Goal: Information Seeking & Learning: Learn about a topic

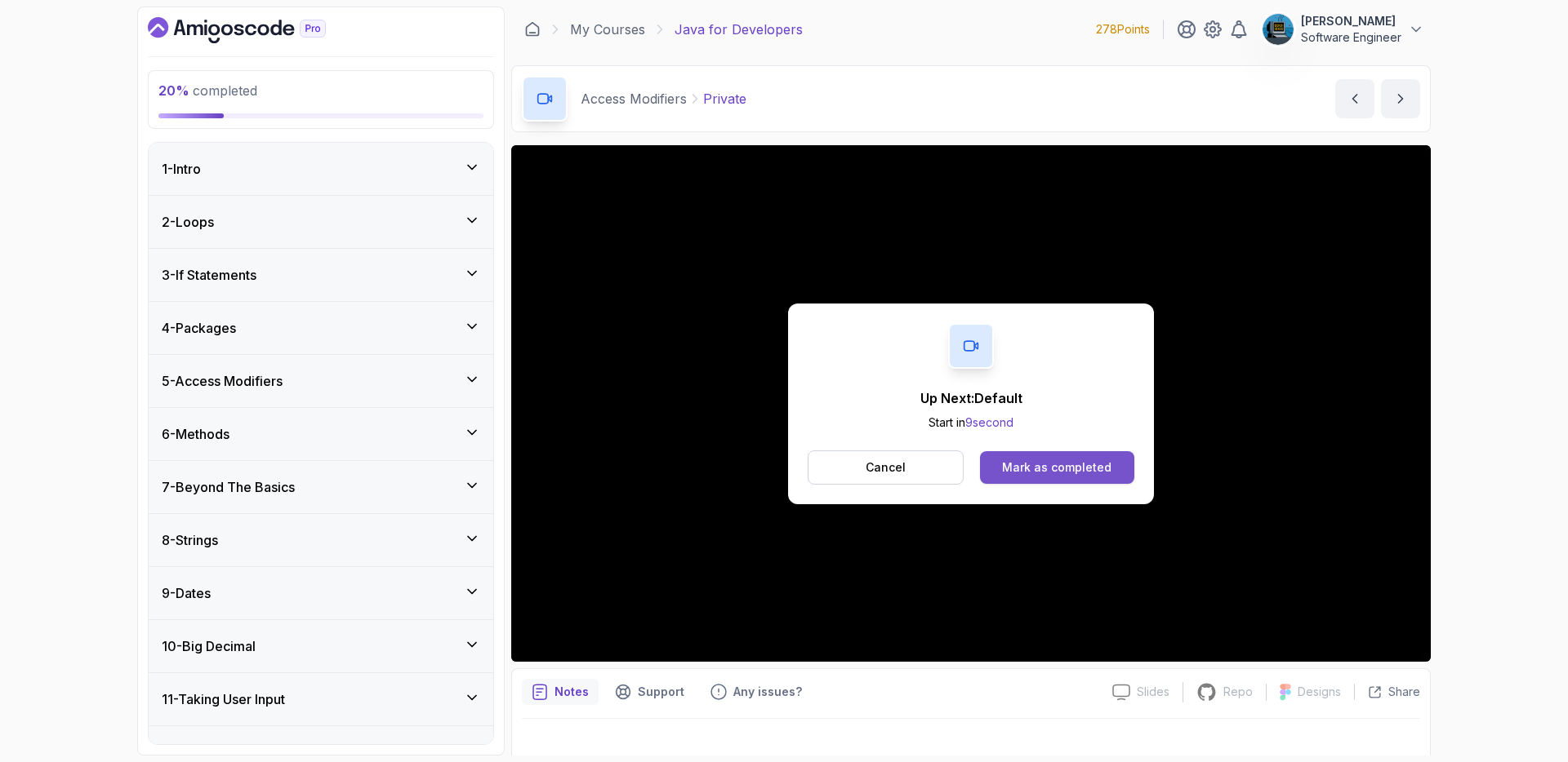
click at [1022, 464] on div "Mark as completed" at bounding box center [1057, 468] width 110 height 17
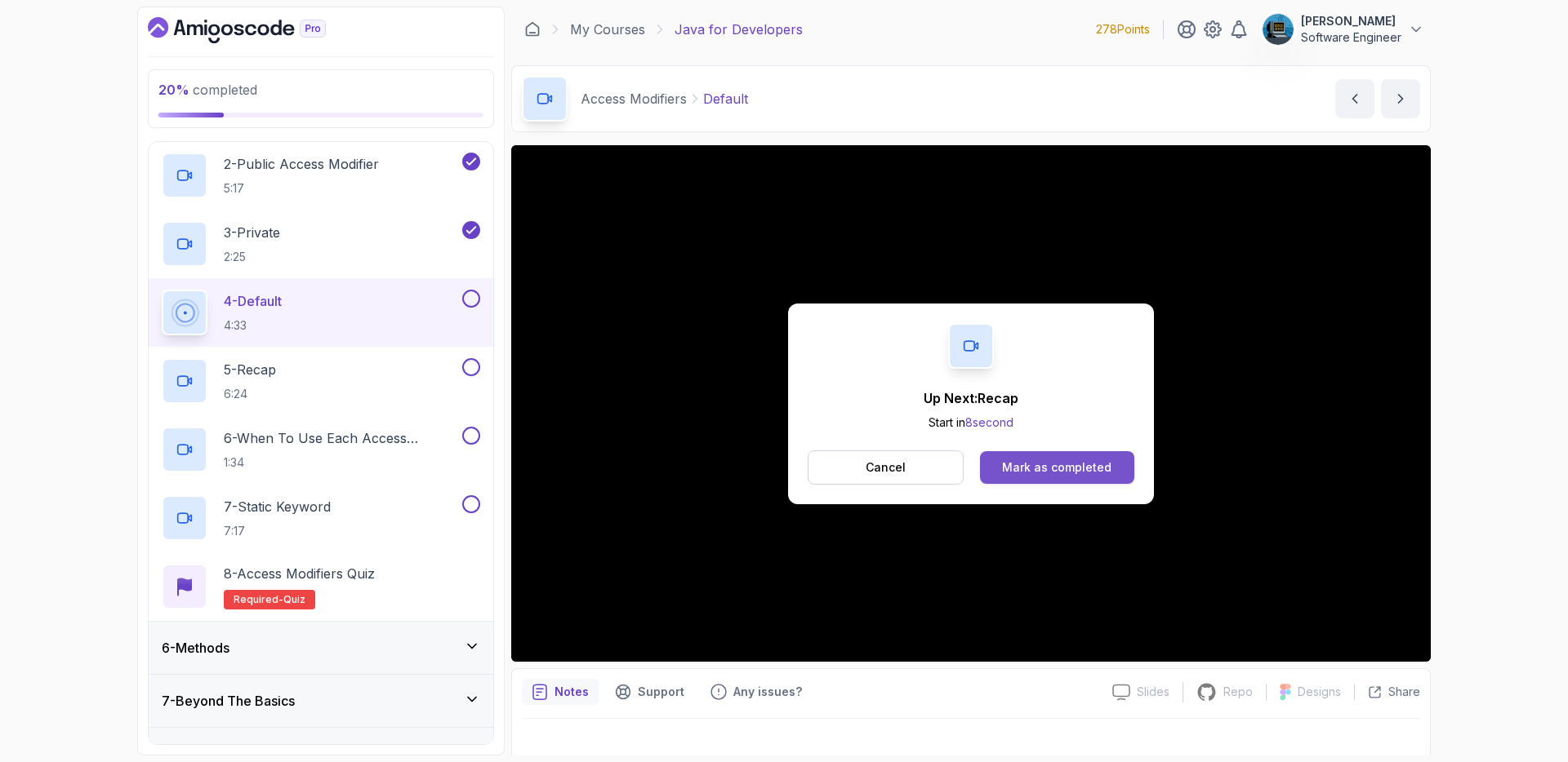
click at [1080, 472] on div "Mark as completed" at bounding box center [1057, 468] width 110 height 17
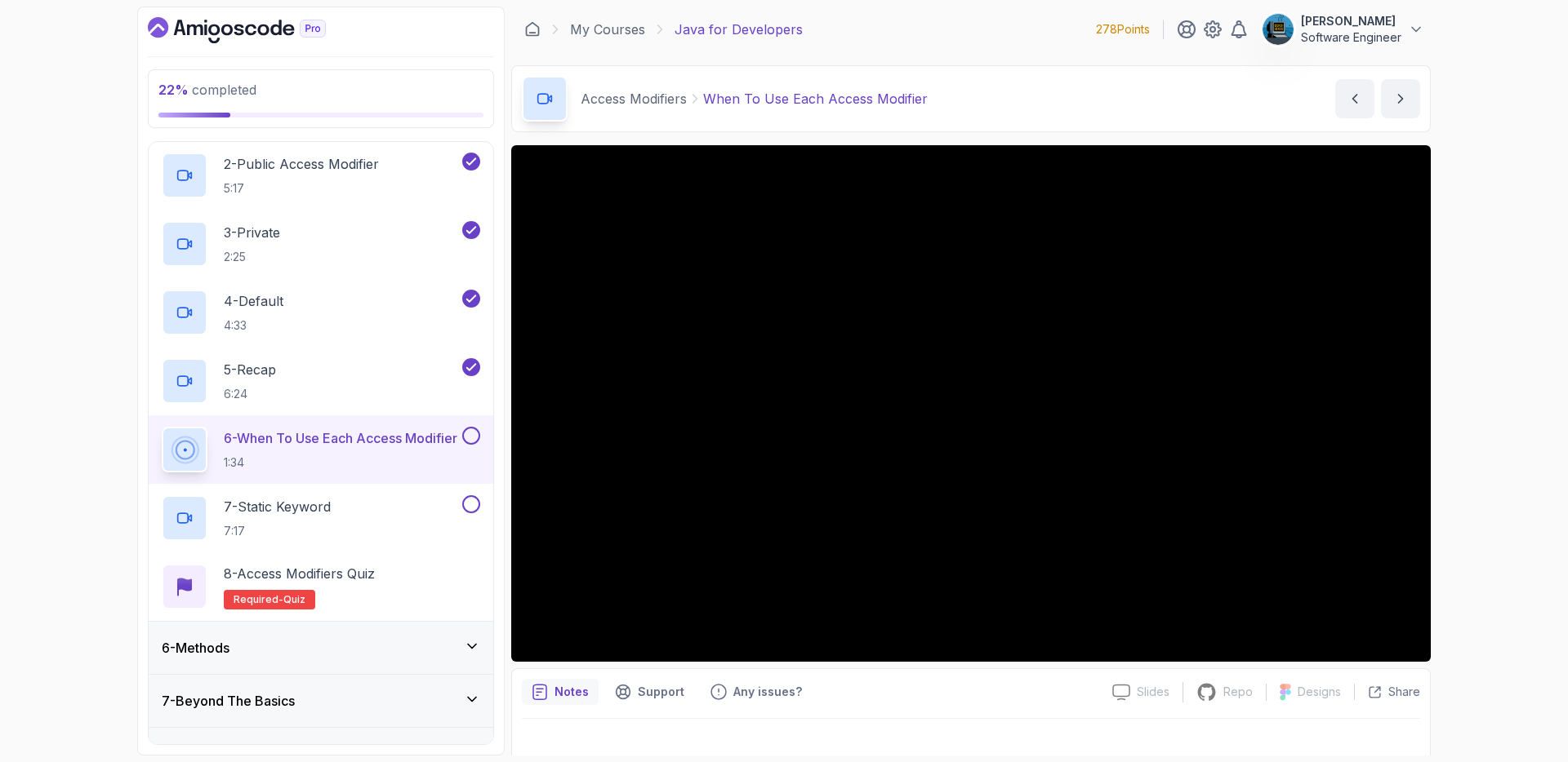
click at [415, 646] on div "6 - Methods" at bounding box center [321, 648] width 319 height 19
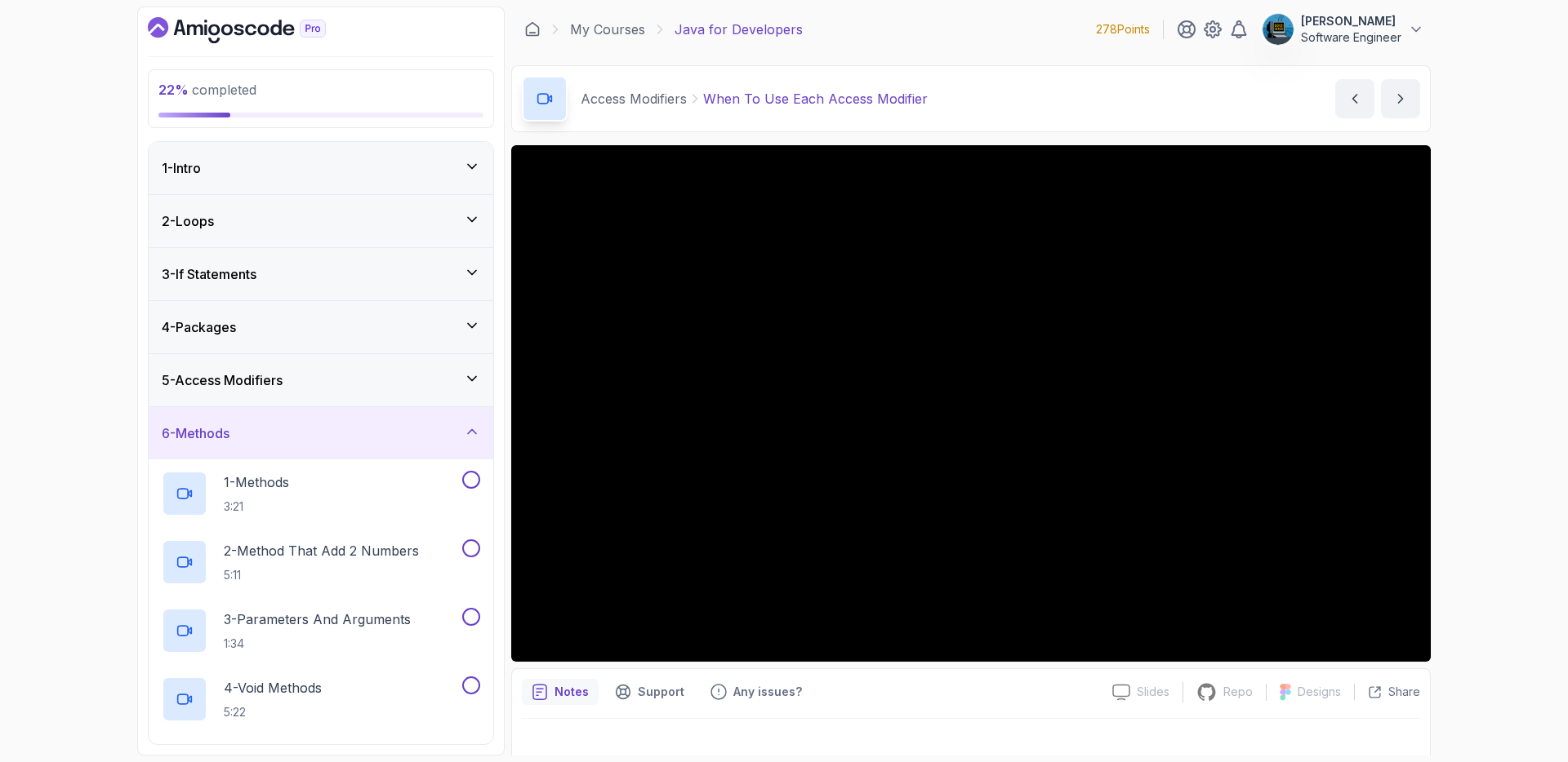
click at [329, 432] on div "6 - Methods" at bounding box center [321, 434] width 319 height 19
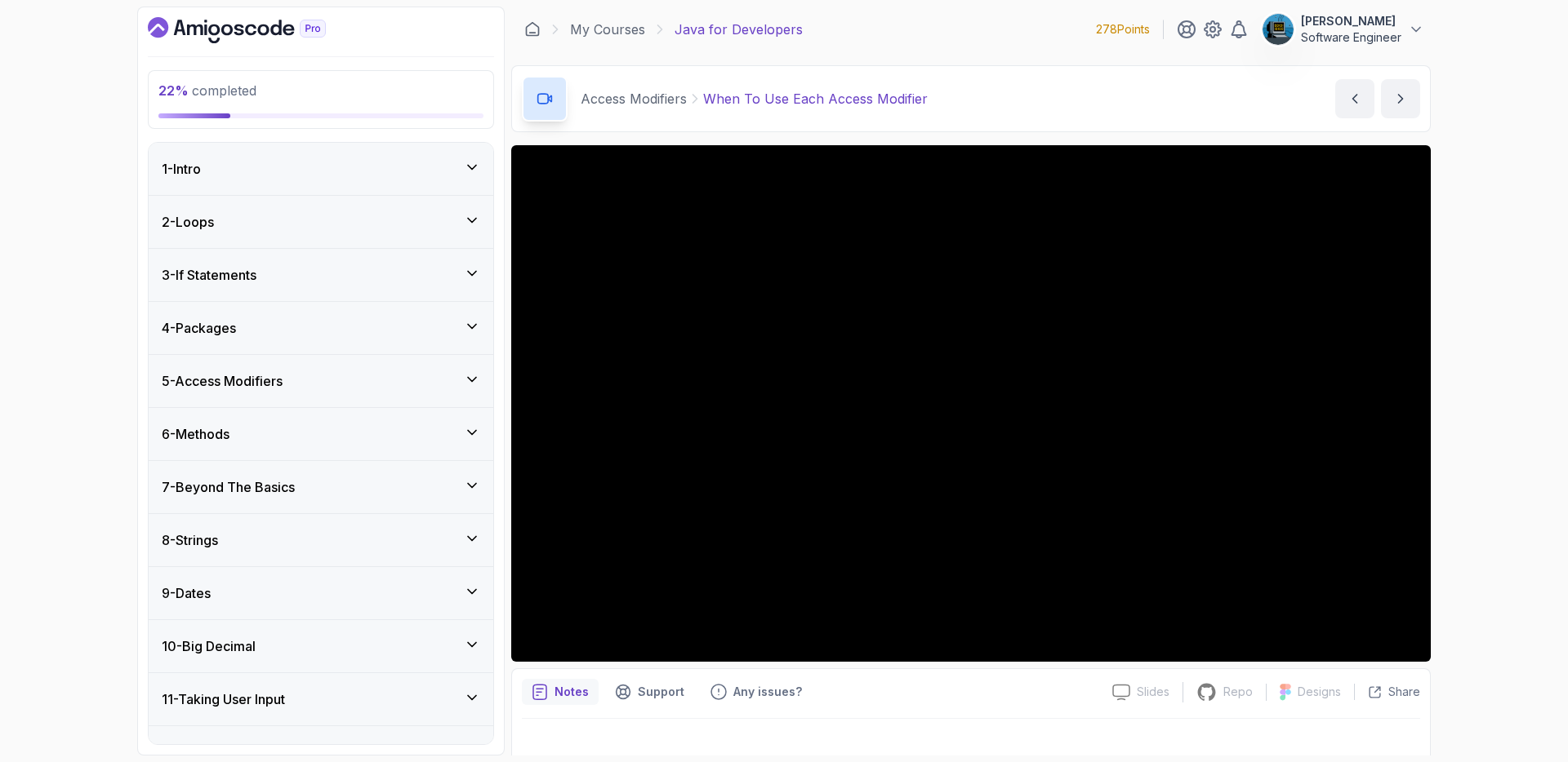
click at [332, 377] on div "5 - Access Modifiers" at bounding box center [321, 381] width 319 height 19
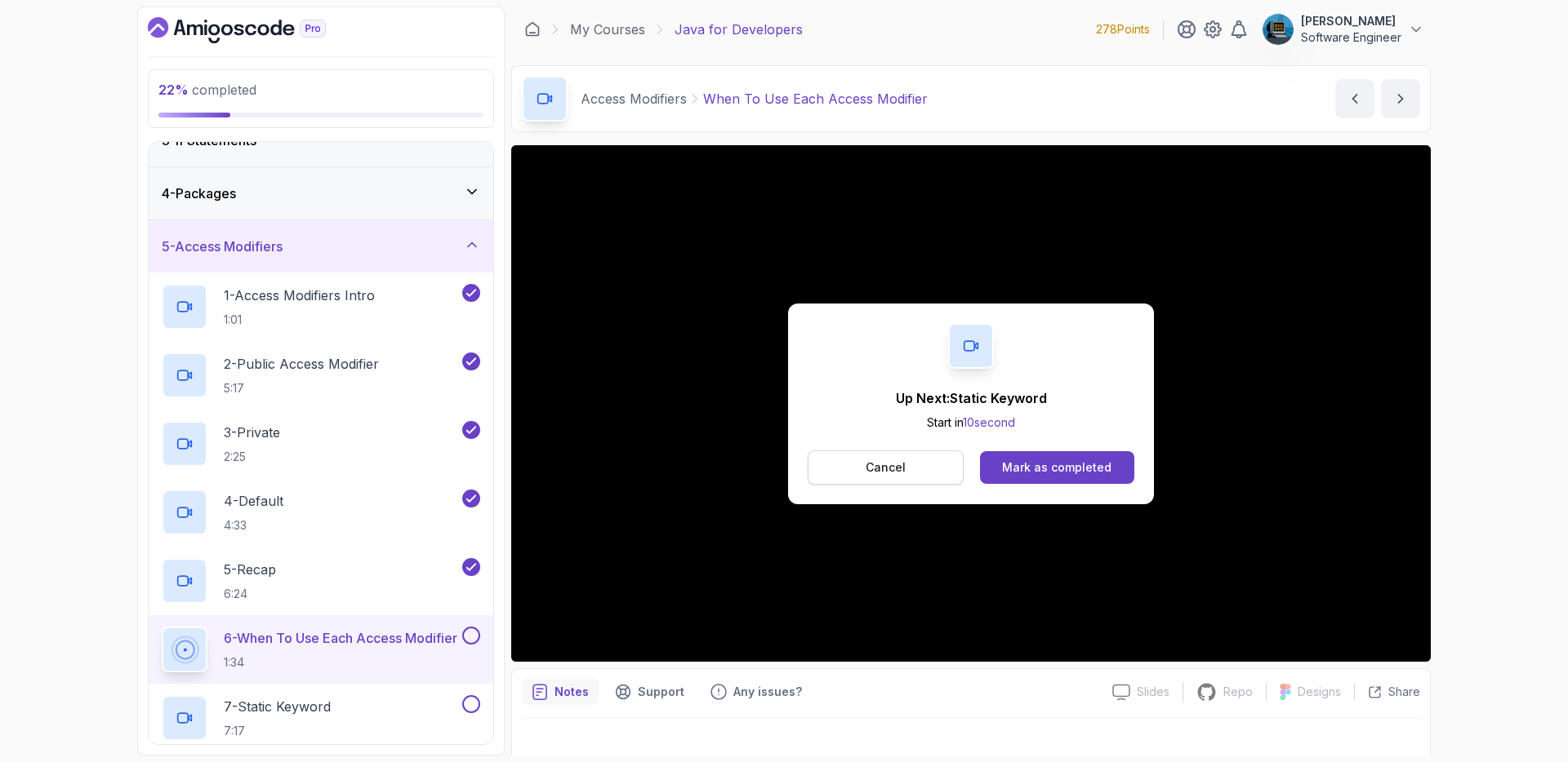
scroll to position [135, 0]
click at [1061, 459] on button "Mark as completed" at bounding box center [1058, 467] width 155 height 32
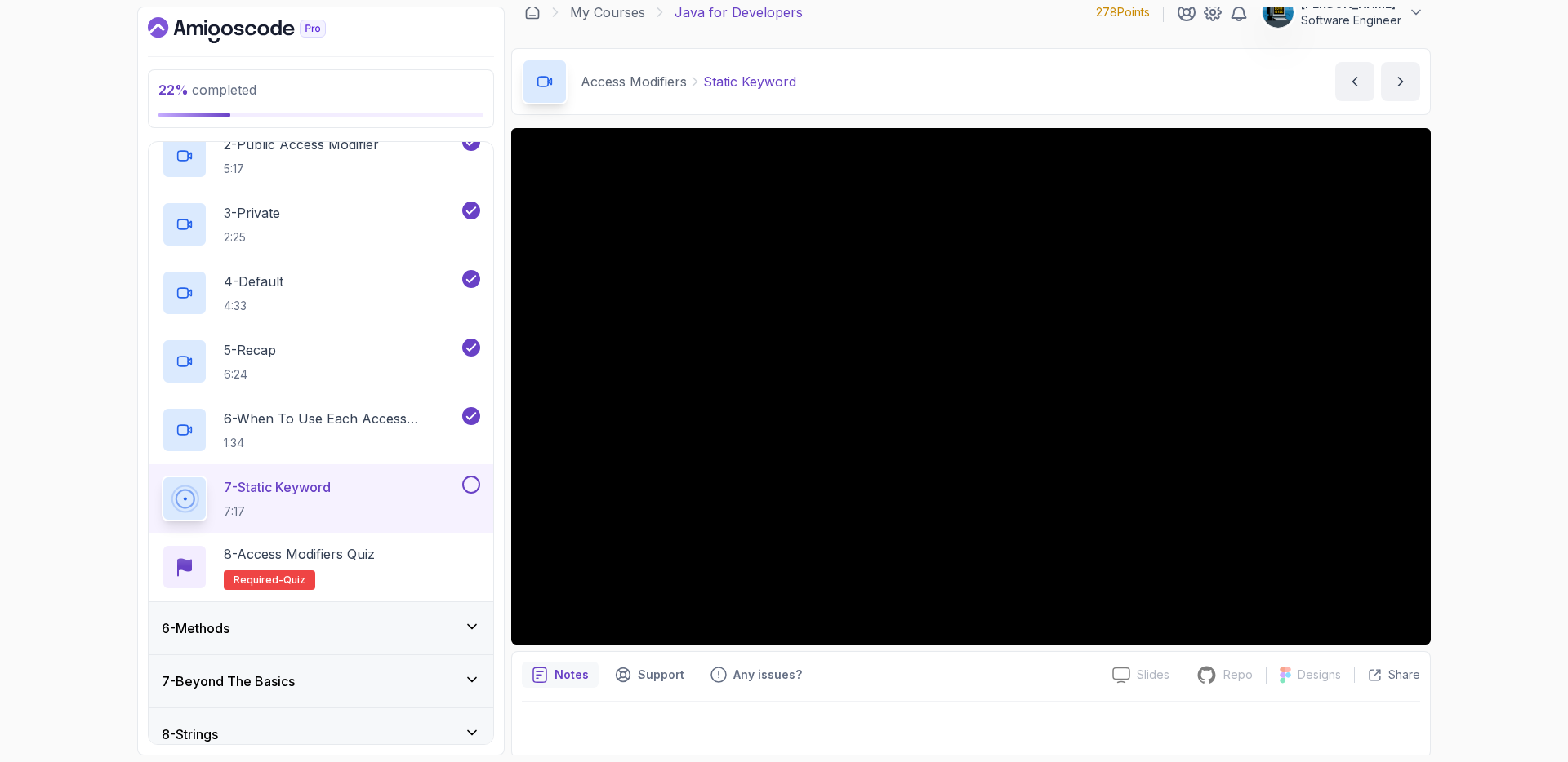
scroll to position [19, 0]
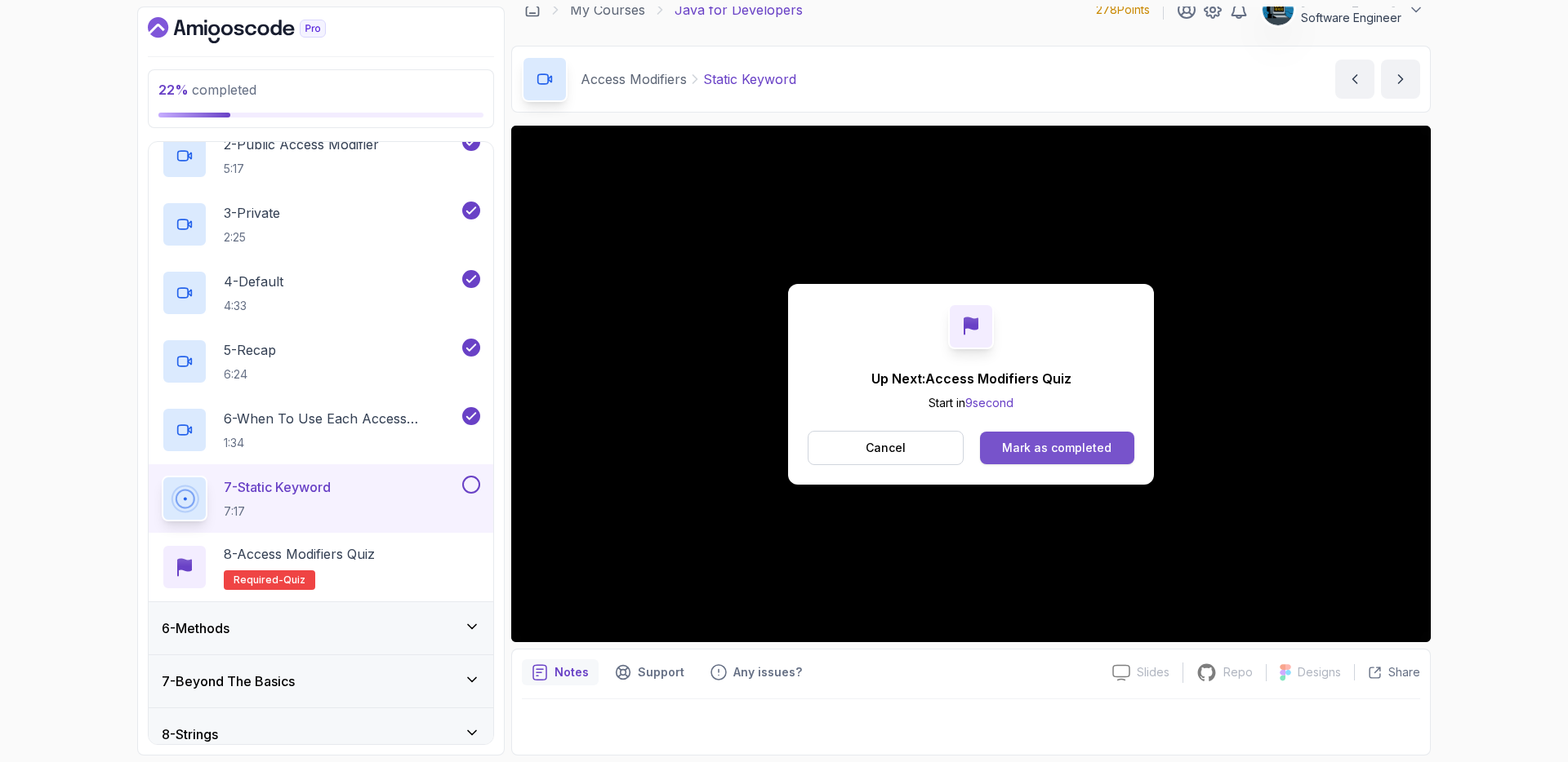
click at [1049, 448] on div "Mark as completed" at bounding box center [1057, 448] width 110 height 17
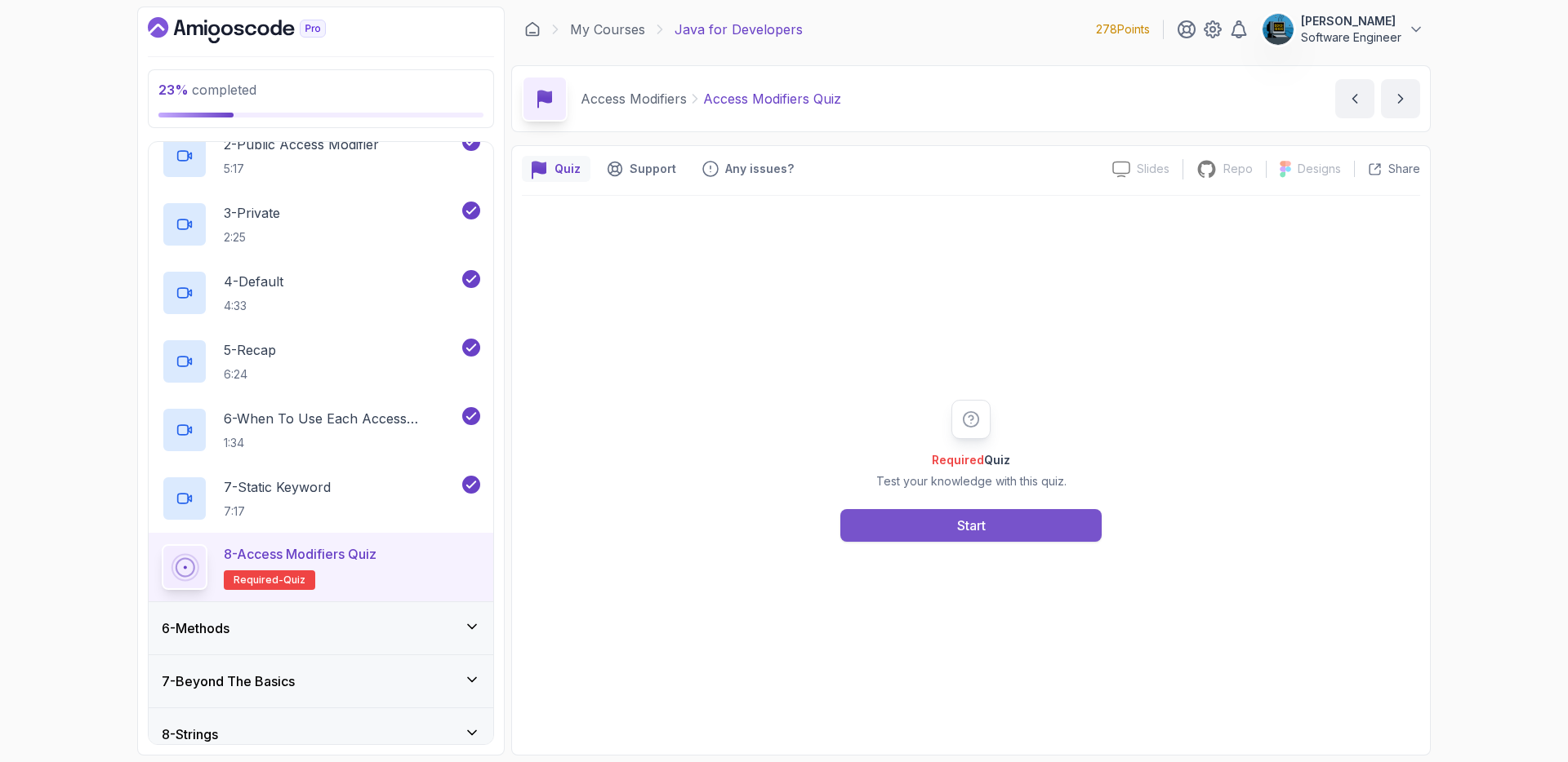
click at [935, 533] on button "Start" at bounding box center [972, 525] width 262 height 32
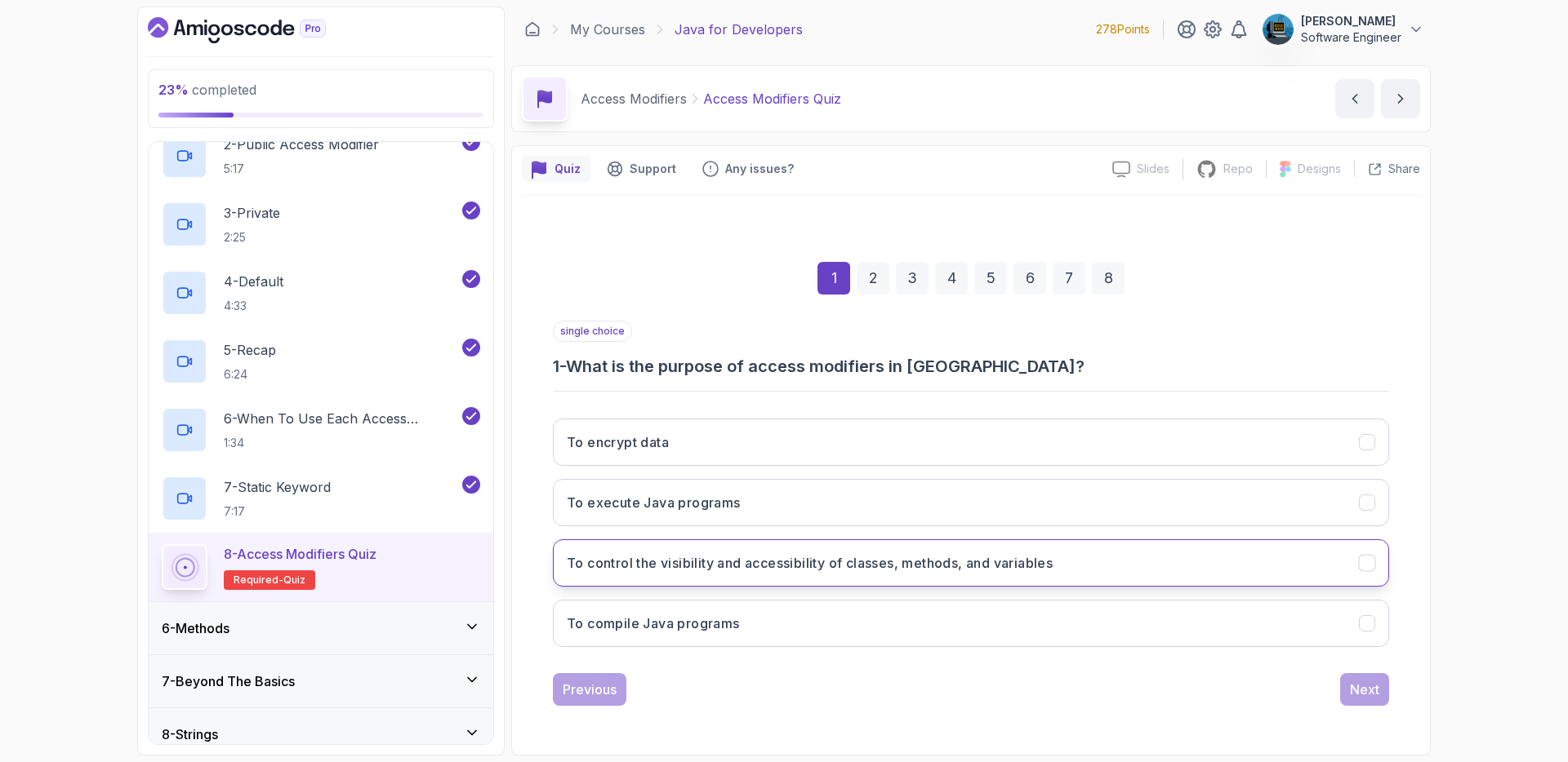
click at [730, 556] on h3 "To control the visibility and accessibility of classes, methods, and variables" at bounding box center [809, 563] width 486 height 19
click at [1356, 680] on div "Next" at bounding box center [1364, 690] width 29 height 19
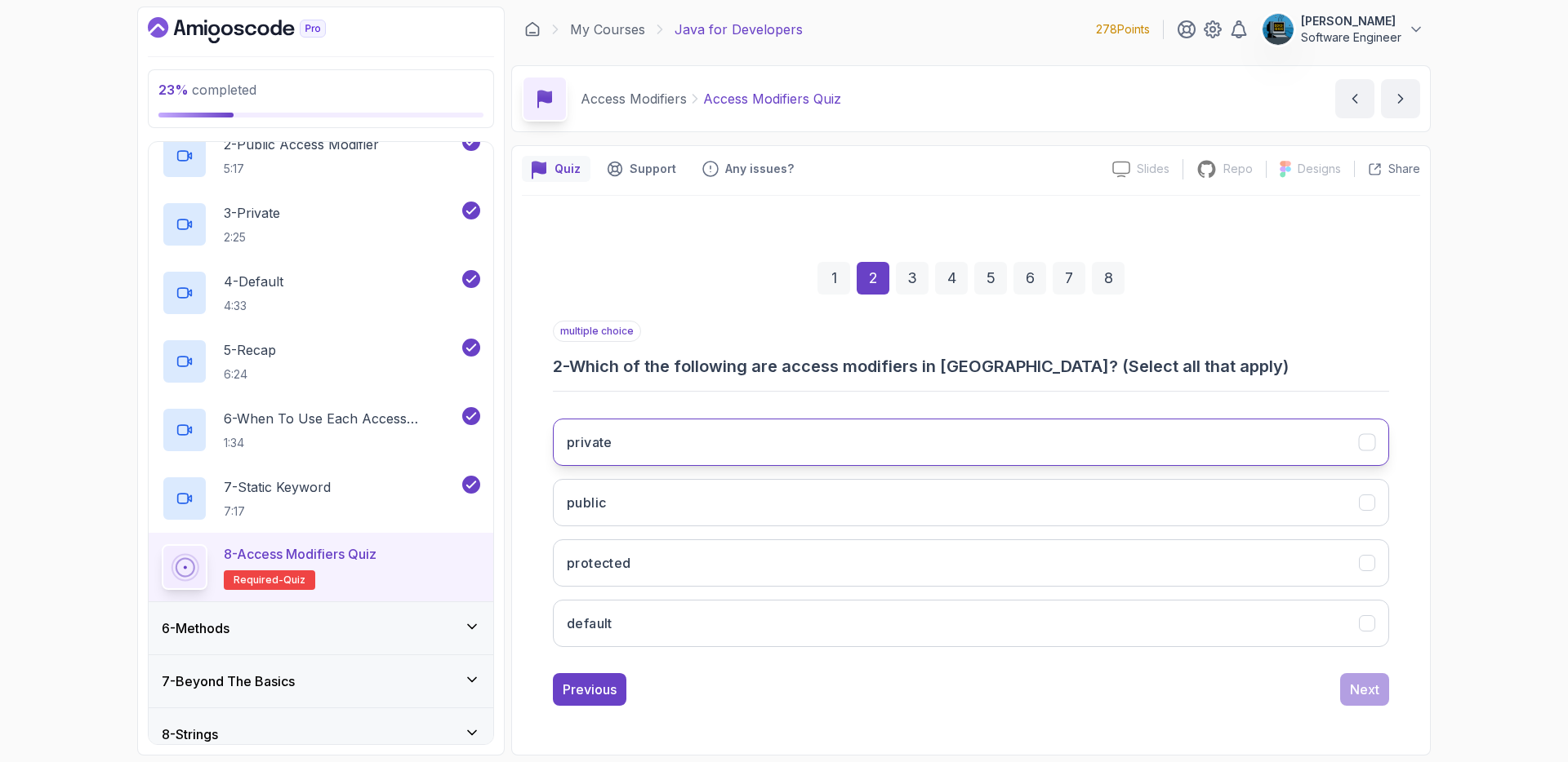
click at [725, 437] on button "private" at bounding box center [972, 442] width 836 height 47
click at [714, 500] on button "public" at bounding box center [972, 503] width 836 height 47
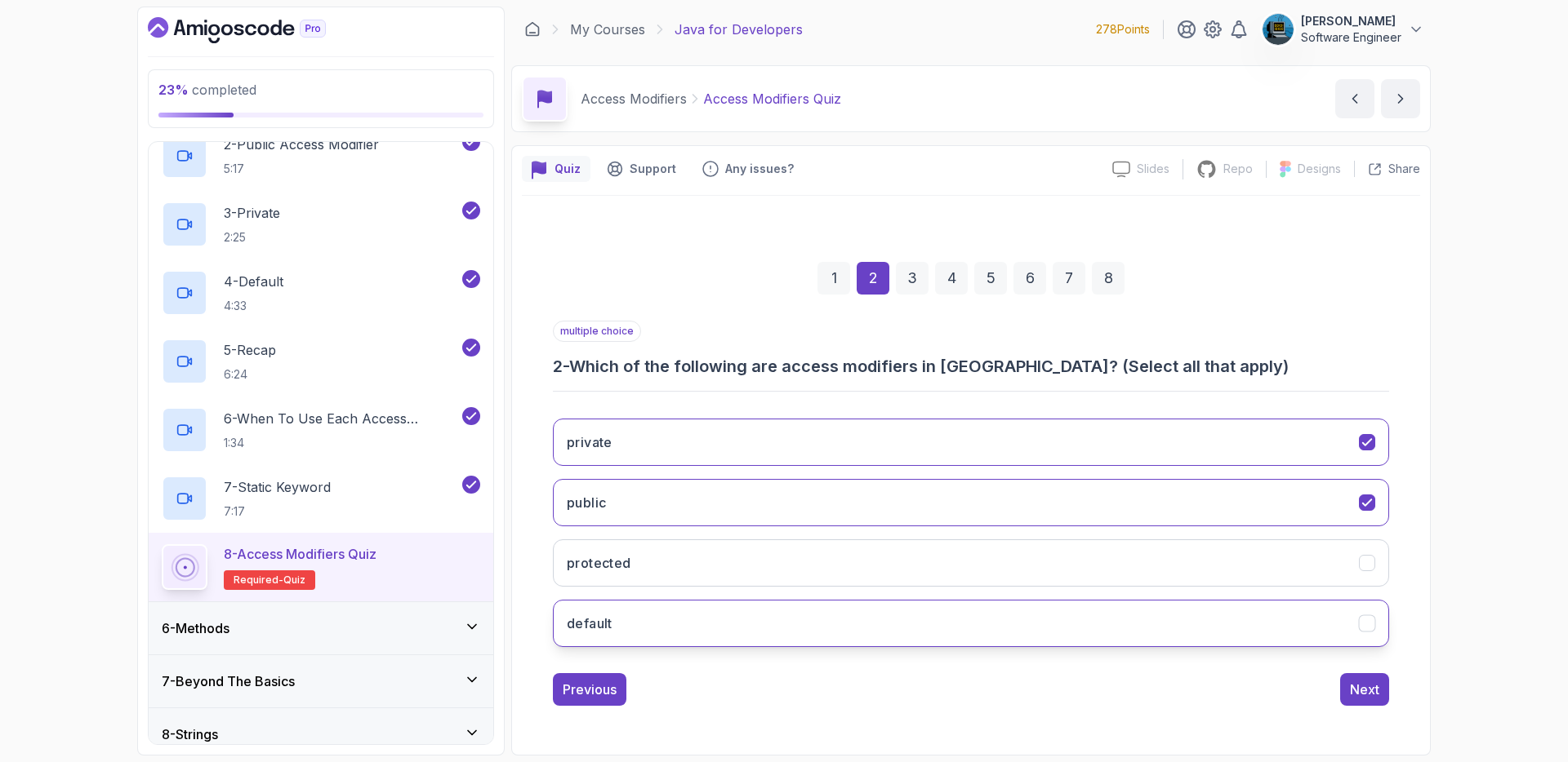
click at [725, 615] on button "default" at bounding box center [972, 623] width 836 height 47
click at [1366, 684] on div "Next" at bounding box center [1364, 690] width 29 height 19
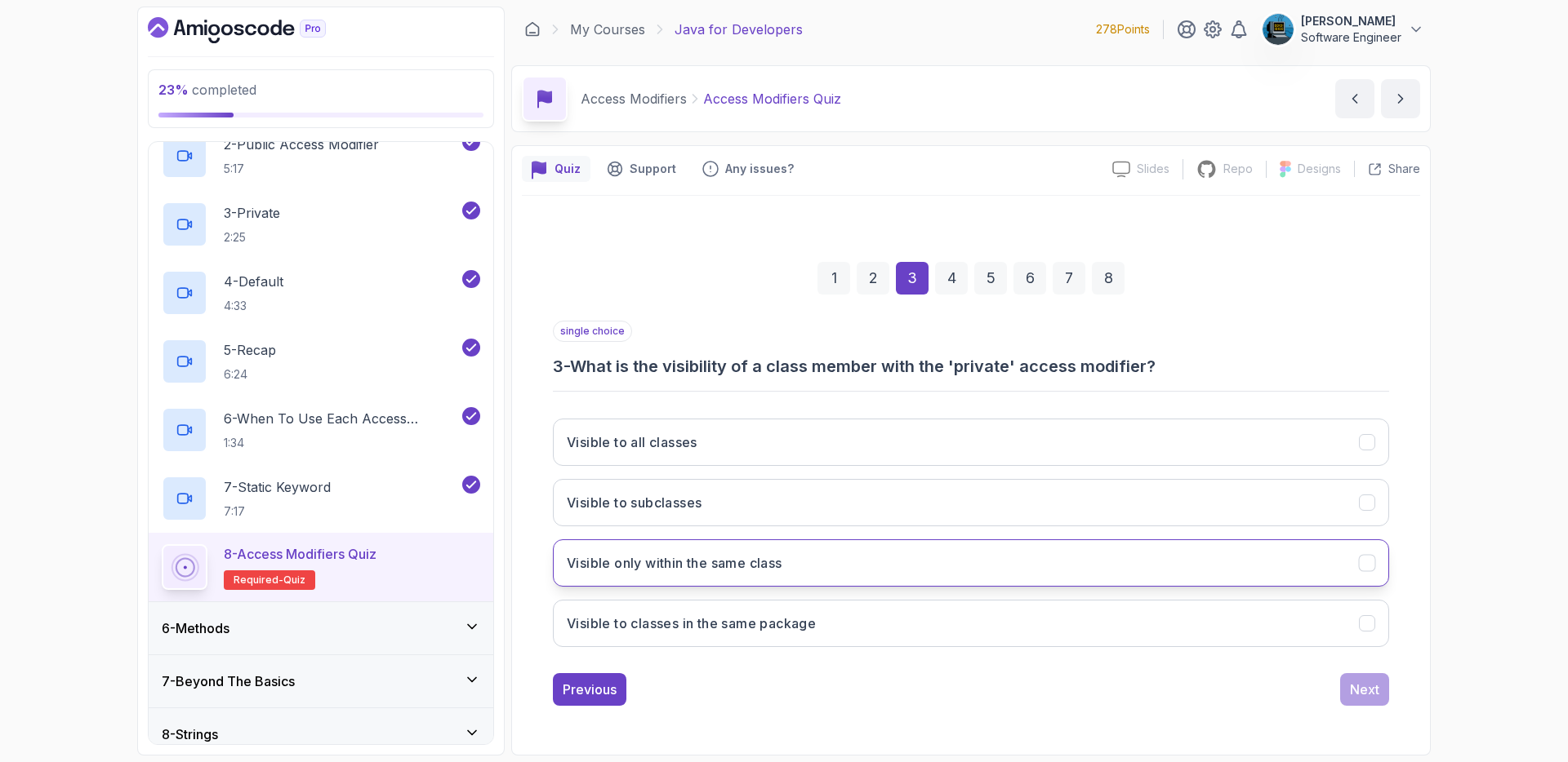
click at [759, 564] on h3 "Visible only within the same class" at bounding box center [674, 563] width 215 height 19
click at [1362, 693] on div "Next" at bounding box center [1364, 690] width 29 height 19
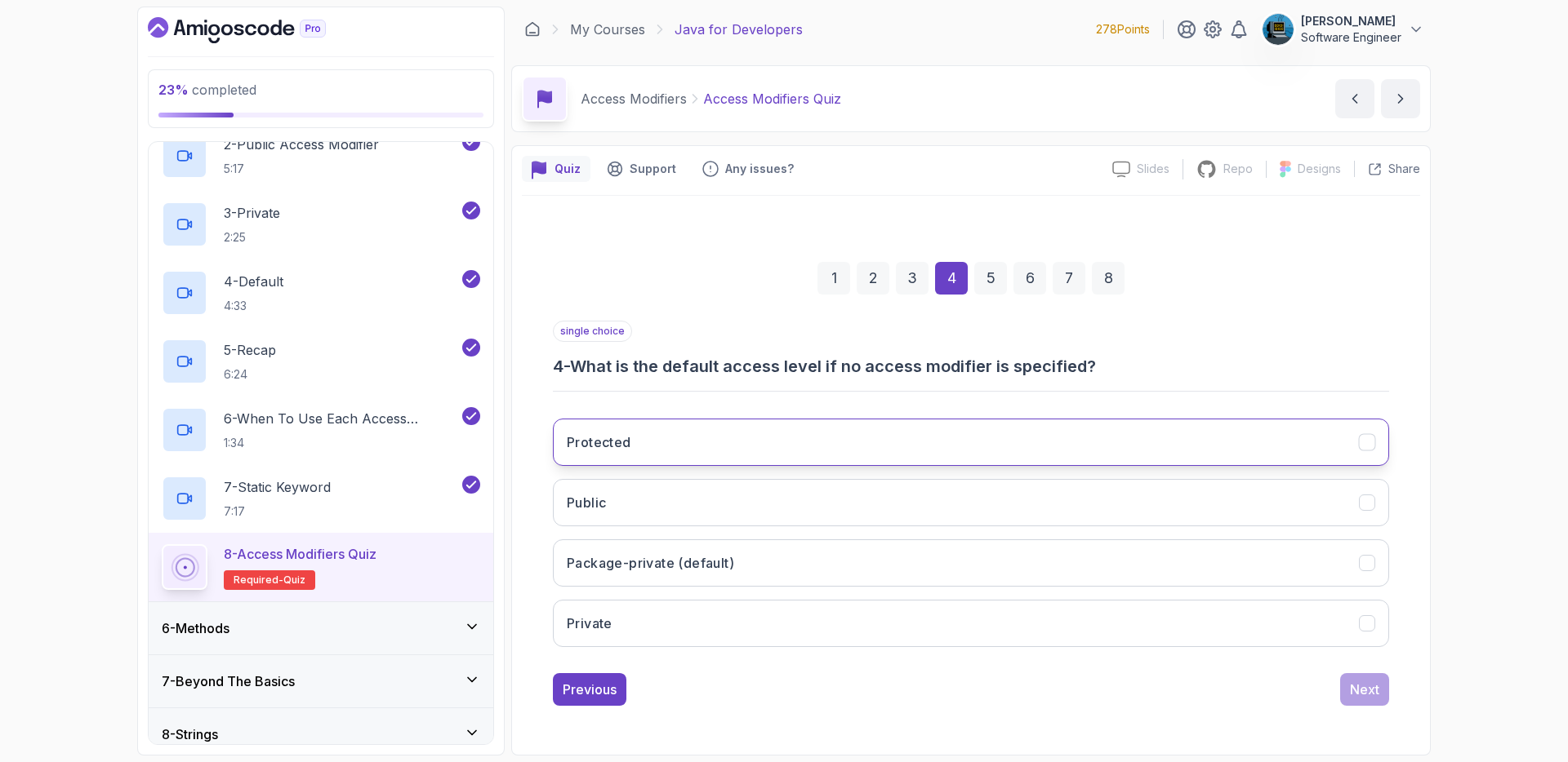
click at [705, 441] on button "Protected" at bounding box center [972, 442] width 836 height 47
click at [749, 559] on button "Package-private (default)" at bounding box center [972, 564] width 836 height 47
click at [1358, 688] on div "Next" at bounding box center [1364, 690] width 29 height 19
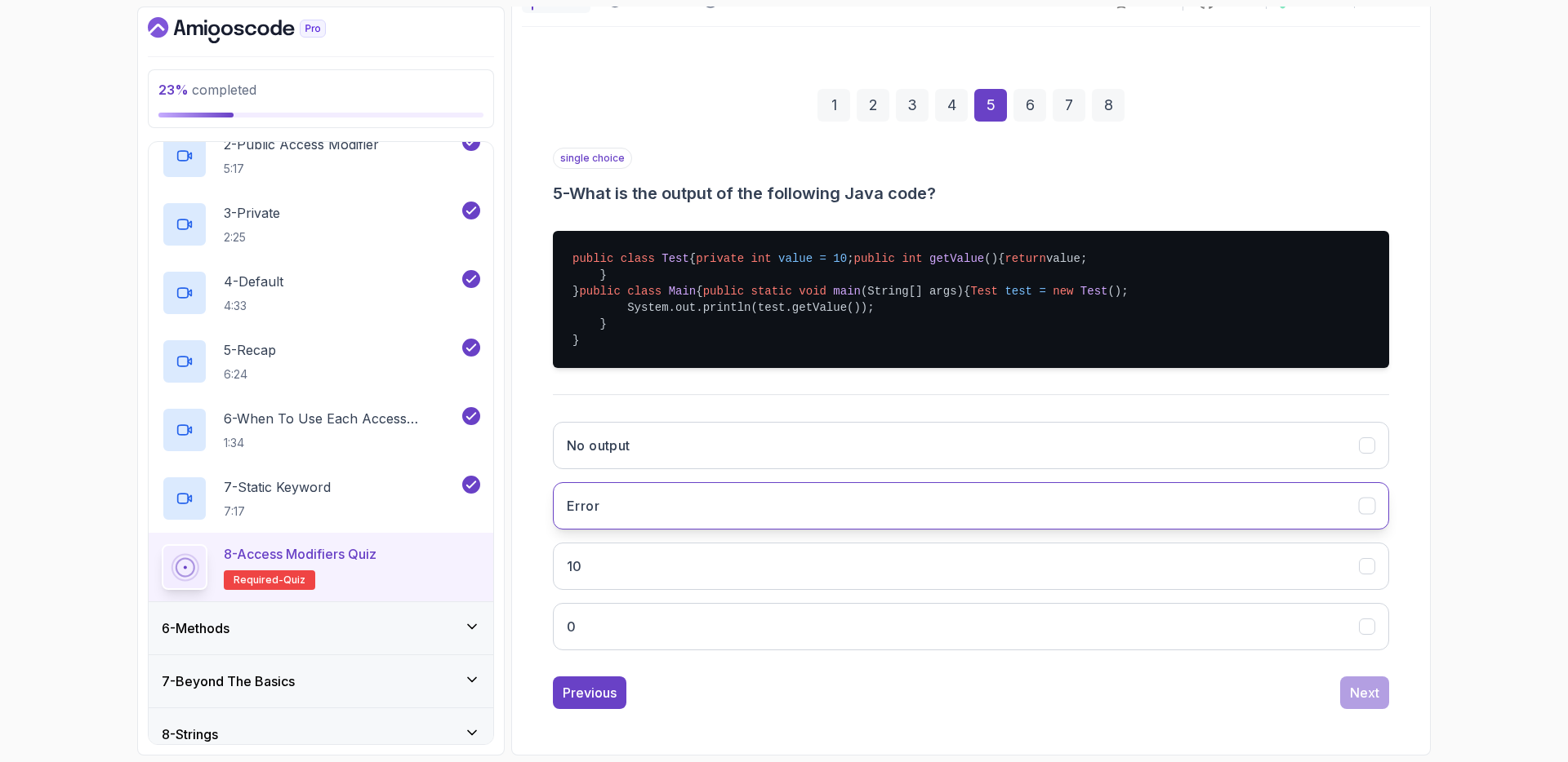
scroll to position [267, 0]
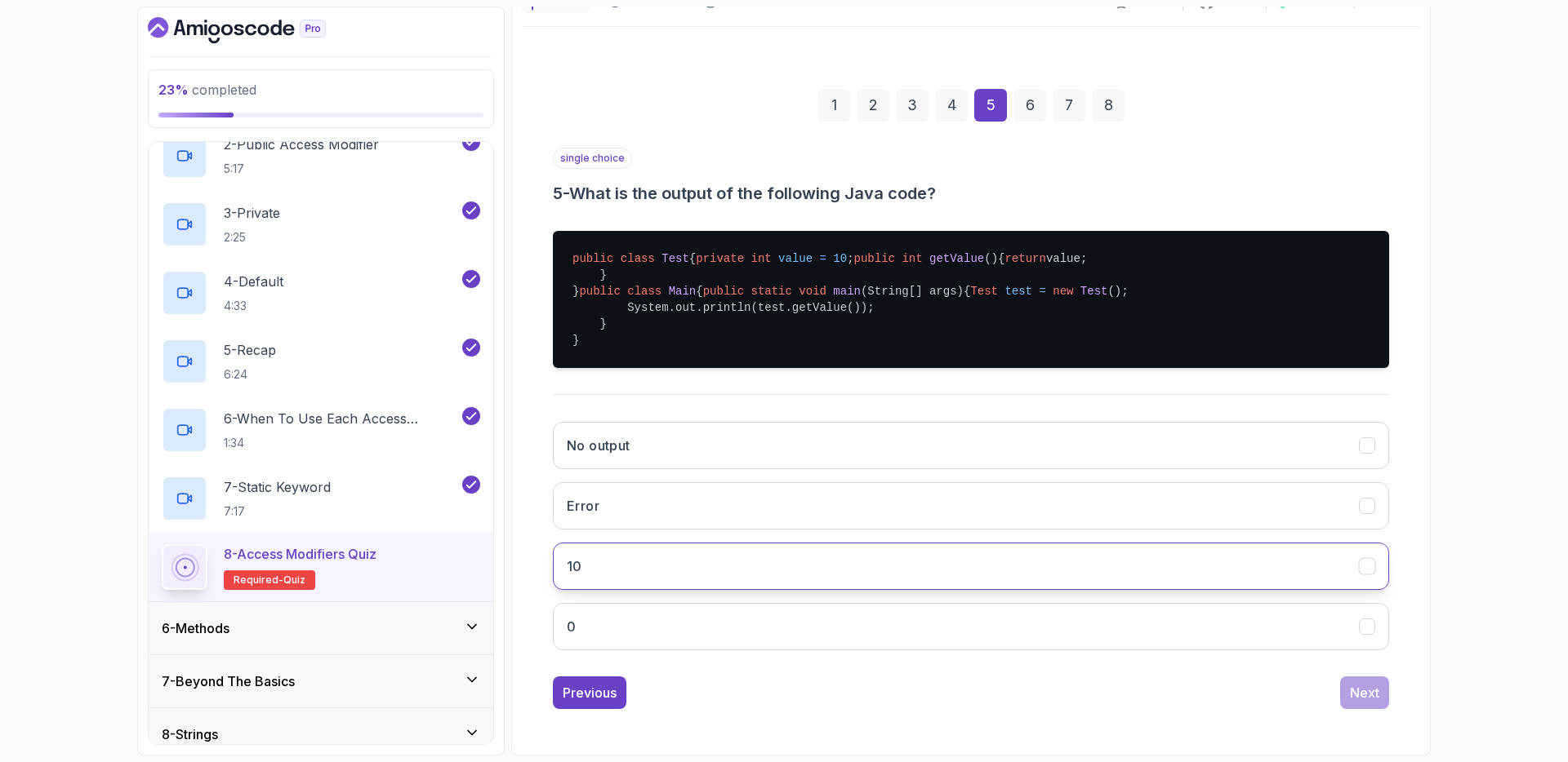
click at [657, 555] on button "10" at bounding box center [972, 566] width 836 height 47
click at [1385, 692] on button "Next" at bounding box center [1365, 693] width 49 height 32
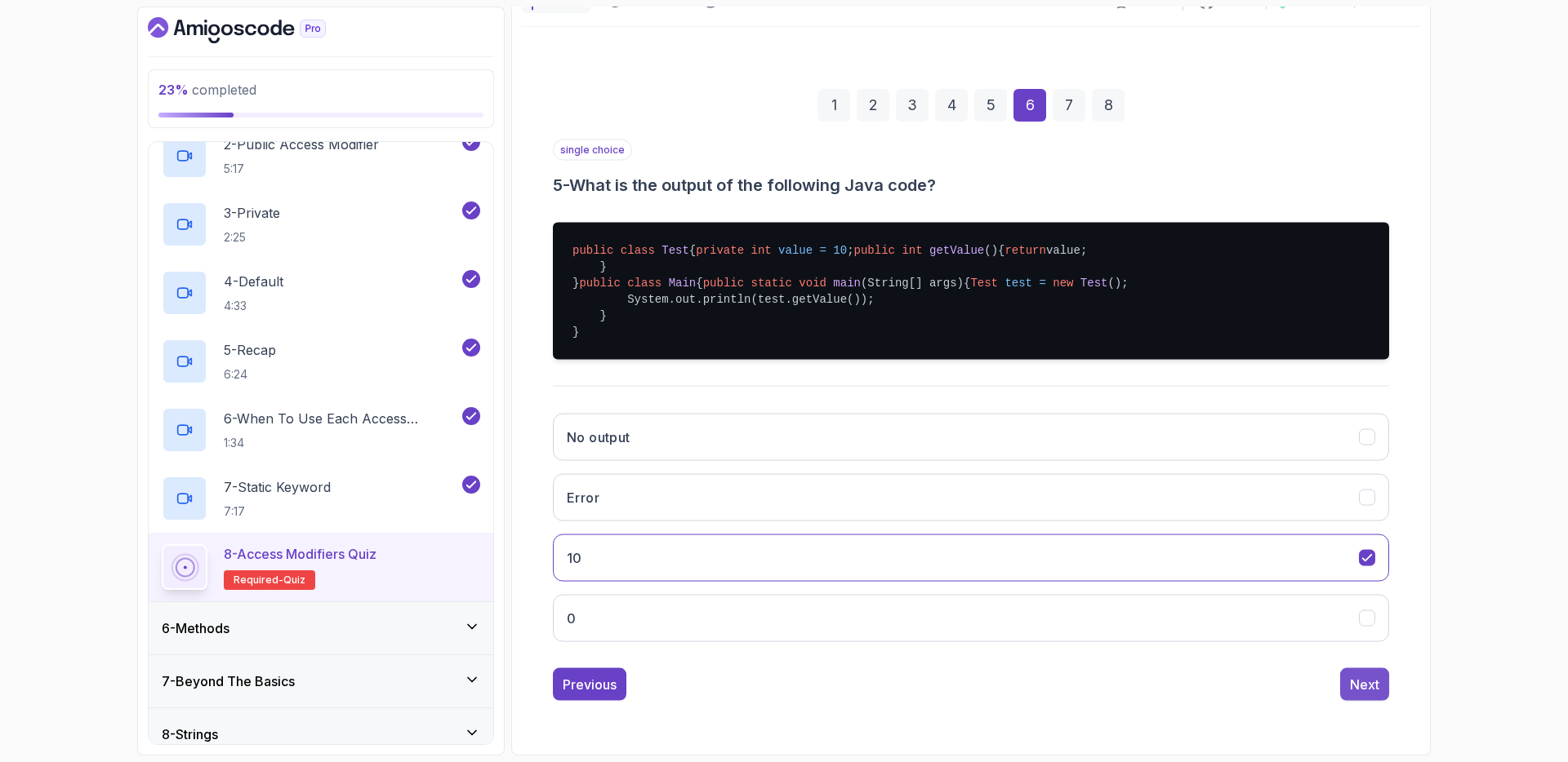
scroll to position [0, 0]
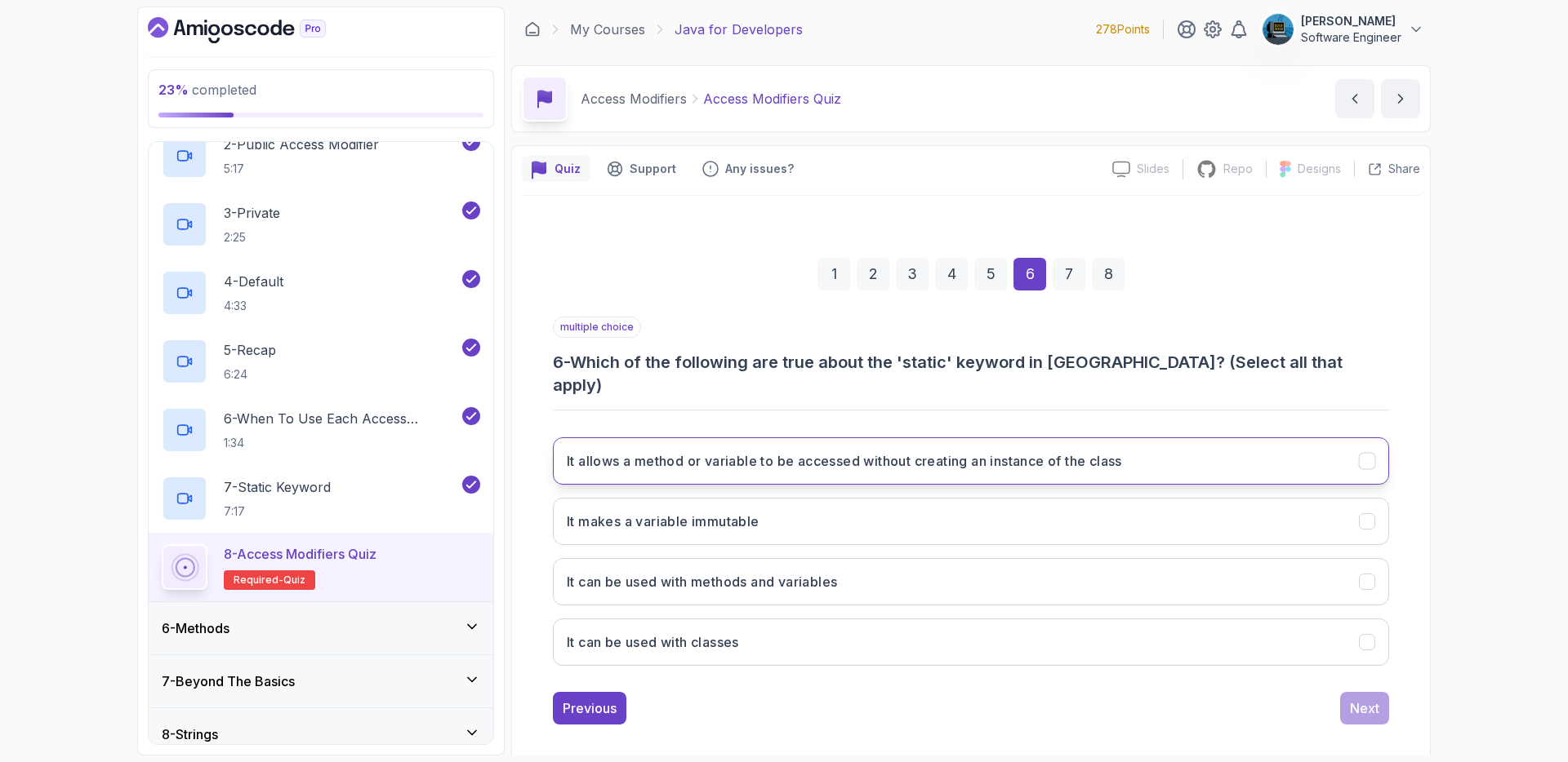
click at [863, 451] on h3 "It allows a method or variable to be accessed without creating an instance of t…" at bounding box center [844, 461] width 555 height 19
click at [680, 572] on h3 "It can be used with methods and variables" at bounding box center [702, 582] width 271 height 19
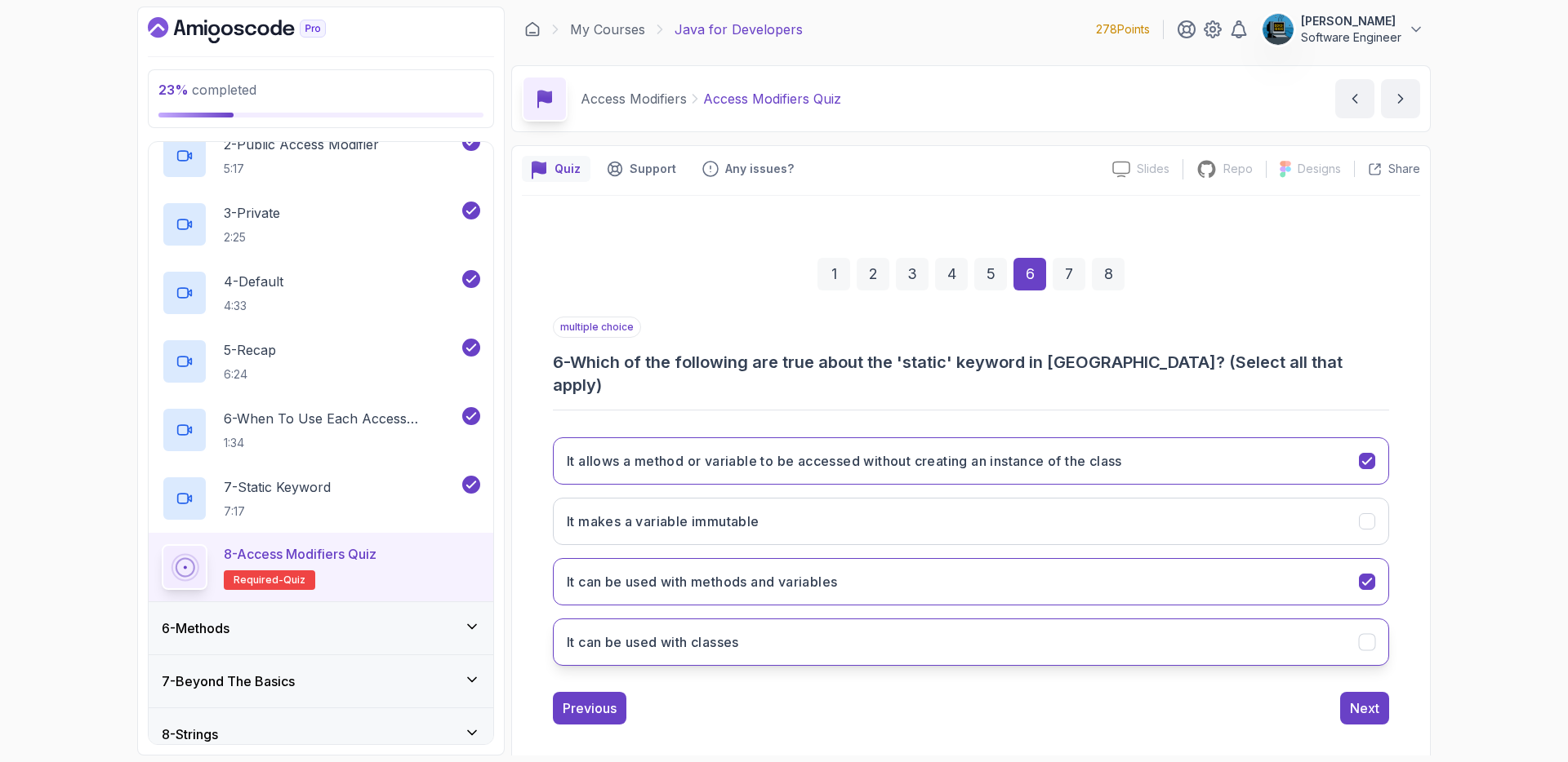
click at [761, 624] on button "It can be used with classes" at bounding box center [972, 643] width 836 height 47
click at [762, 622] on button "It can be used with classes" at bounding box center [972, 643] width 836 height 47
click at [1045, 619] on button "It can be used with classes" at bounding box center [972, 643] width 836 height 47
click at [1369, 699] on div "Next" at bounding box center [1364, 708] width 29 height 19
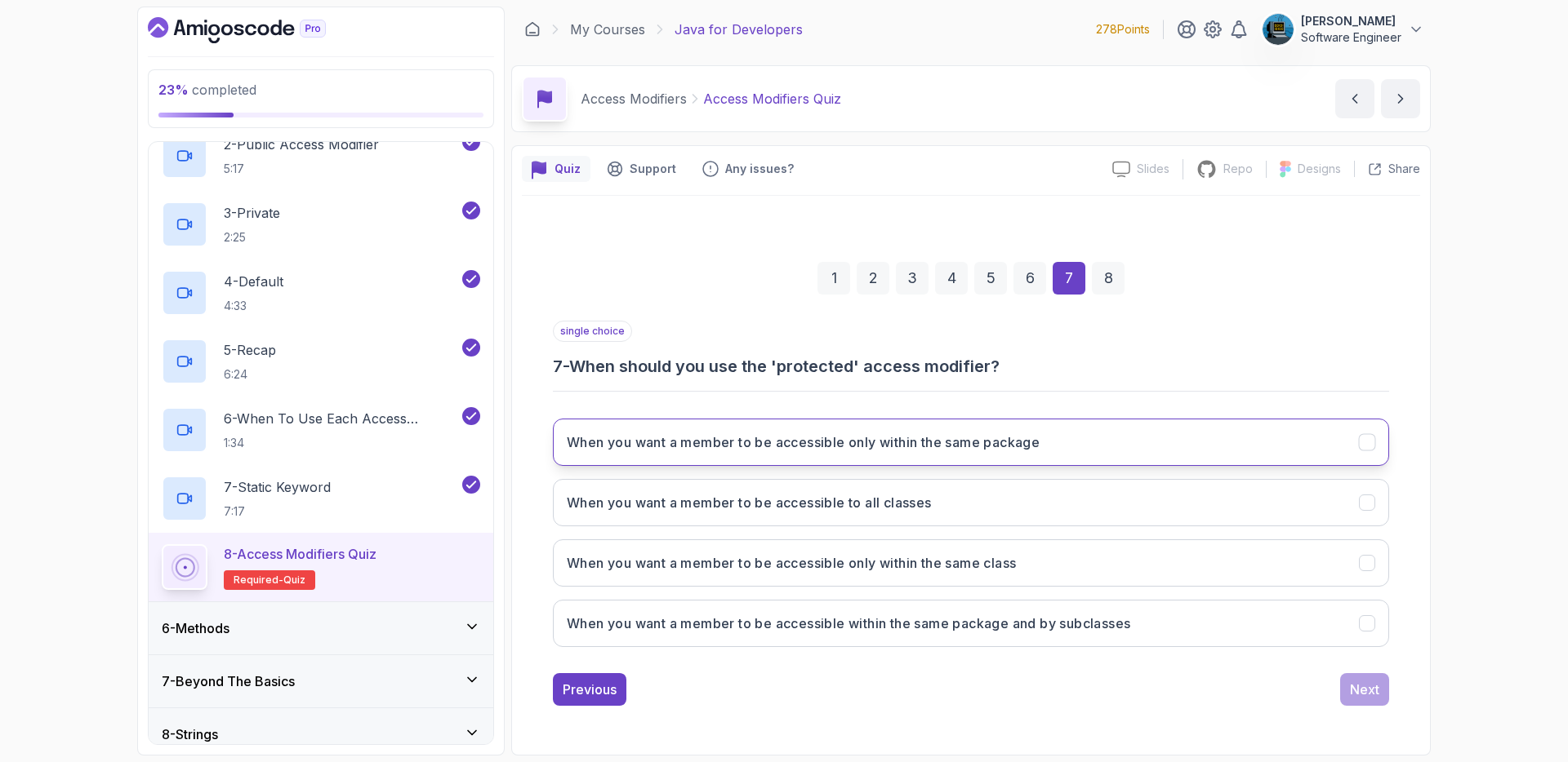
click at [914, 444] on h3 "When you want a member to be accessible only within the same package" at bounding box center [803, 442] width 473 height 19
click at [1030, 626] on h3 "When you want a member to be accessible within the same package and by subclass…" at bounding box center [849, 623] width 564 height 19
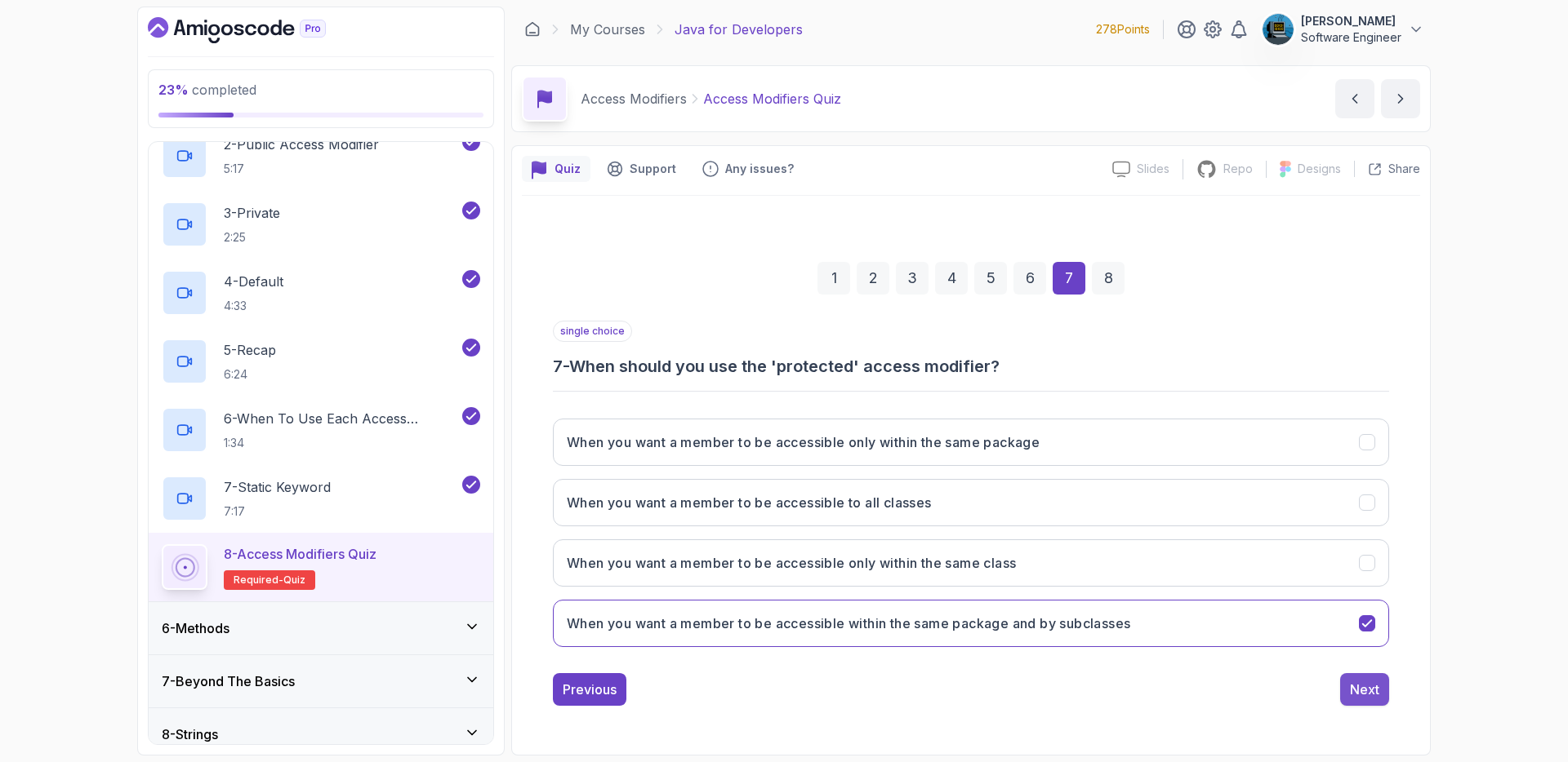
click at [1358, 687] on div "Next" at bounding box center [1364, 690] width 29 height 19
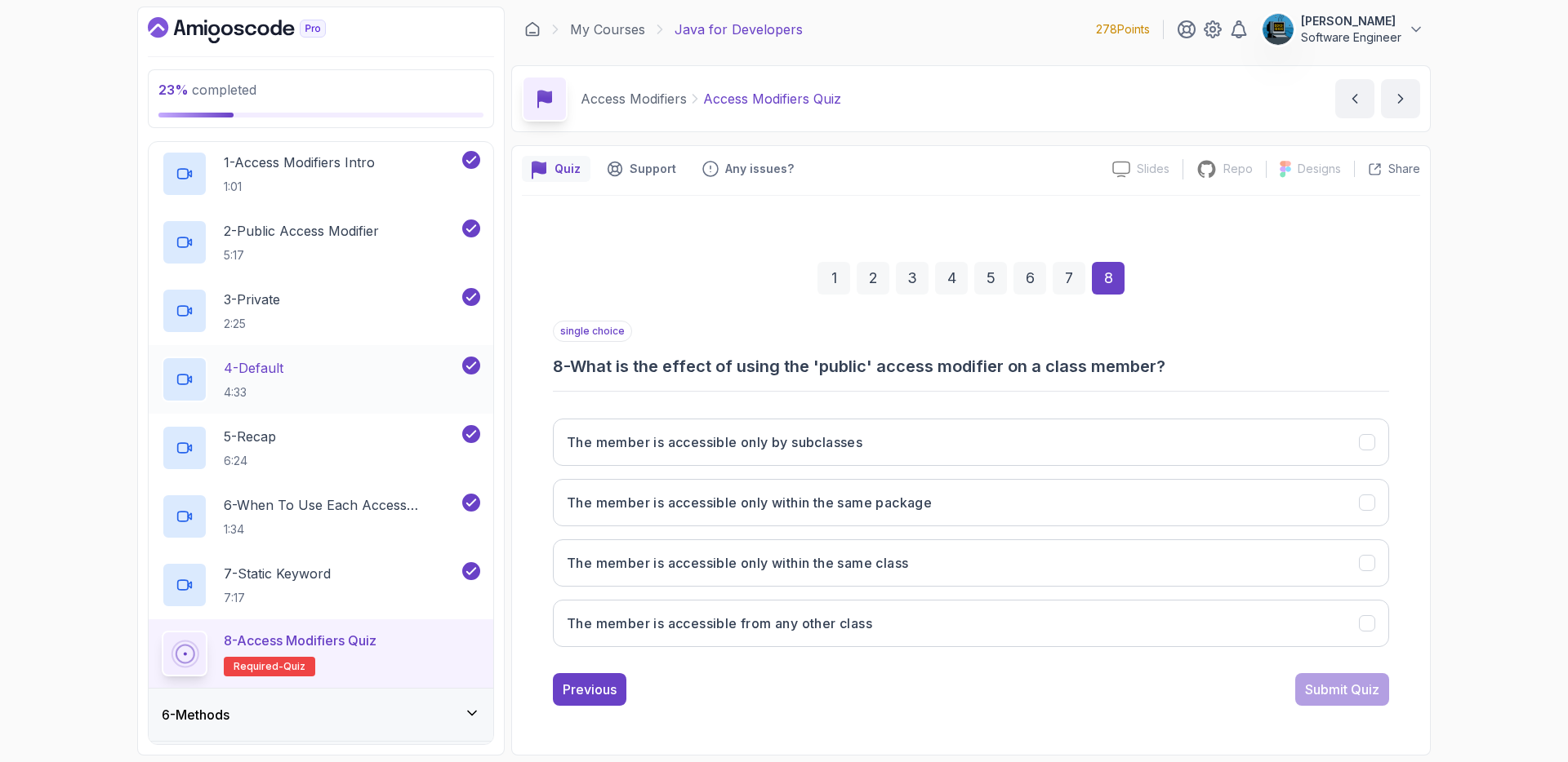
scroll to position [277, 0]
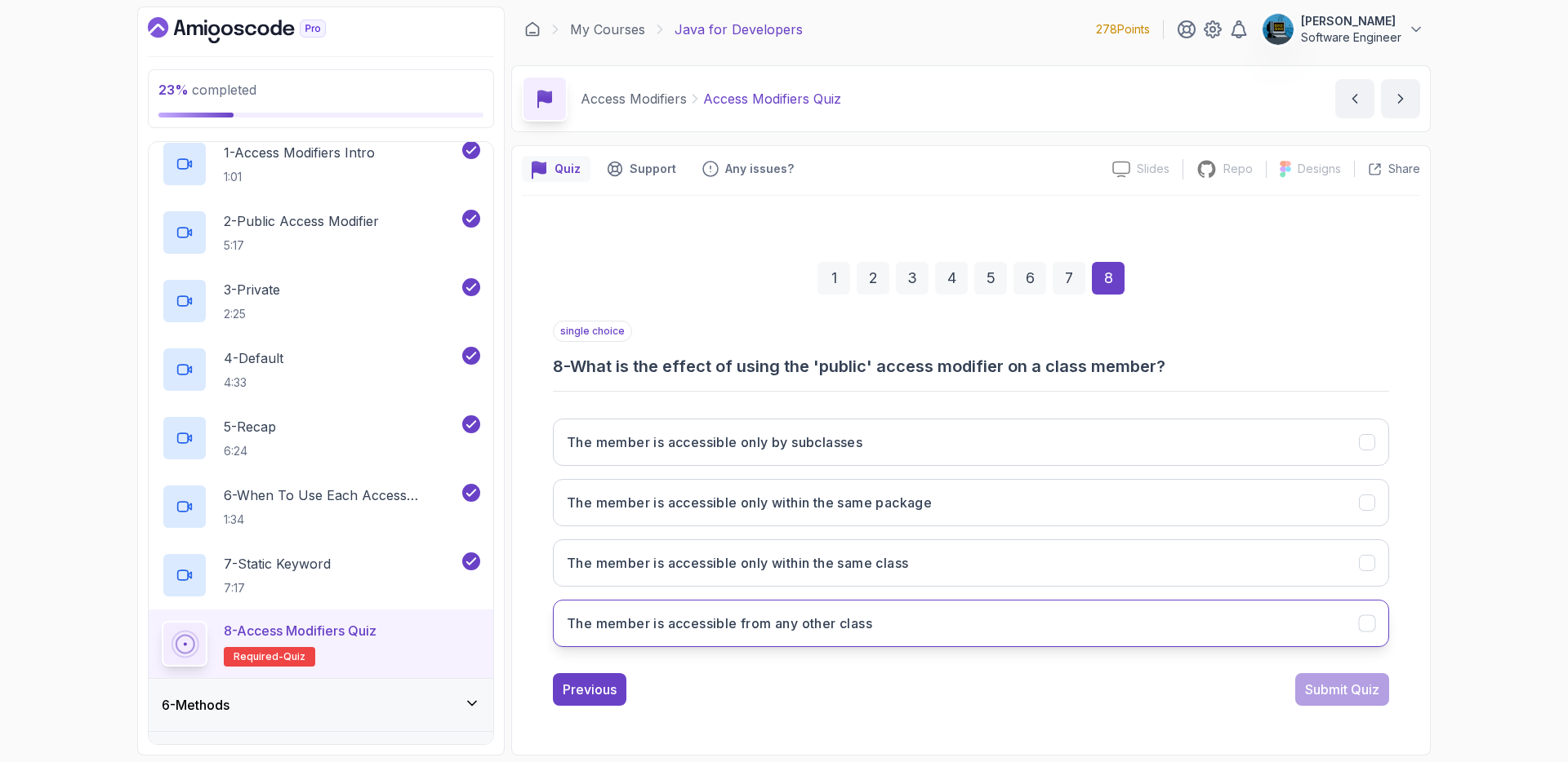
click at [802, 622] on h3 "The member is accessible from any other class" at bounding box center [719, 623] width 306 height 19
click at [1352, 689] on div "Submit Quiz" at bounding box center [1342, 690] width 75 height 19
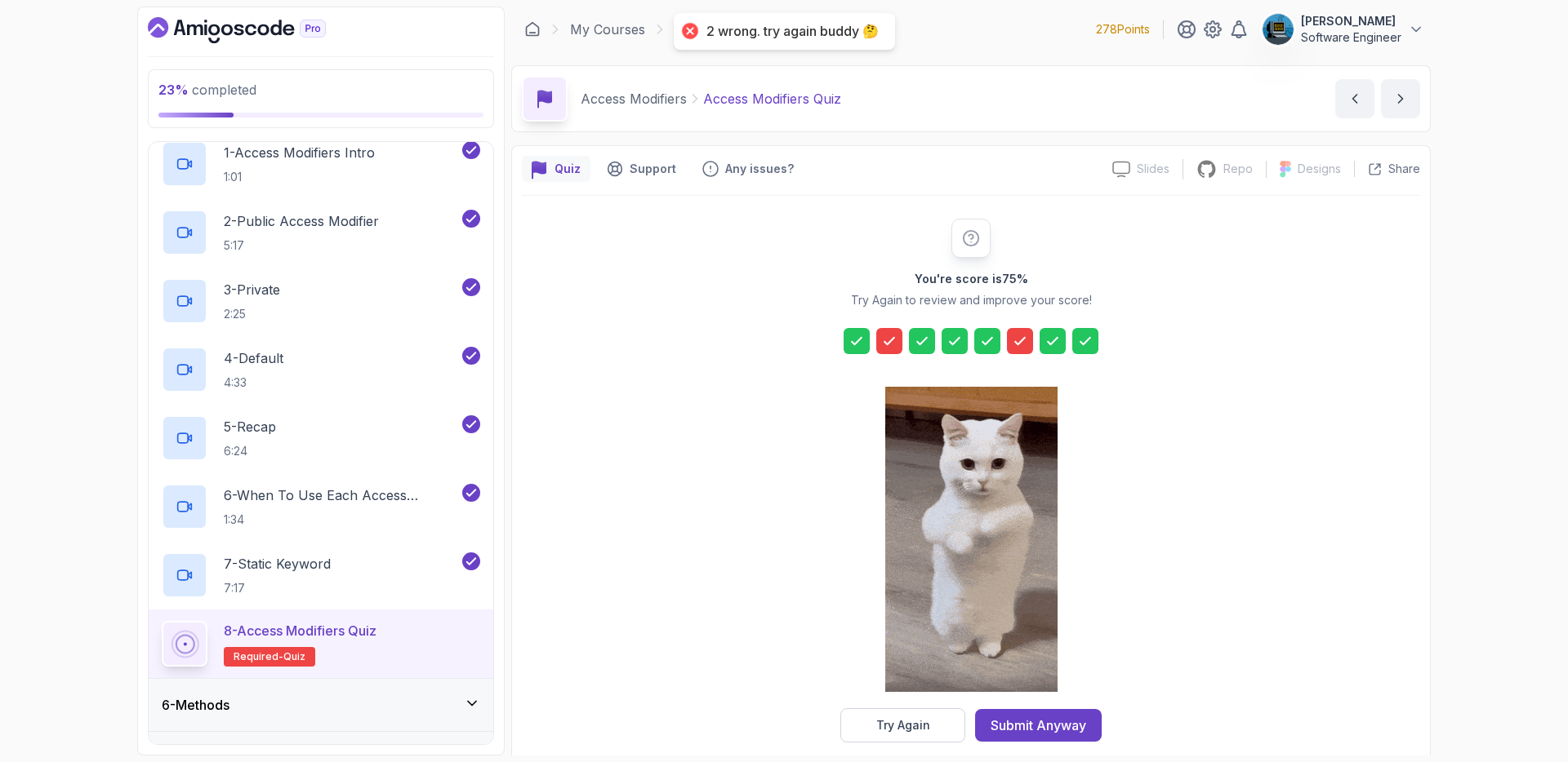
click at [889, 339] on icon at bounding box center [889, 341] width 17 height 17
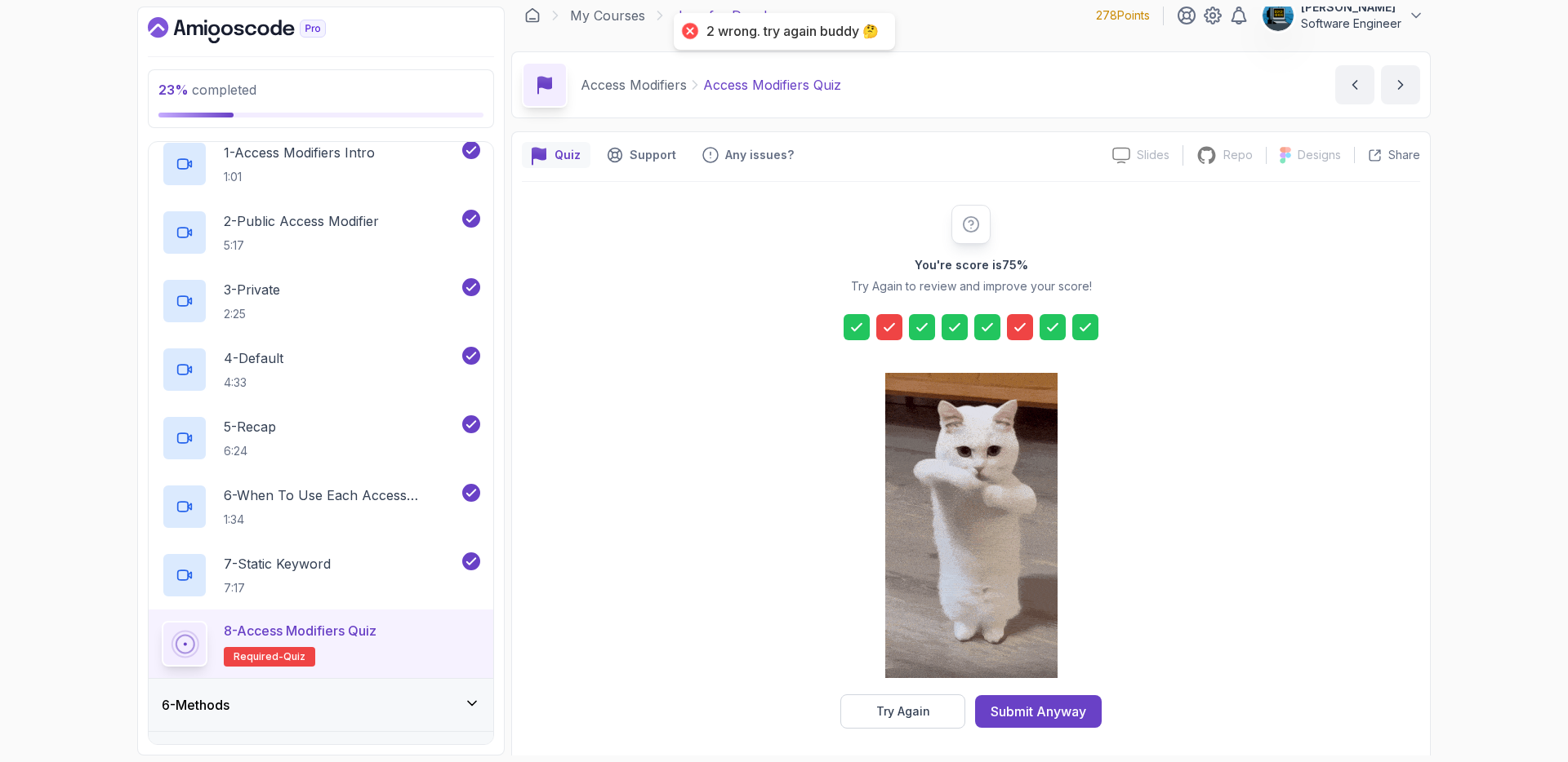
scroll to position [20, 0]
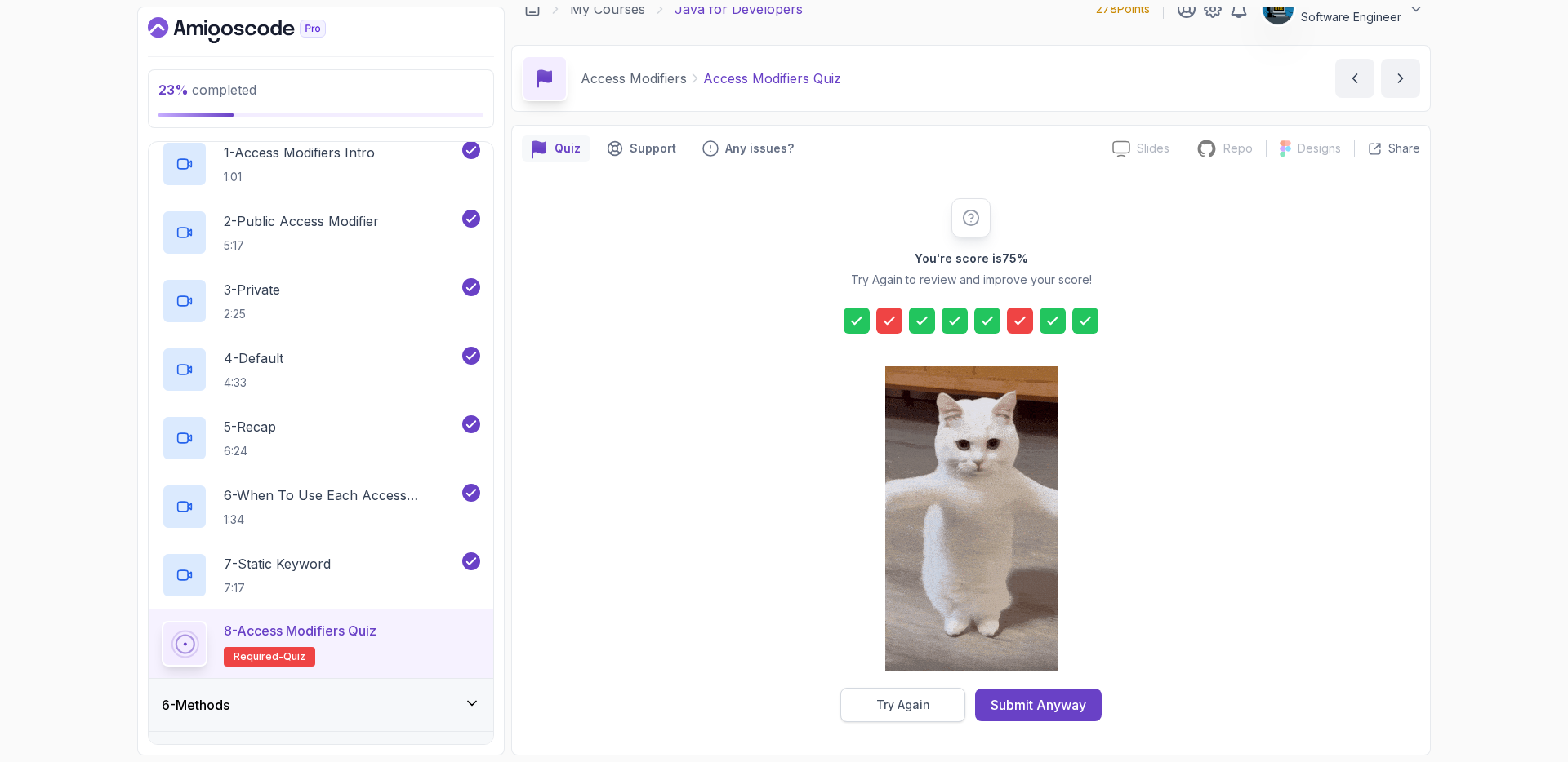
click at [946, 703] on button "Try Again" at bounding box center [903, 705] width 125 height 34
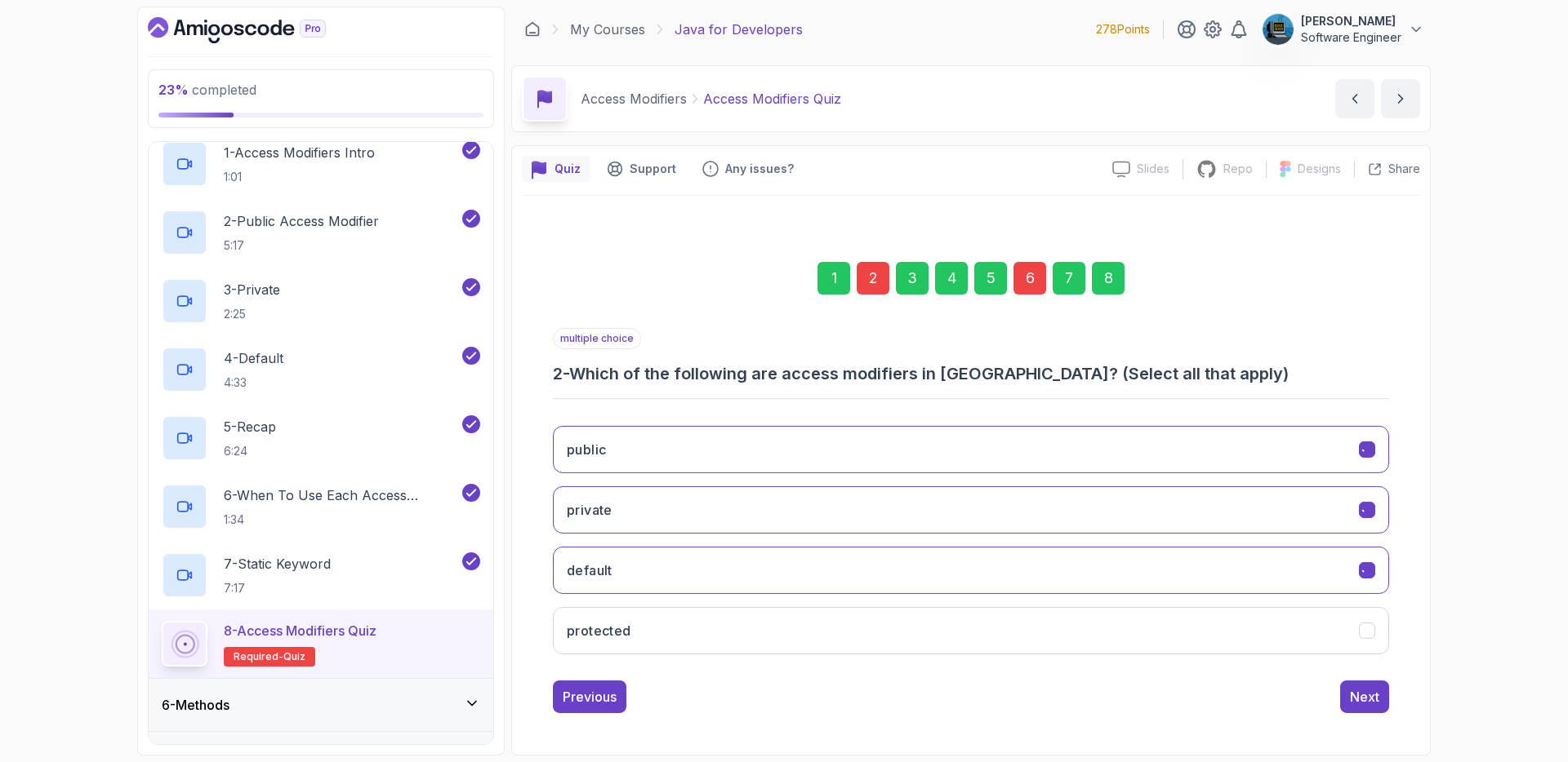
scroll to position [0, 0]
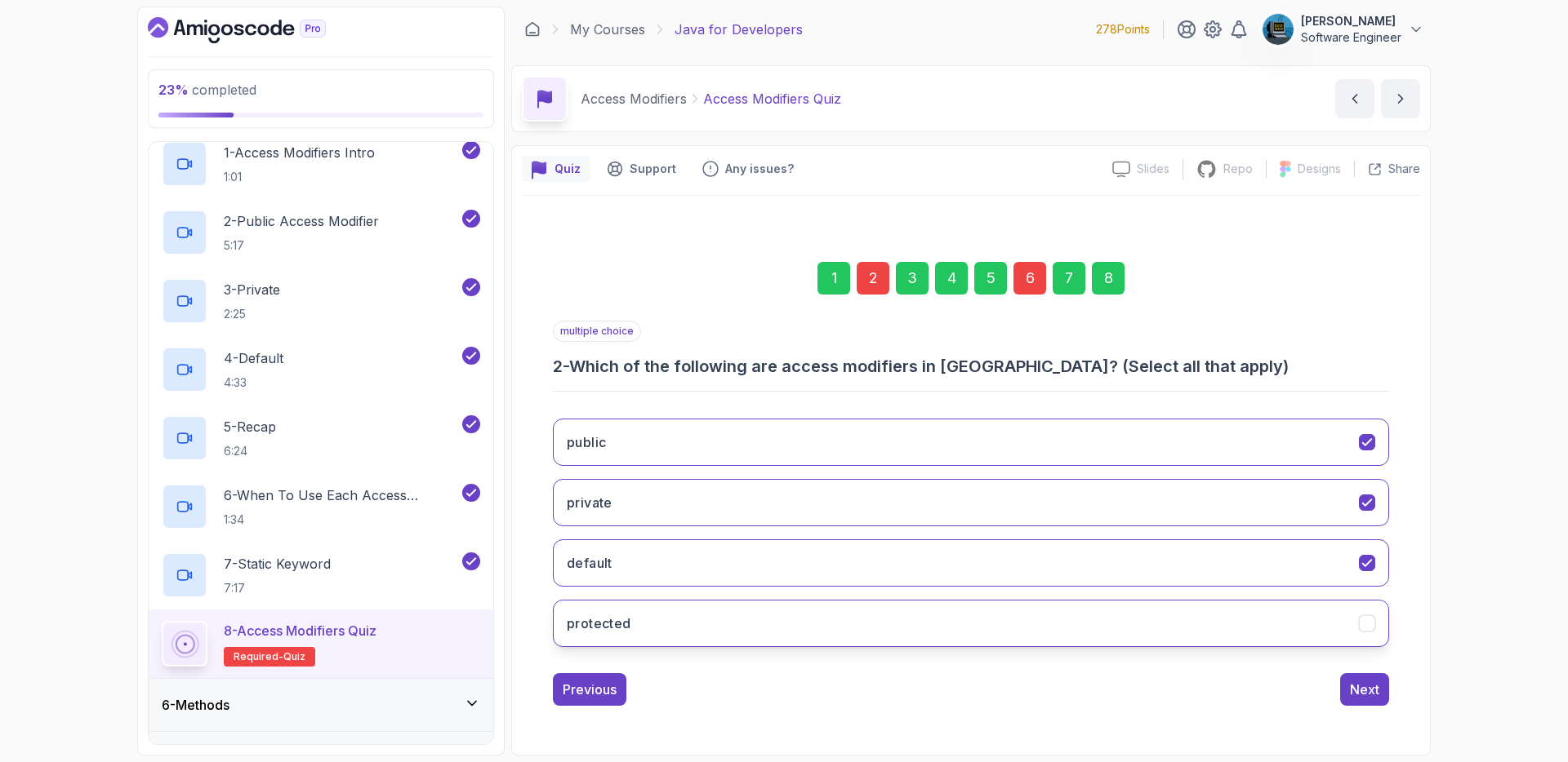
click at [827, 631] on button "protected" at bounding box center [972, 623] width 836 height 47
click at [1356, 690] on div "Next" at bounding box center [1364, 690] width 29 height 19
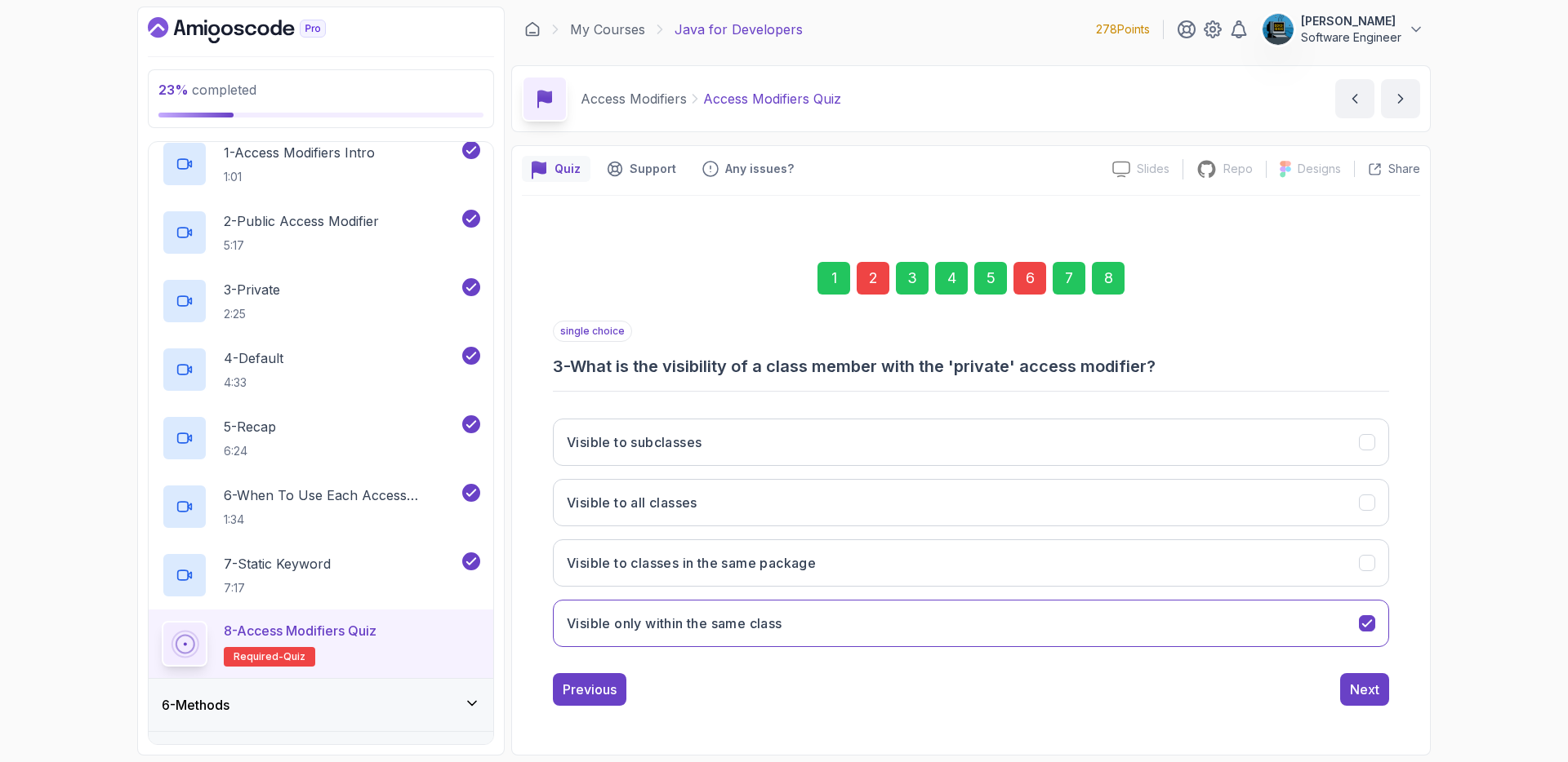
click at [1356, 690] on div "Next" at bounding box center [1364, 690] width 29 height 19
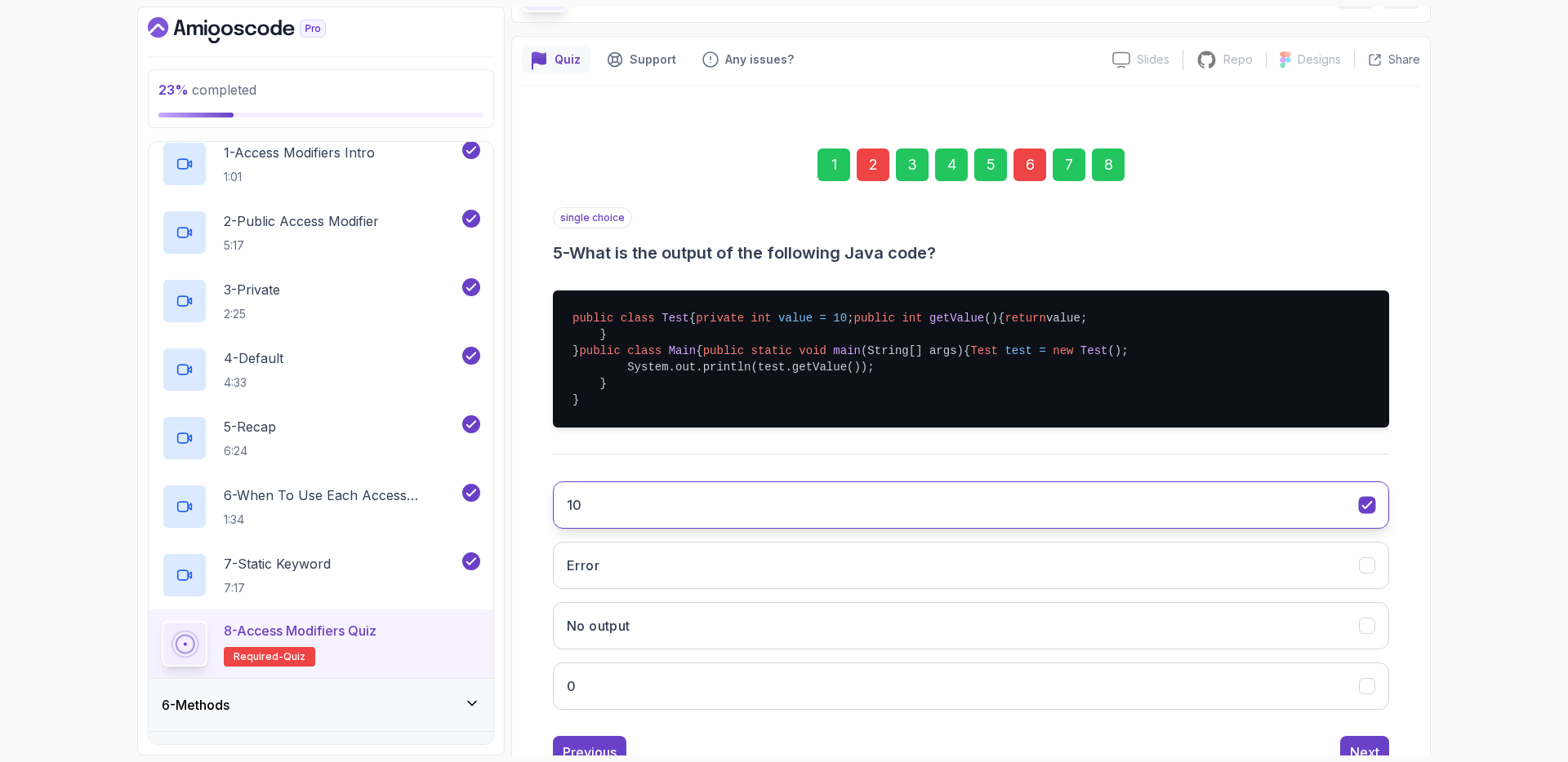
scroll to position [267, 0]
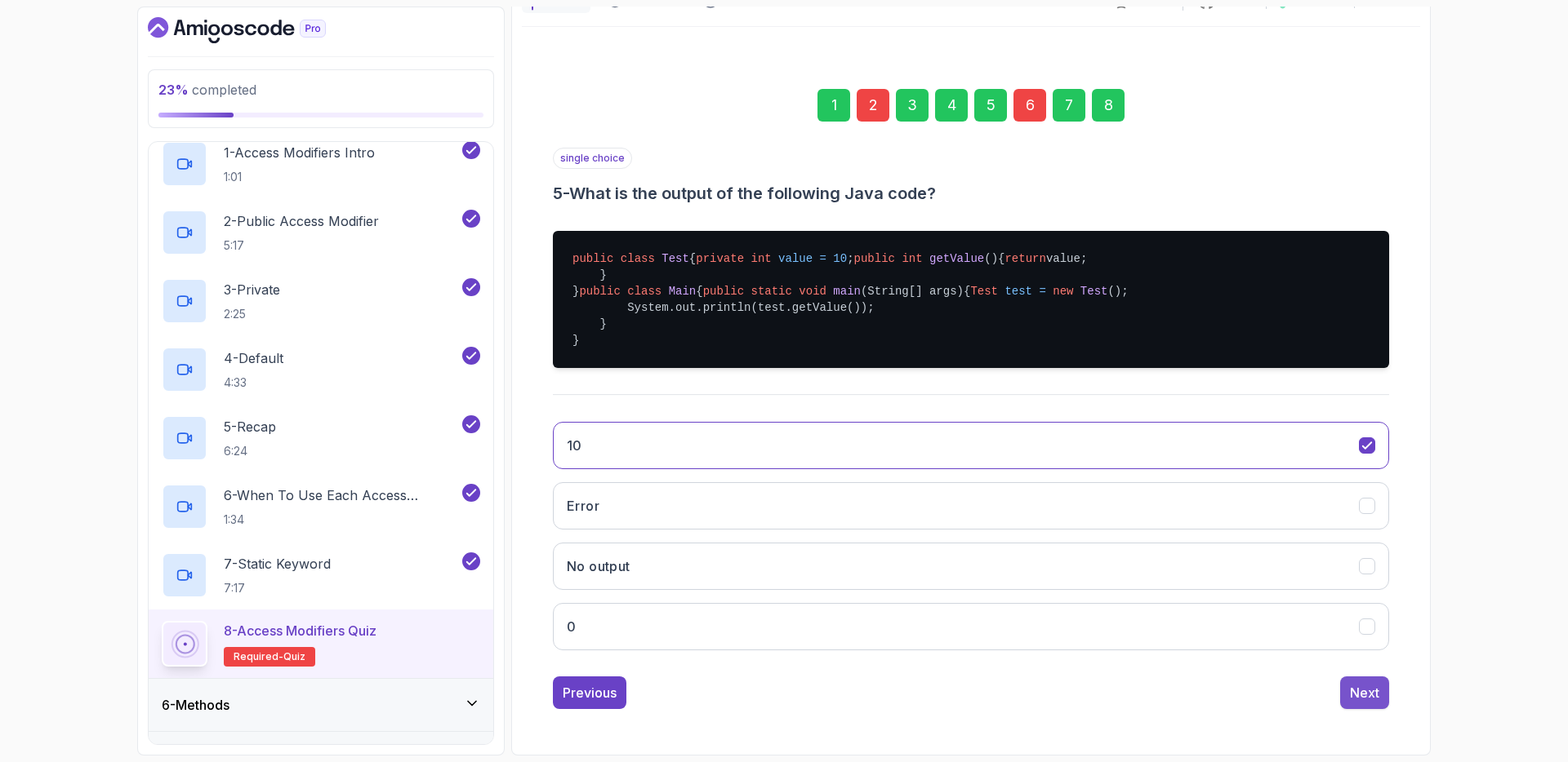
click at [1362, 679] on button "Next" at bounding box center [1365, 693] width 49 height 32
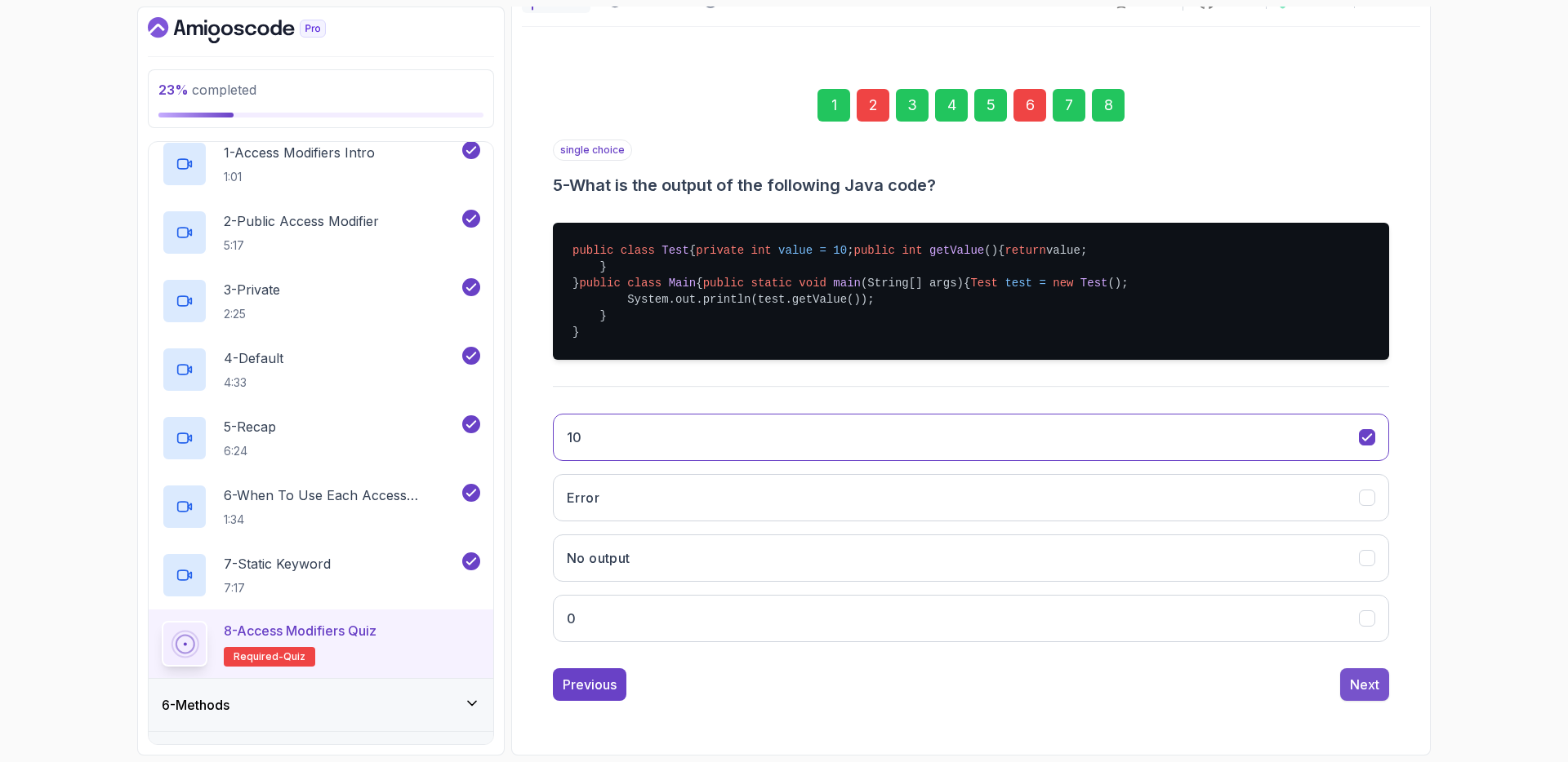
scroll to position [0, 0]
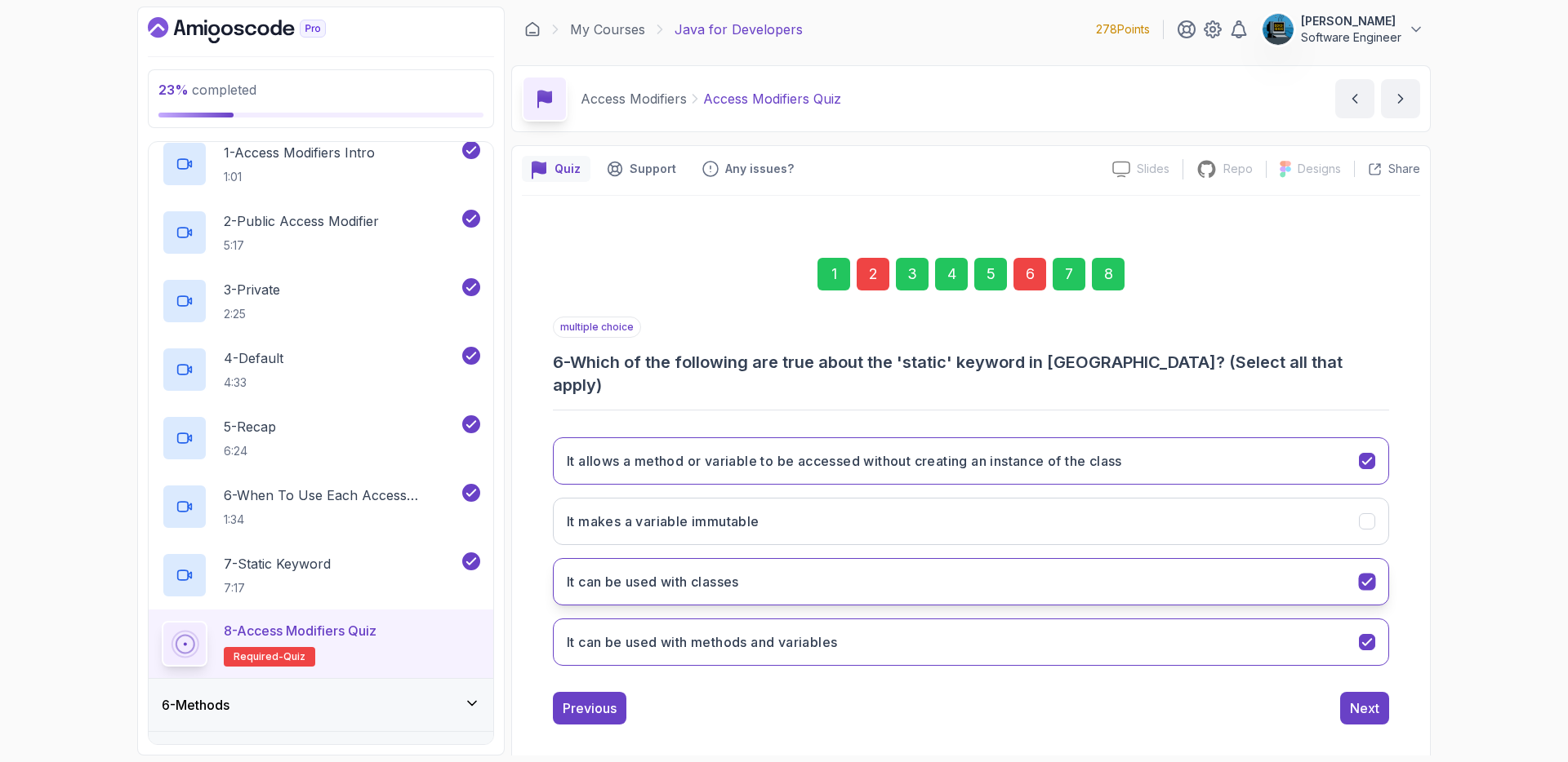
click at [1133, 570] on button "It can be used with classes" at bounding box center [972, 582] width 836 height 47
click at [1355, 699] on div "Next" at bounding box center [1364, 708] width 29 height 19
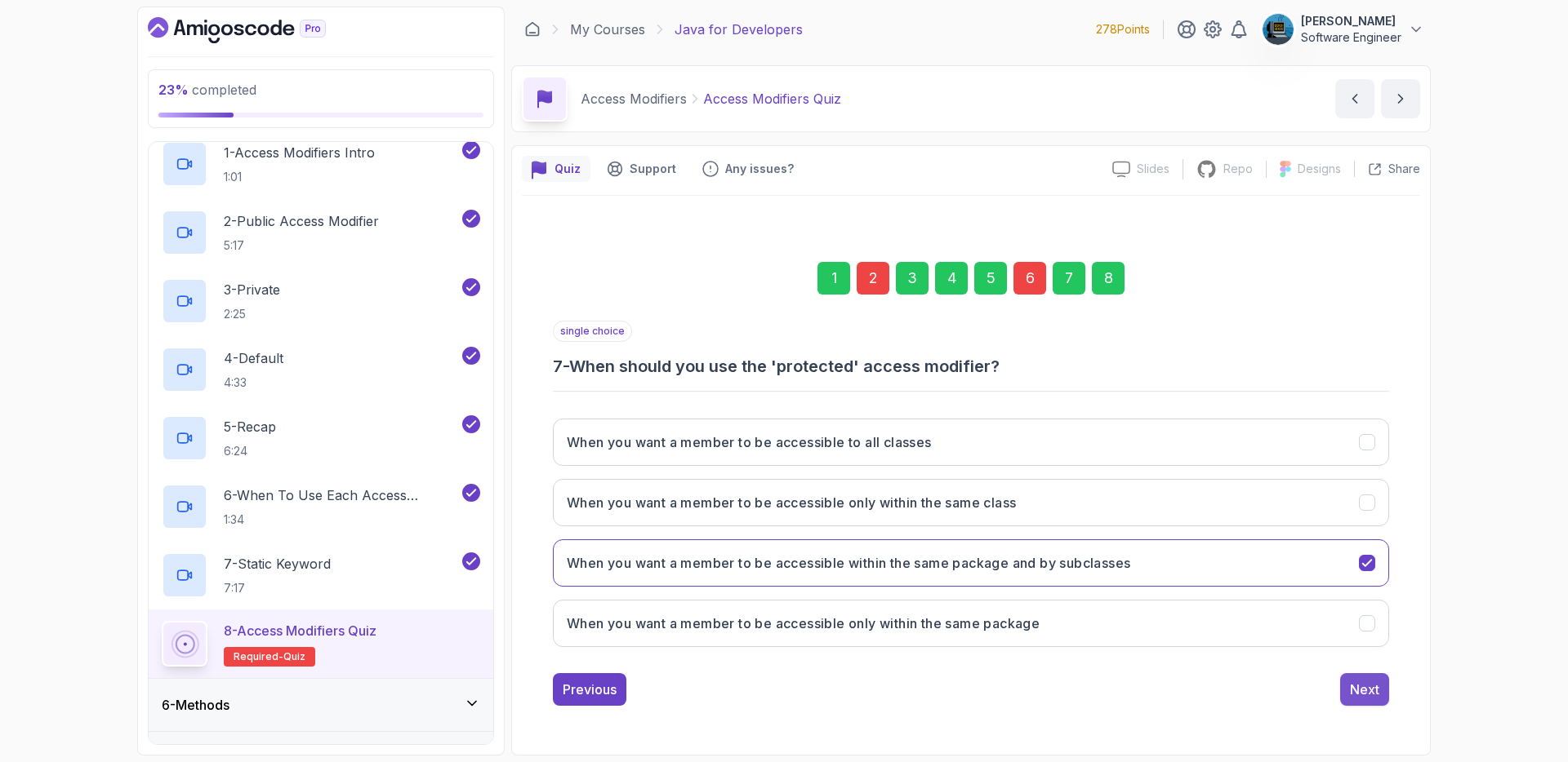
click at [1360, 689] on div "Next" at bounding box center [1364, 690] width 29 height 19
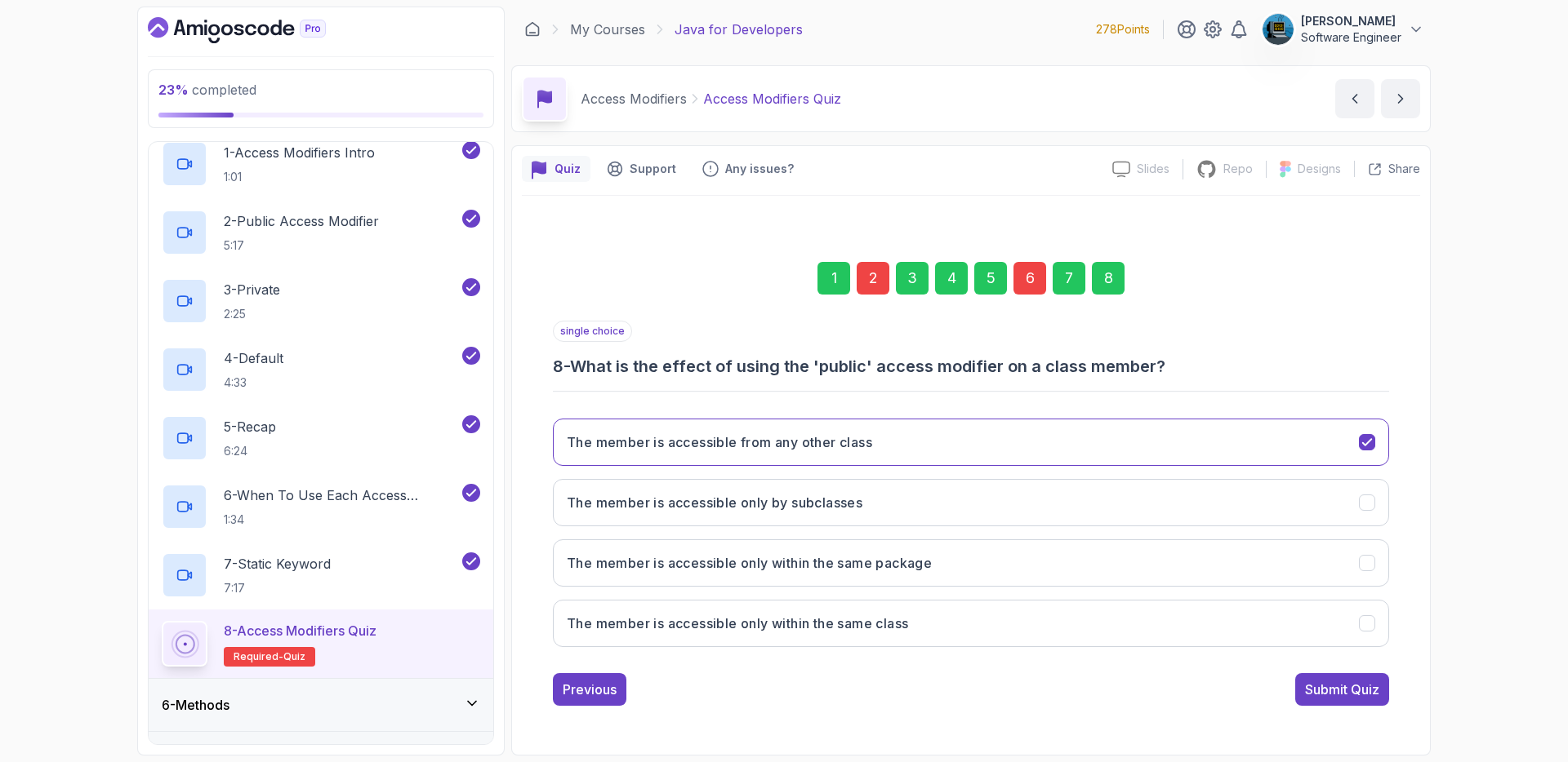
click at [1360, 689] on div "Submit Quiz" at bounding box center [1342, 690] width 75 height 19
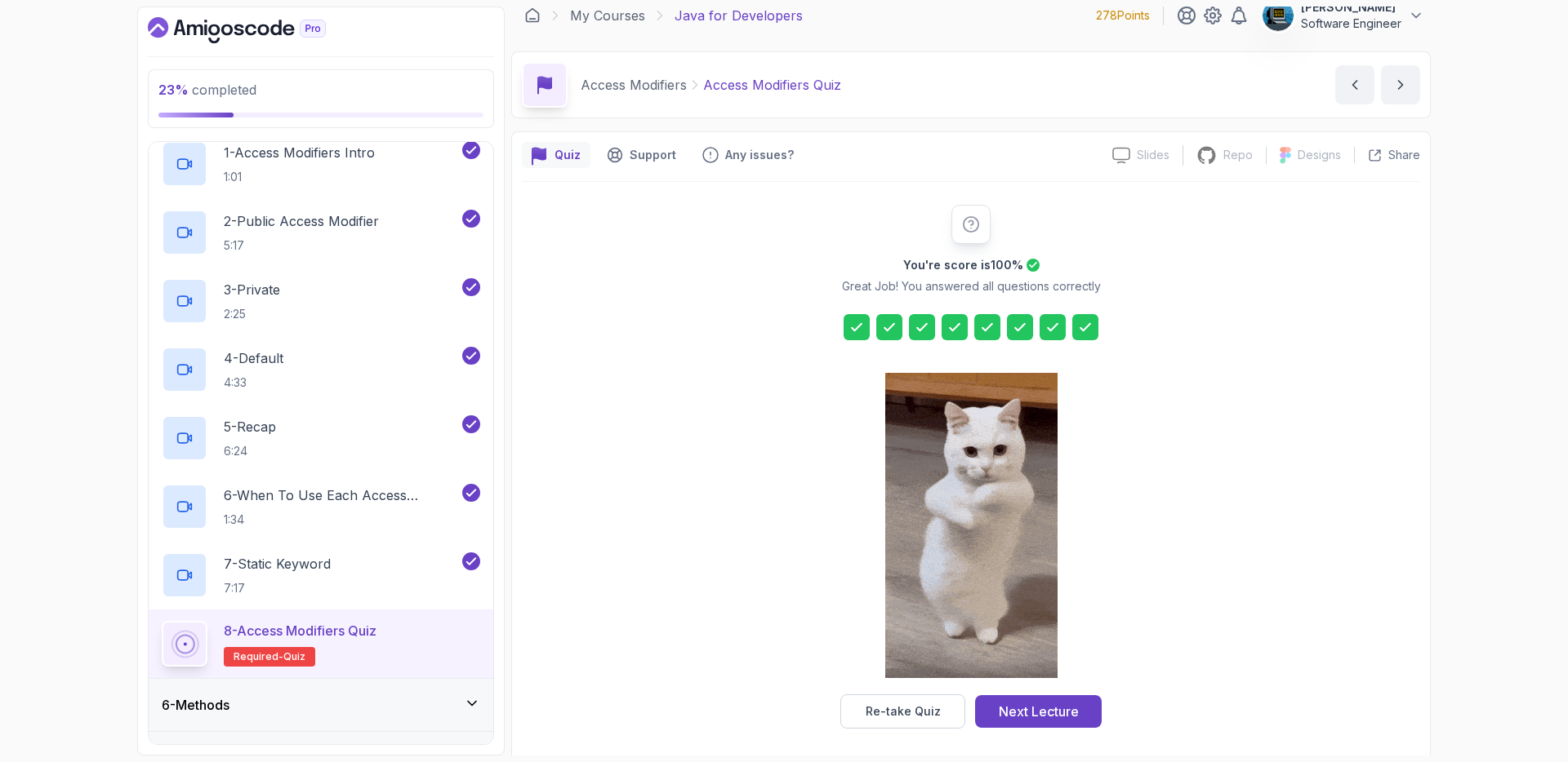
scroll to position [20, 0]
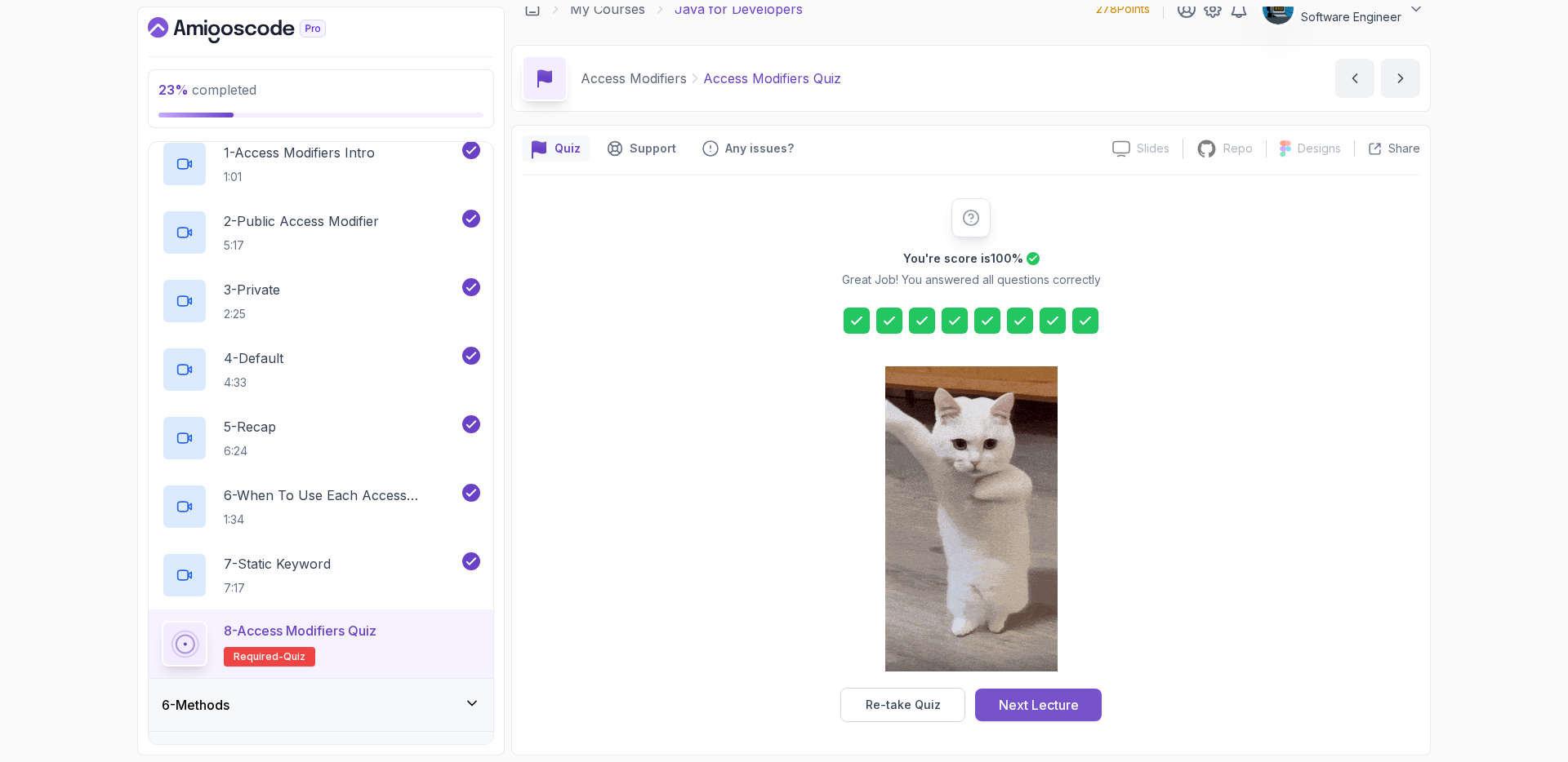
click at [1051, 702] on div "Next Lecture" at bounding box center [1038, 705] width 80 height 19
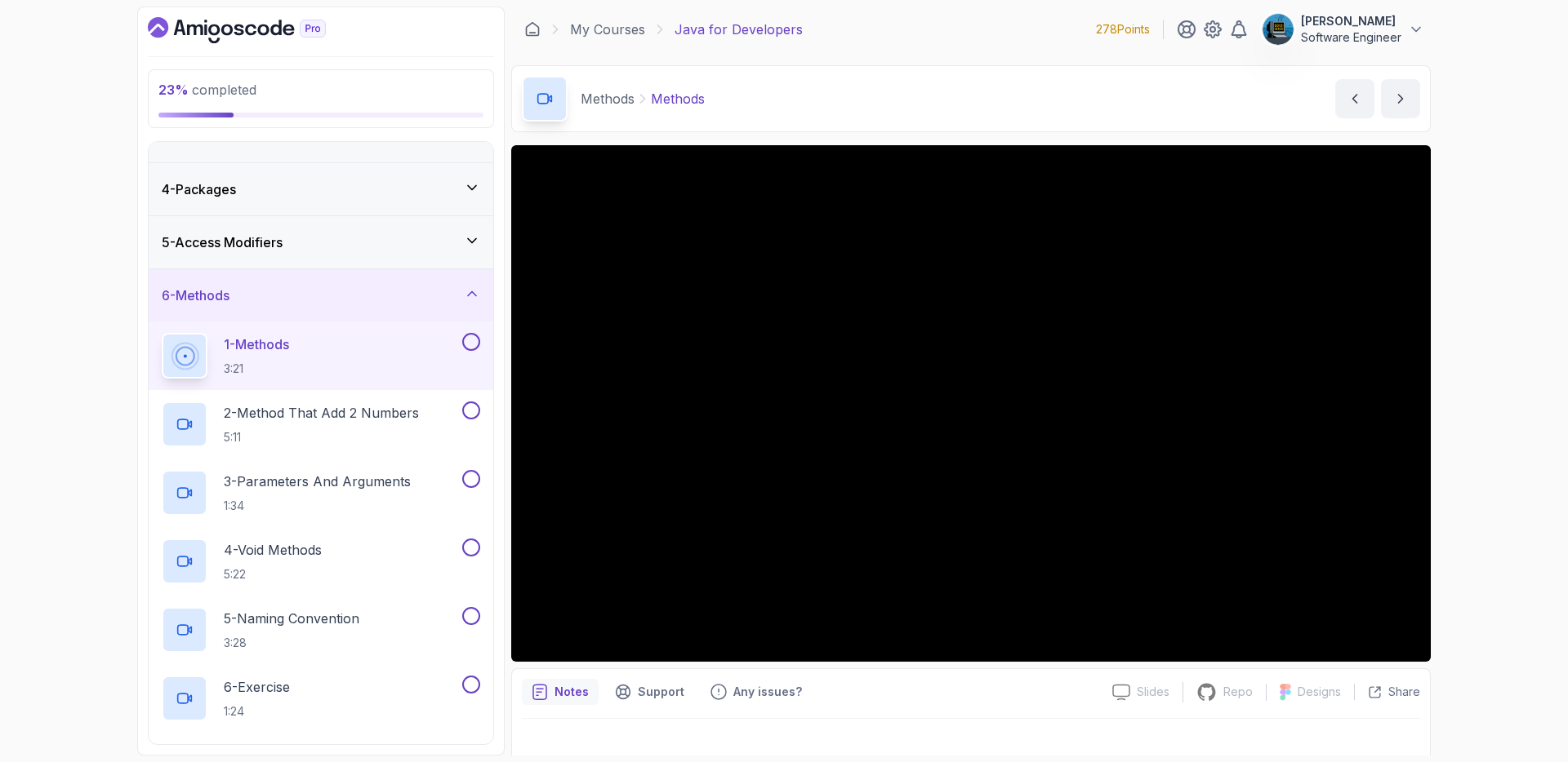
scroll to position [135, 0]
click at [473, 298] on icon at bounding box center [472, 296] width 17 height 17
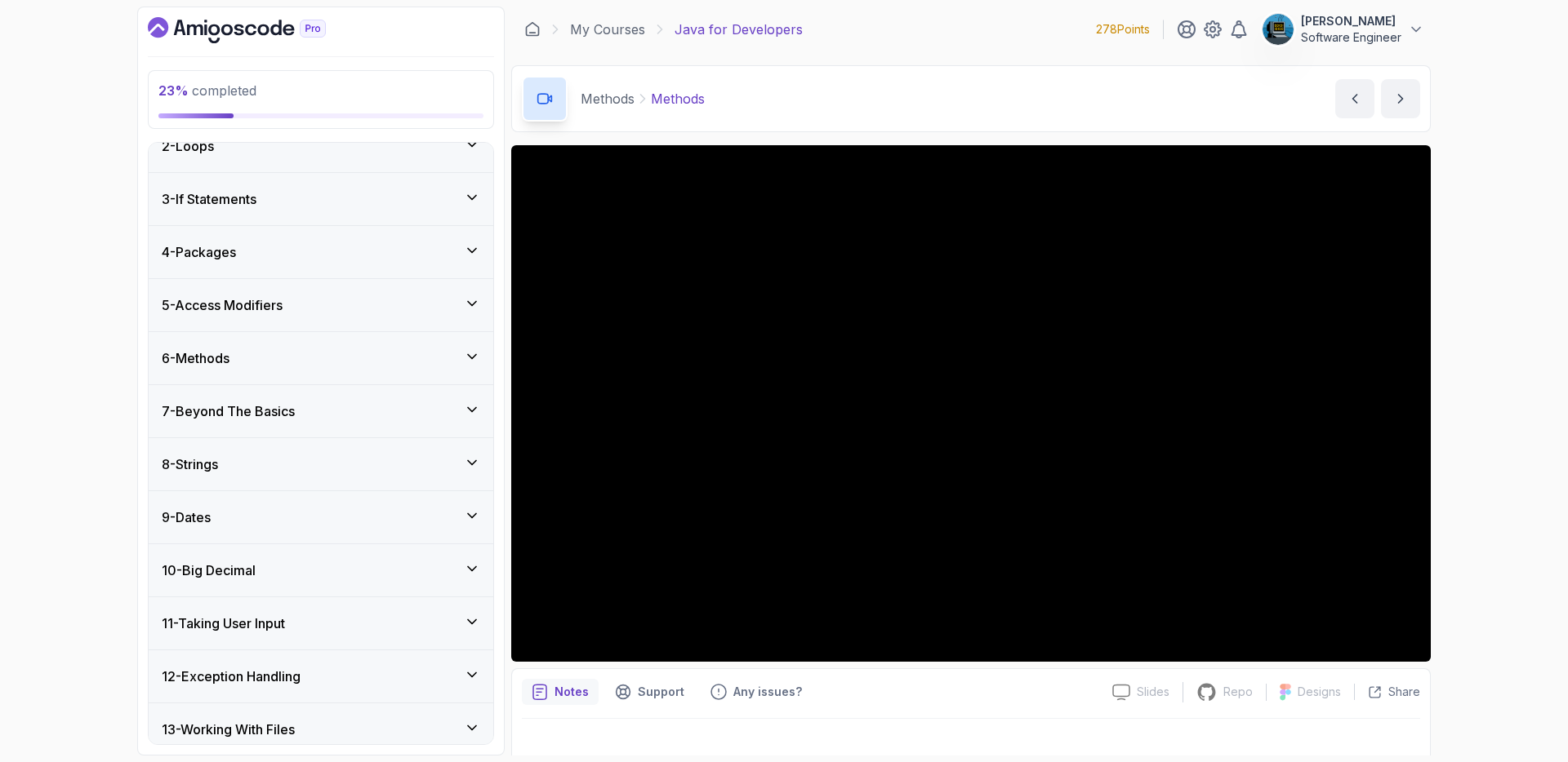
scroll to position [0, 0]
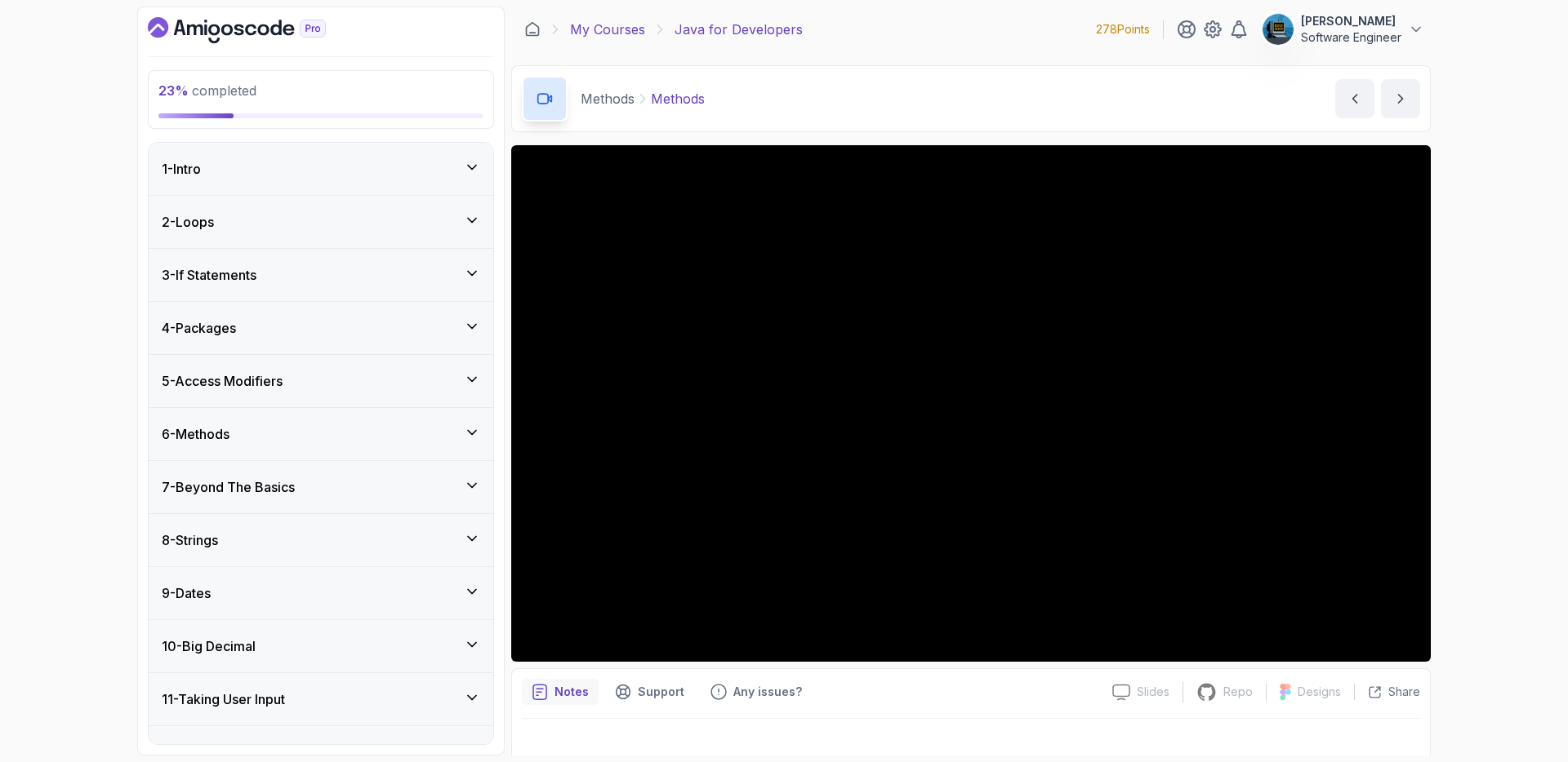
click at [609, 33] on link "My Courses" at bounding box center [608, 29] width 76 height 19
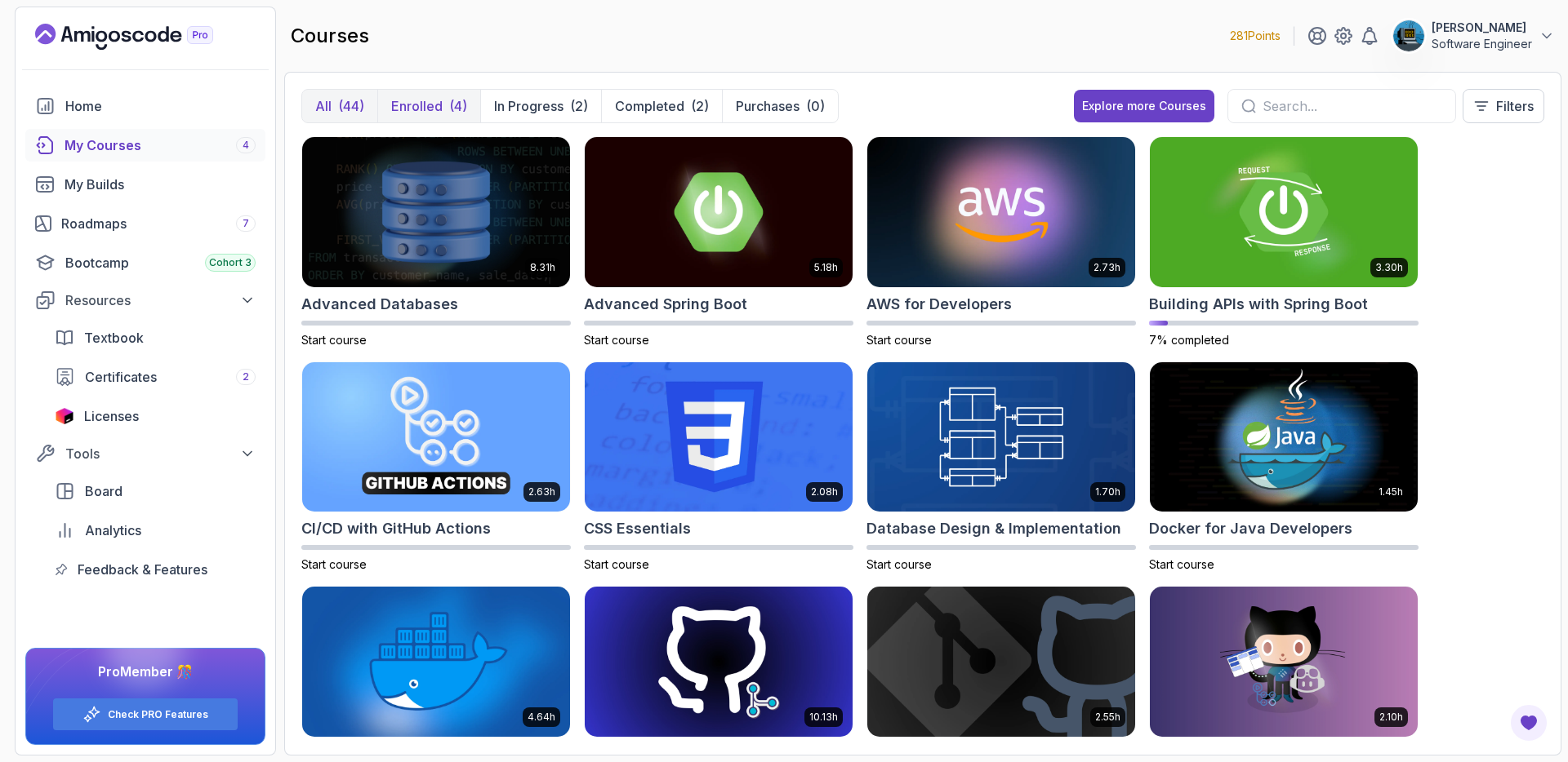
click at [424, 111] on p "Enrolled" at bounding box center [416, 106] width 52 height 19
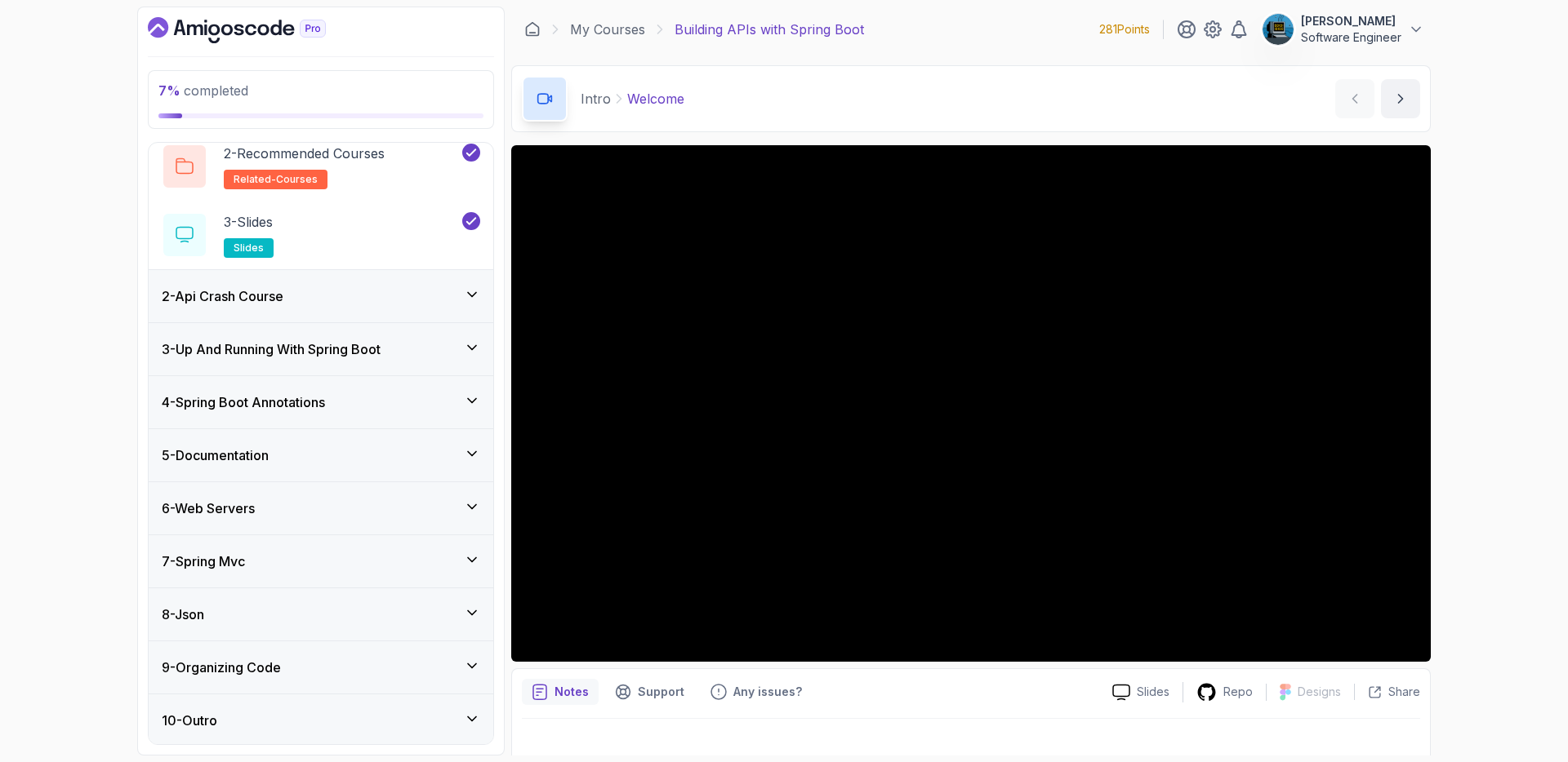
scroll to position [133, 0]
click at [364, 289] on div "2 - Api Crash Course" at bounding box center [321, 294] width 319 height 19
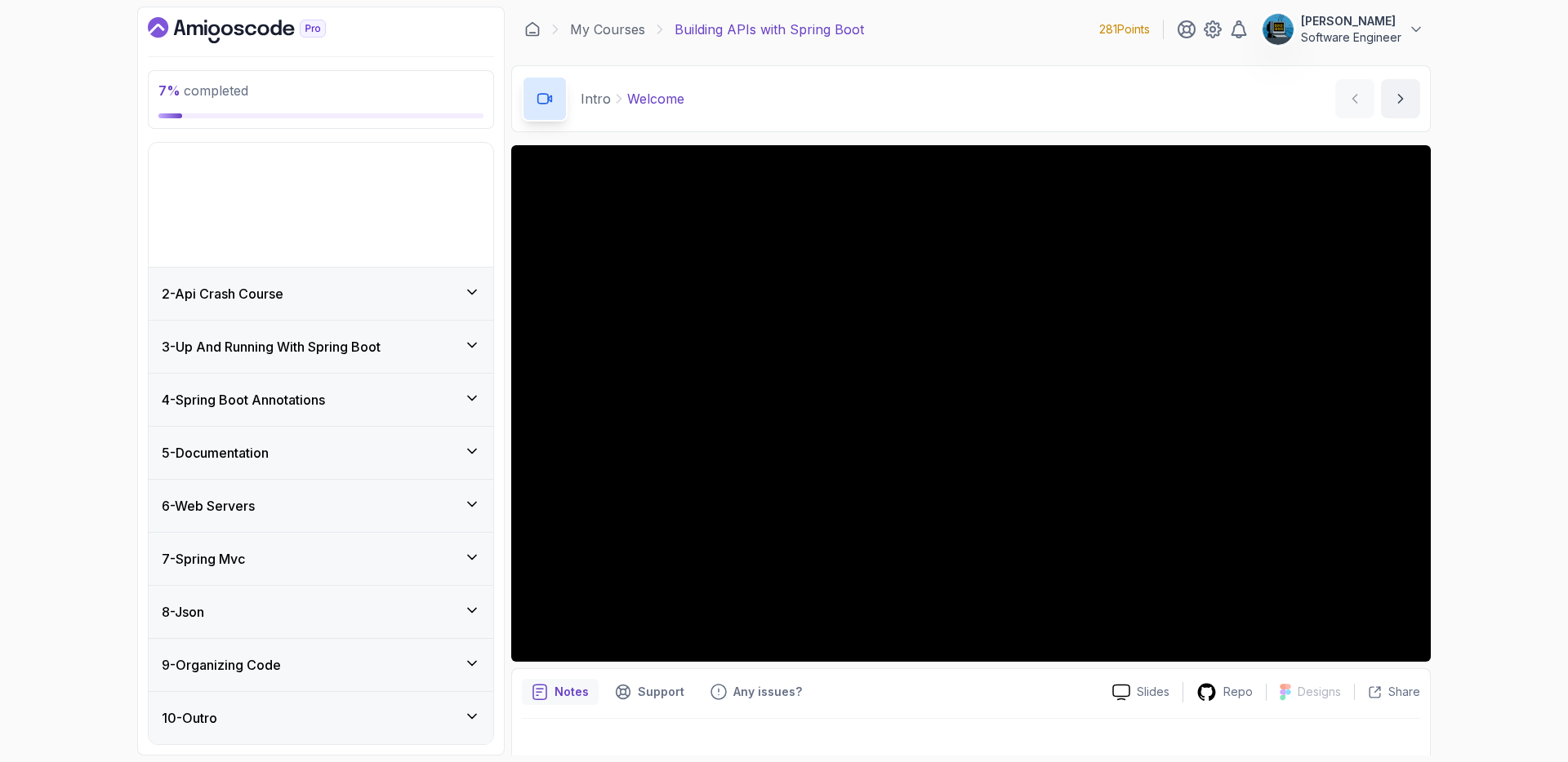
scroll to position [0, 0]
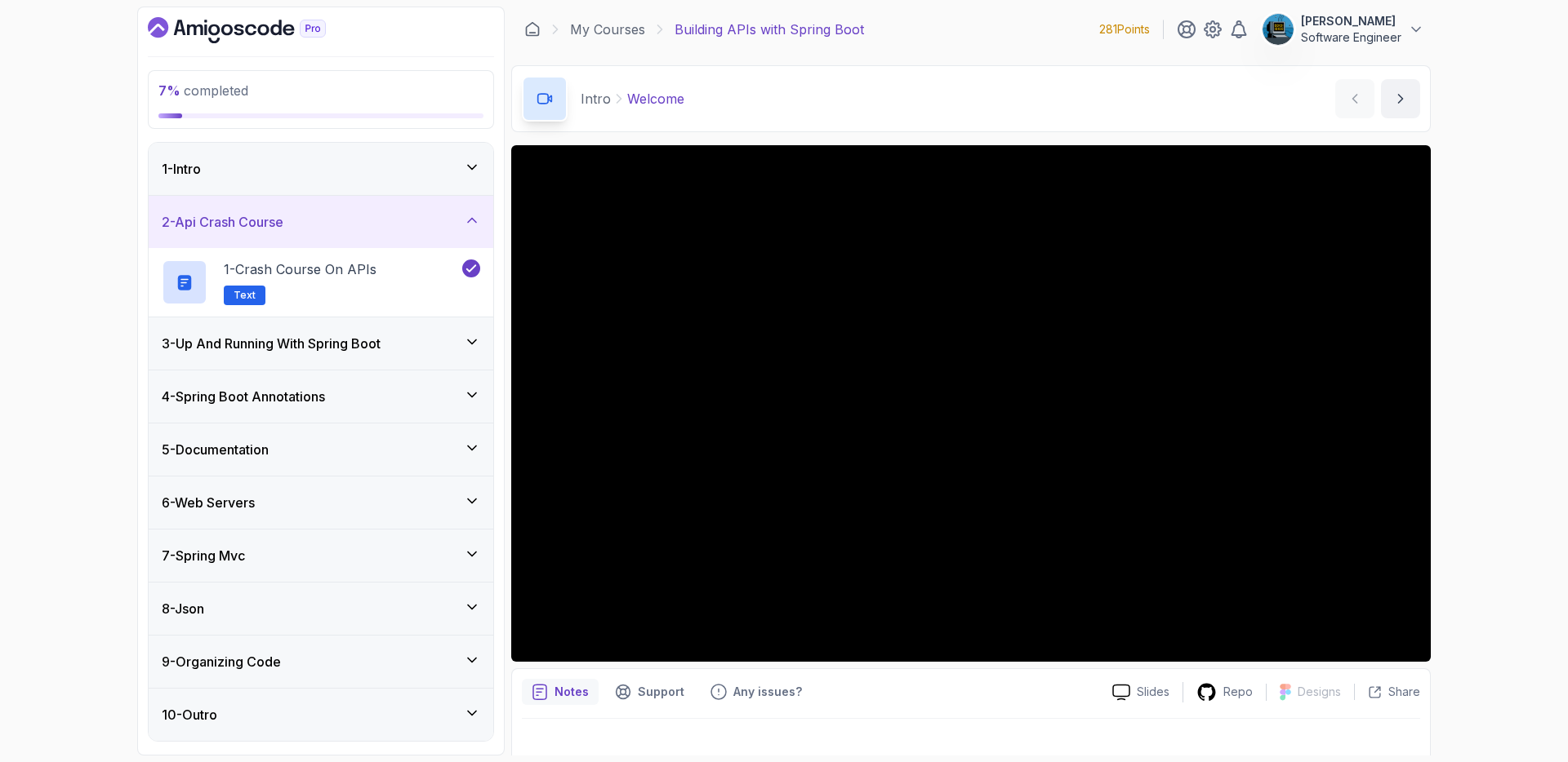
click at [367, 221] on div "2 - Api Crash Course" at bounding box center [321, 222] width 319 height 19
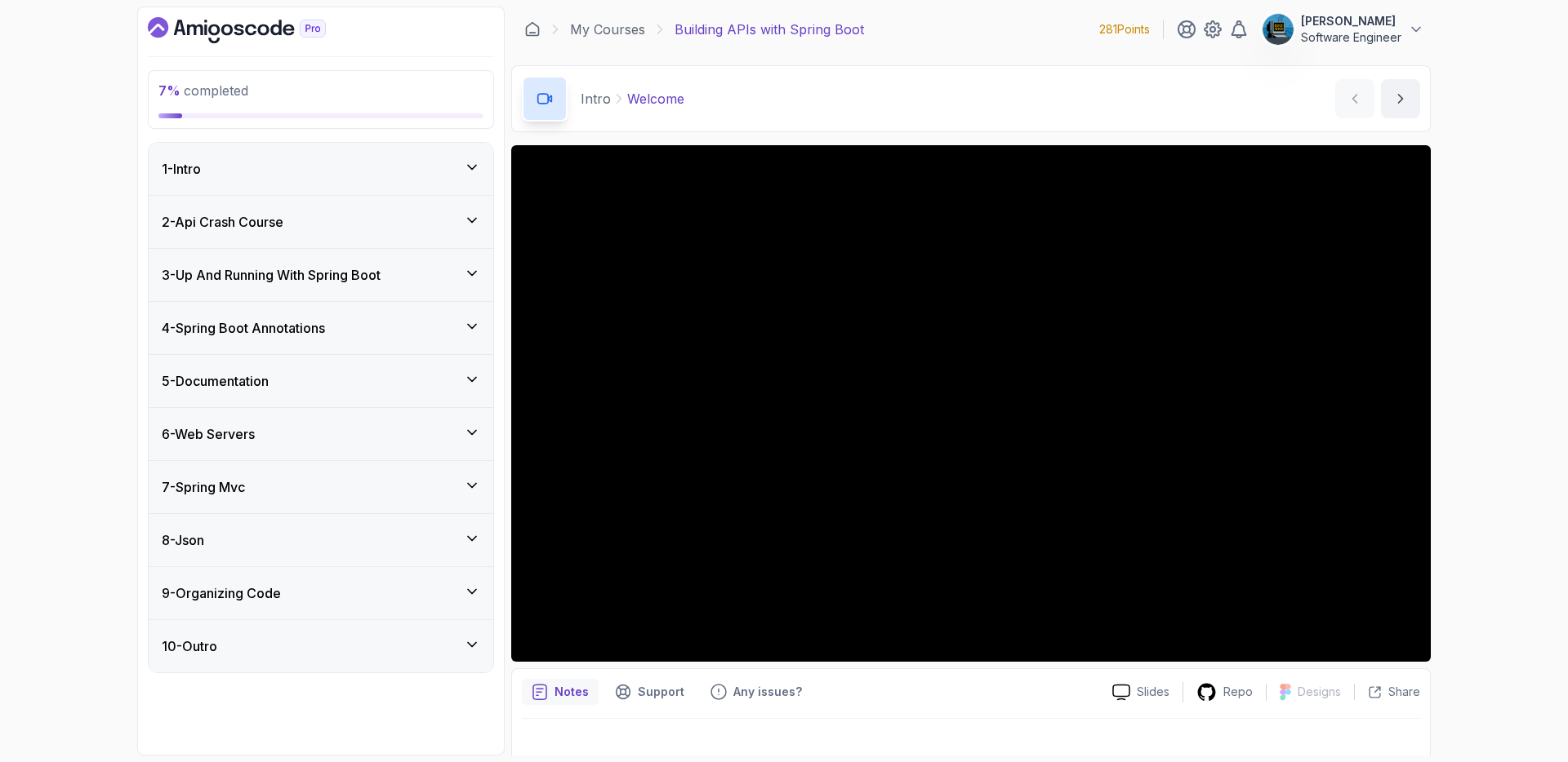
click at [369, 277] on h3 "3 - Up And Running With Spring Boot" at bounding box center [271, 275] width 219 height 19
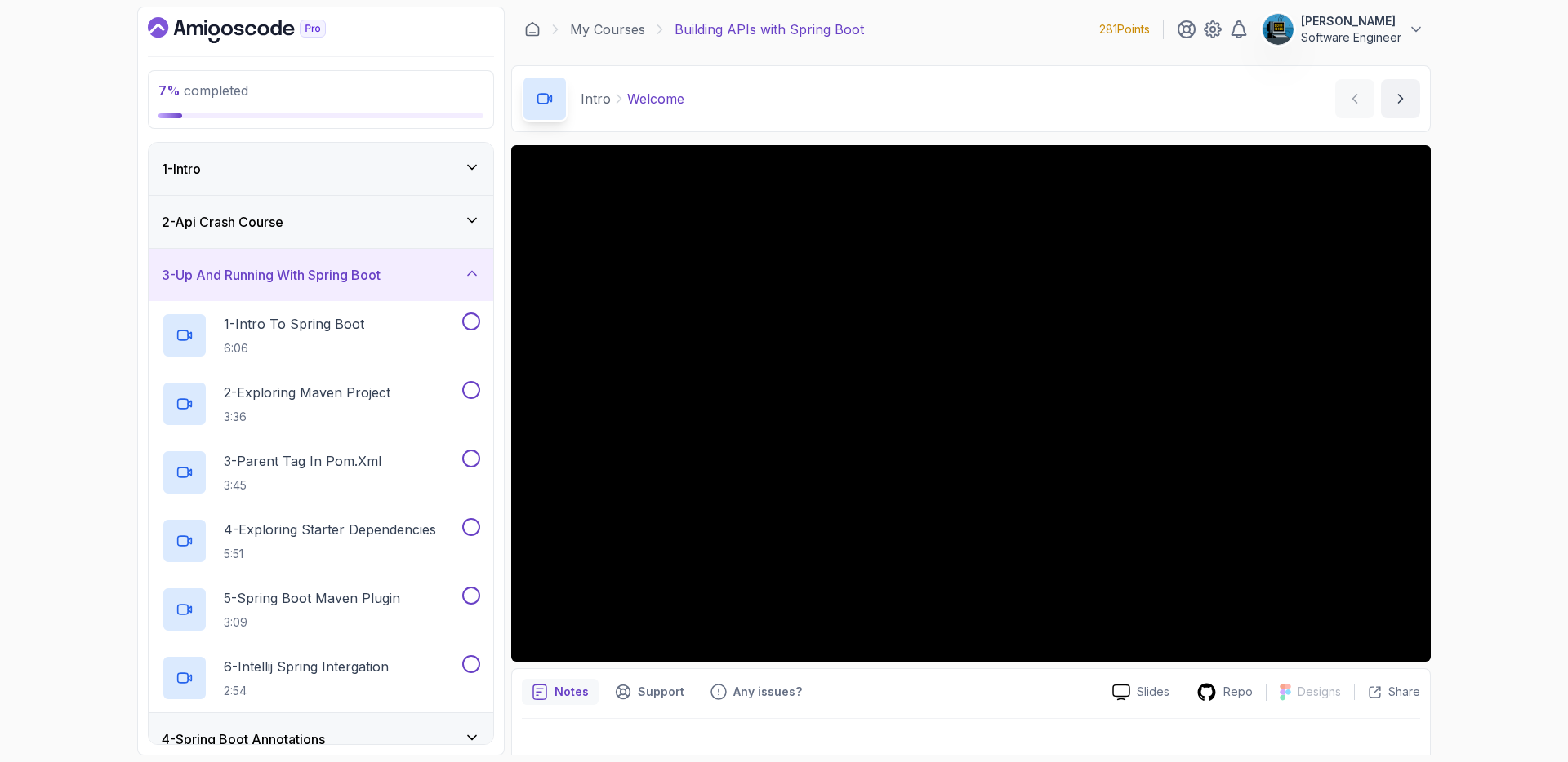
click at [376, 234] on div "2 - Api Crash Course" at bounding box center [321, 222] width 344 height 53
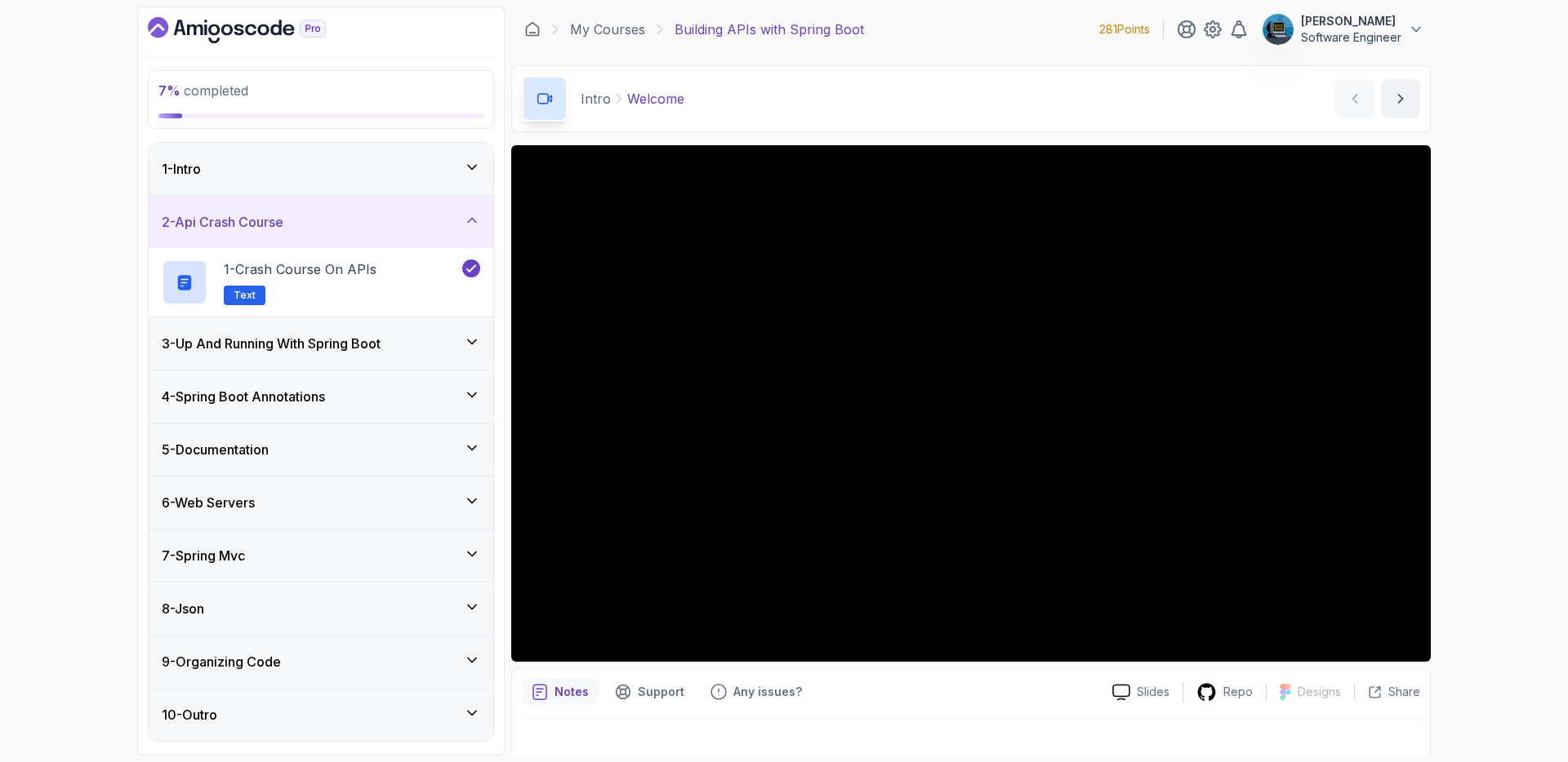
click at [400, 182] on div "1 - Intro" at bounding box center [321, 169] width 344 height 53
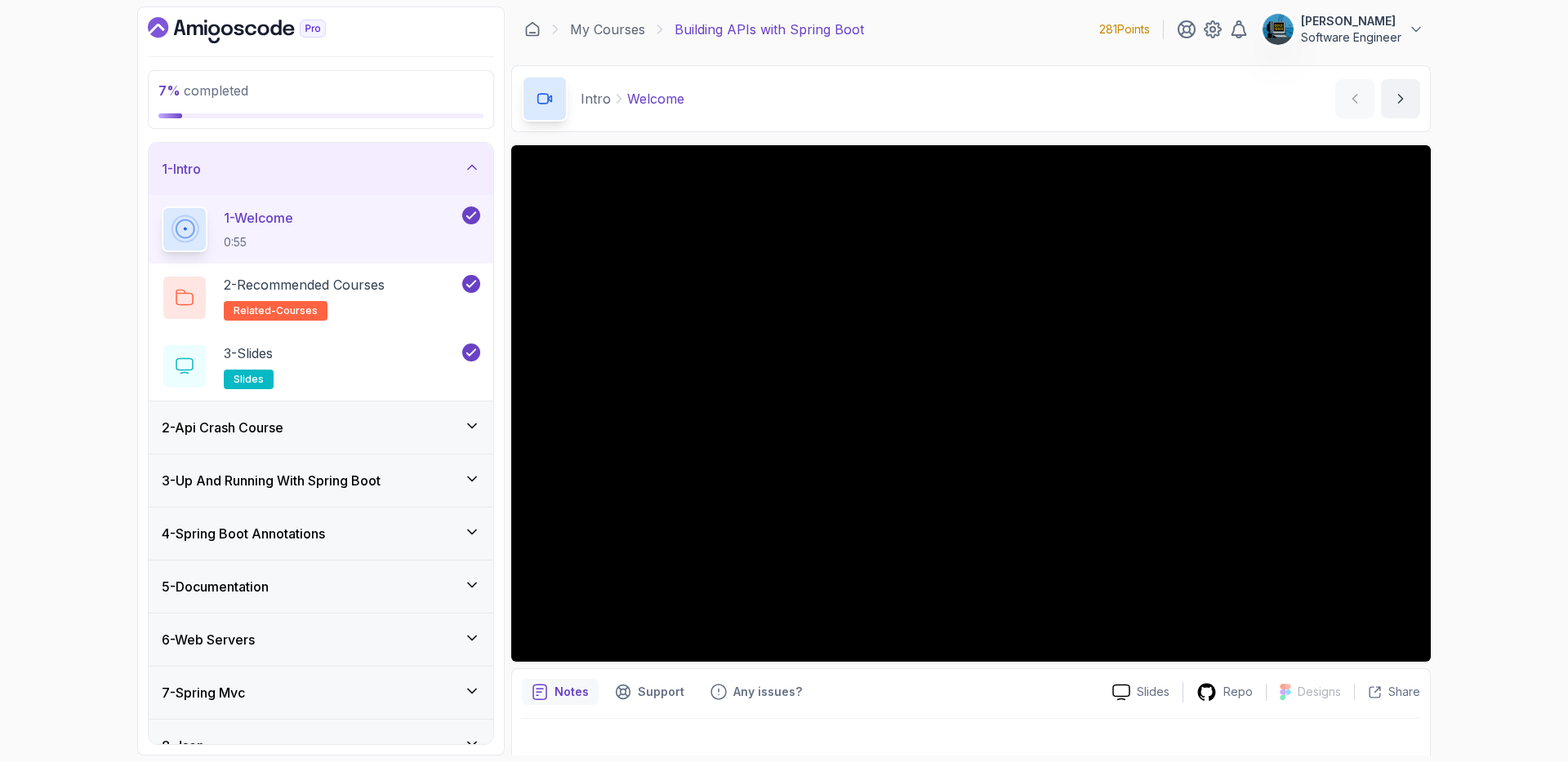
click at [377, 475] on h3 "3 - Up And Running With Spring Boot" at bounding box center [271, 481] width 219 height 19
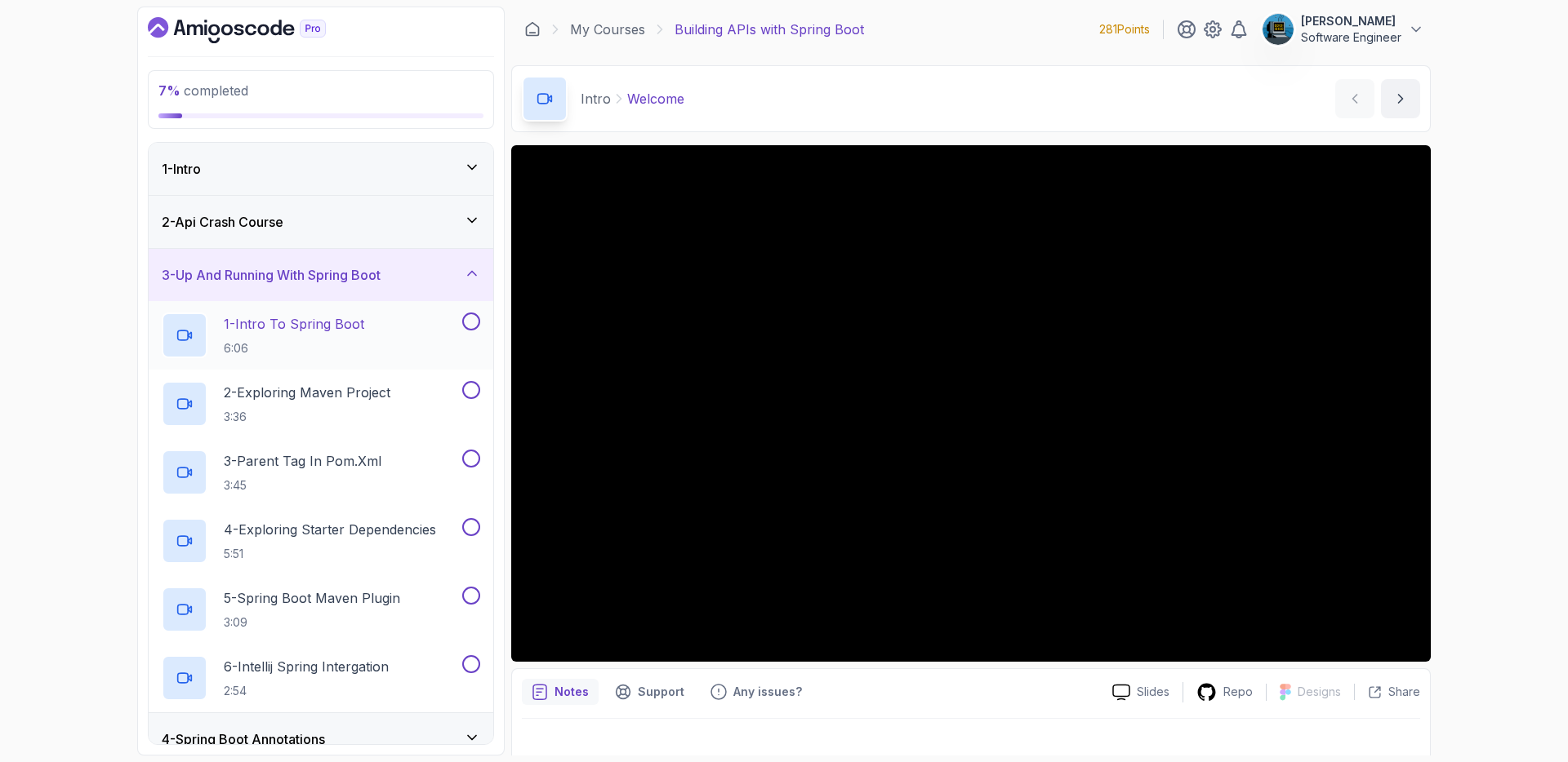
click at [342, 324] on p "1 - Intro To Spring Boot" at bounding box center [294, 324] width 141 height 19
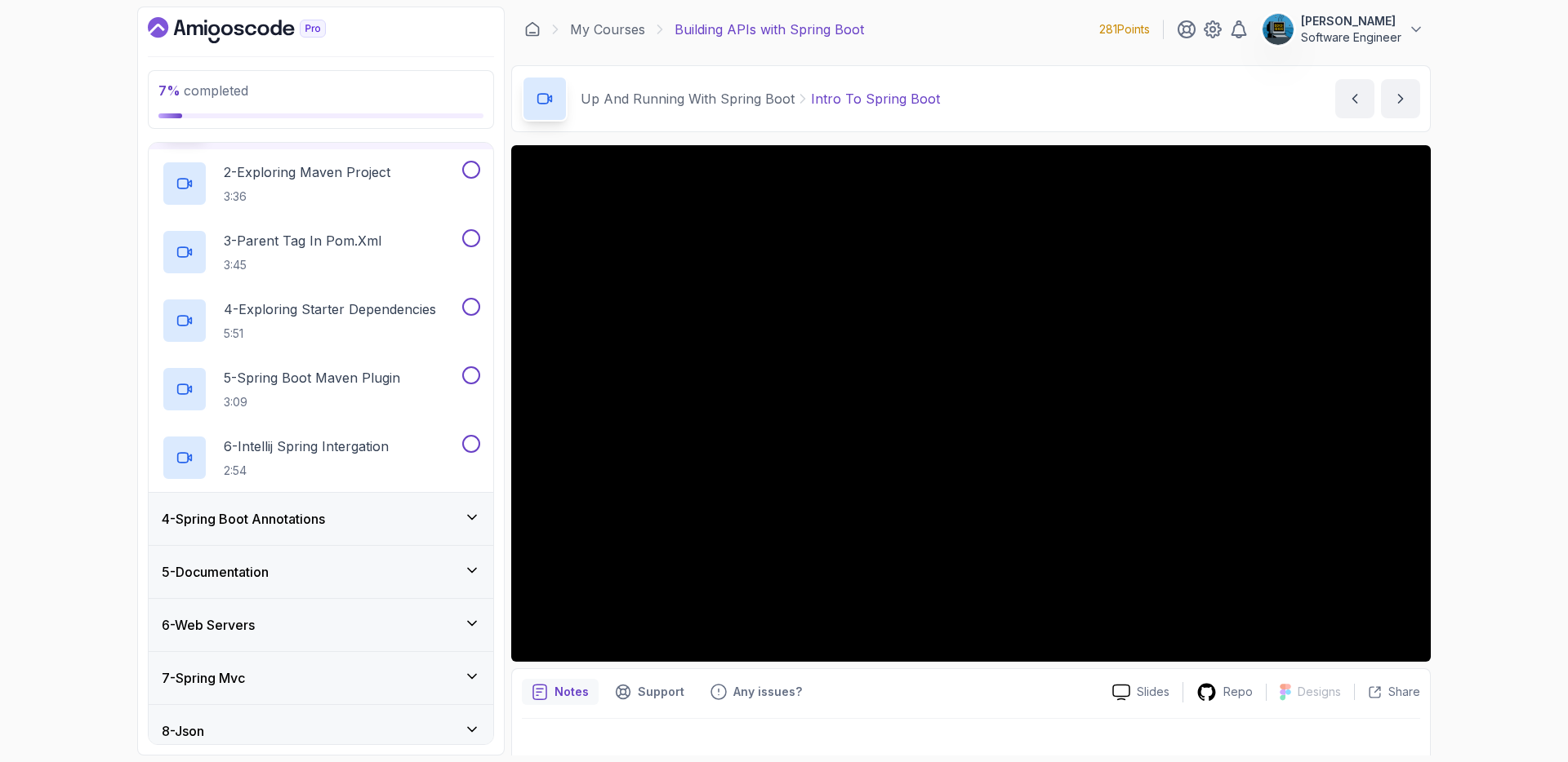
scroll to position [340, 0]
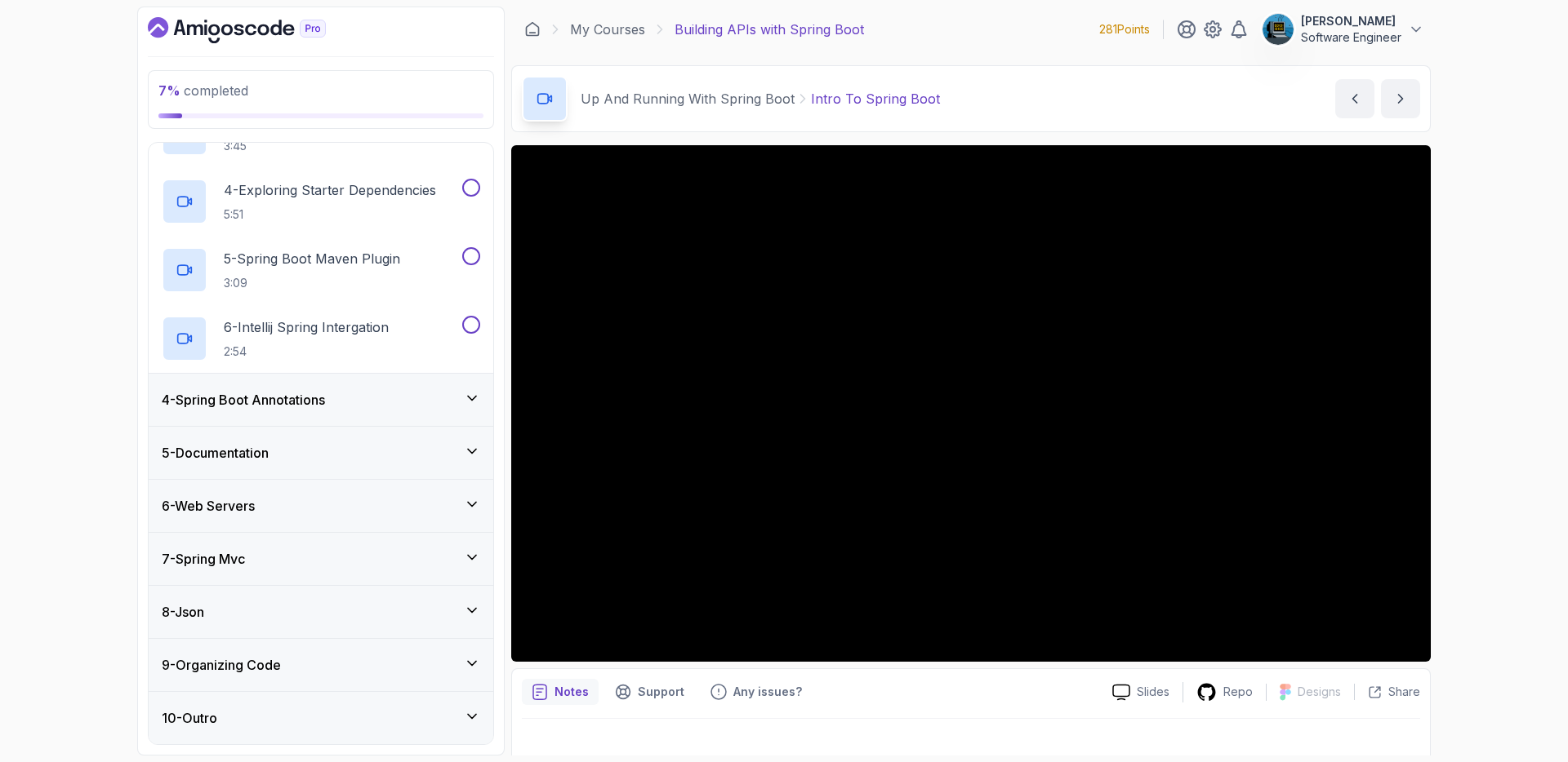
click at [329, 723] on div "10 - Outro" at bounding box center [321, 718] width 319 height 19
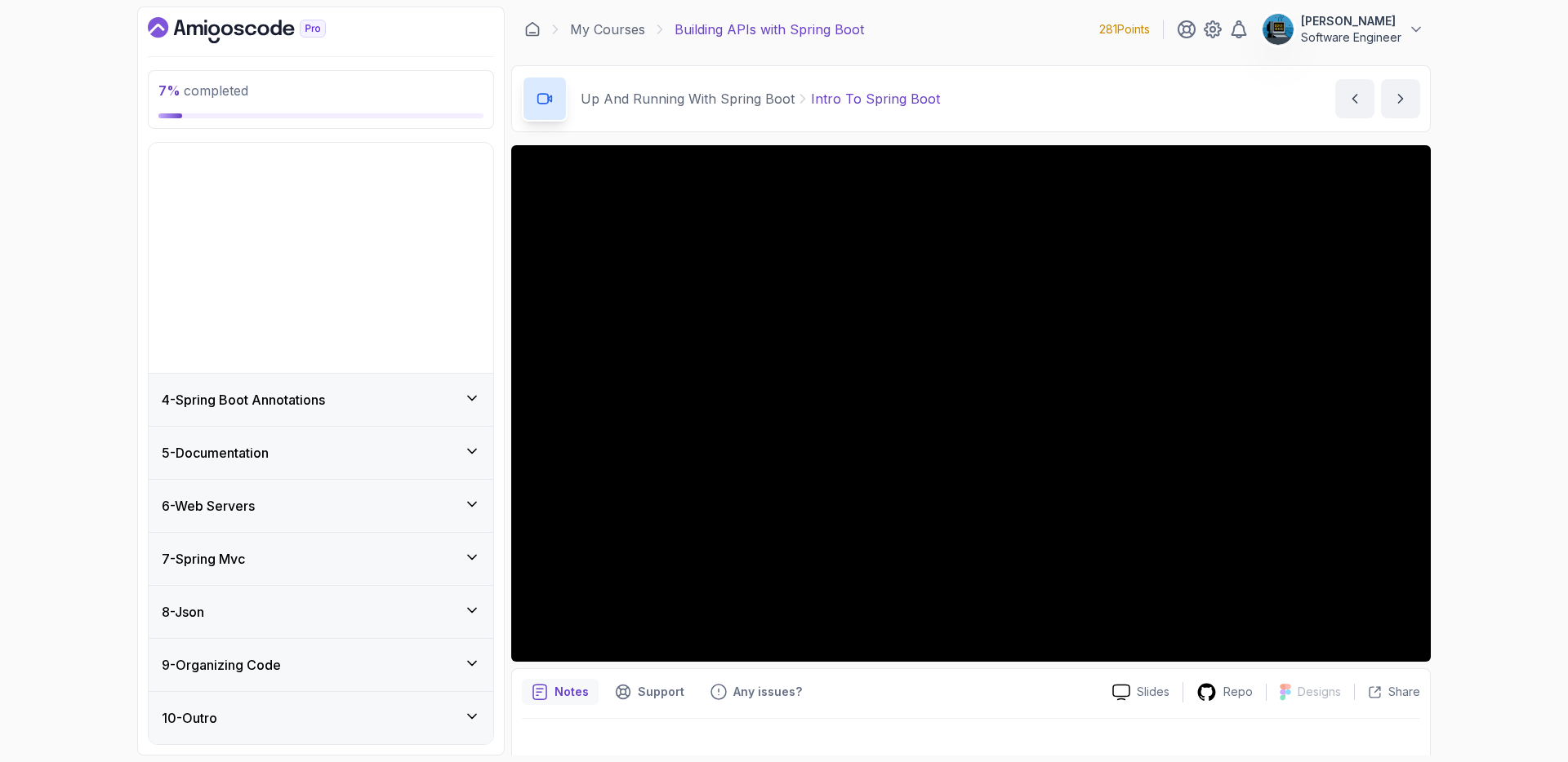
scroll to position [0, 0]
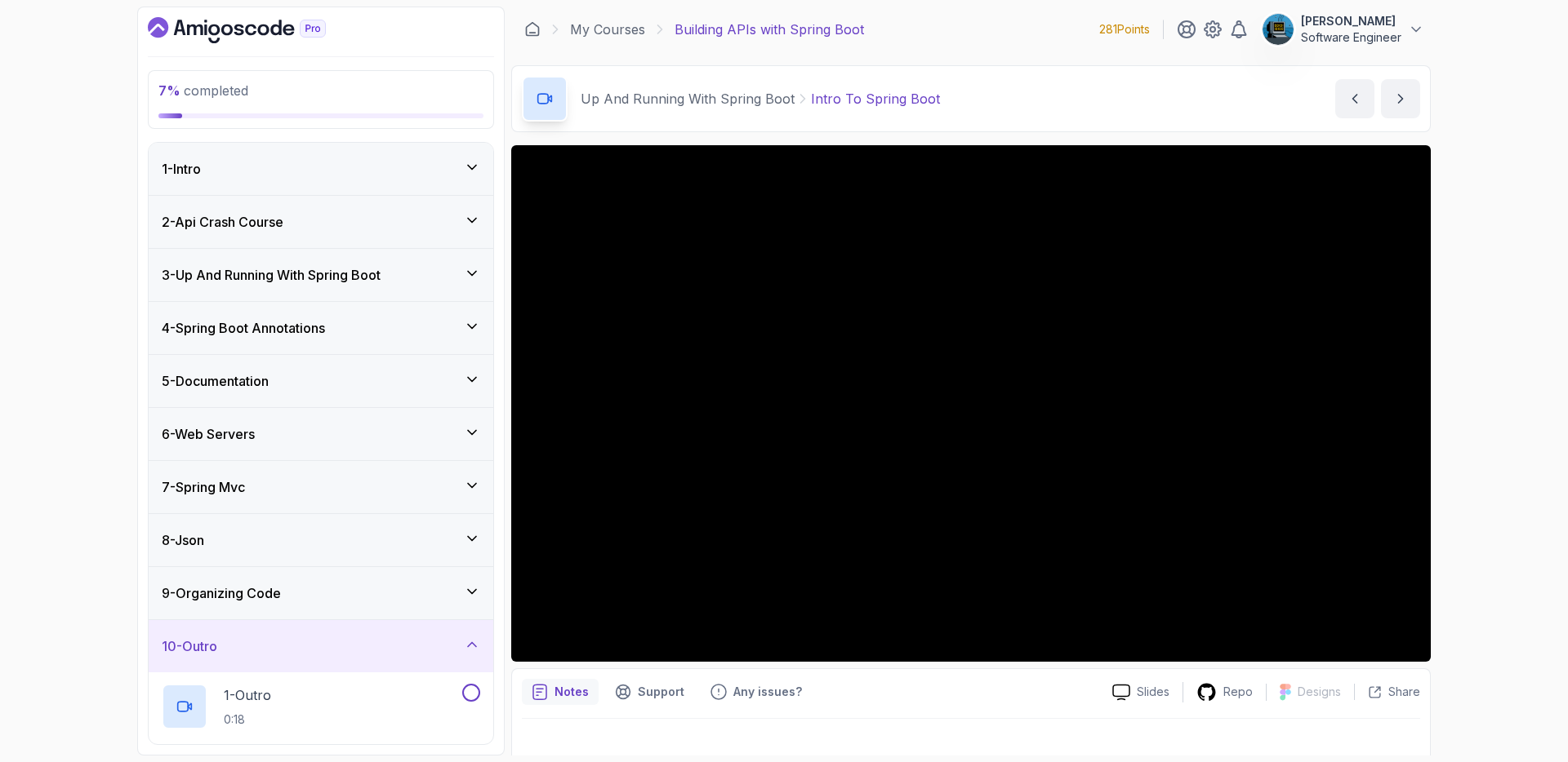
click at [332, 601] on div "9 - Organizing Code" at bounding box center [321, 593] width 319 height 19
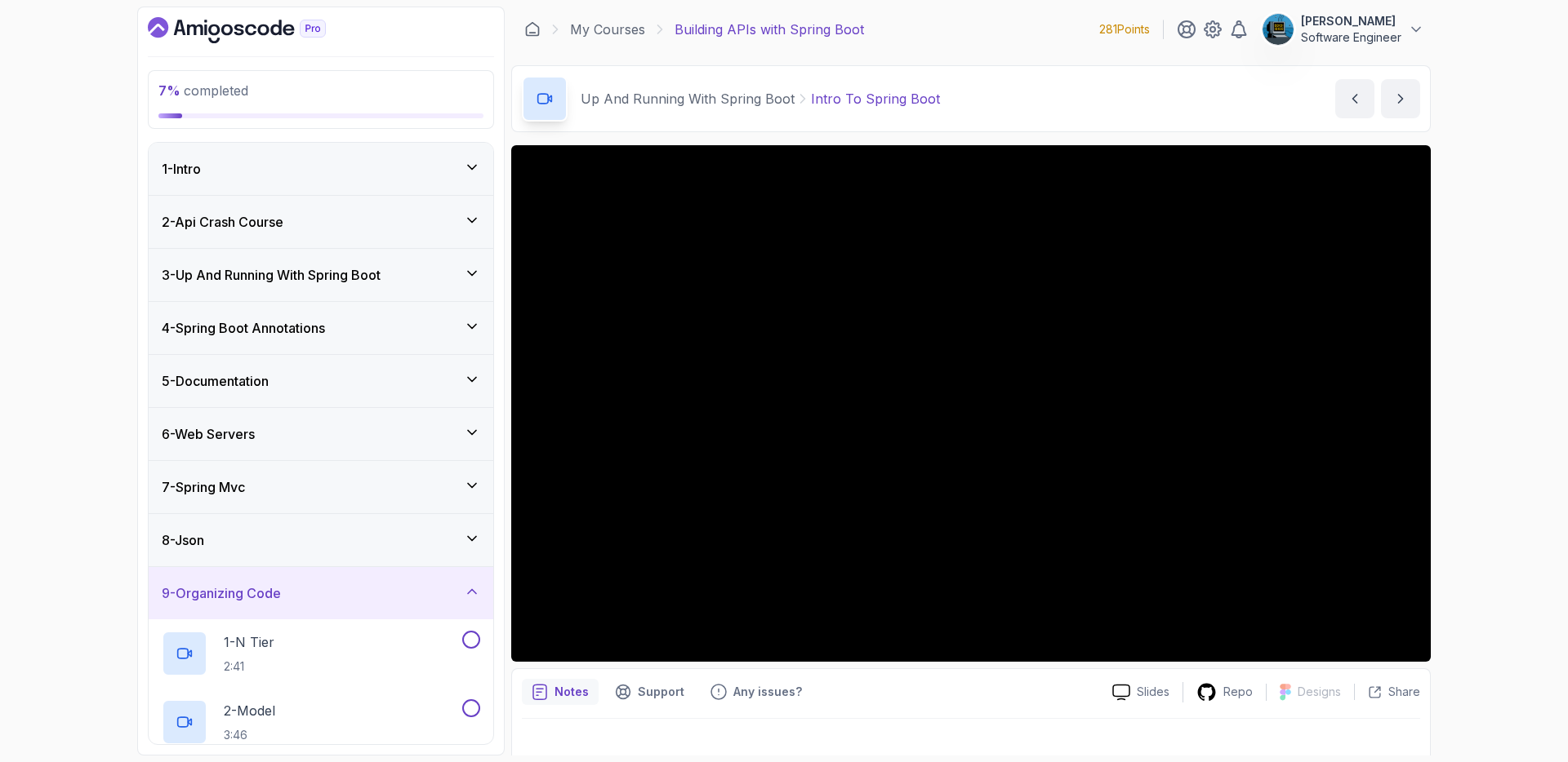
click at [332, 601] on div "9 - Organizing Code" at bounding box center [321, 593] width 319 height 19
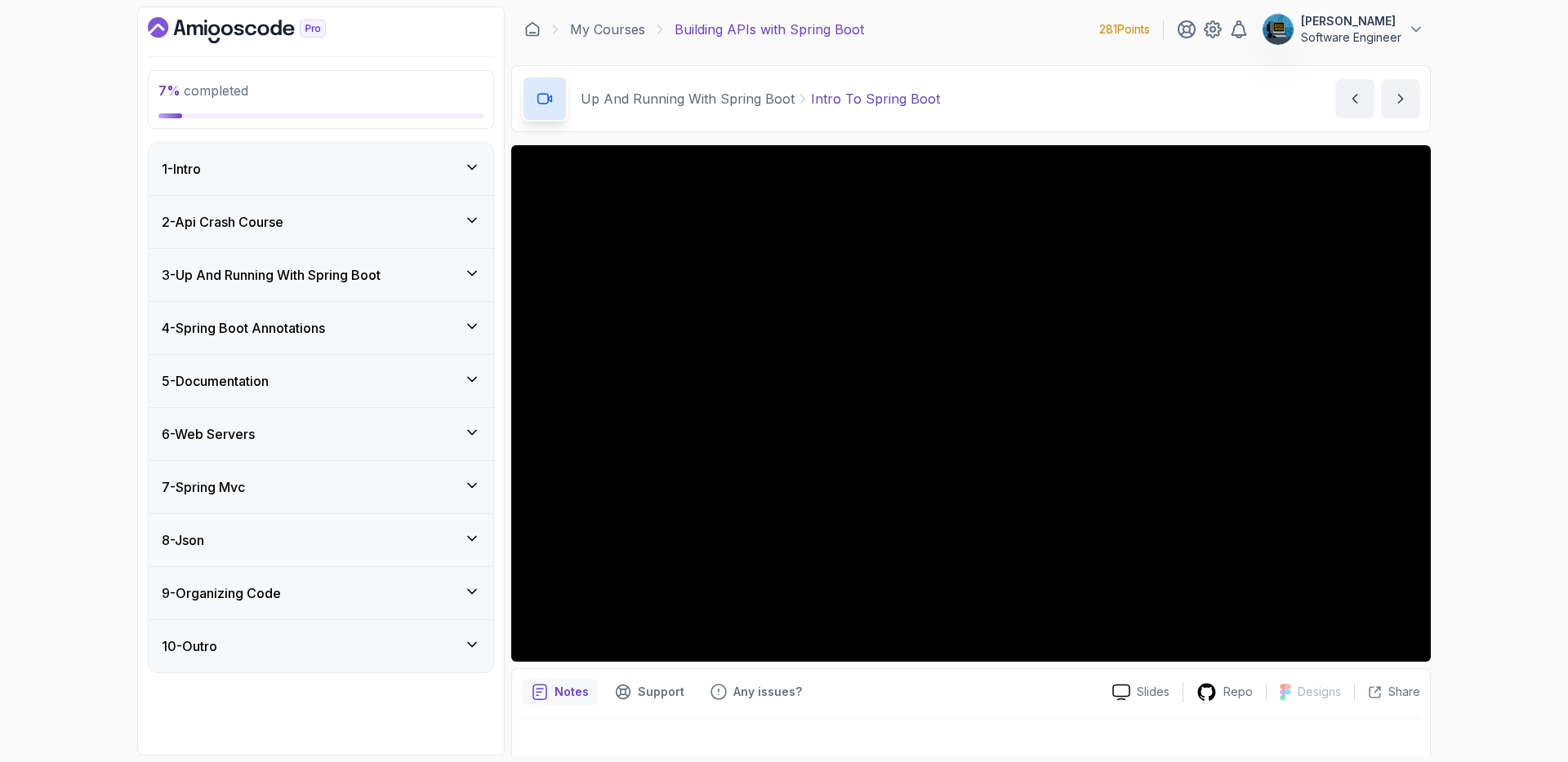
click at [352, 600] on div "9 - Organizing Code" at bounding box center [321, 593] width 319 height 19
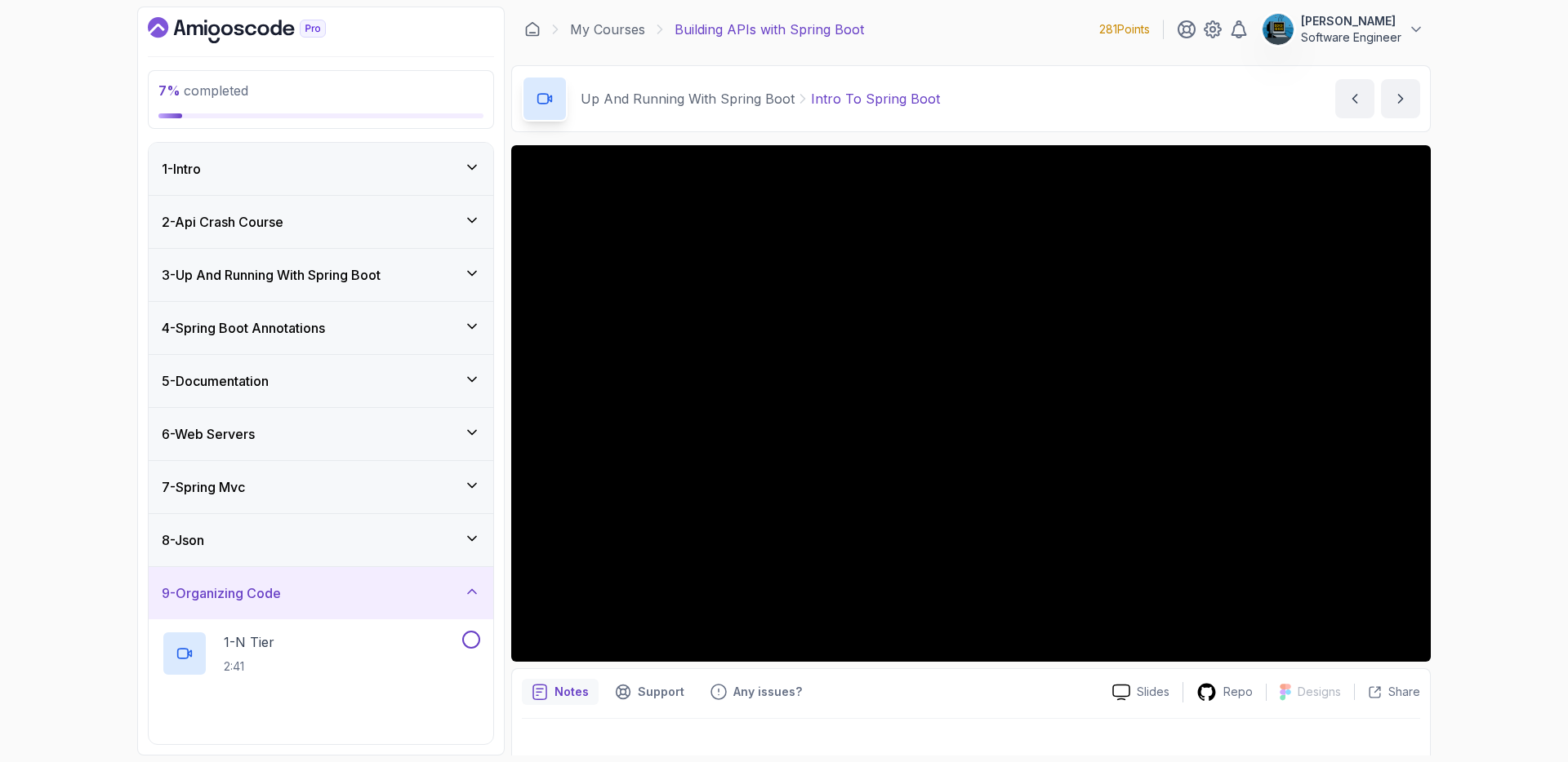
click at [352, 600] on div "9 - Organizing Code" at bounding box center [321, 593] width 319 height 19
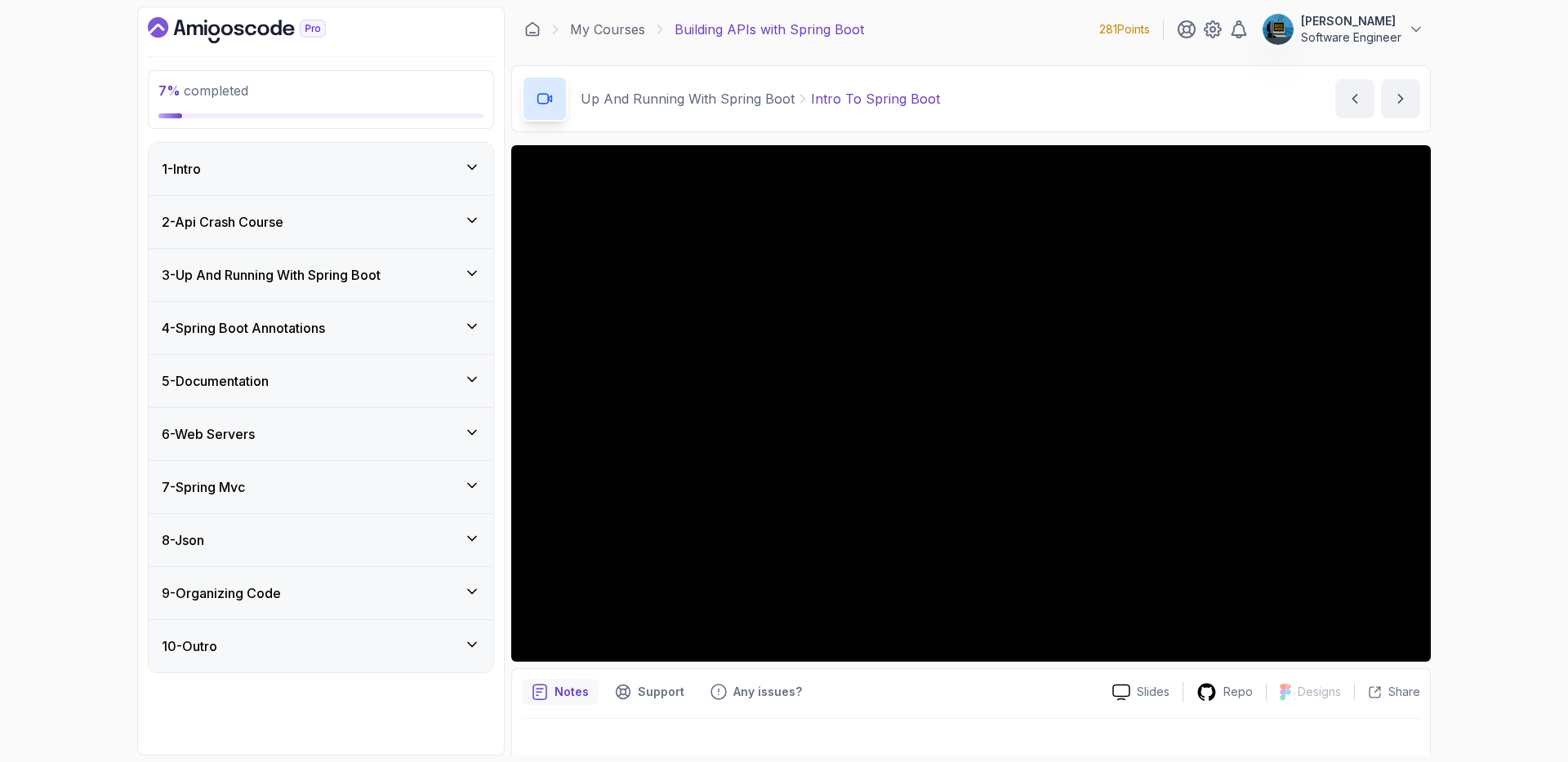
click at [353, 636] on div "10 - Outro" at bounding box center [321, 646] width 319 height 19
click at [332, 540] on div "8 - Json" at bounding box center [321, 540] width 319 height 19
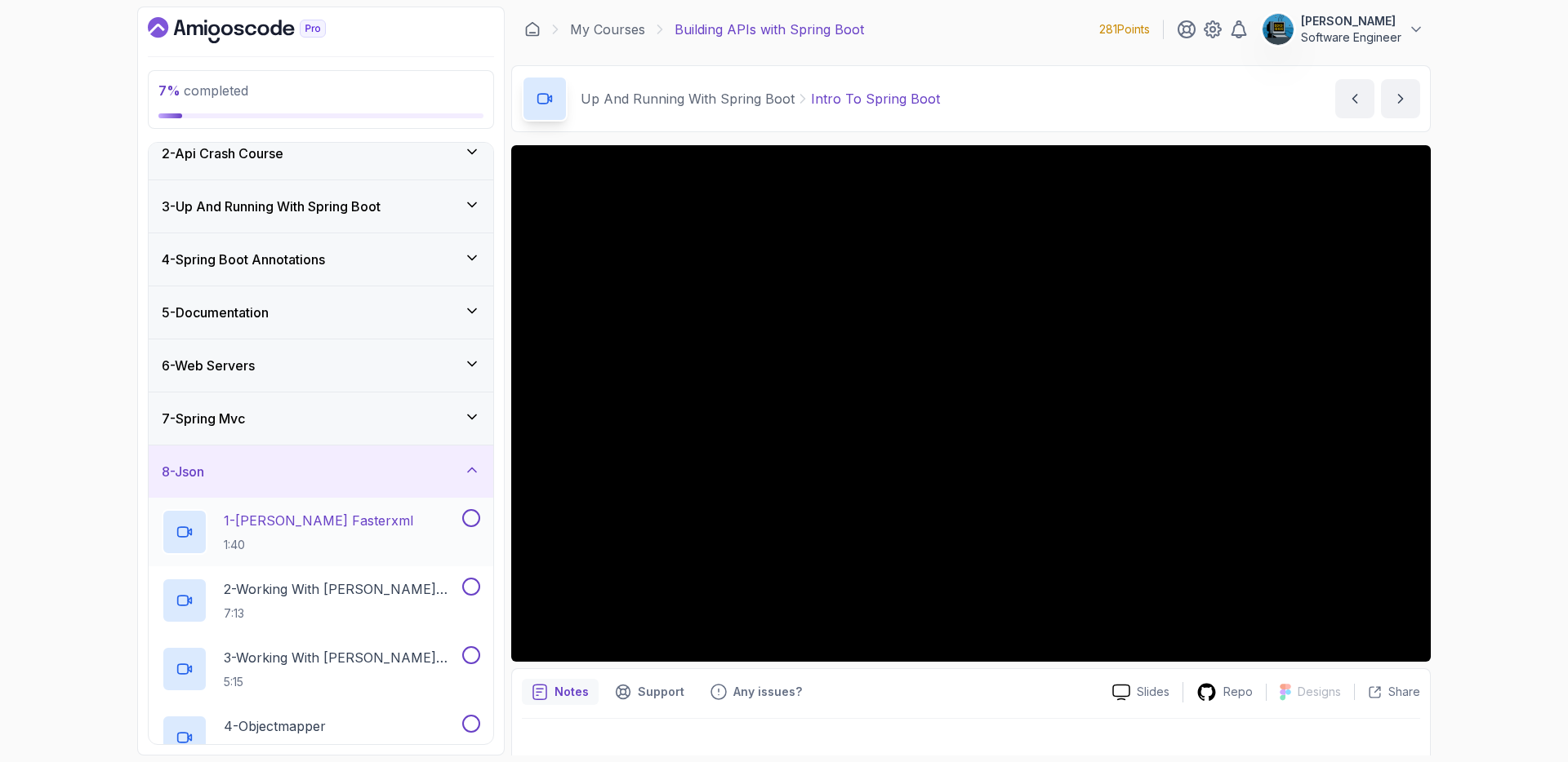
scroll to position [57, 0]
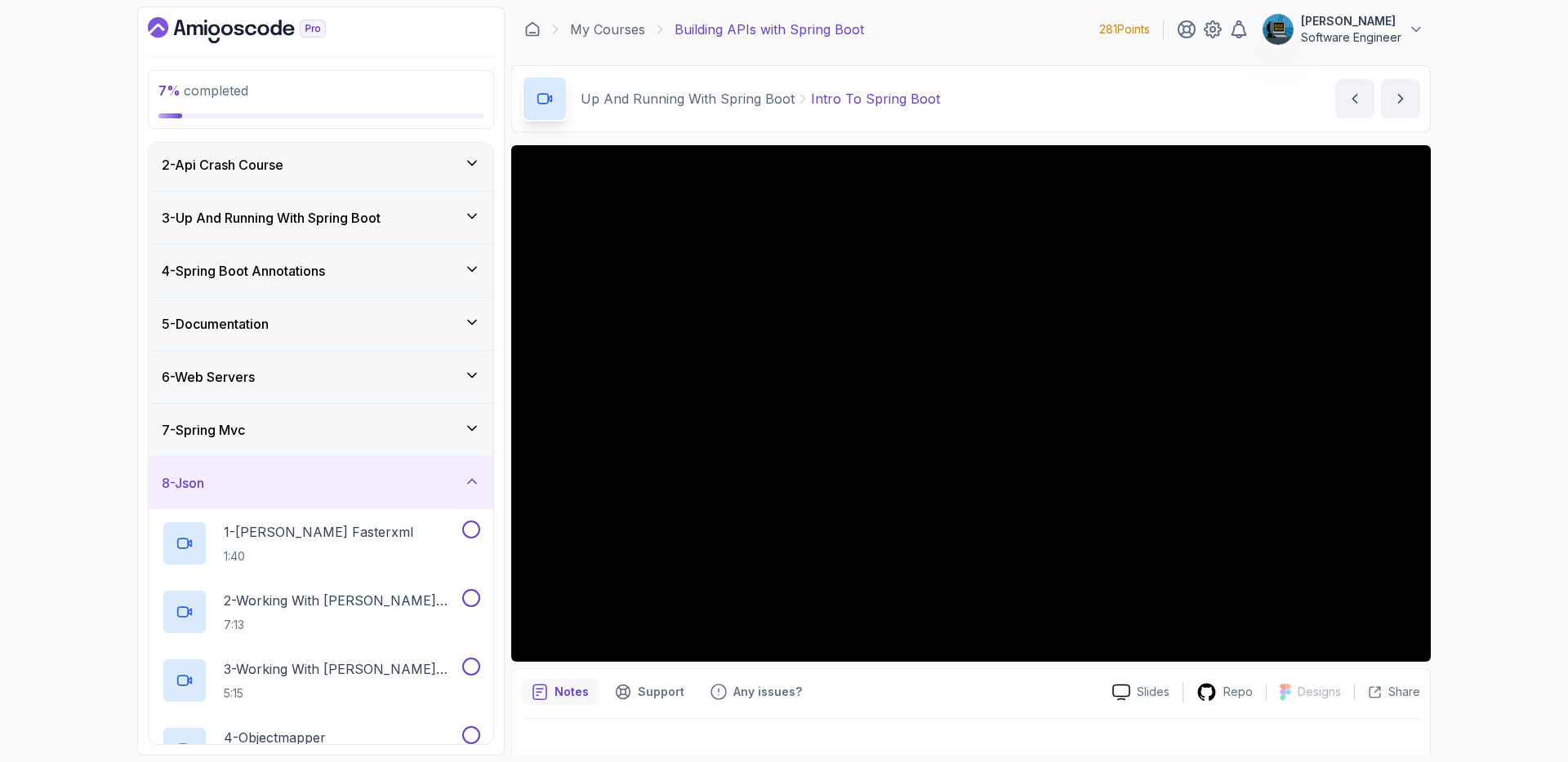
click at [321, 471] on div "8 - Json" at bounding box center [321, 484] width 344 height 53
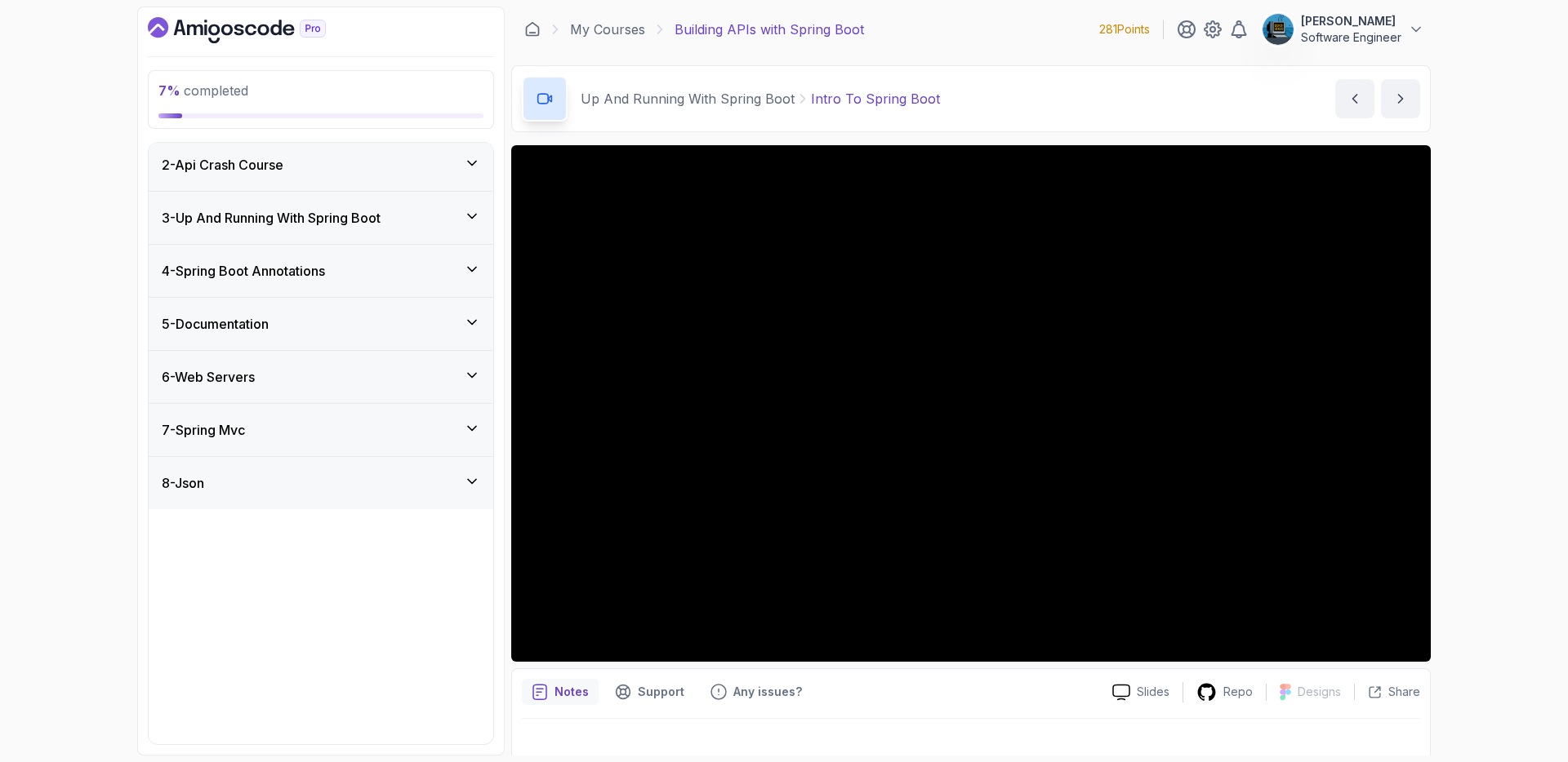
scroll to position [0, 0]
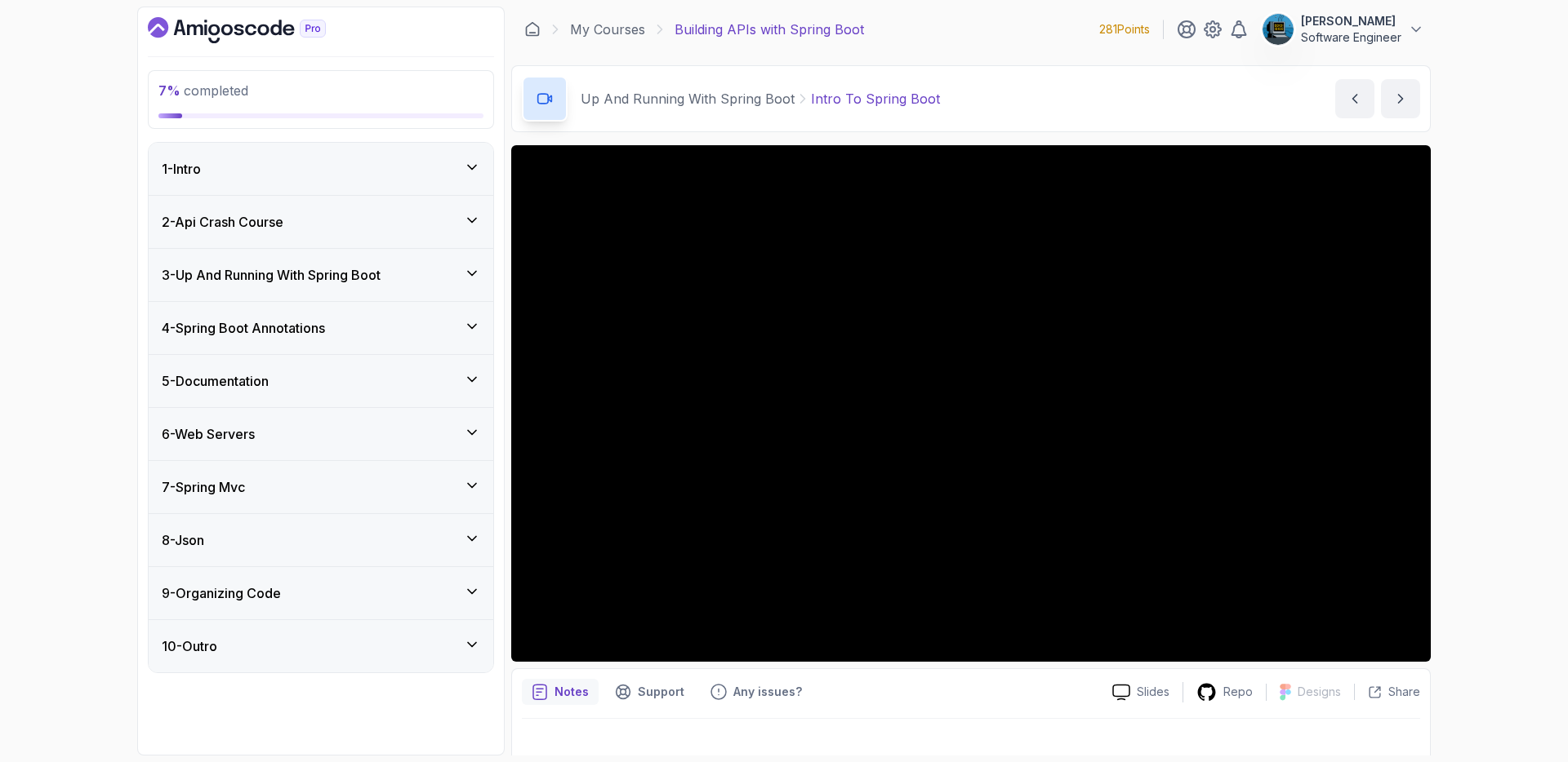
click at [316, 489] on div "7 - Spring Mvc" at bounding box center [321, 487] width 319 height 19
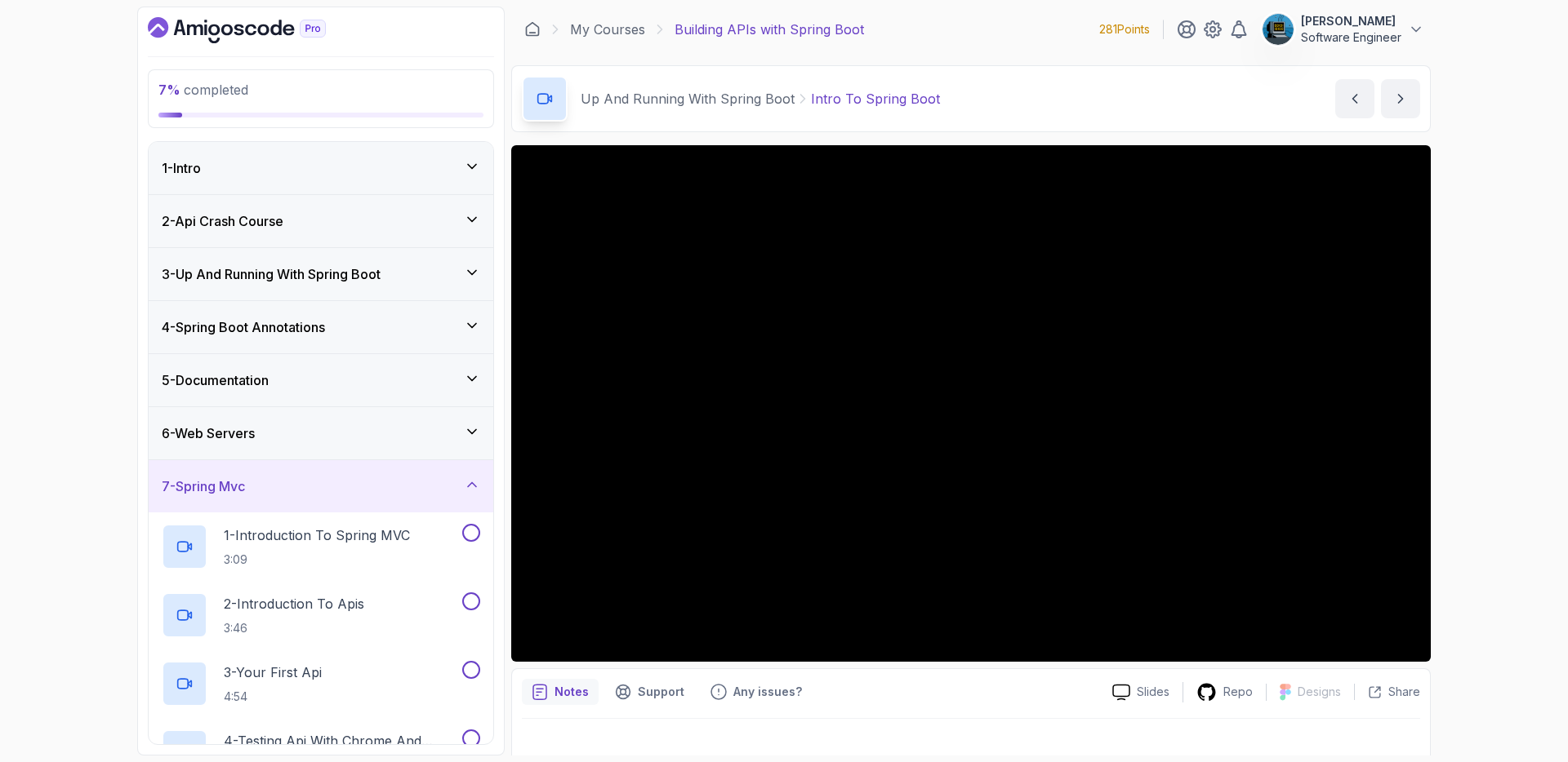
click at [318, 479] on div "7 - Spring Mvc" at bounding box center [321, 486] width 319 height 19
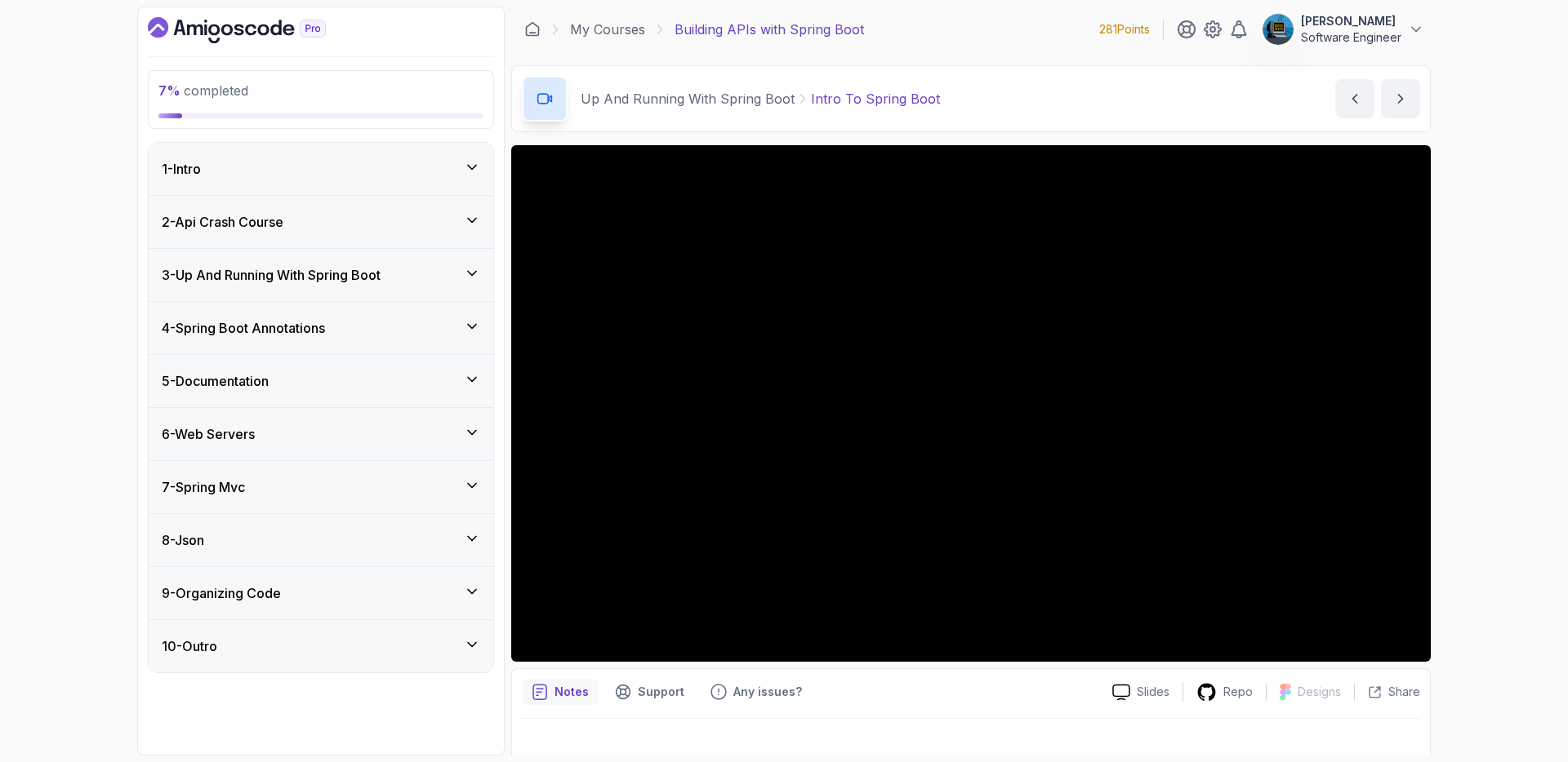
click at [319, 452] on div "6 - Web Servers" at bounding box center [321, 435] width 344 height 53
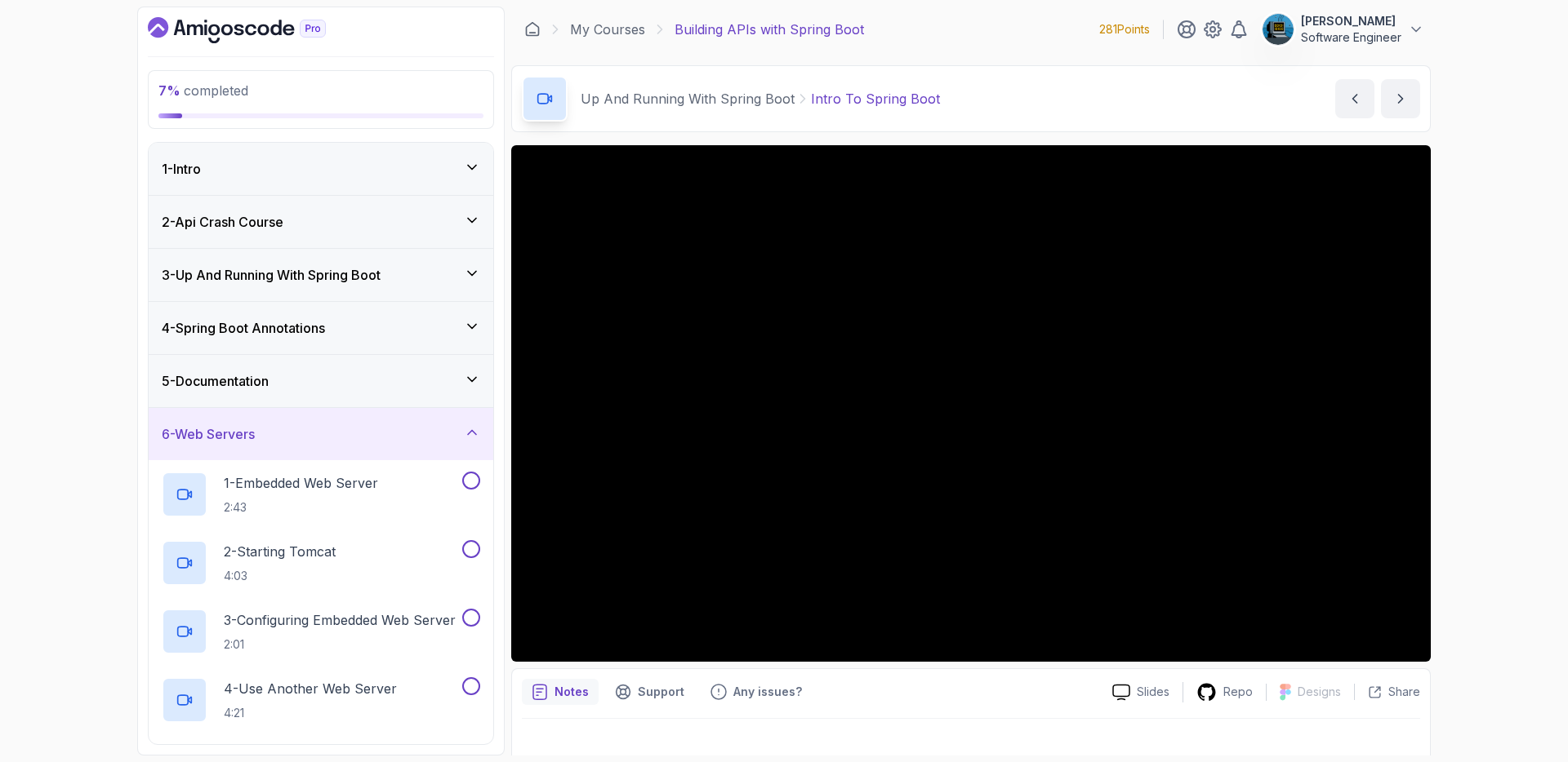
click at [319, 439] on div "6 - Web Servers" at bounding box center [321, 435] width 319 height 19
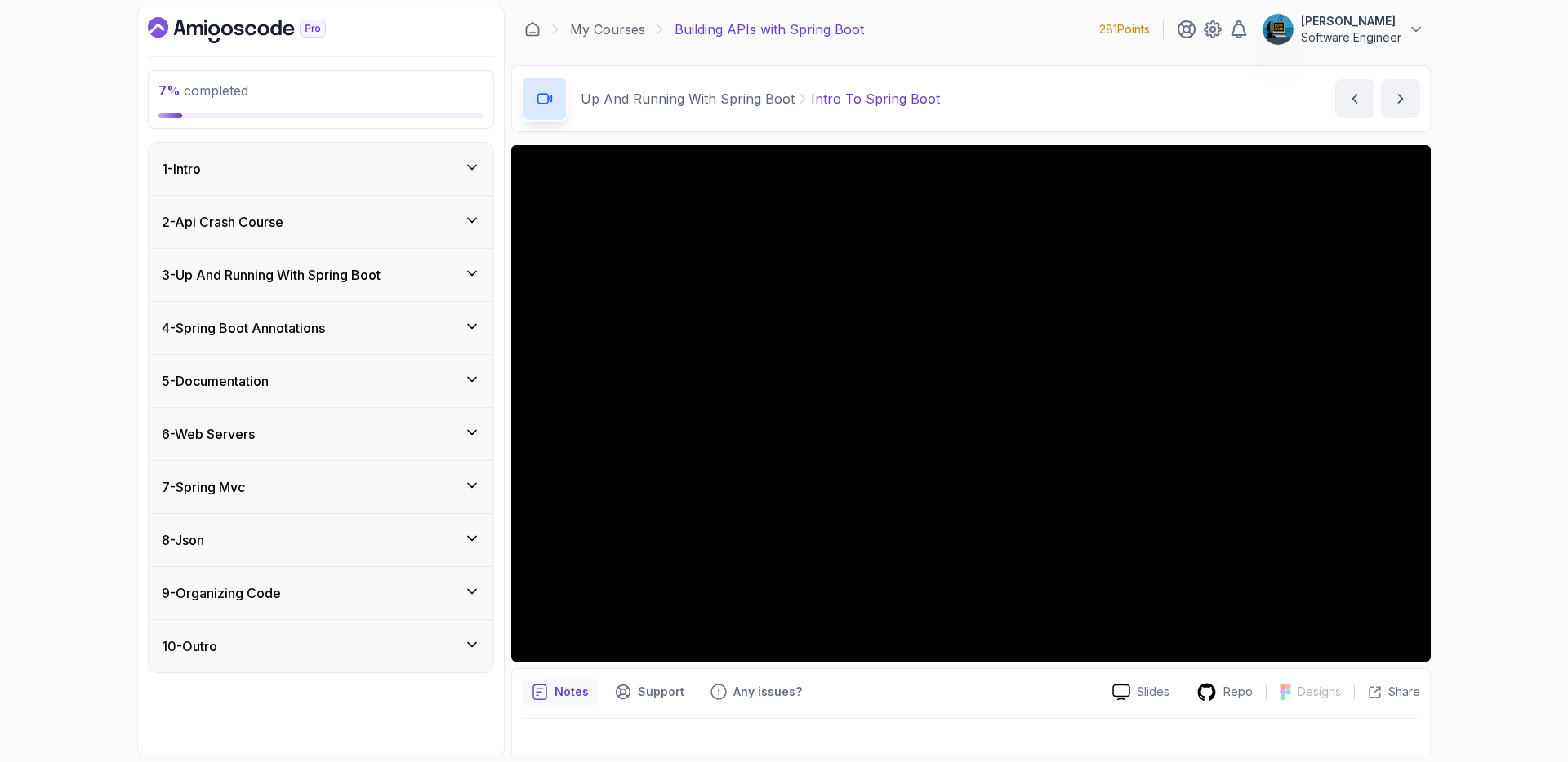
click at [310, 387] on div "5 - Documentation" at bounding box center [321, 381] width 319 height 19
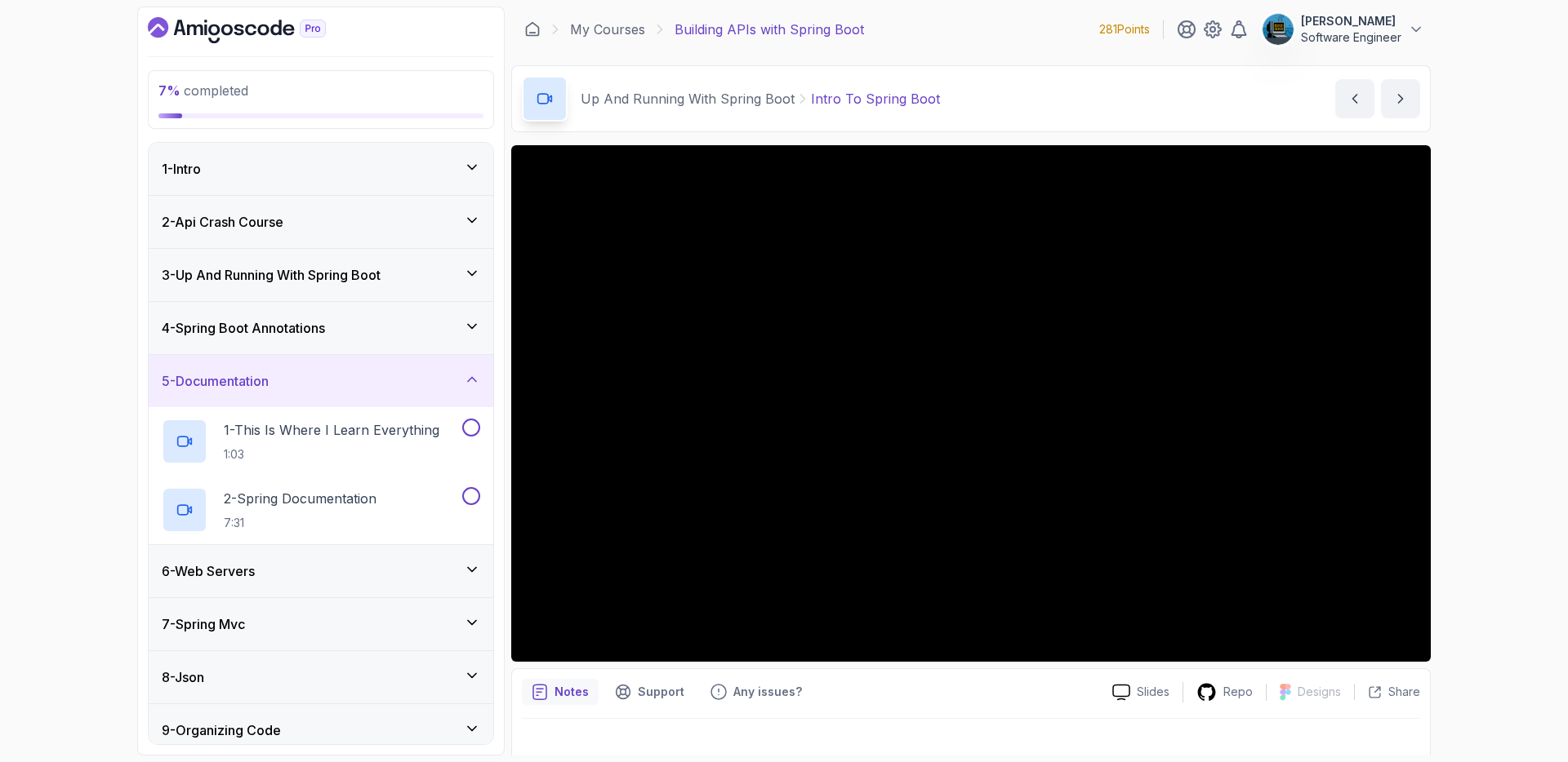
click at [306, 375] on div "5 - Documentation" at bounding box center [321, 381] width 319 height 19
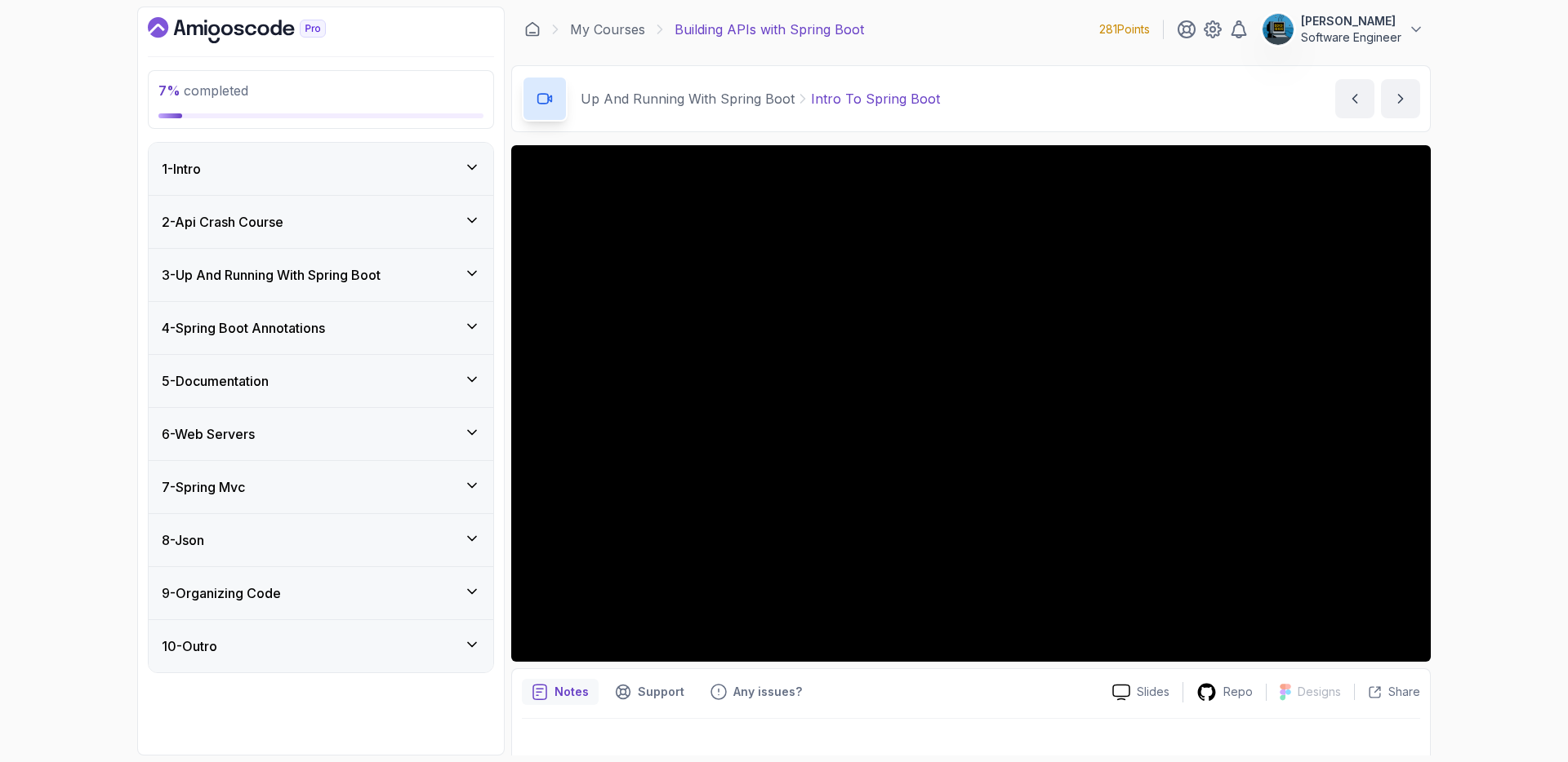
click at [300, 336] on h3 "4 - Spring Boot Annotations" at bounding box center [243, 328] width 163 height 19
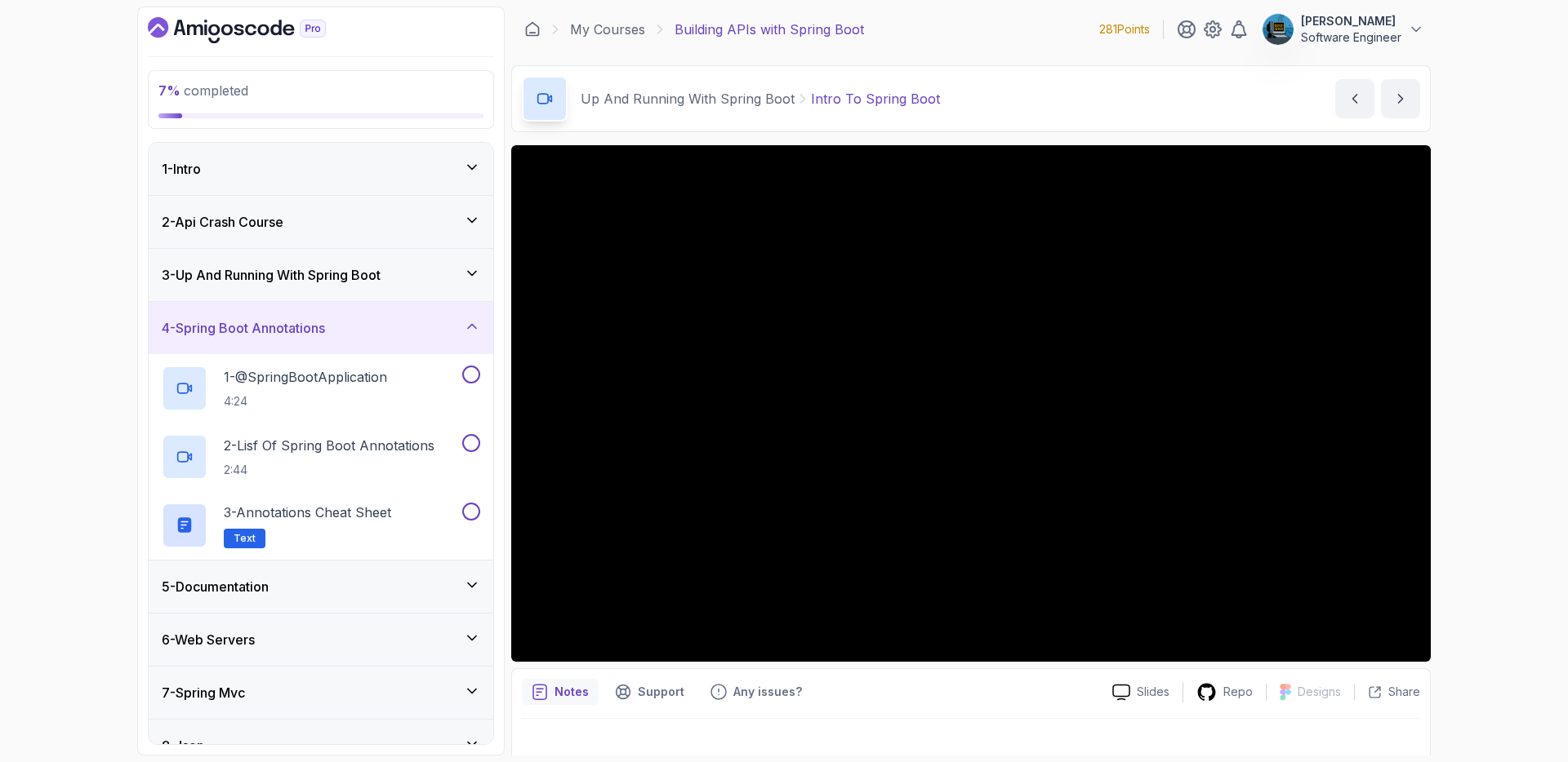
click at [300, 339] on div "4 - Spring Boot Annotations" at bounding box center [321, 328] width 344 height 53
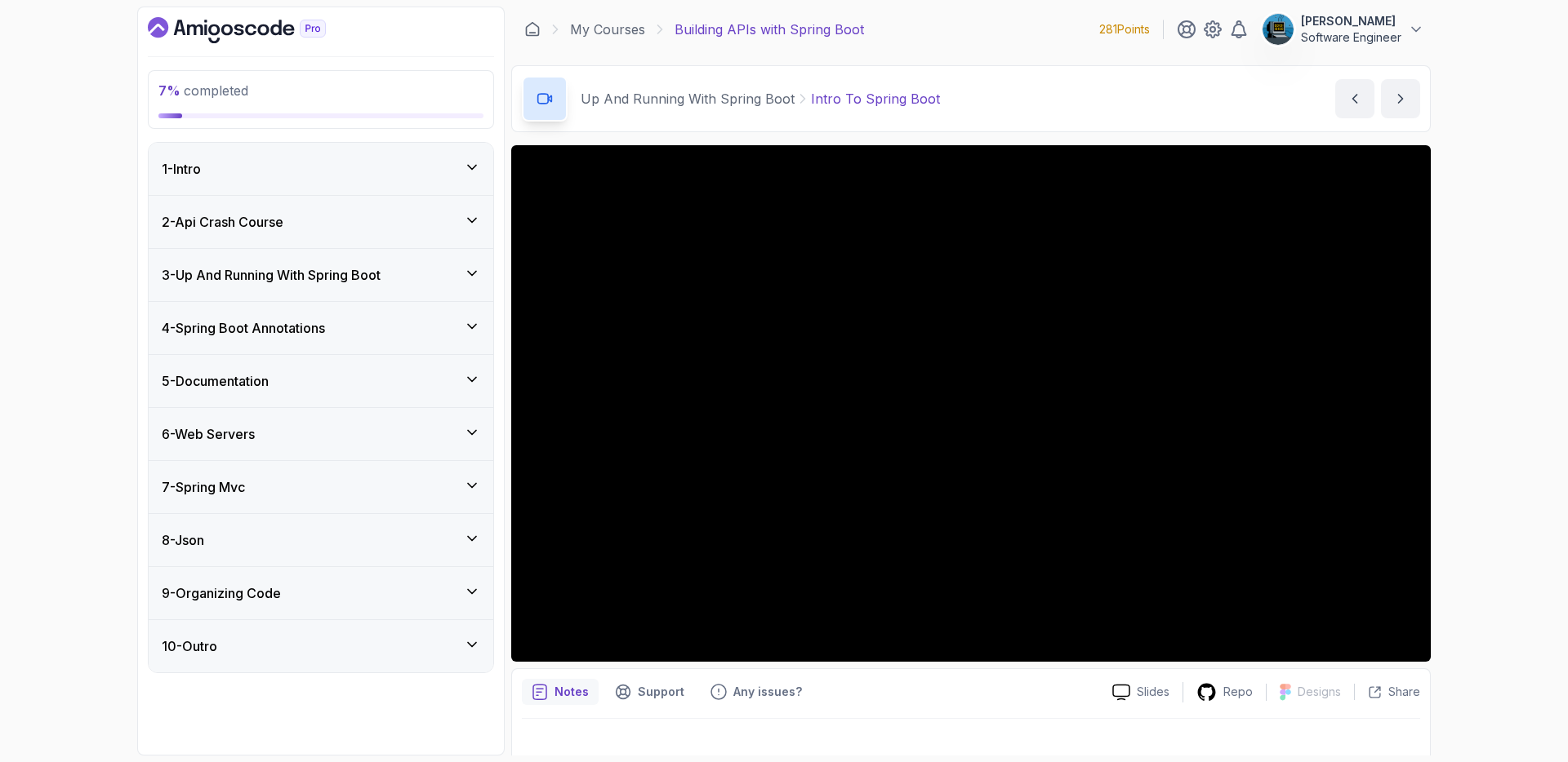
click at [308, 275] on h3 "3 - Up And Running With Spring Boot" at bounding box center [271, 275] width 219 height 19
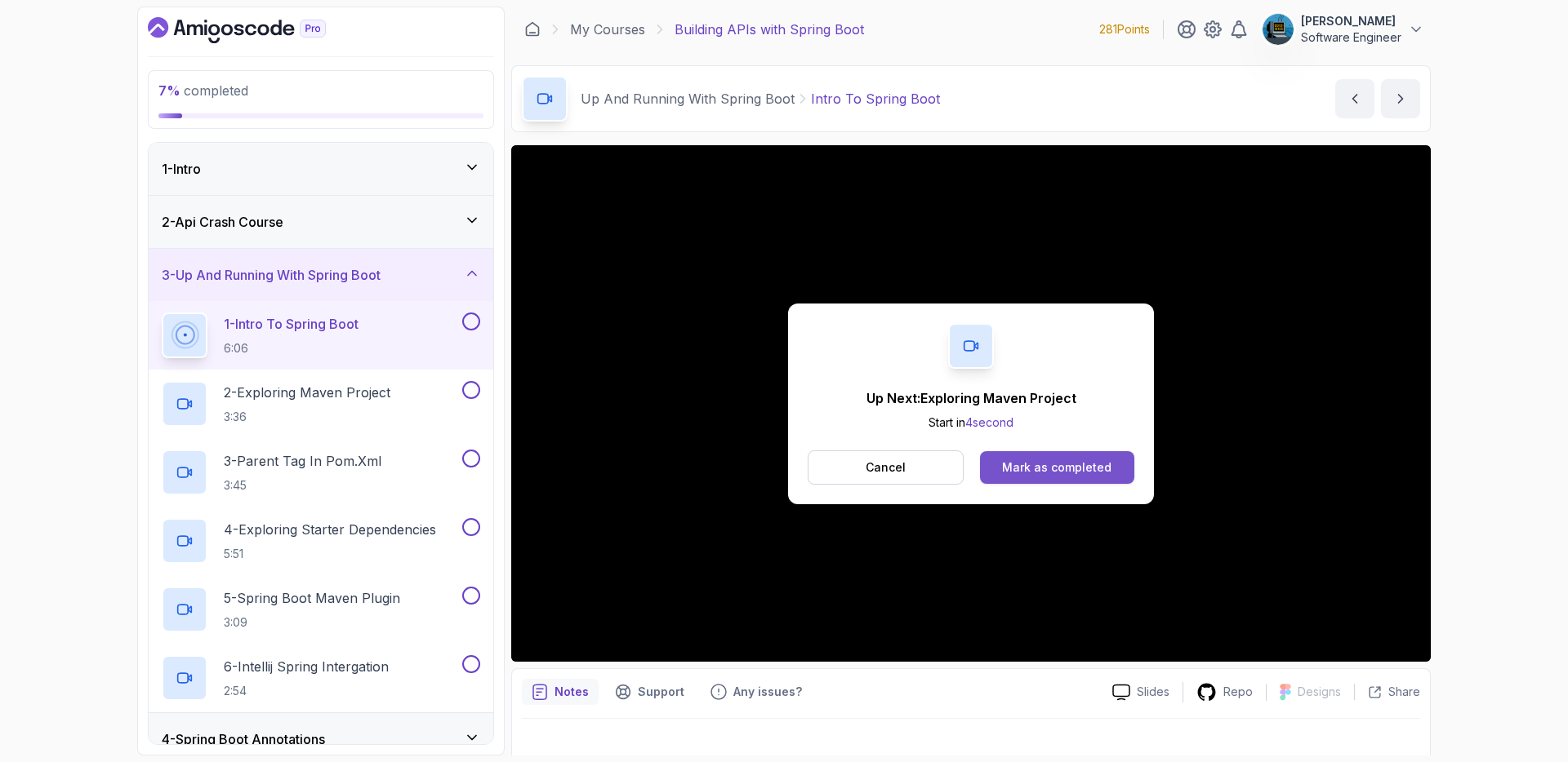
click at [1038, 466] on div "Mark as completed" at bounding box center [1057, 468] width 110 height 17
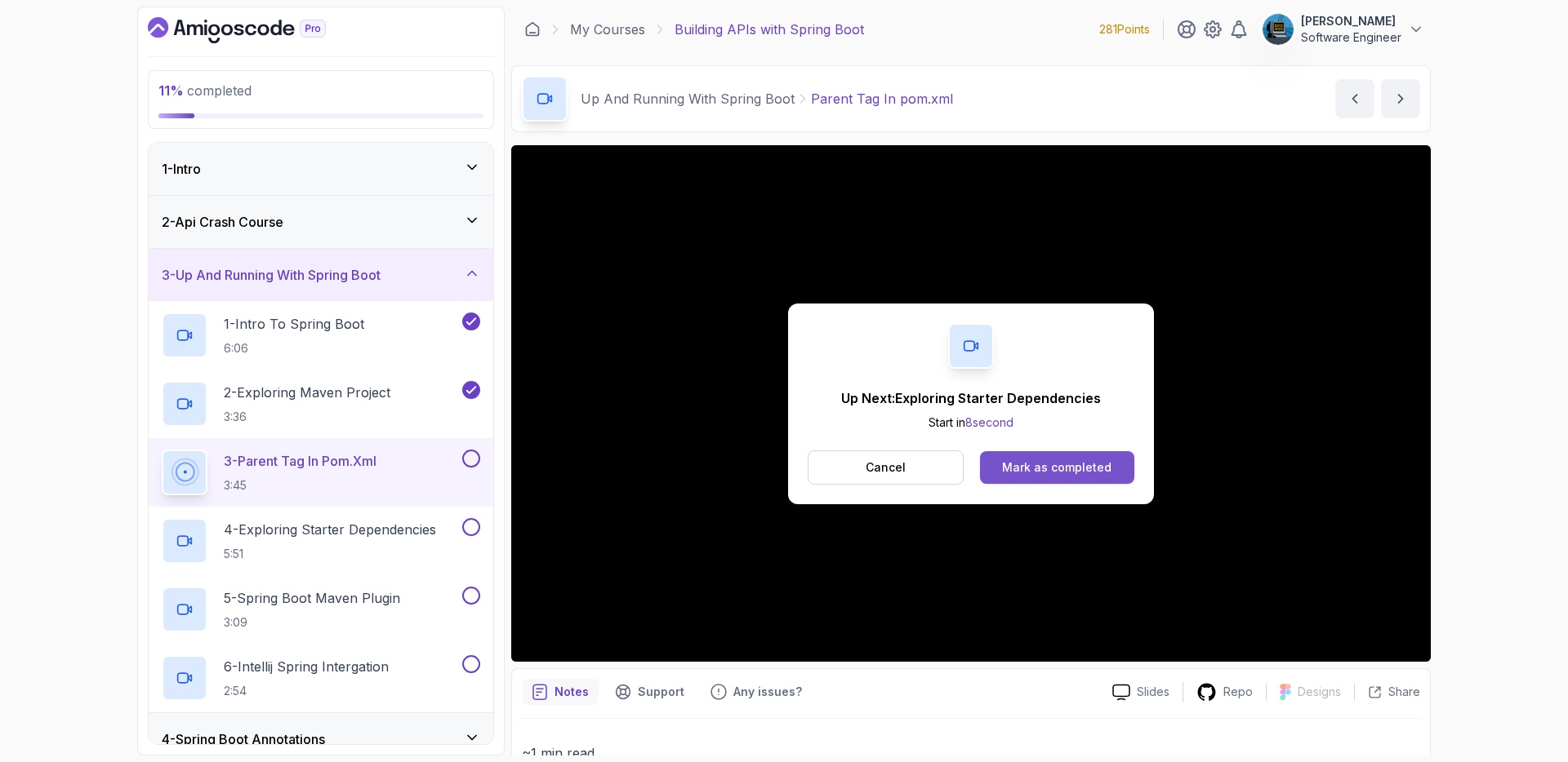
click at [1049, 465] on div "Mark as completed" at bounding box center [1057, 468] width 110 height 17
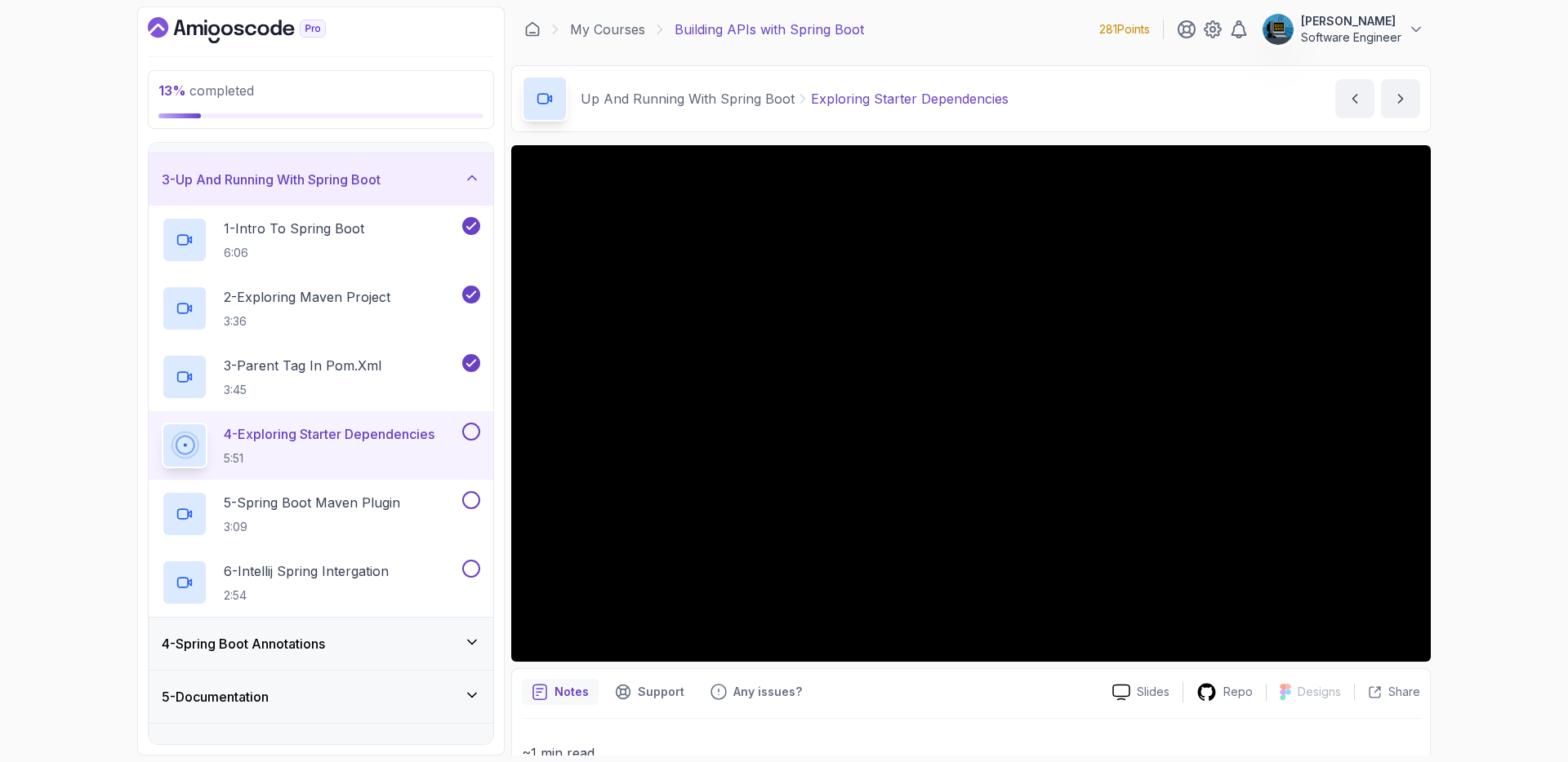
scroll to position [82, 0]
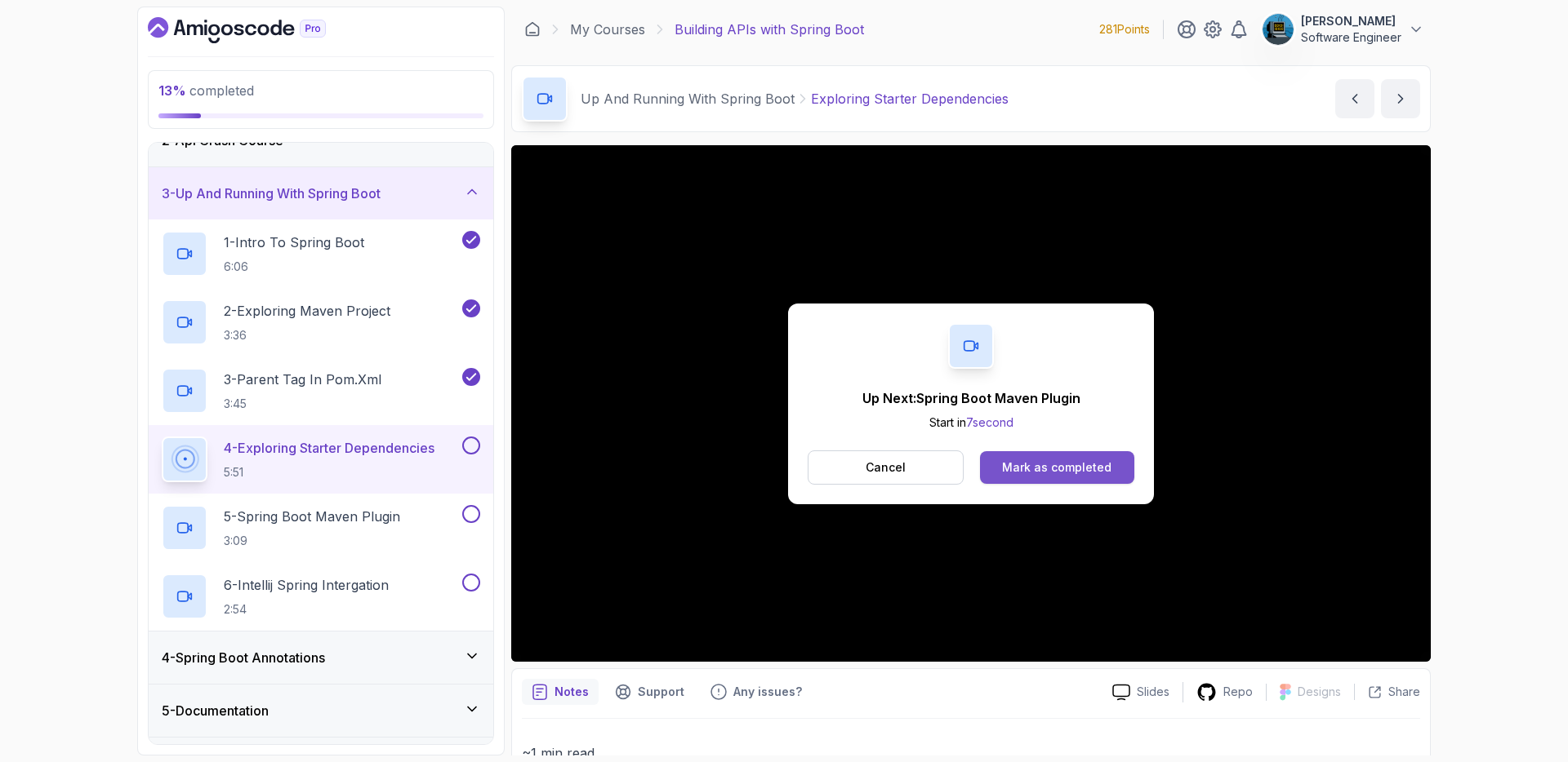
click at [1050, 478] on button "Mark as completed" at bounding box center [1058, 467] width 155 height 32
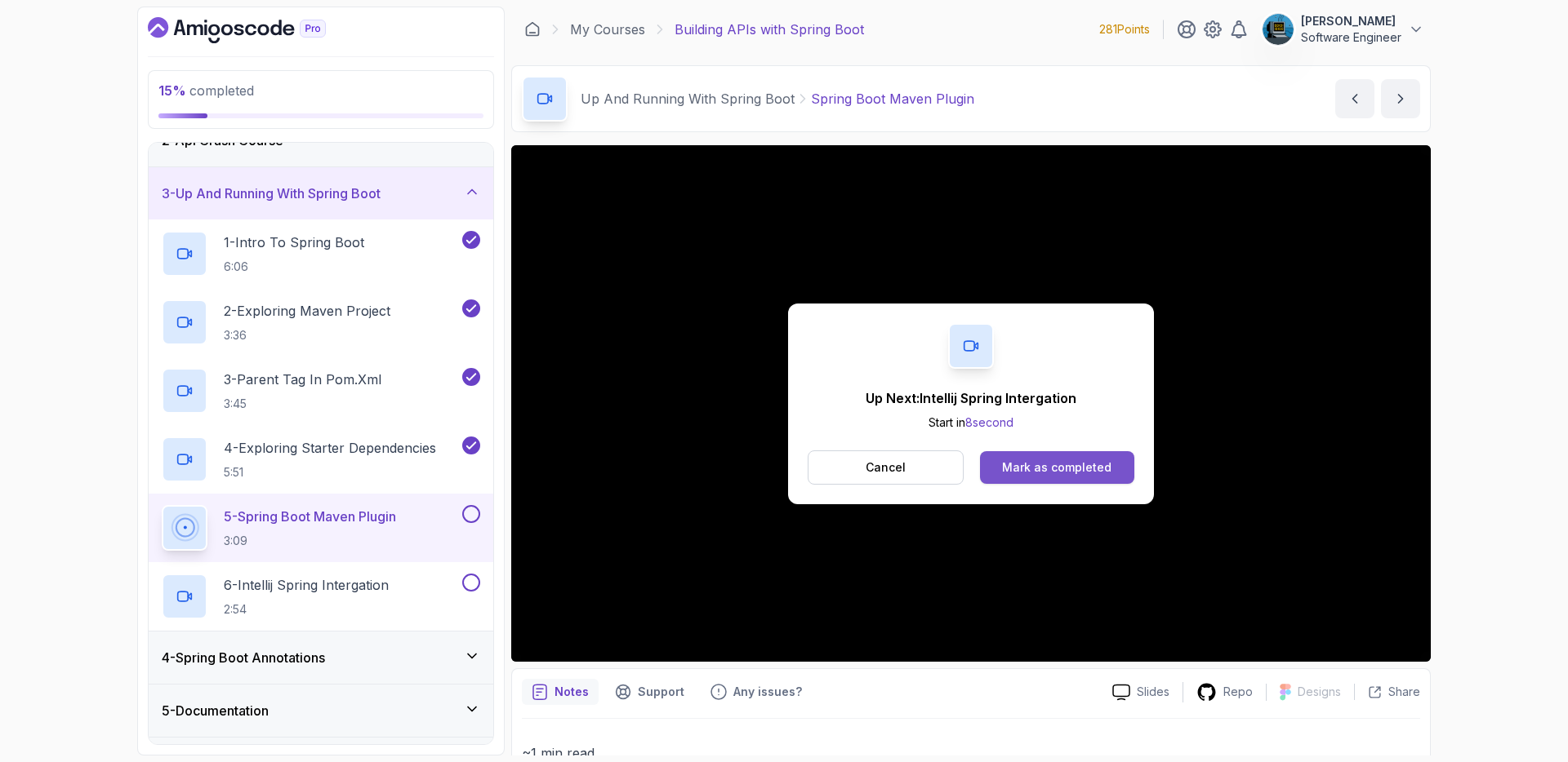
click at [1008, 471] on div "Mark as completed" at bounding box center [1057, 468] width 110 height 17
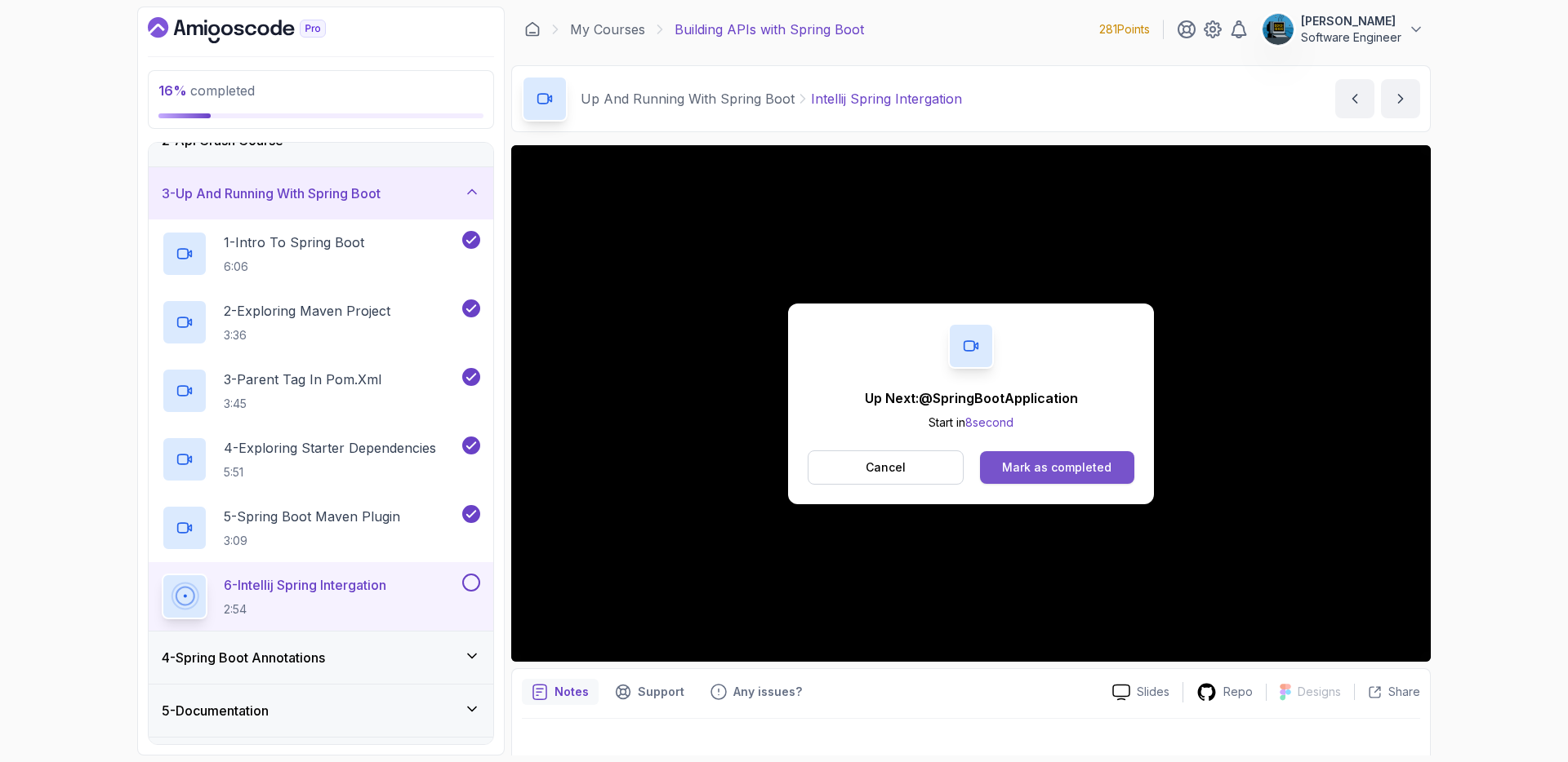
click at [1019, 477] on button "Mark as completed" at bounding box center [1058, 467] width 155 height 32
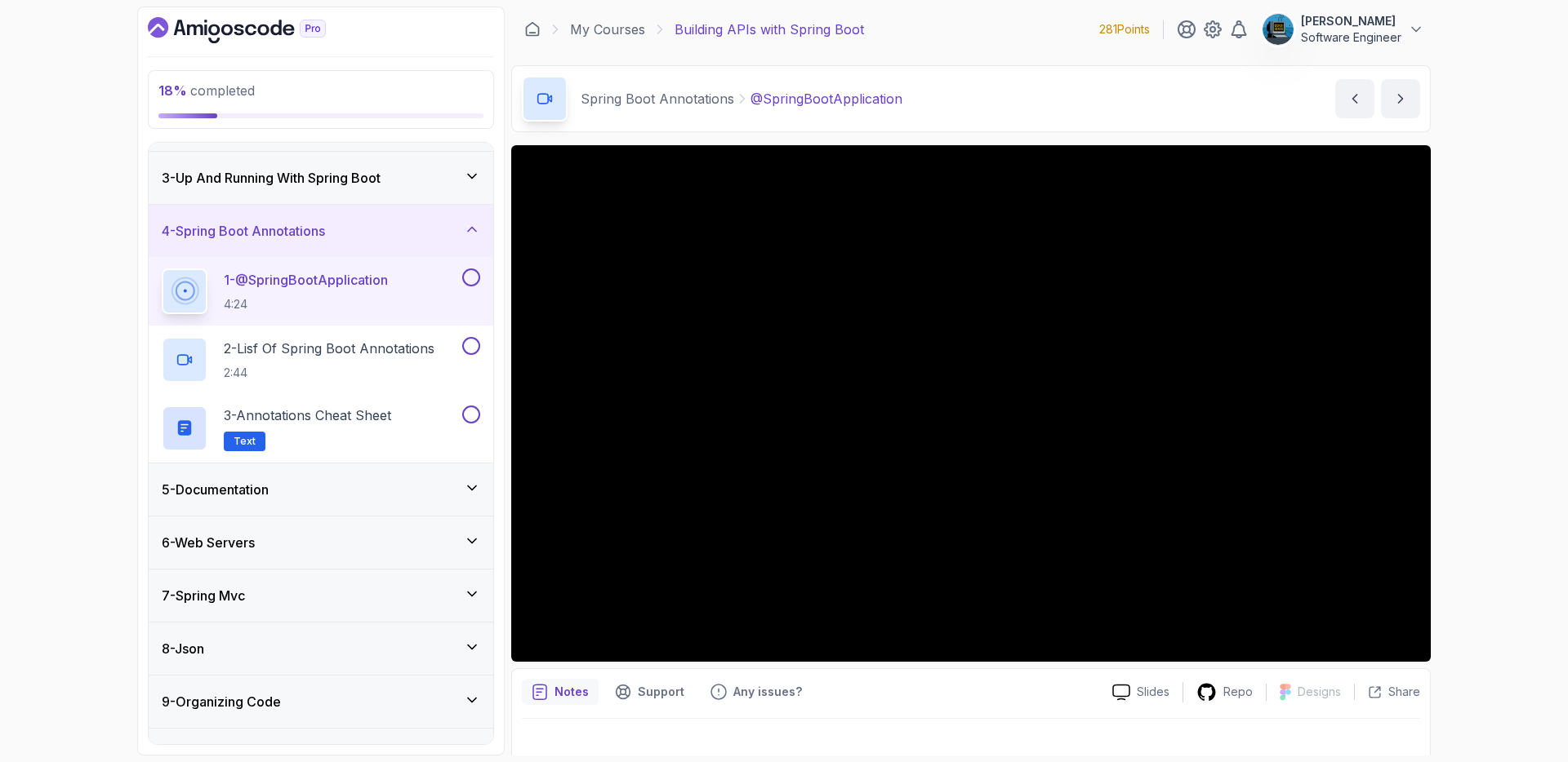
scroll to position [111, 0]
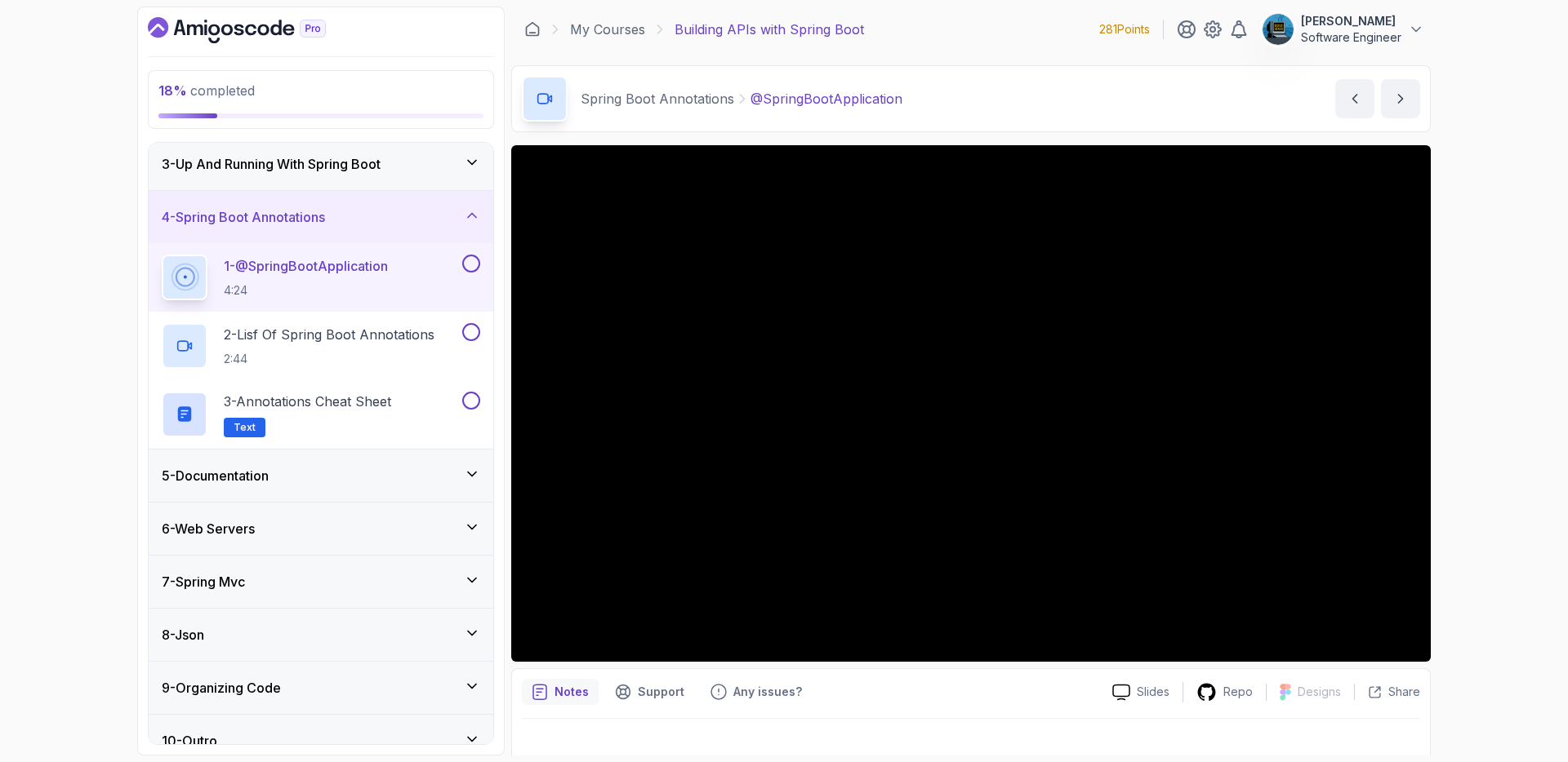
click at [356, 476] on div "5 - Documentation" at bounding box center [321, 476] width 319 height 19
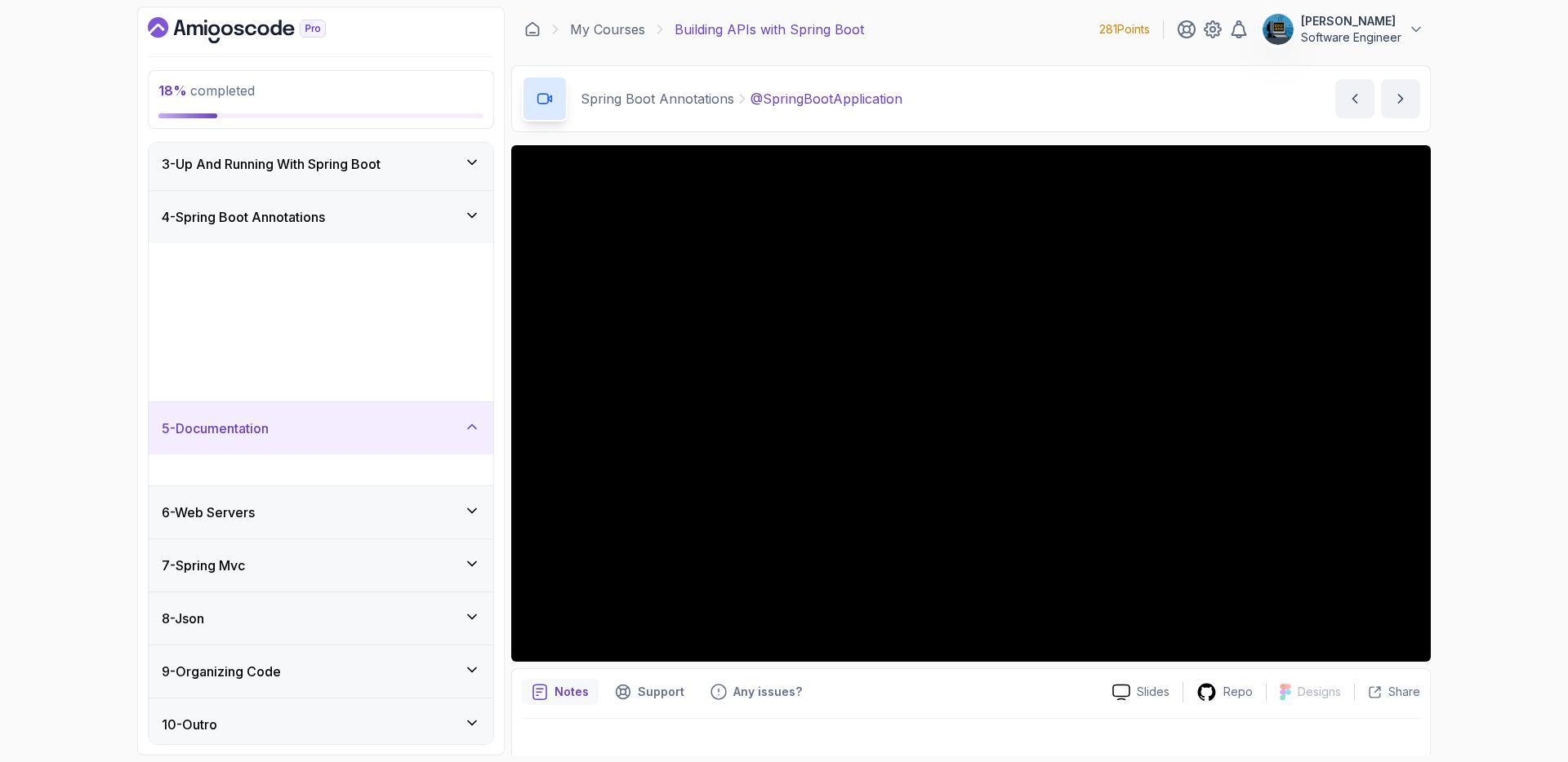
scroll to position [0, 0]
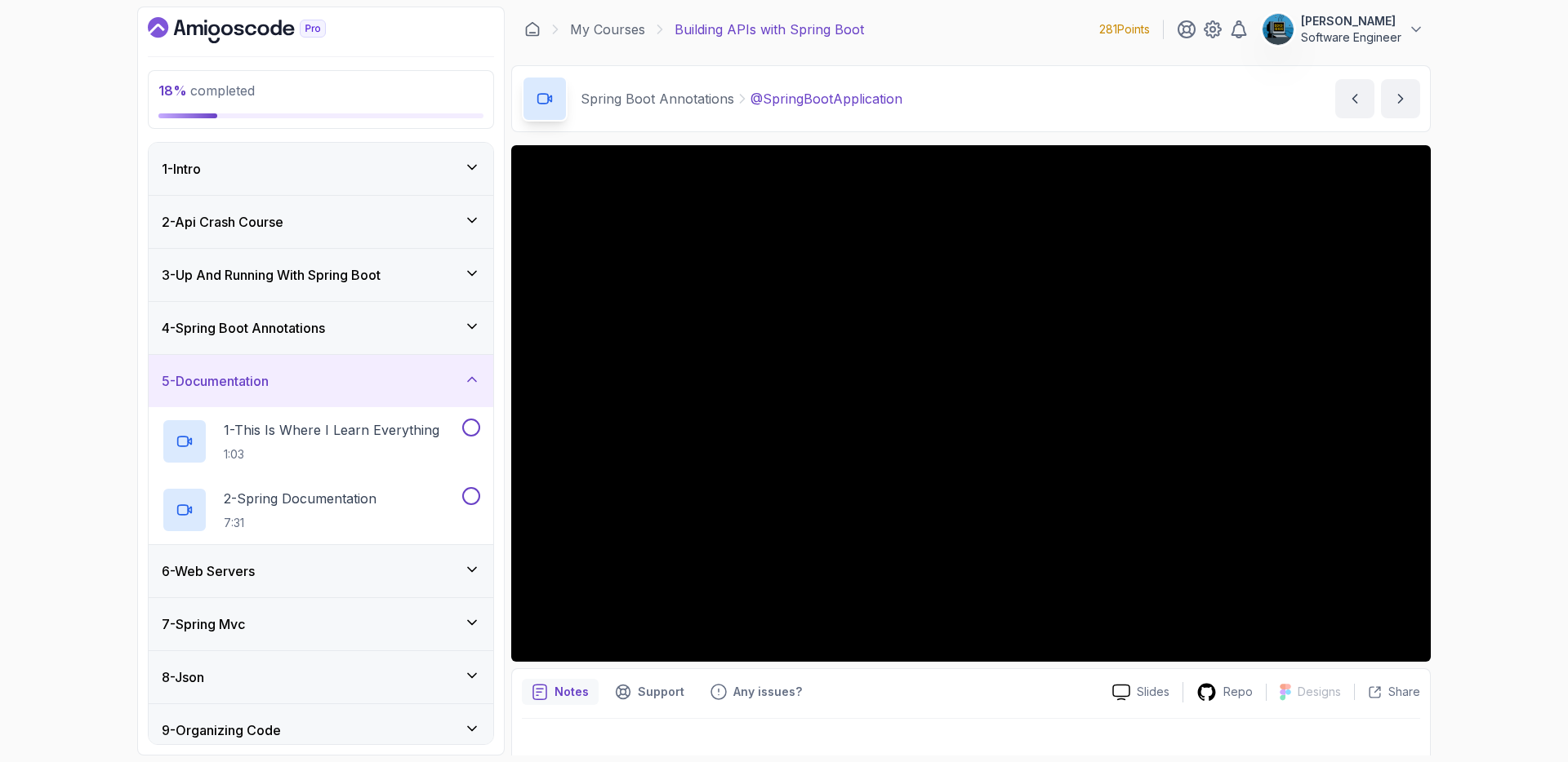
click at [346, 388] on div "5 - Documentation" at bounding box center [321, 381] width 319 height 19
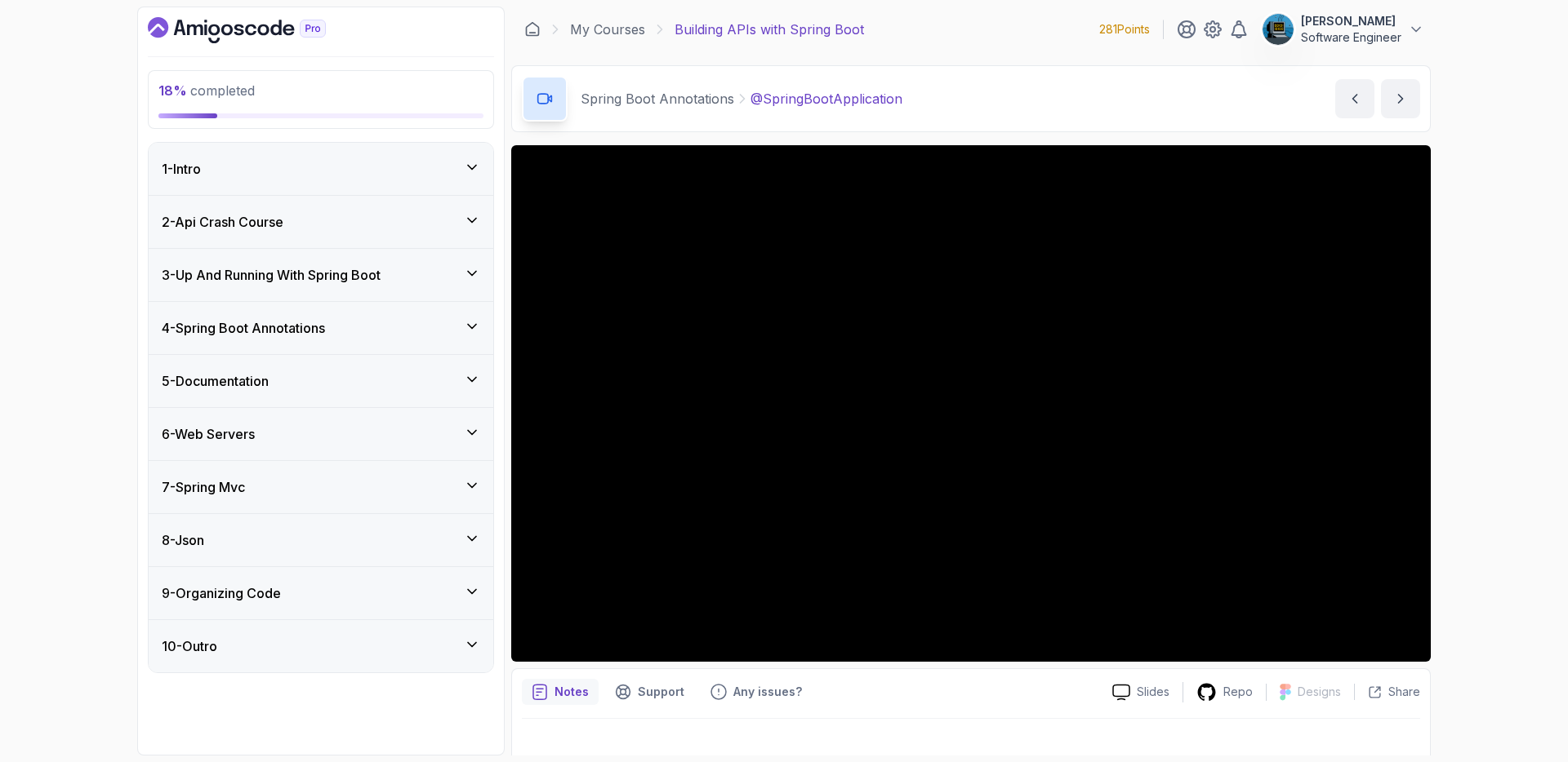
click at [342, 428] on div "6 - Web Servers" at bounding box center [321, 435] width 319 height 19
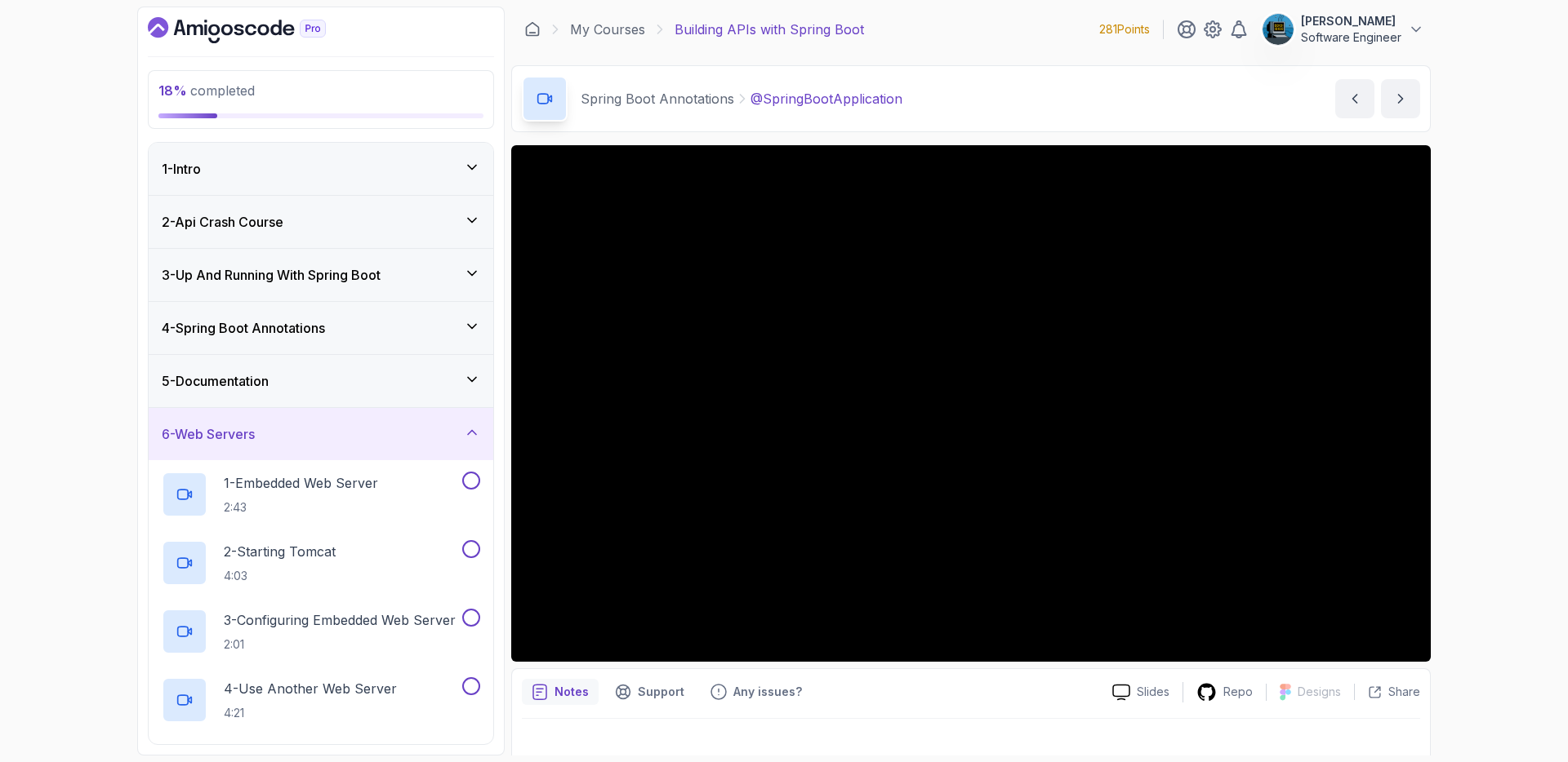
click at [341, 429] on div "6 - Web Servers" at bounding box center [321, 435] width 319 height 19
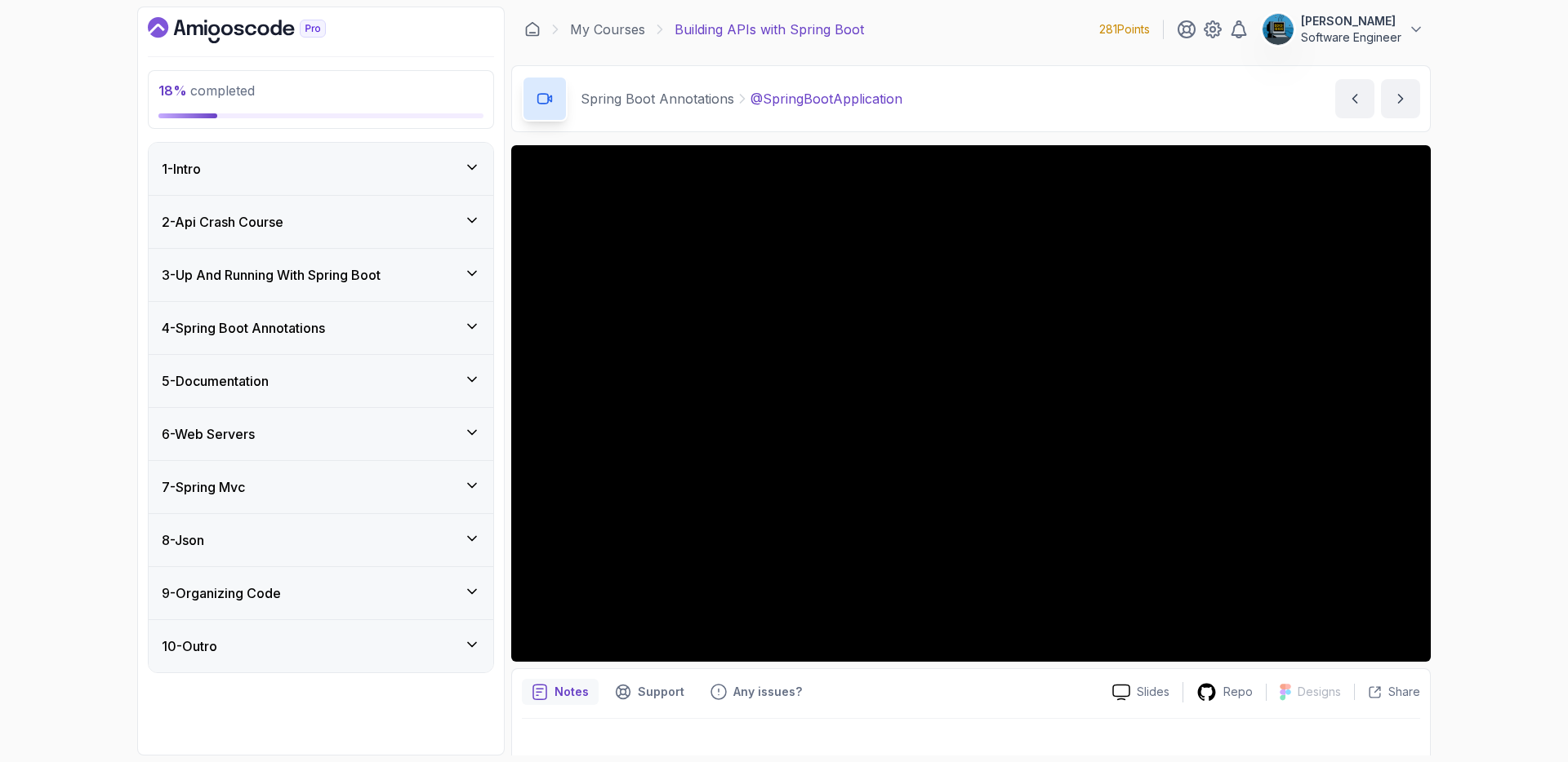
click at [356, 501] on div "7 - Spring Mvc" at bounding box center [321, 487] width 344 height 53
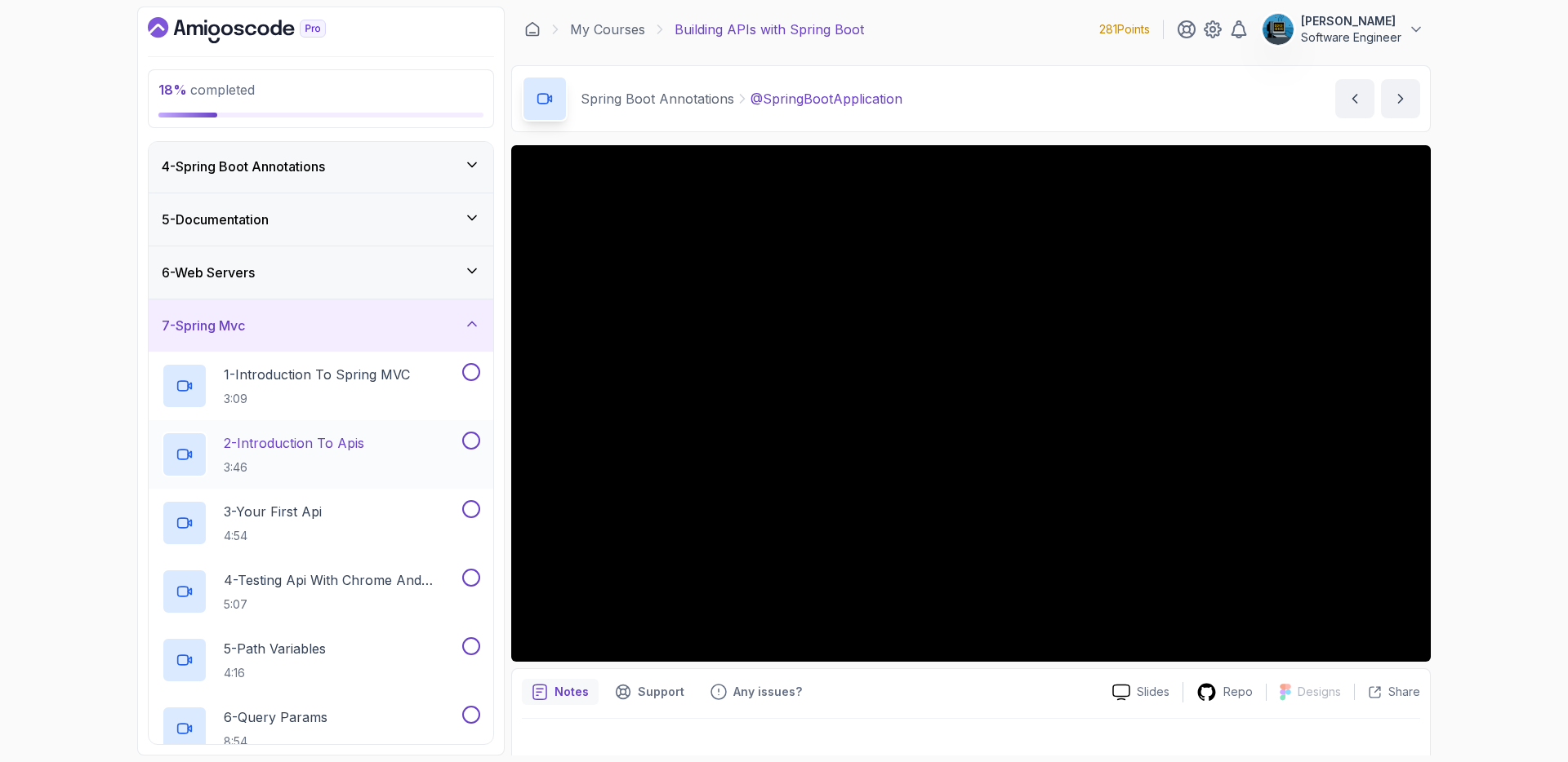
scroll to position [151, 0]
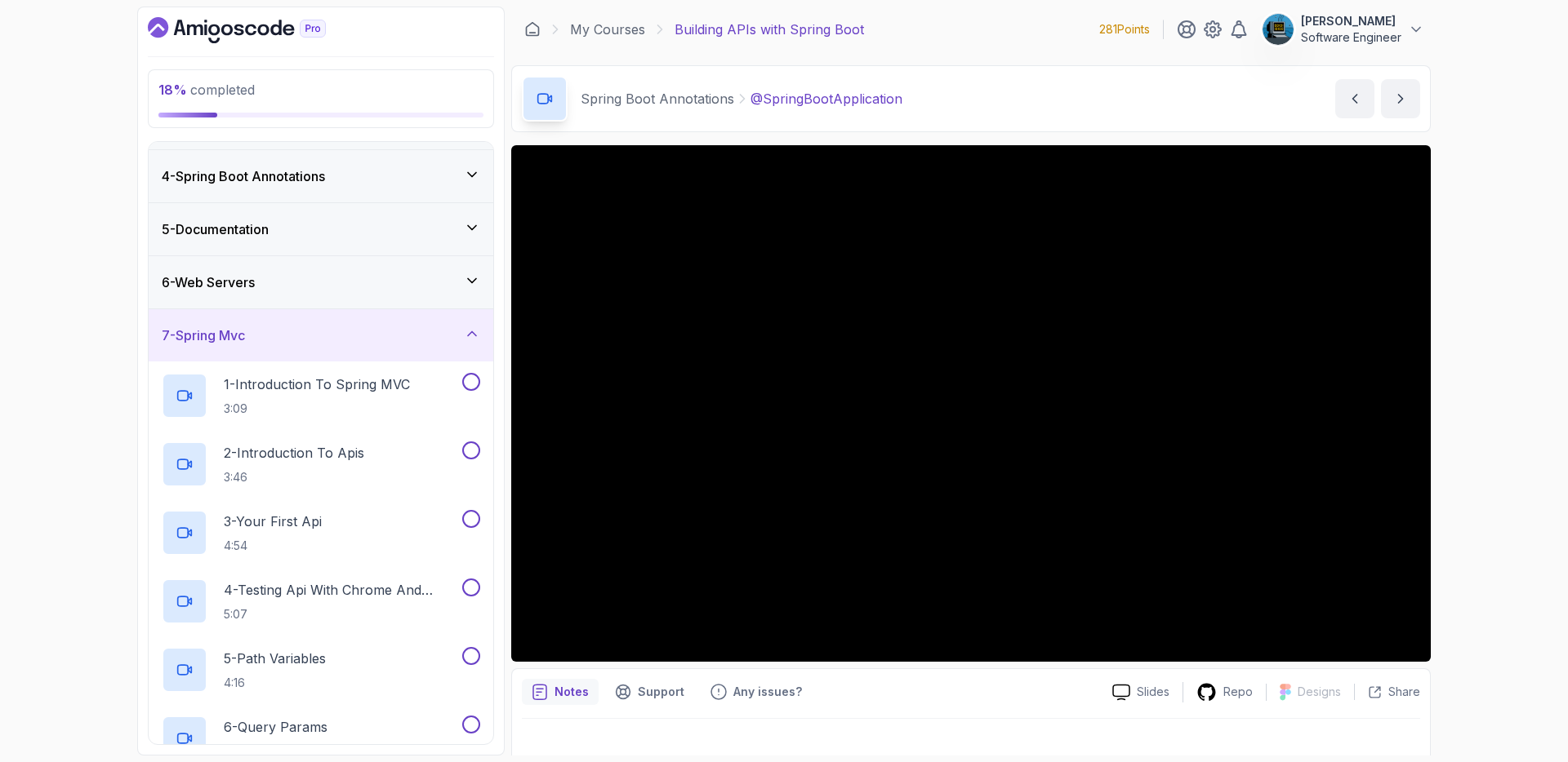
click at [297, 334] on div "7 - Spring Mvc" at bounding box center [321, 335] width 319 height 19
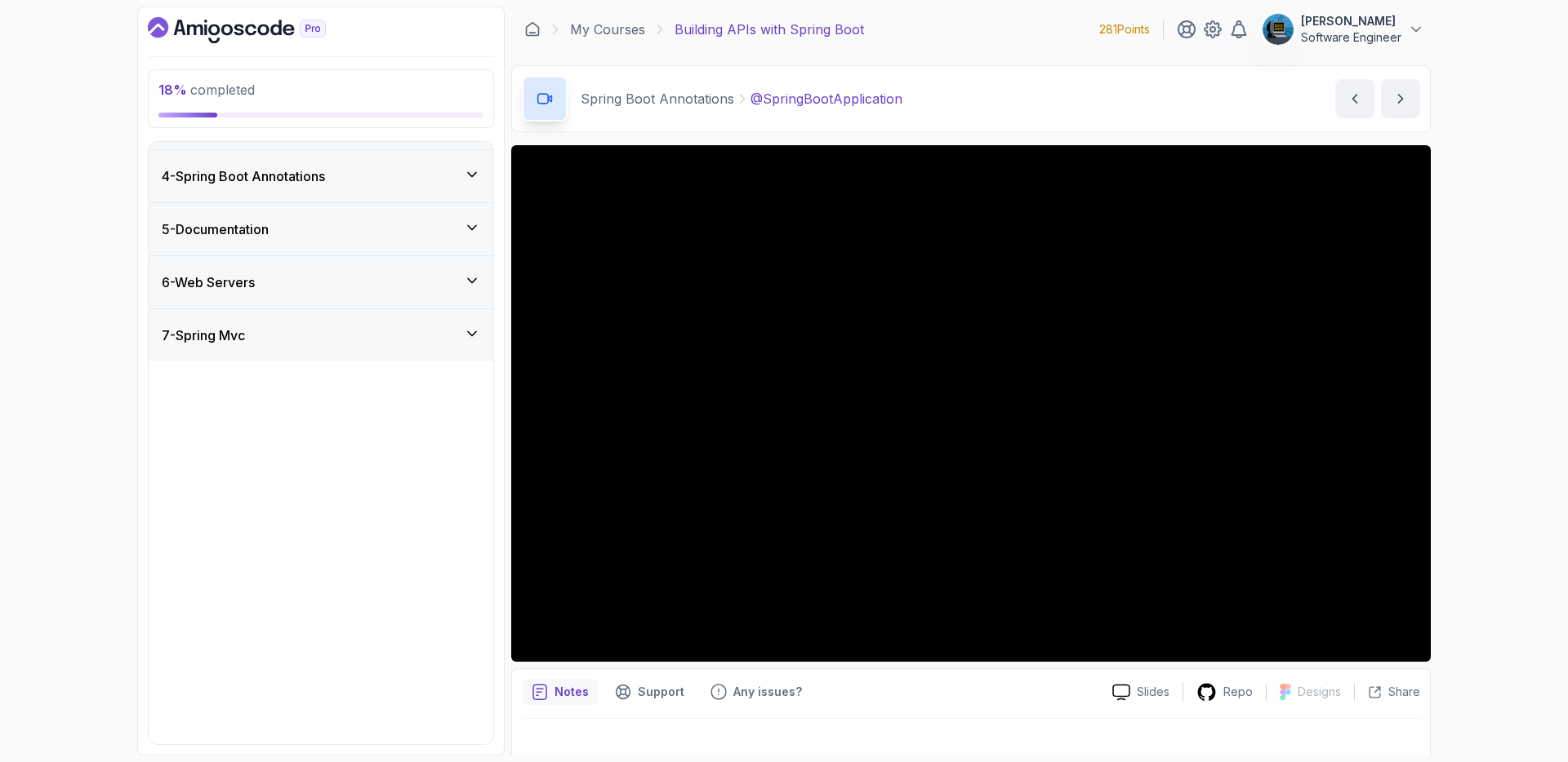
scroll to position [0, 0]
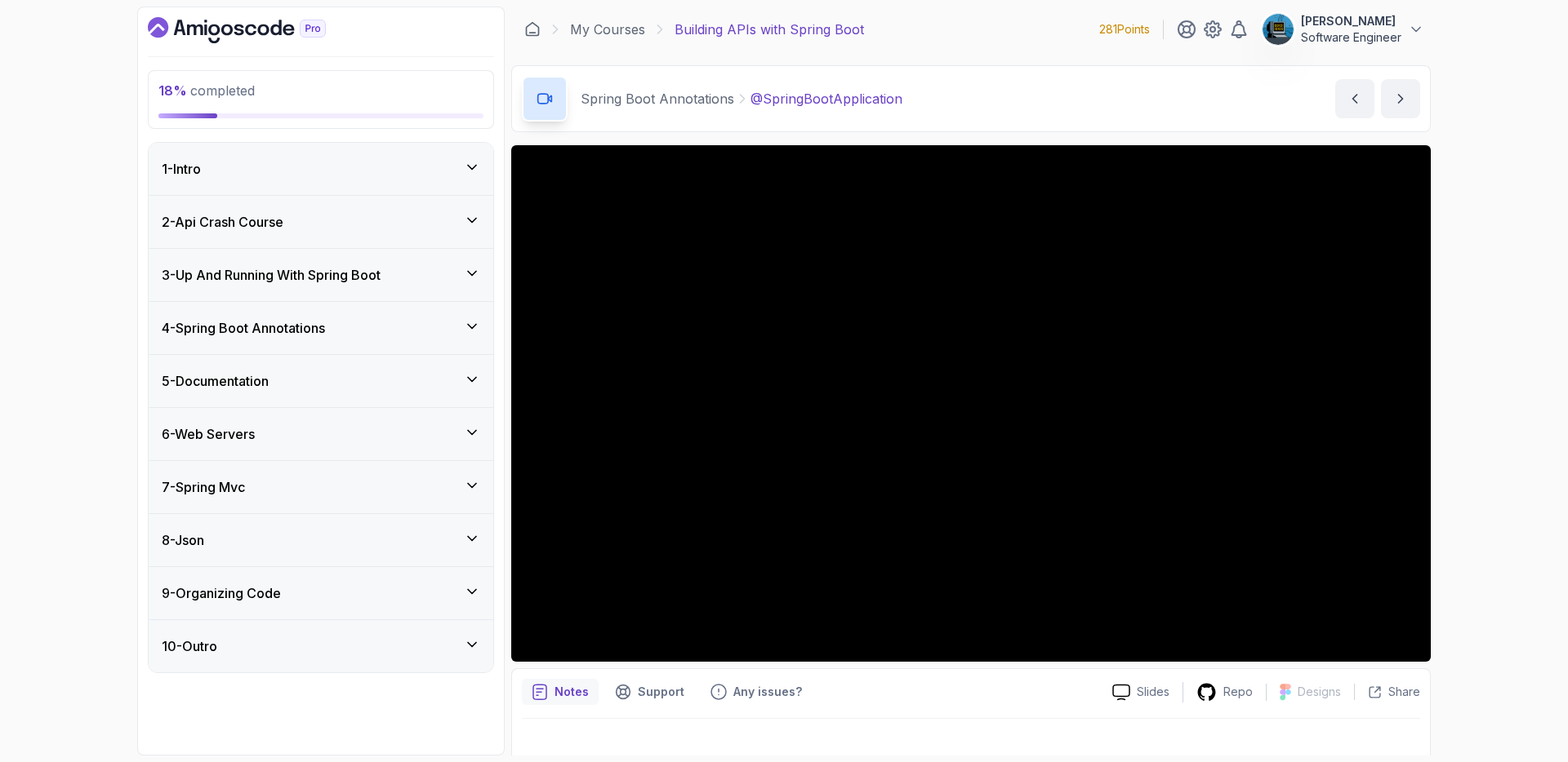
click at [286, 531] on div "8 - Json" at bounding box center [321, 540] width 319 height 19
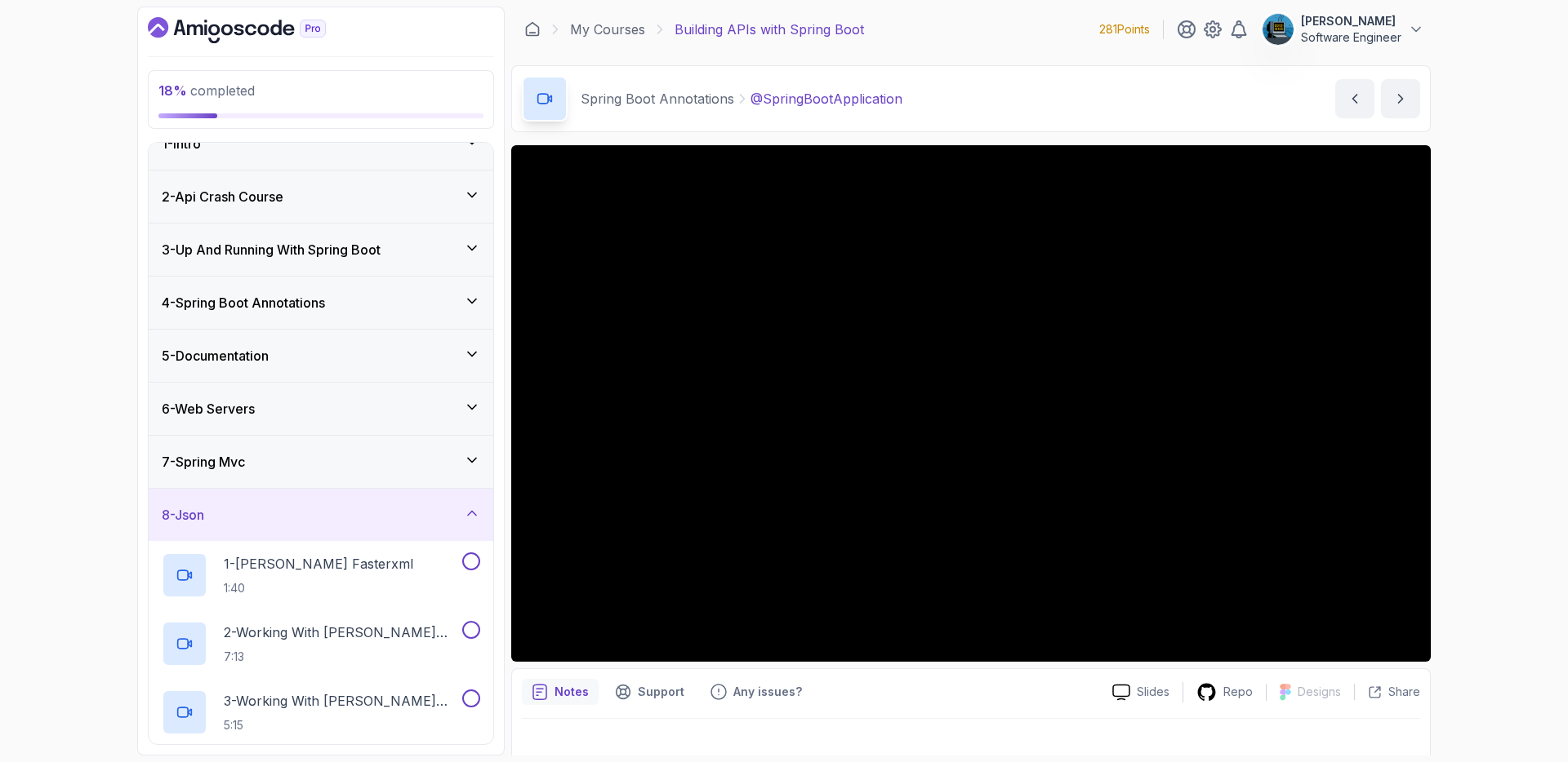
scroll to position [23, 0]
click at [288, 505] on div "8 - Json" at bounding box center [321, 518] width 344 height 53
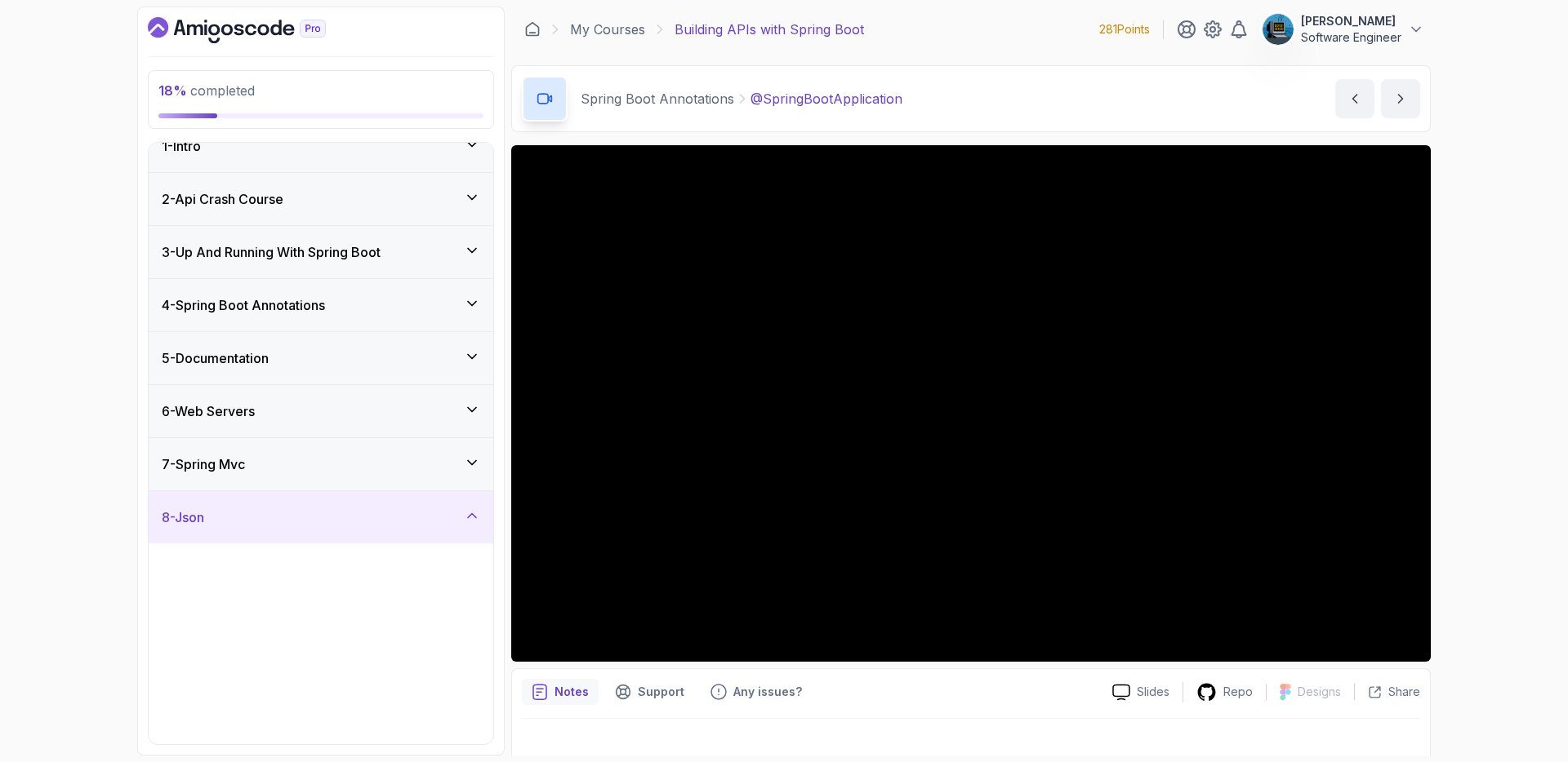
scroll to position [0, 0]
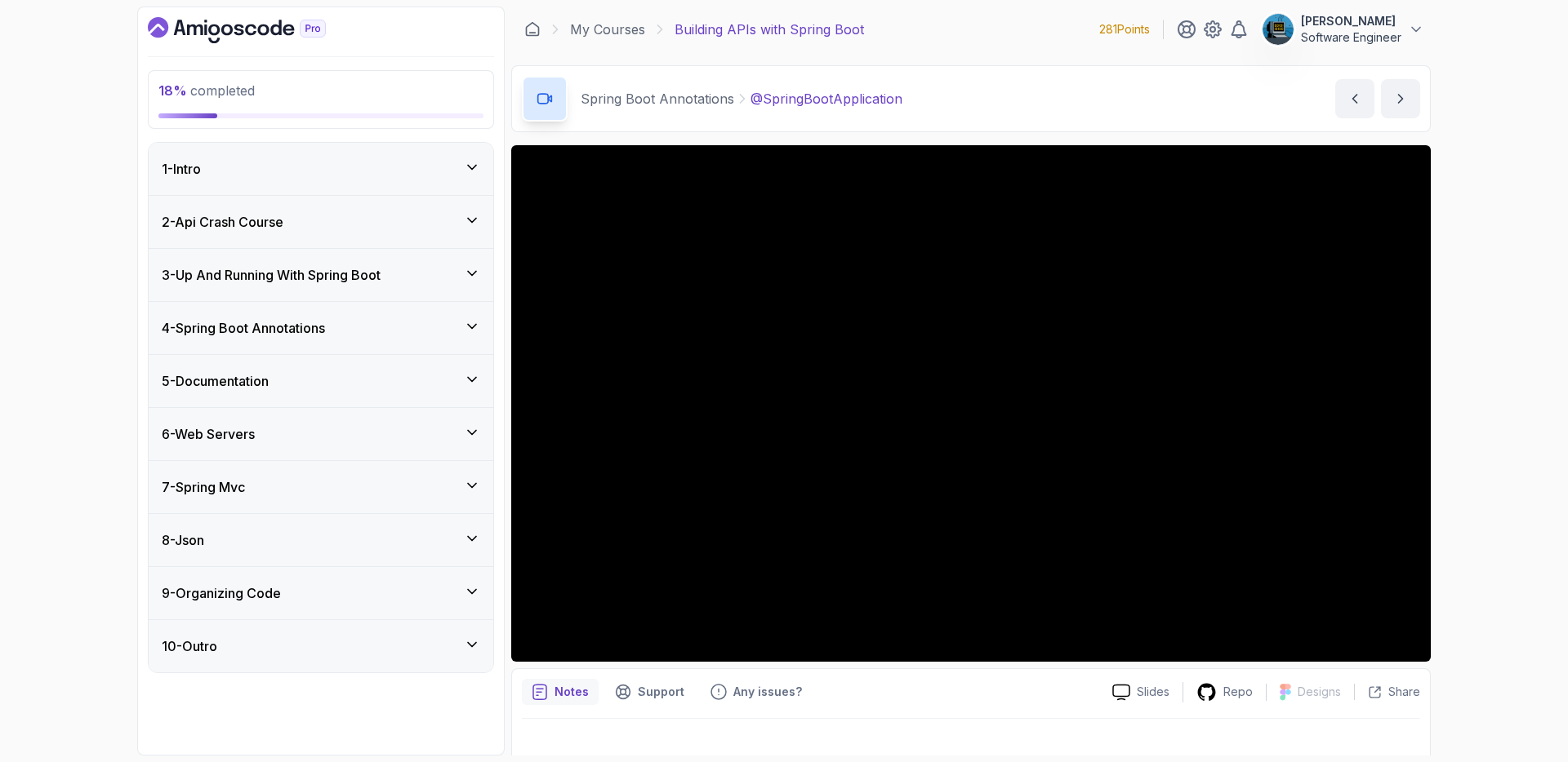
click at [311, 603] on div "9 - Organizing Code" at bounding box center [321, 593] width 344 height 53
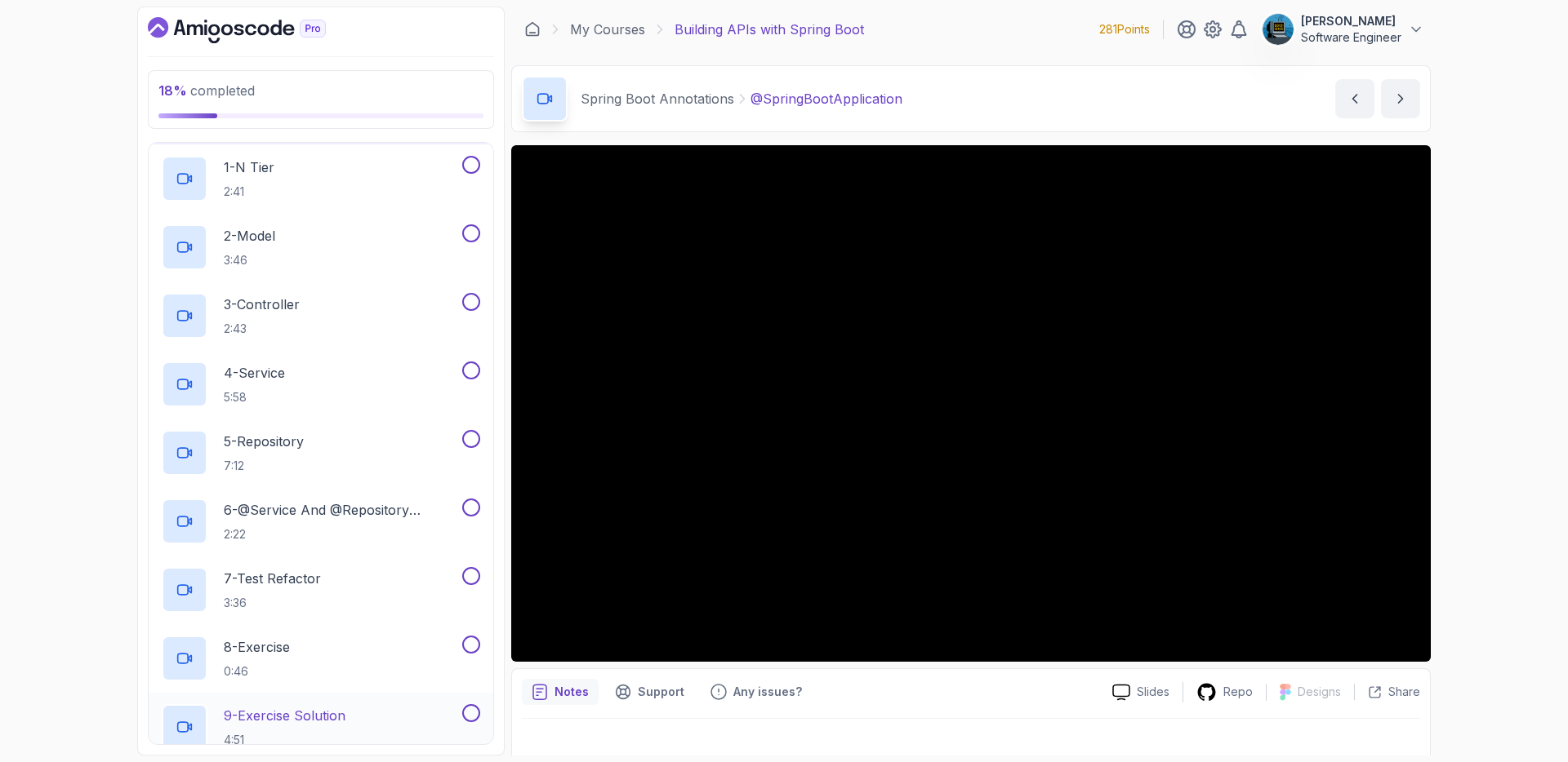
scroll to position [613, 0]
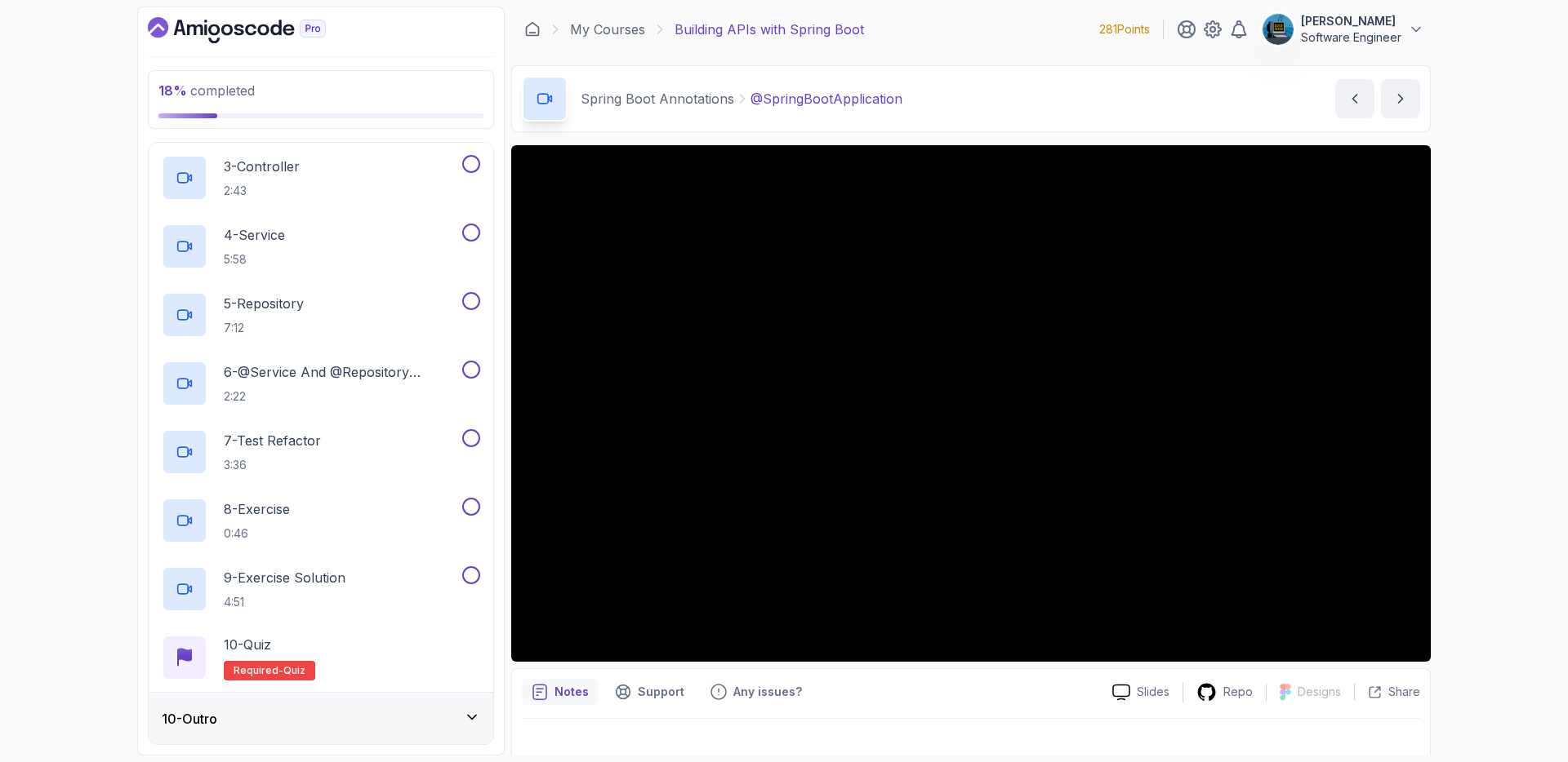
click at [340, 715] on div "10 - Outro" at bounding box center [321, 719] width 319 height 19
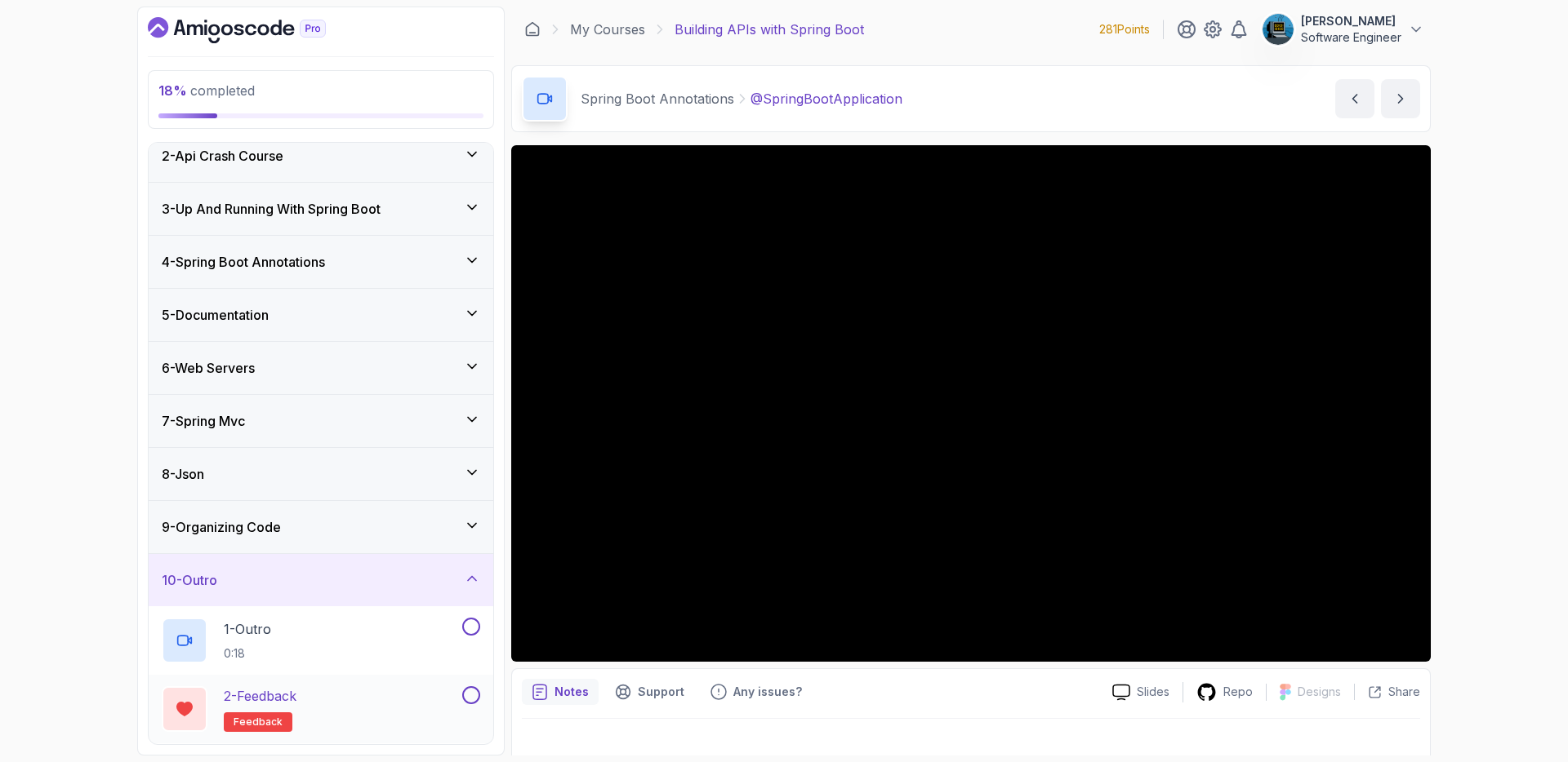
scroll to position [133, 0]
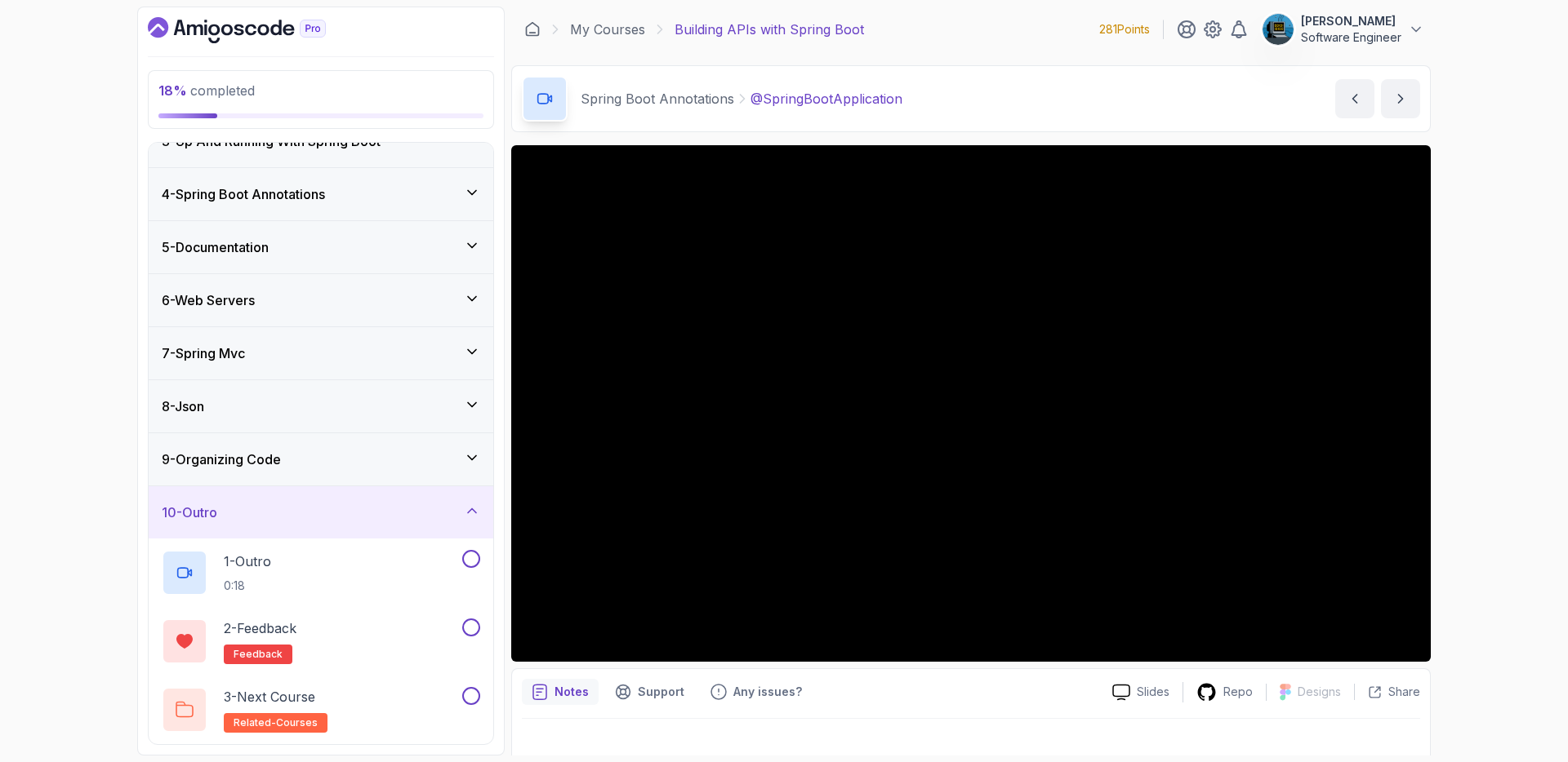
click at [303, 507] on div "10 - Outro" at bounding box center [321, 513] width 319 height 19
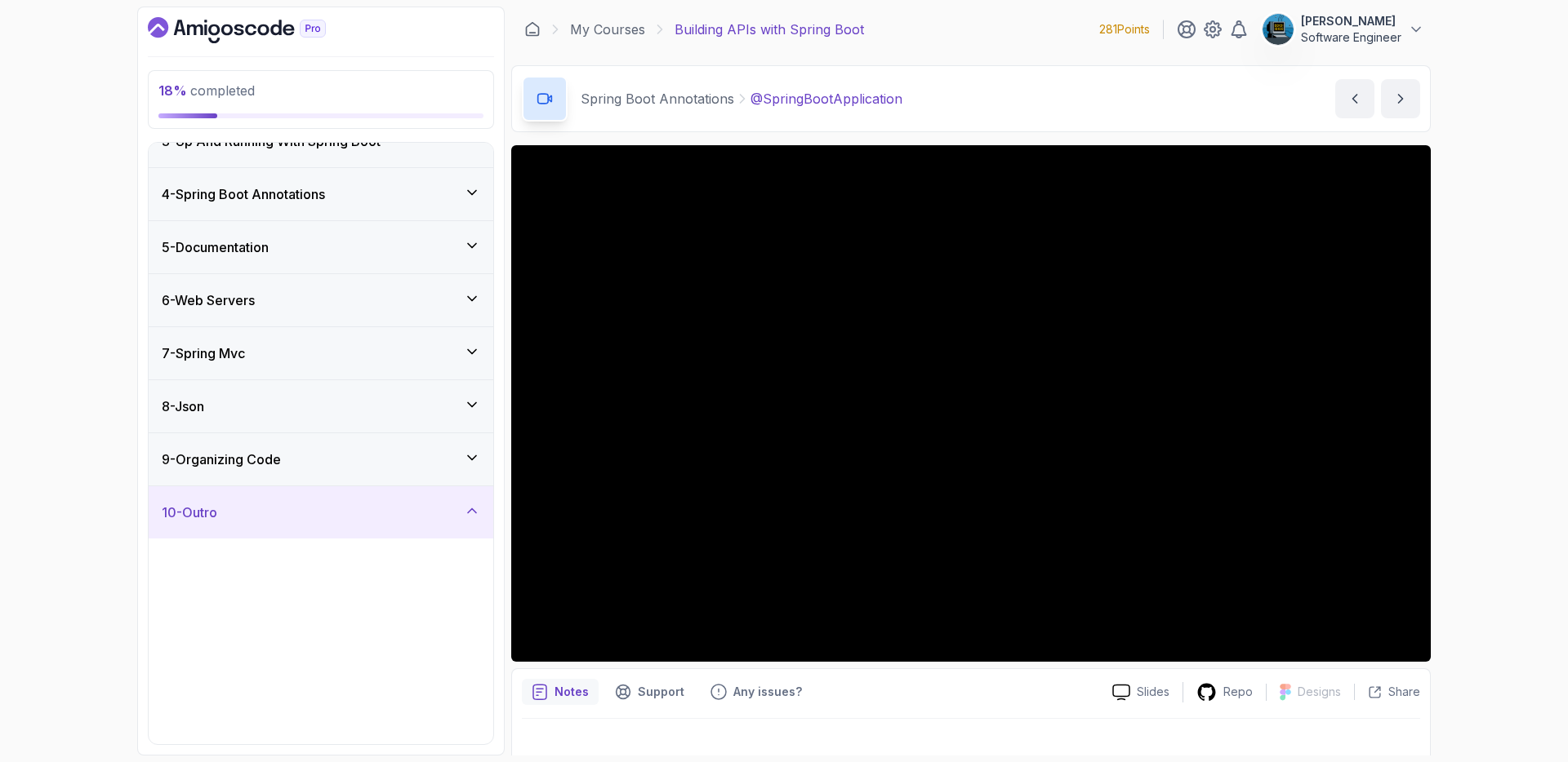
scroll to position [0, 0]
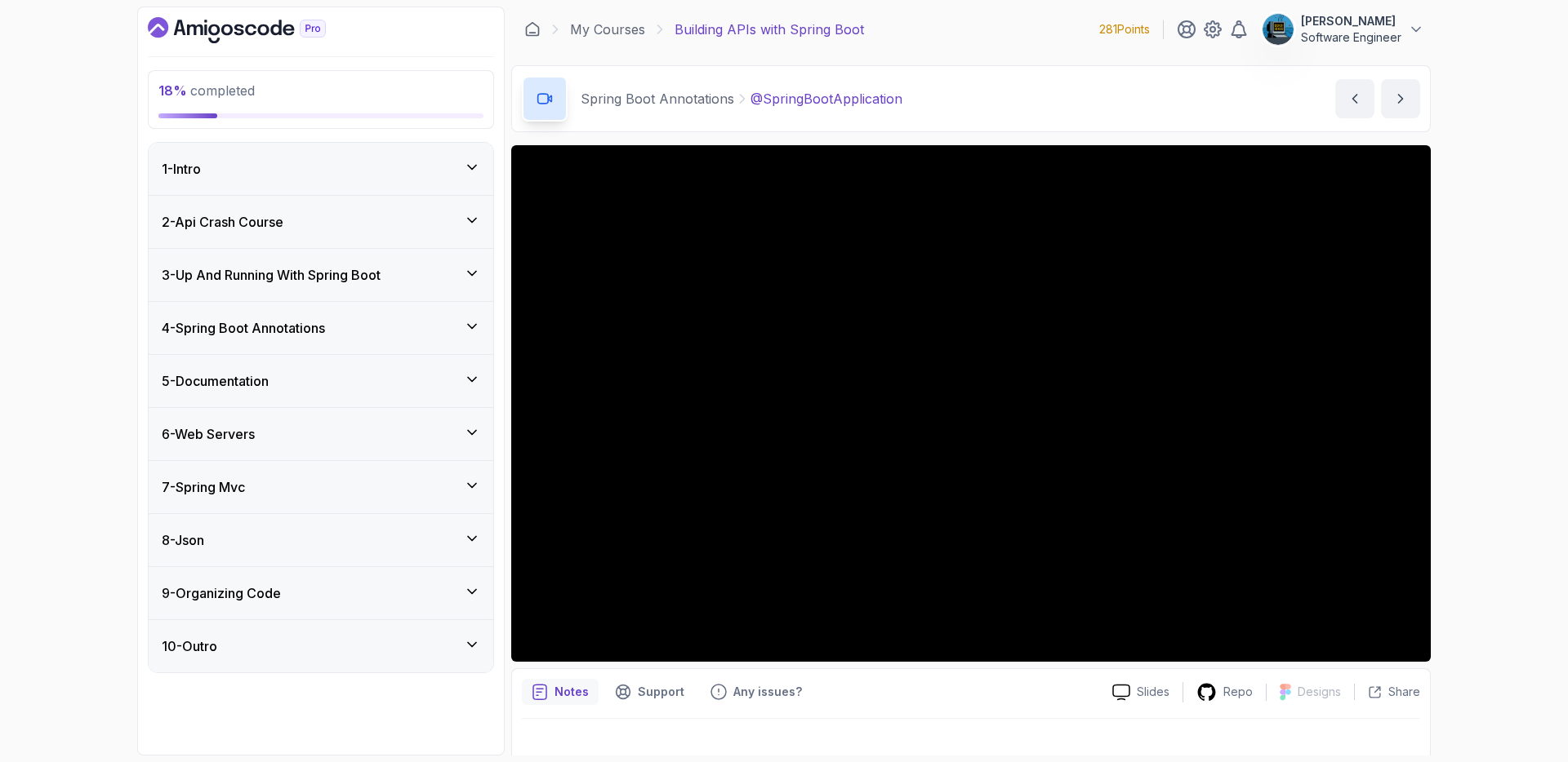
click at [325, 320] on h3 "4 - Spring Boot Annotations" at bounding box center [243, 328] width 163 height 19
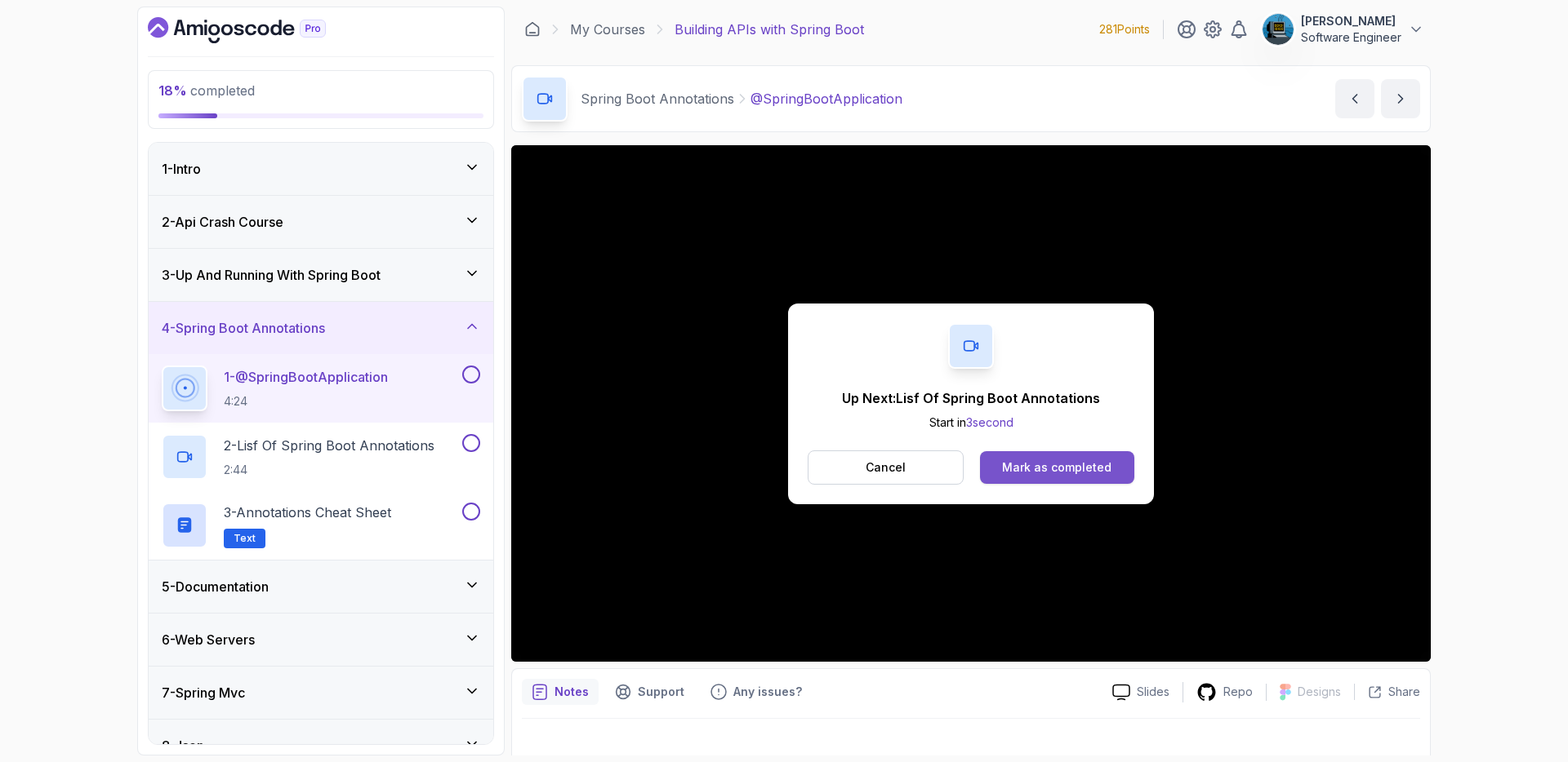
click at [1062, 467] on div "Mark as completed" at bounding box center [1057, 468] width 110 height 17
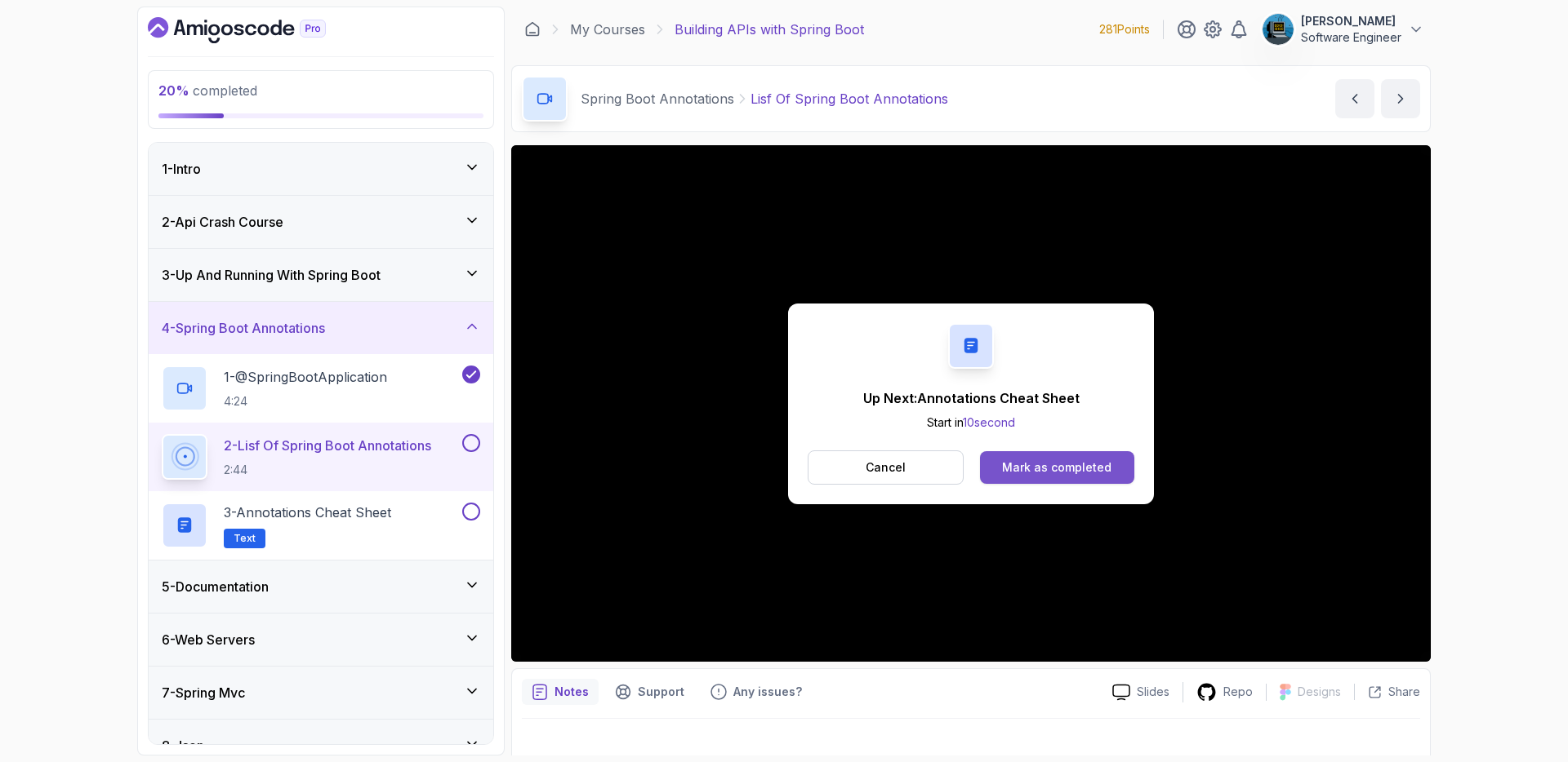
click at [1096, 460] on div "Mark as completed" at bounding box center [1057, 468] width 110 height 17
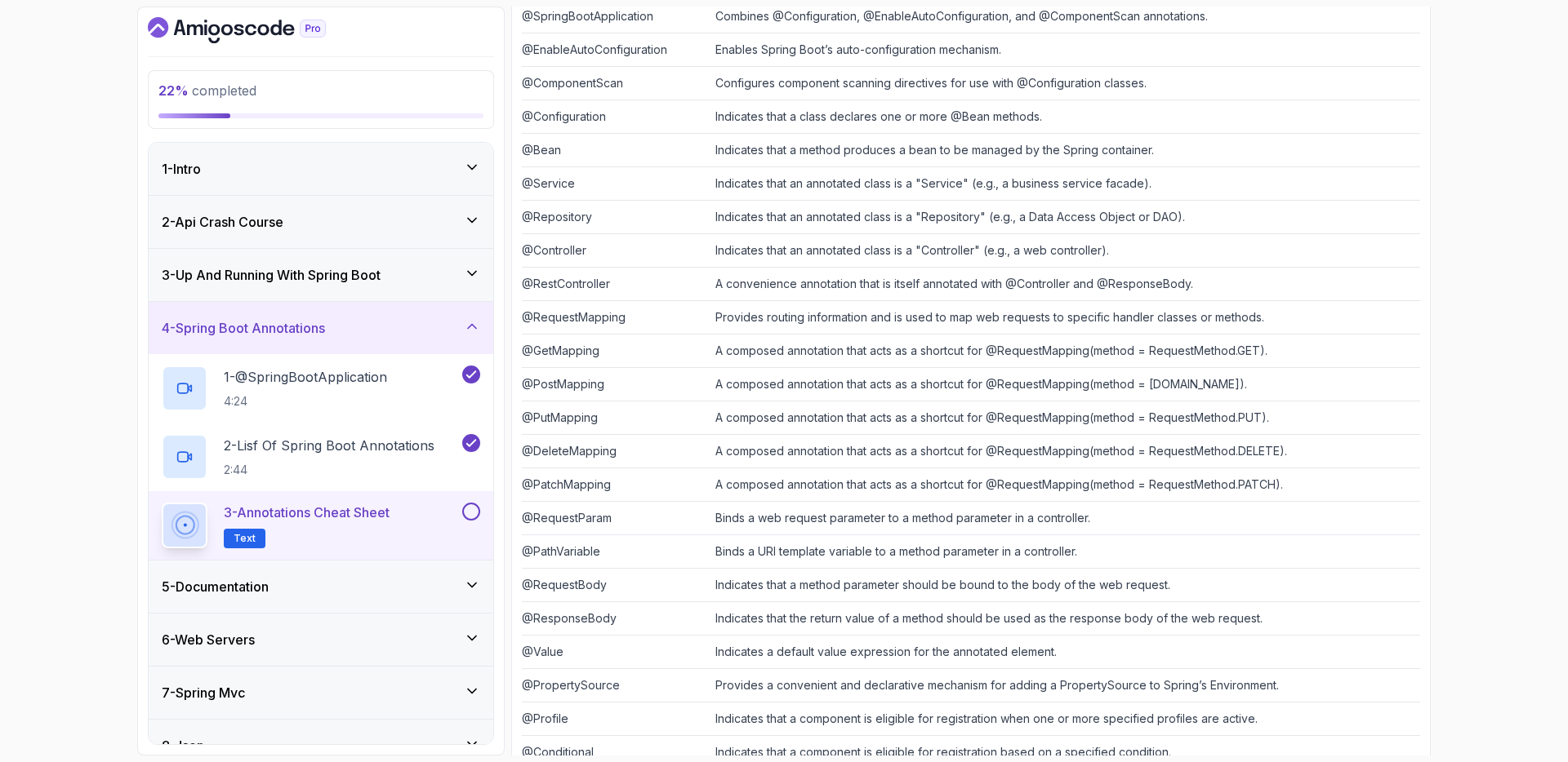
scroll to position [335, 0]
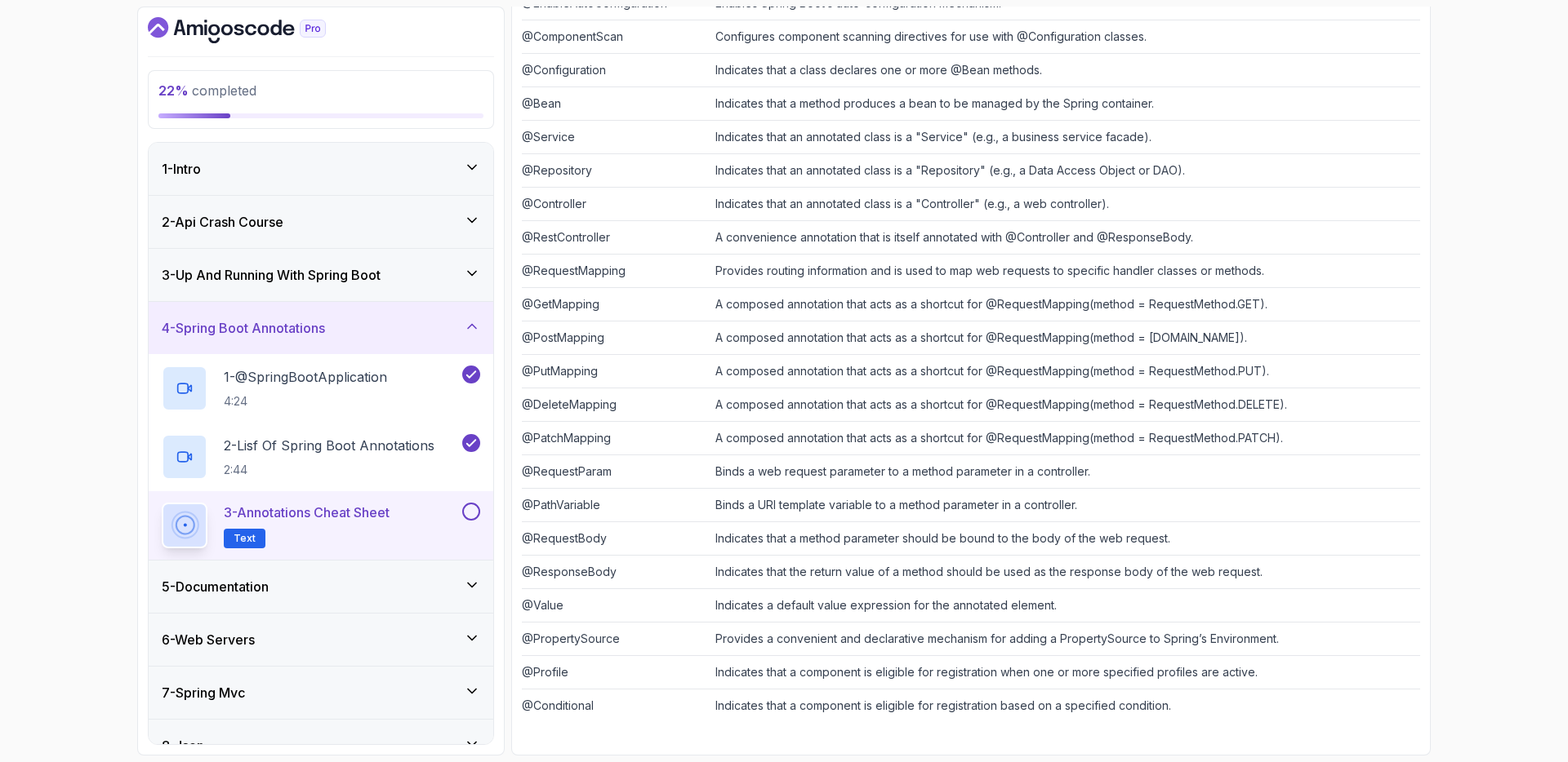
click at [469, 515] on button at bounding box center [471, 512] width 18 height 18
click at [425, 586] on div "5 - Documentation" at bounding box center [321, 586] width 319 height 19
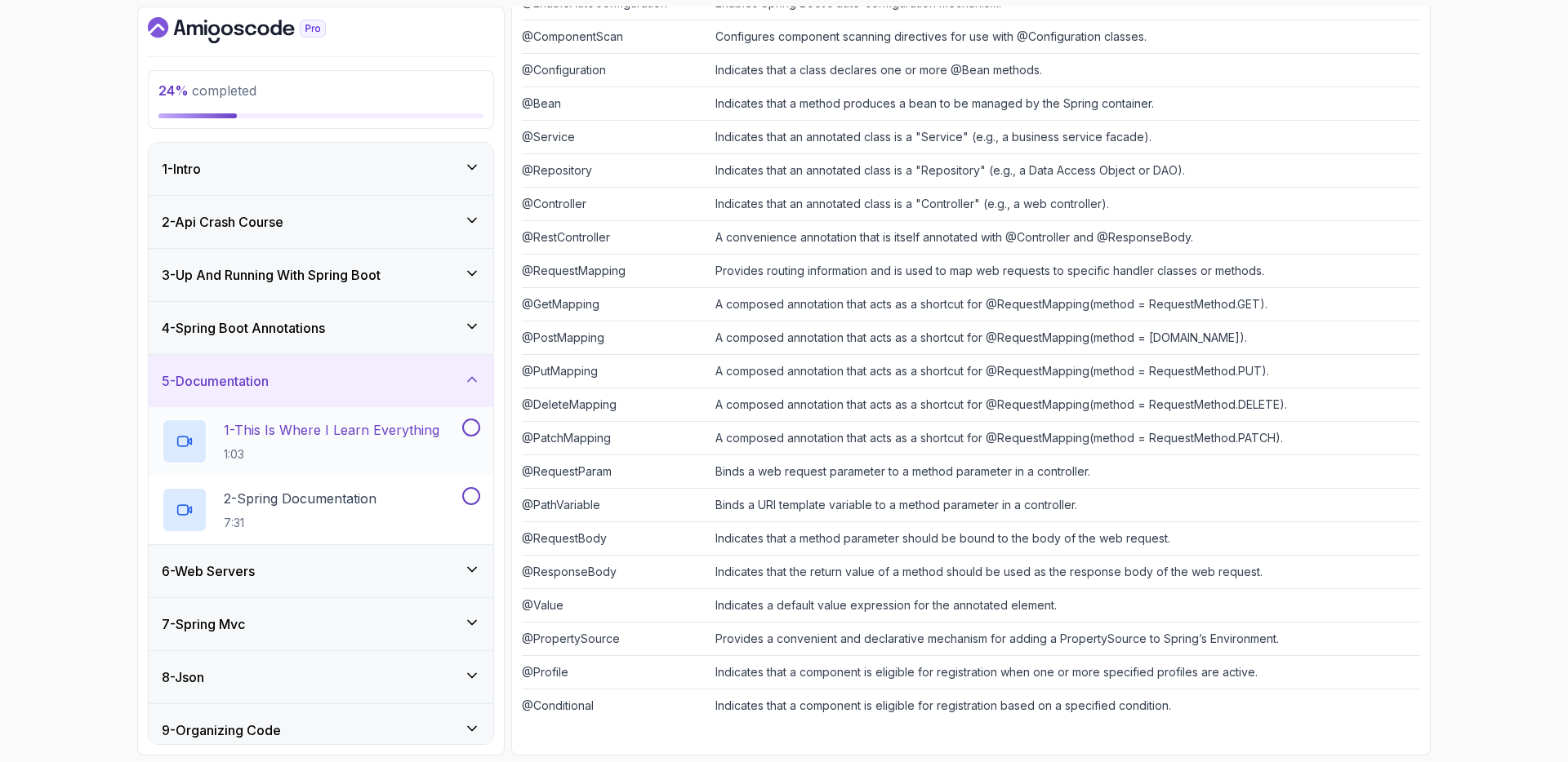
click at [309, 436] on p "1 - This Is Where I Learn Everything" at bounding box center [331, 430] width 215 height 19
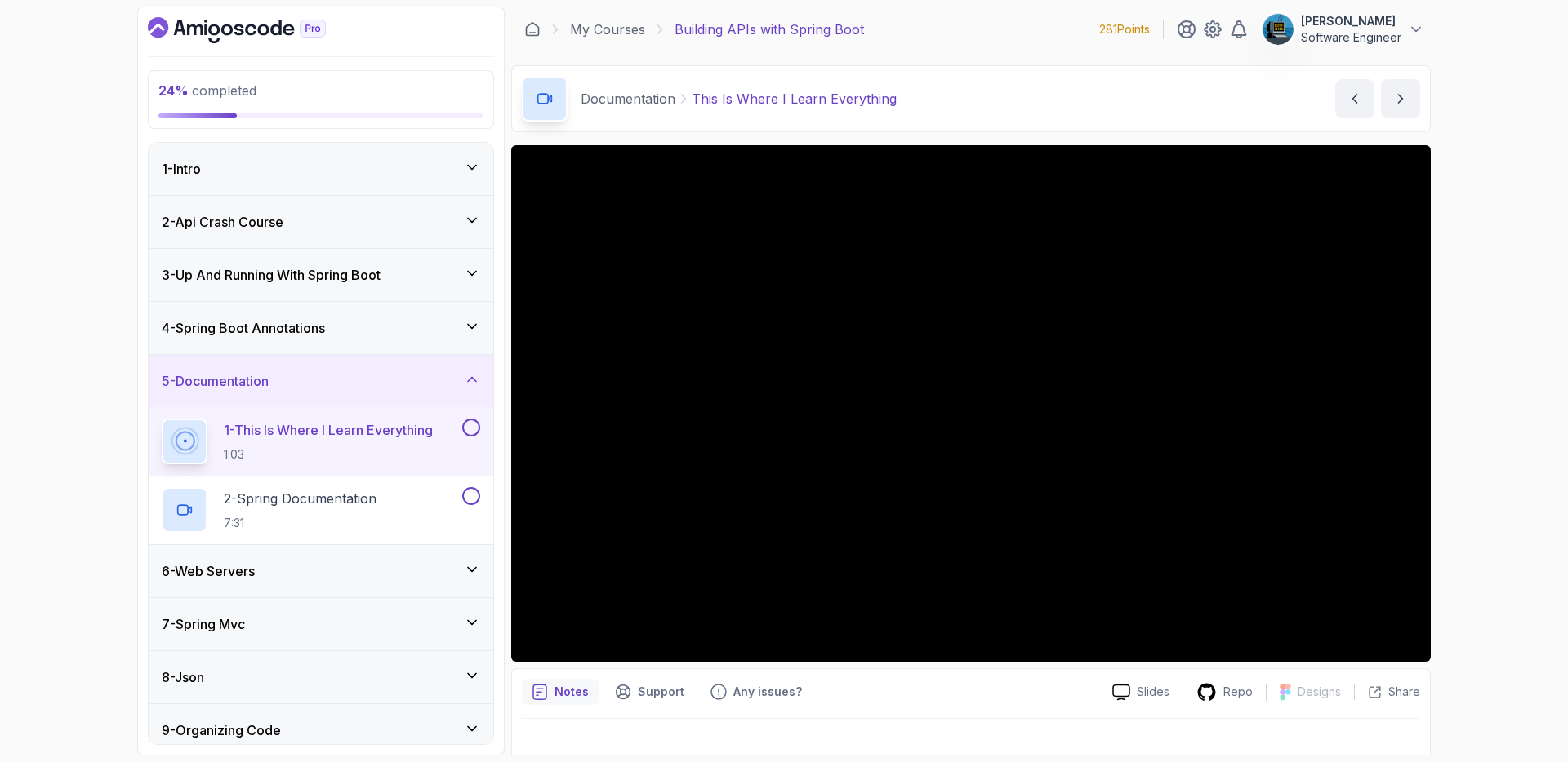
click at [315, 578] on div "6 - Web Servers" at bounding box center [321, 572] width 319 height 19
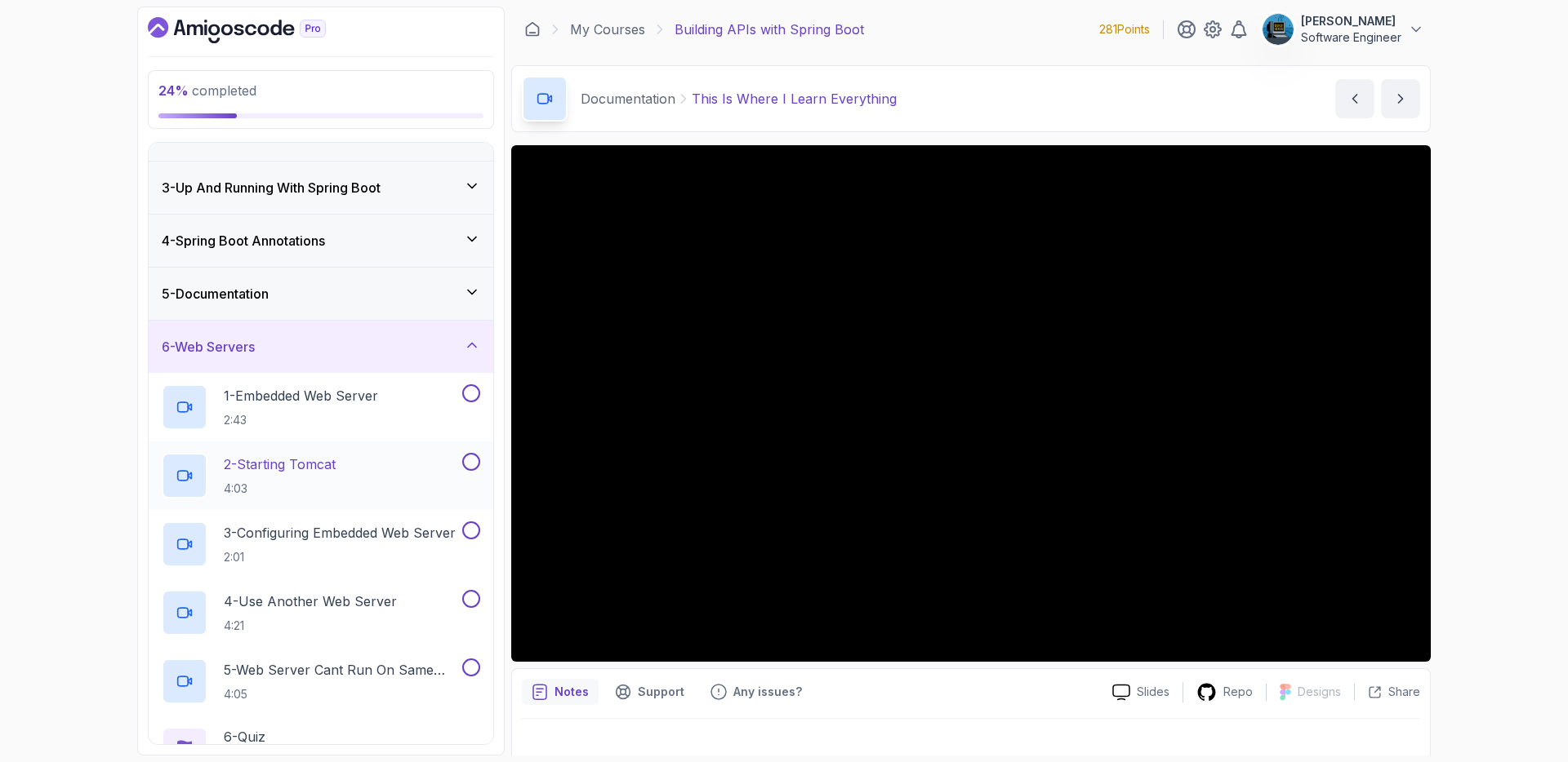
scroll to position [75, 0]
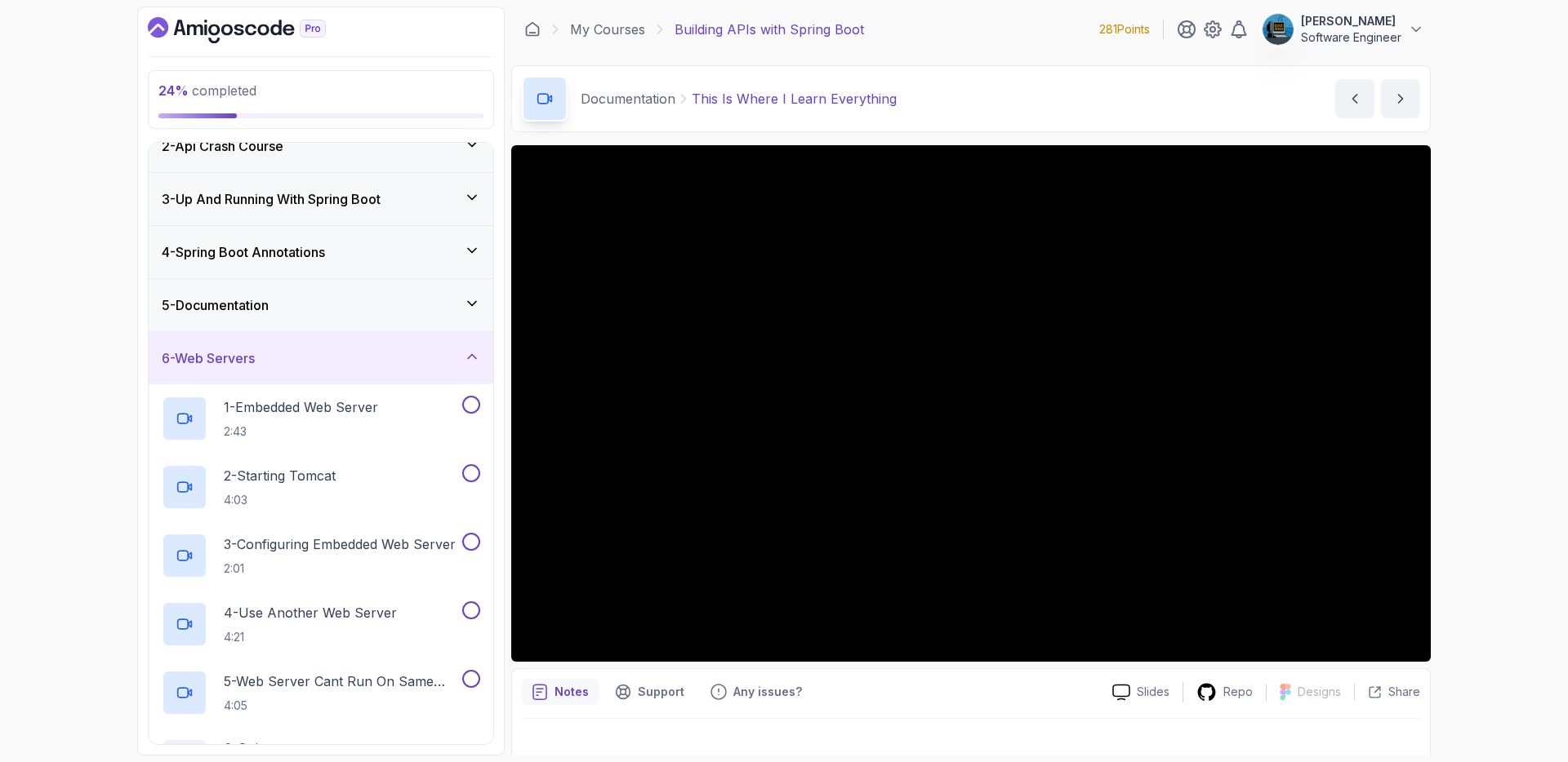
click at [315, 367] on div "6 - Web Servers" at bounding box center [321, 358] width 319 height 19
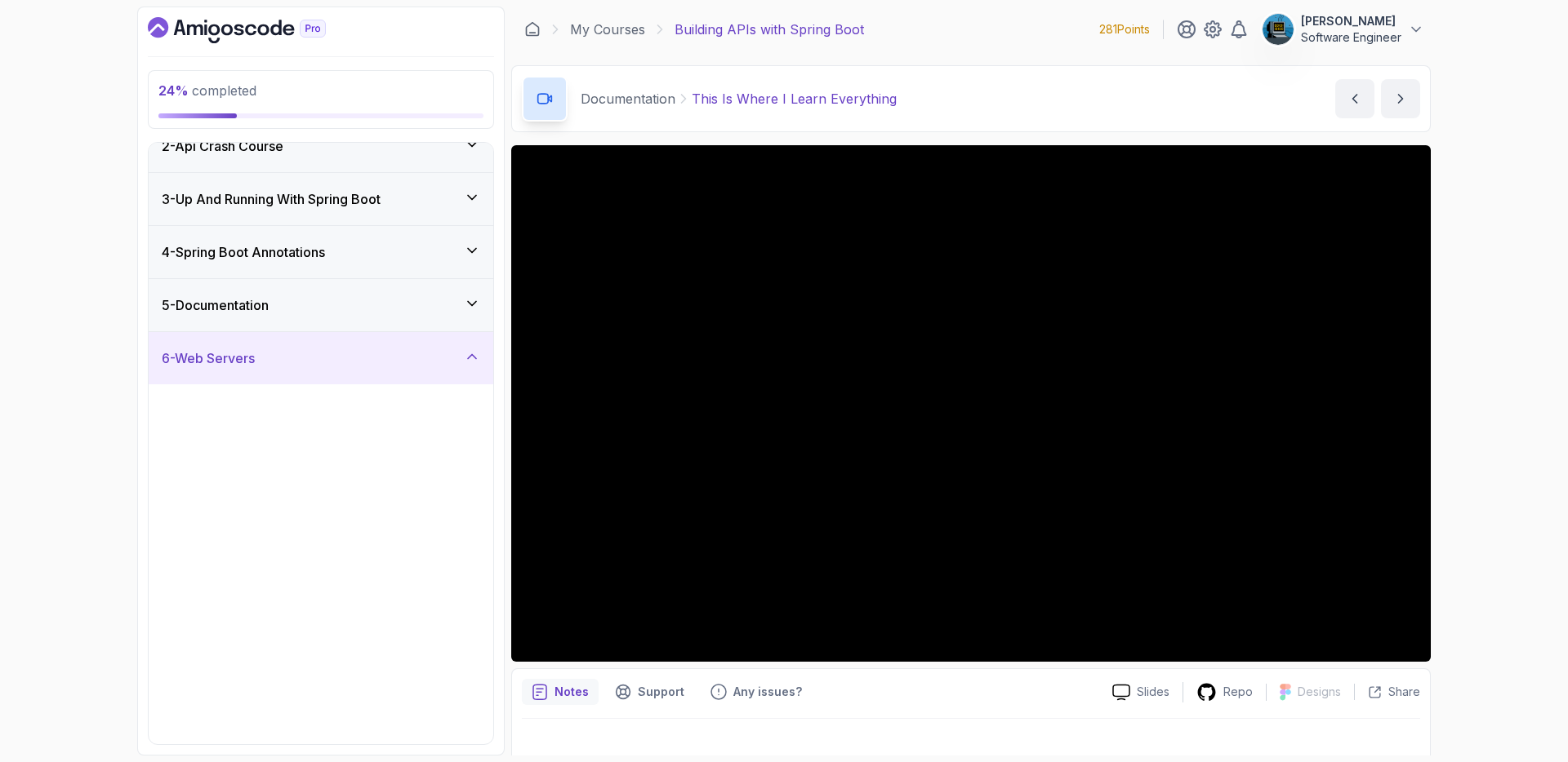
scroll to position [0, 0]
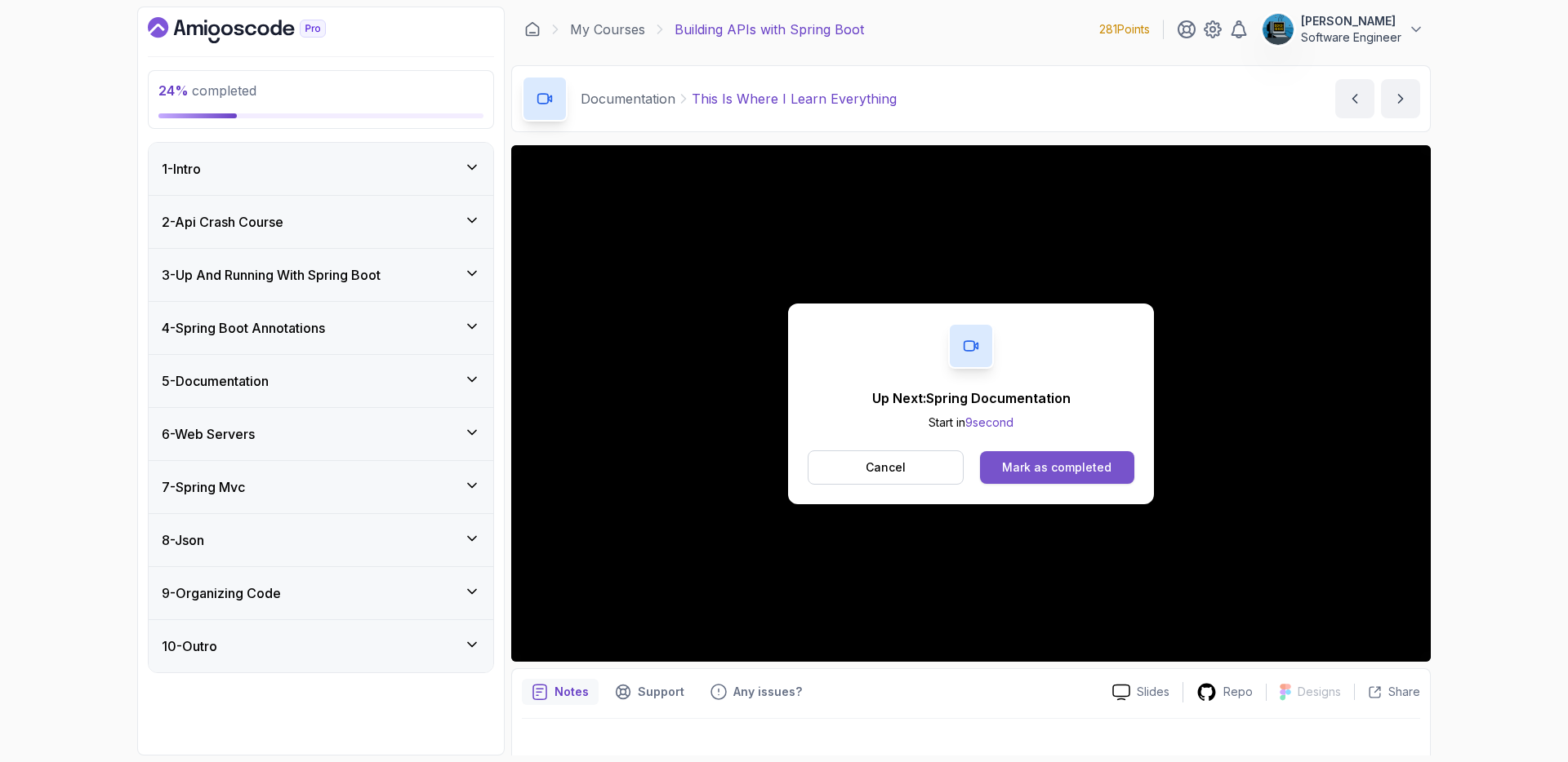
click at [1068, 462] on div "Mark as completed" at bounding box center [1057, 468] width 110 height 17
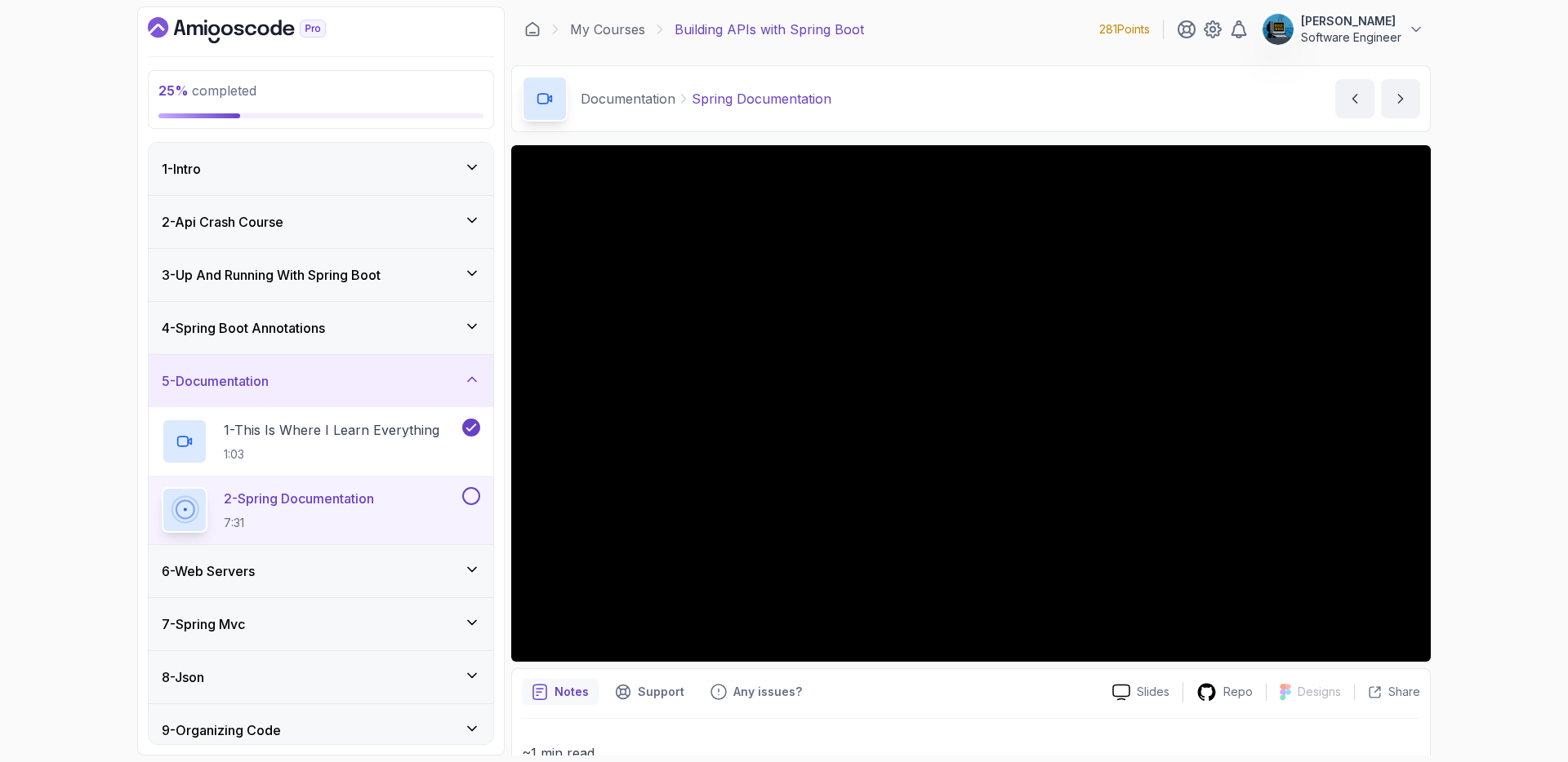
click at [473, 495] on button at bounding box center [471, 496] width 18 height 18
click at [414, 560] on div "6 - Web Servers" at bounding box center [321, 572] width 344 height 53
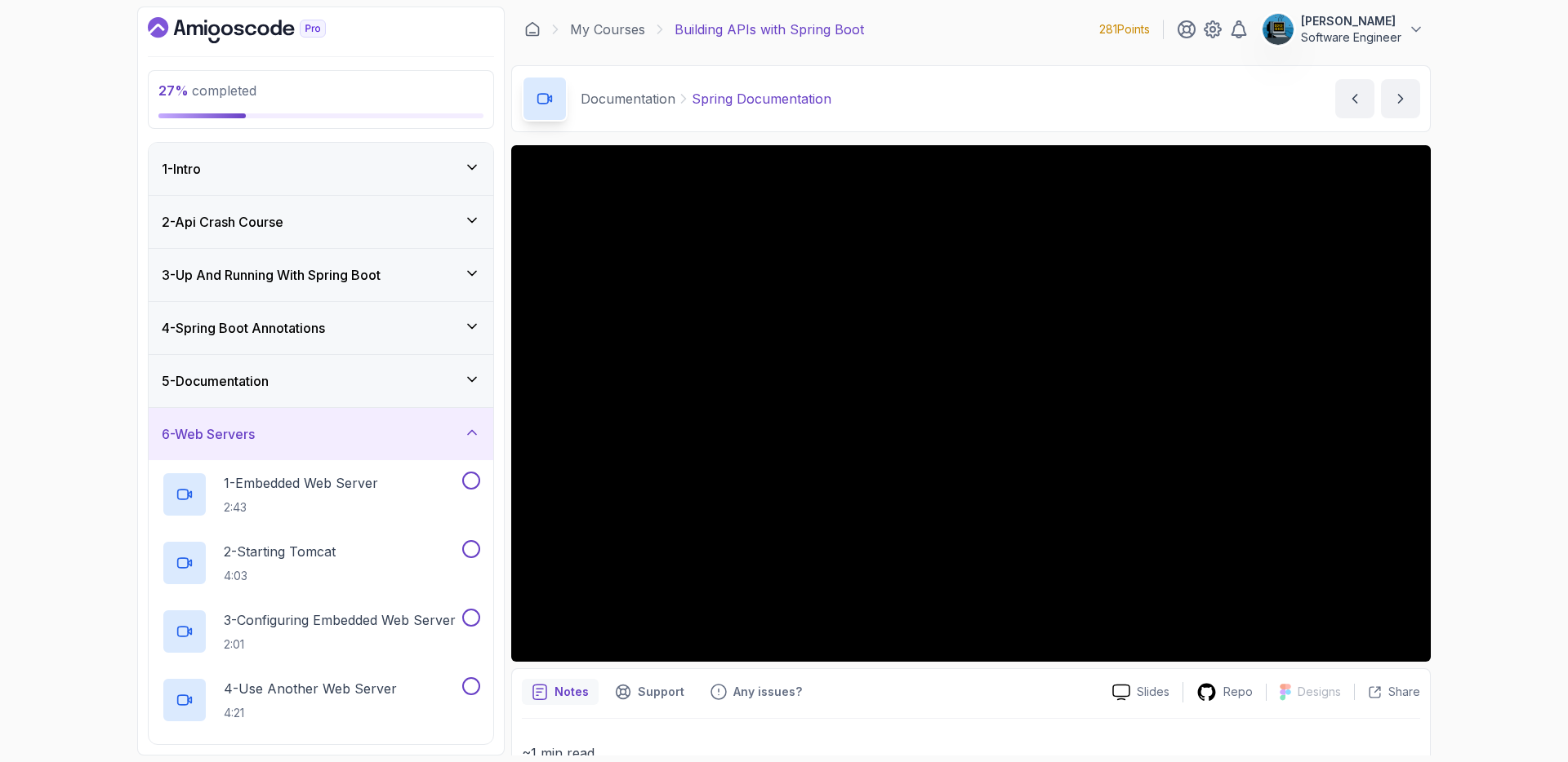
click at [390, 396] on div "5 - Documentation" at bounding box center [321, 381] width 344 height 53
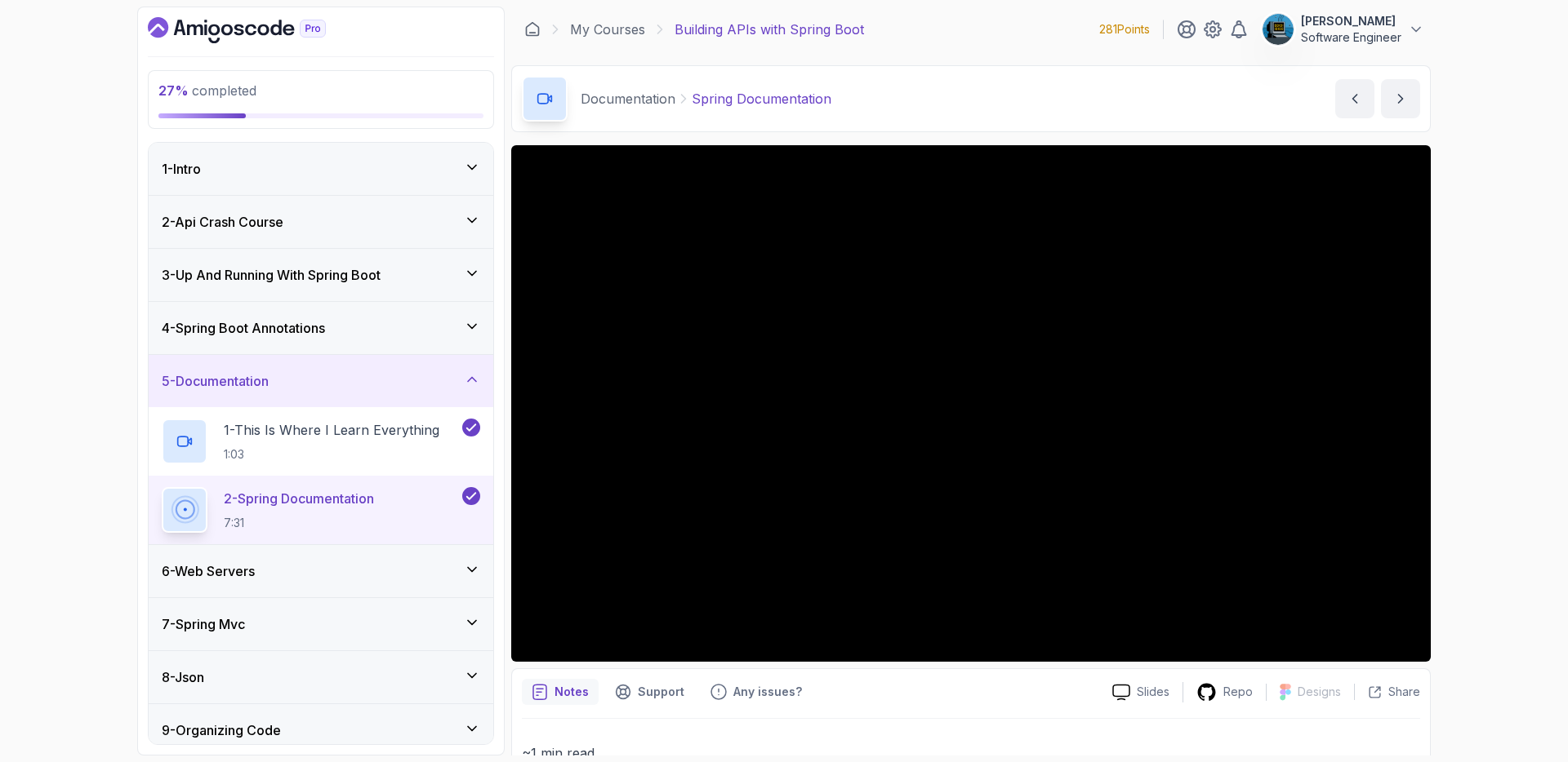
click at [390, 575] on div "6 - Web Servers" at bounding box center [321, 572] width 319 height 19
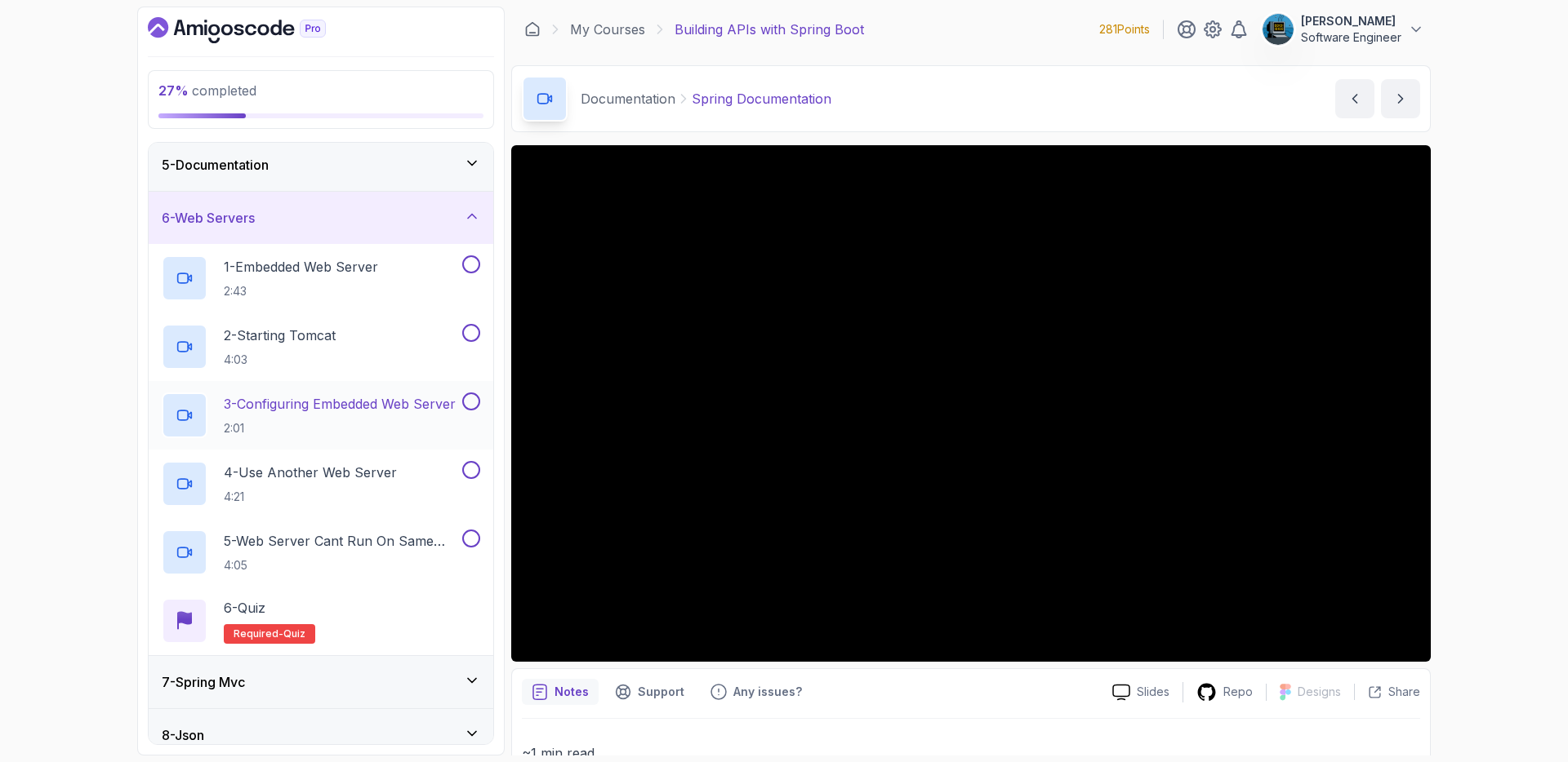
scroll to position [131, 0]
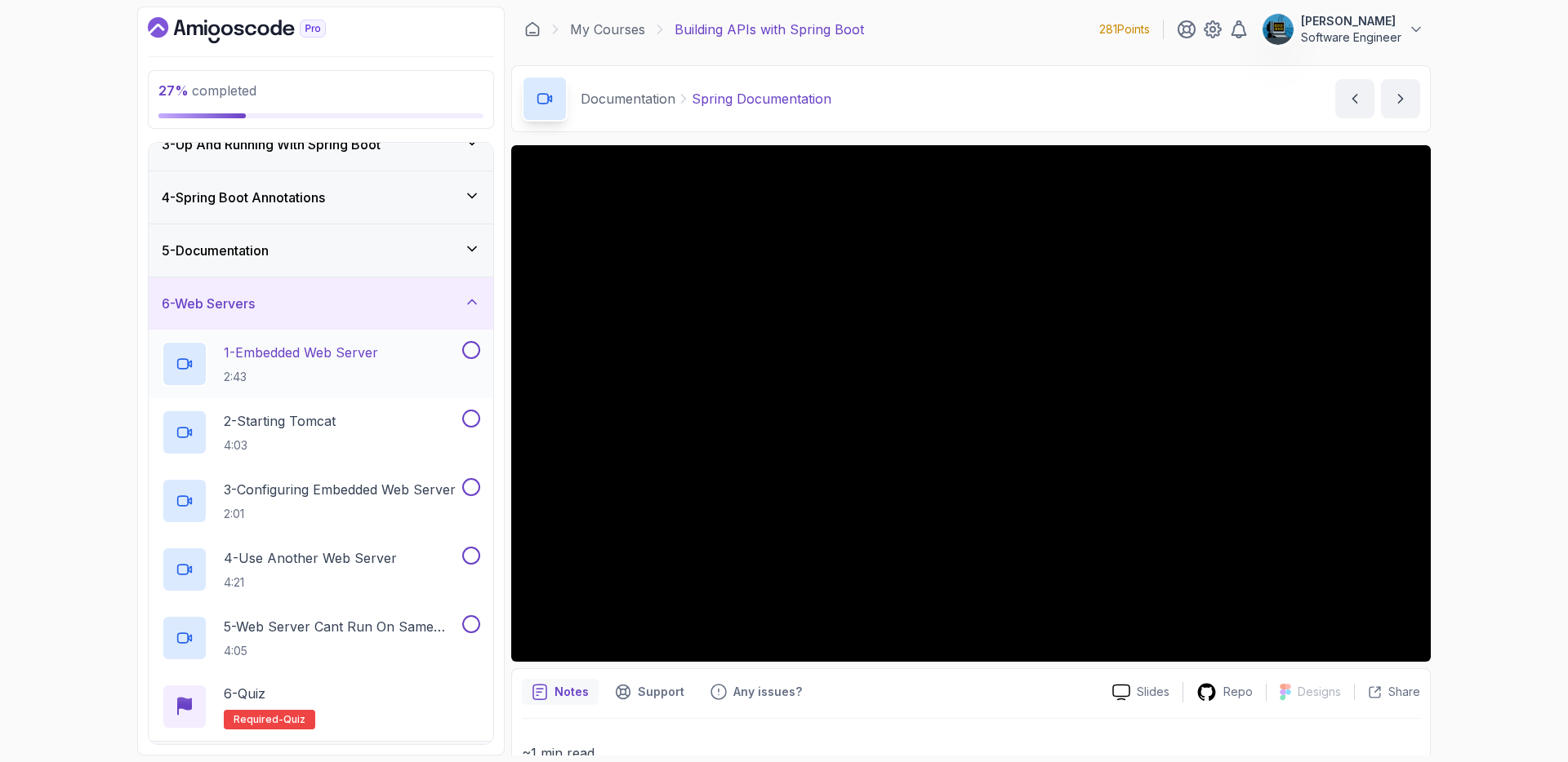
click at [297, 355] on p "1 - Embedded Web Server" at bounding box center [301, 353] width 155 height 19
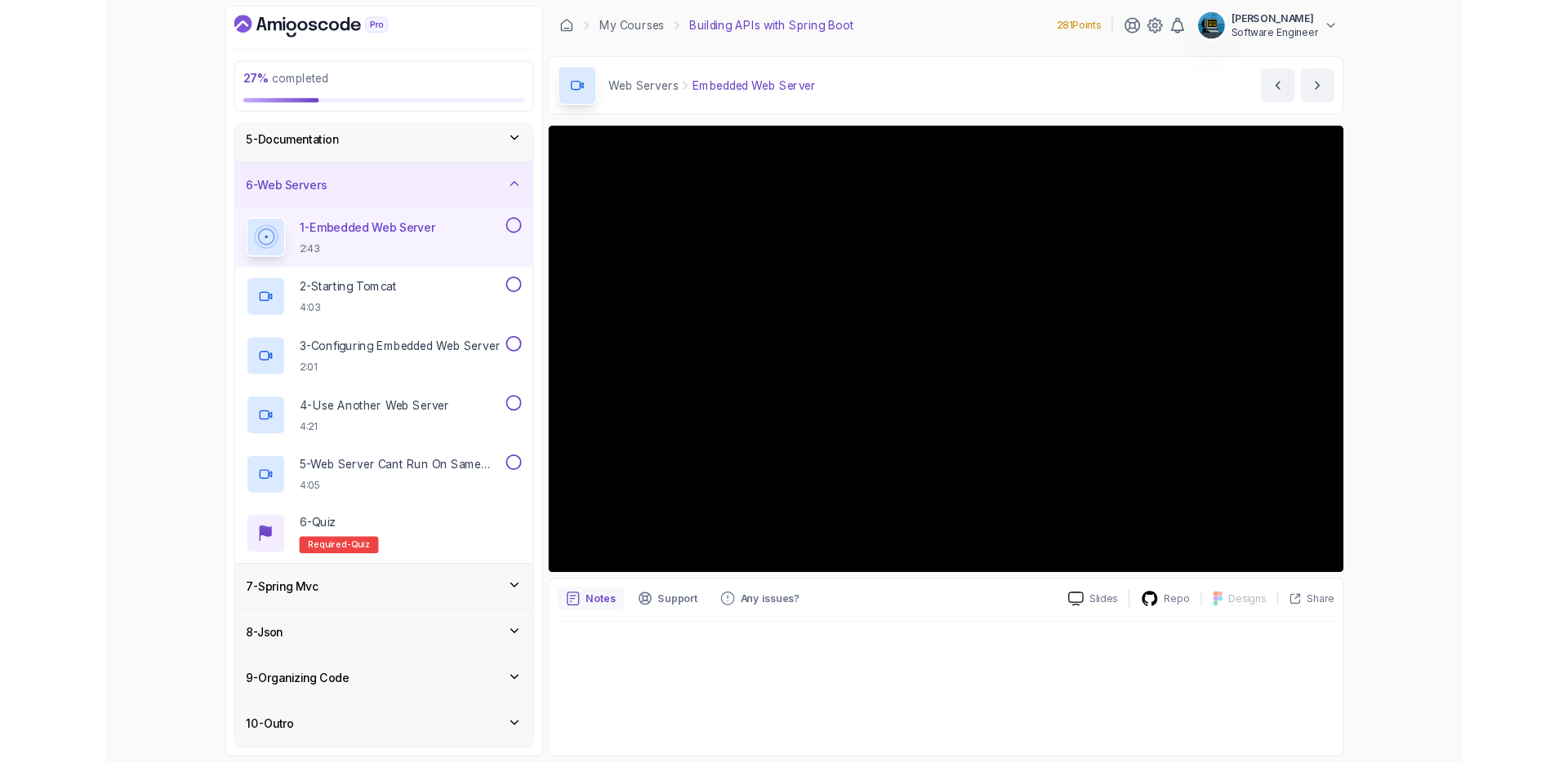
scroll to position [220, 0]
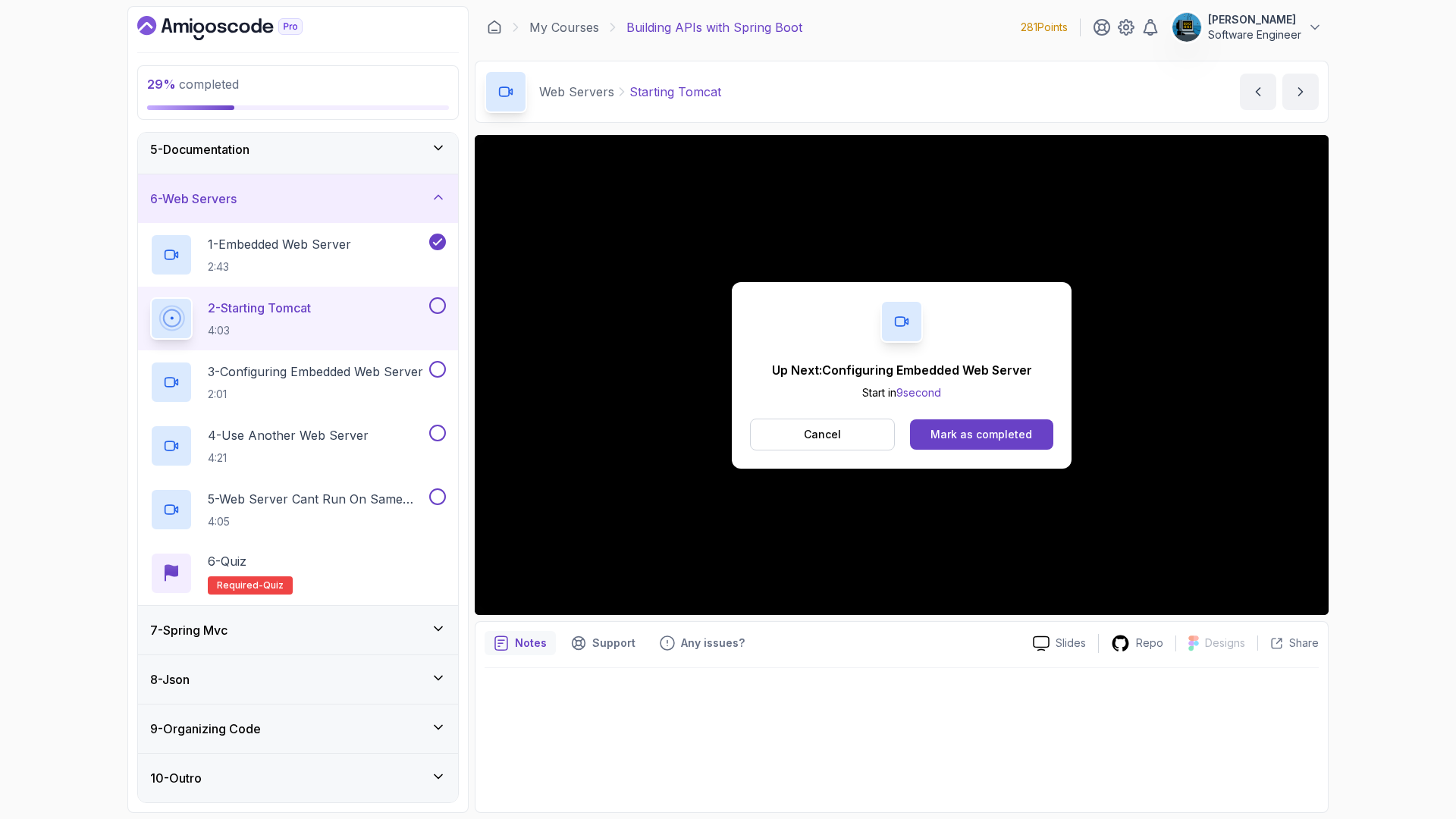
scroll to position [224, 0]
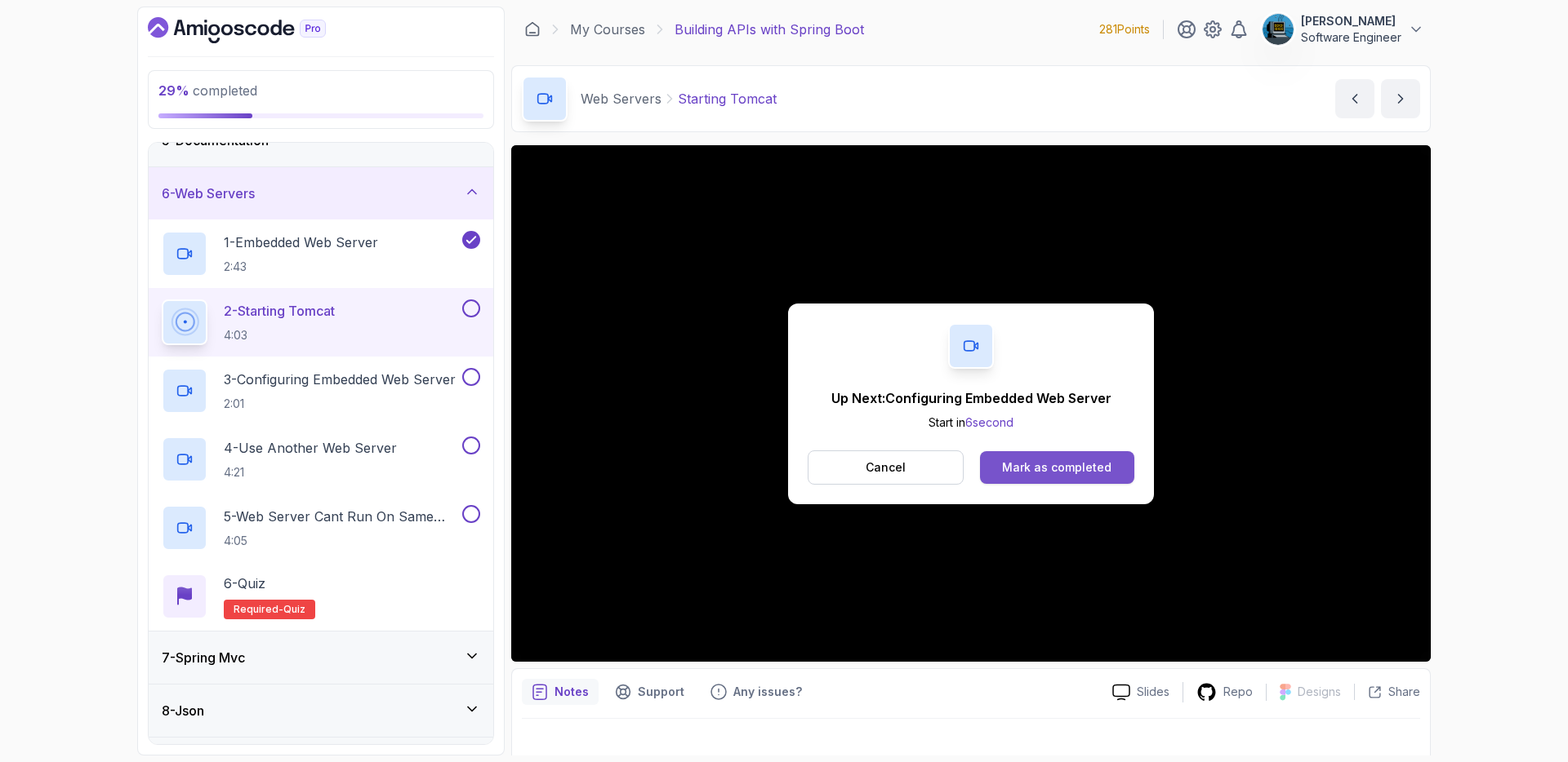
click at [1035, 471] on div "Mark as completed" at bounding box center [1057, 468] width 110 height 17
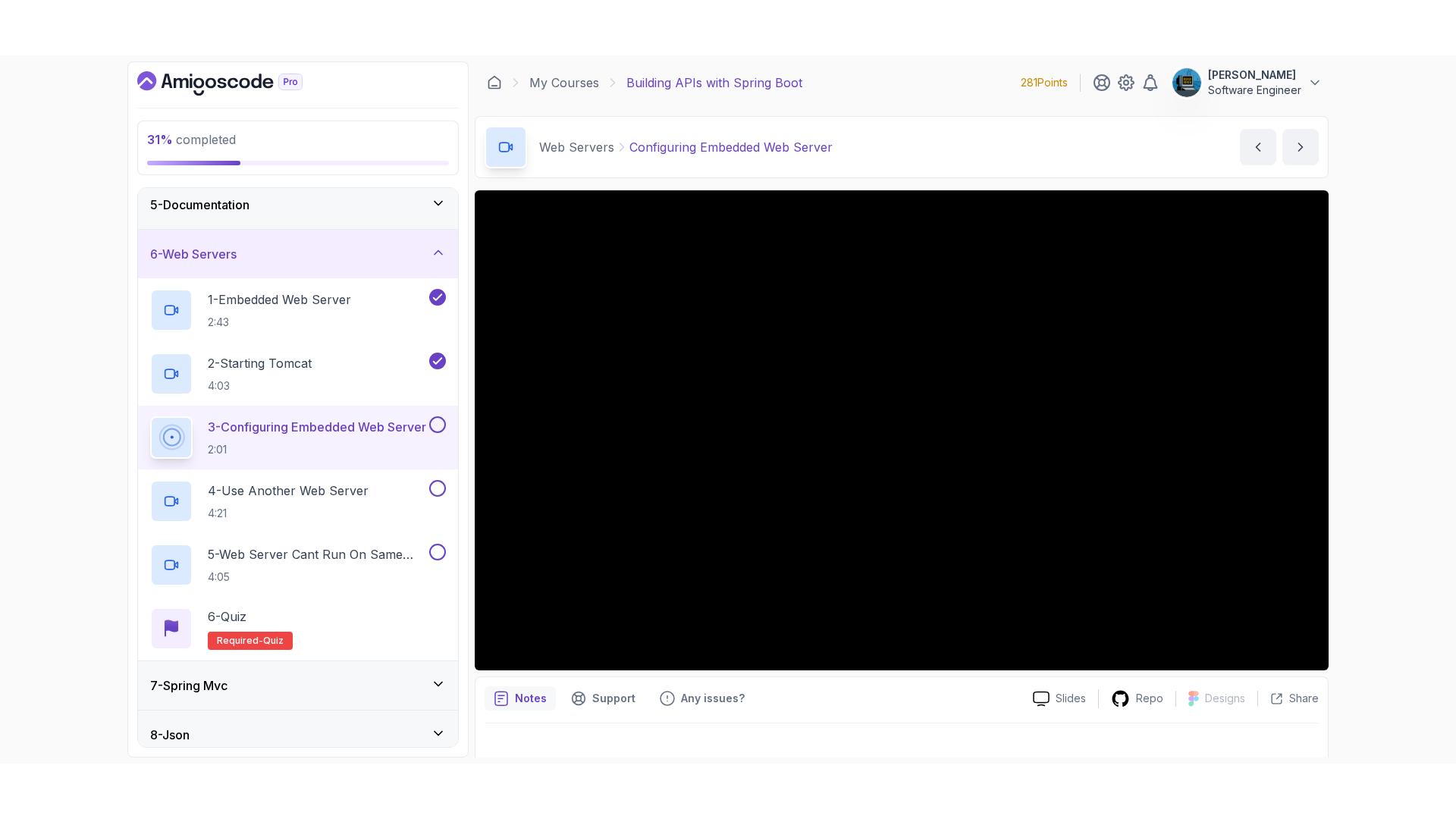
scroll to position [224, 0]
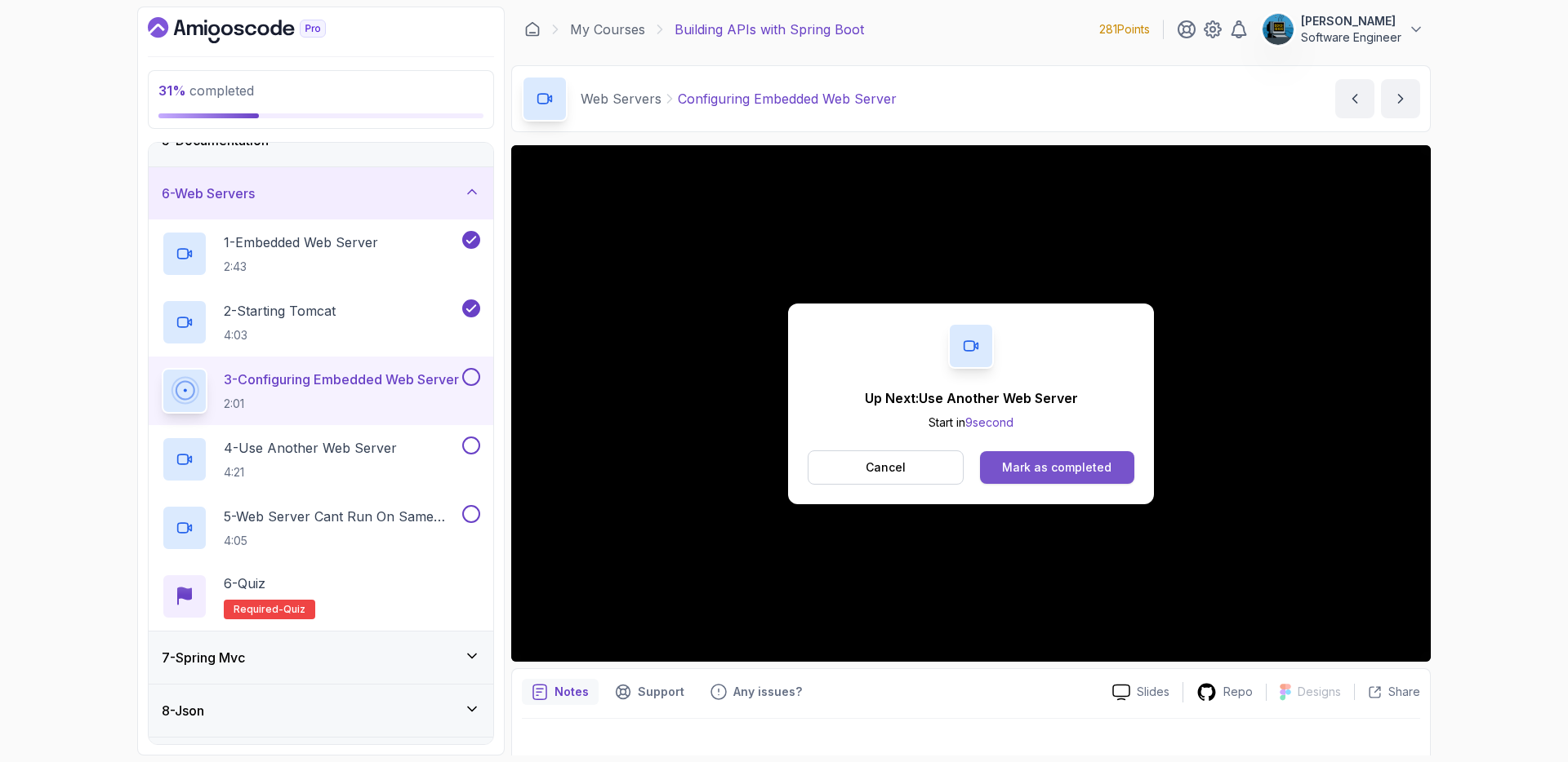
click at [996, 460] on button "Mark as completed" at bounding box center [1058, 467] width 155 height 32
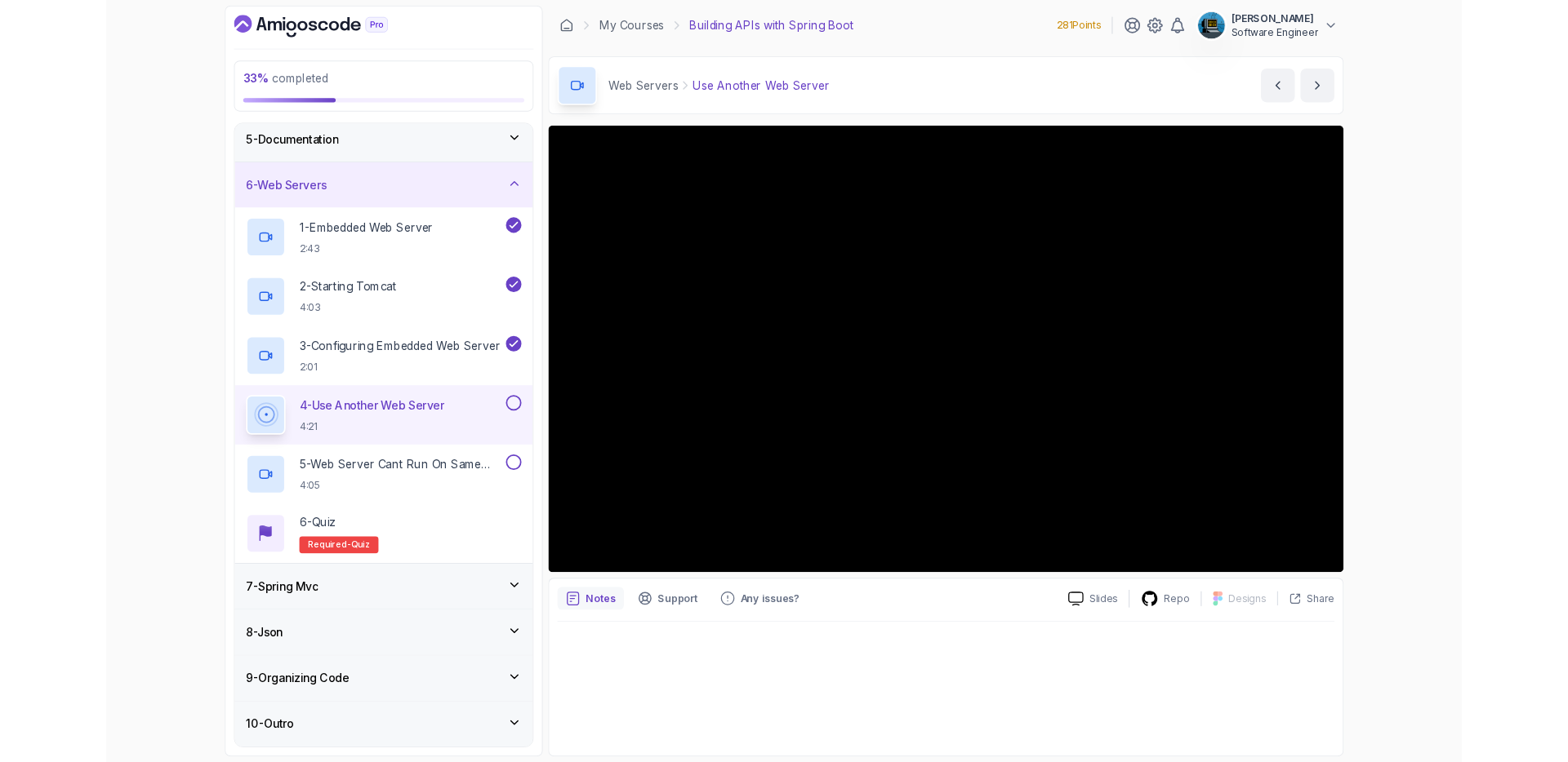
scroll to position [241, 0]
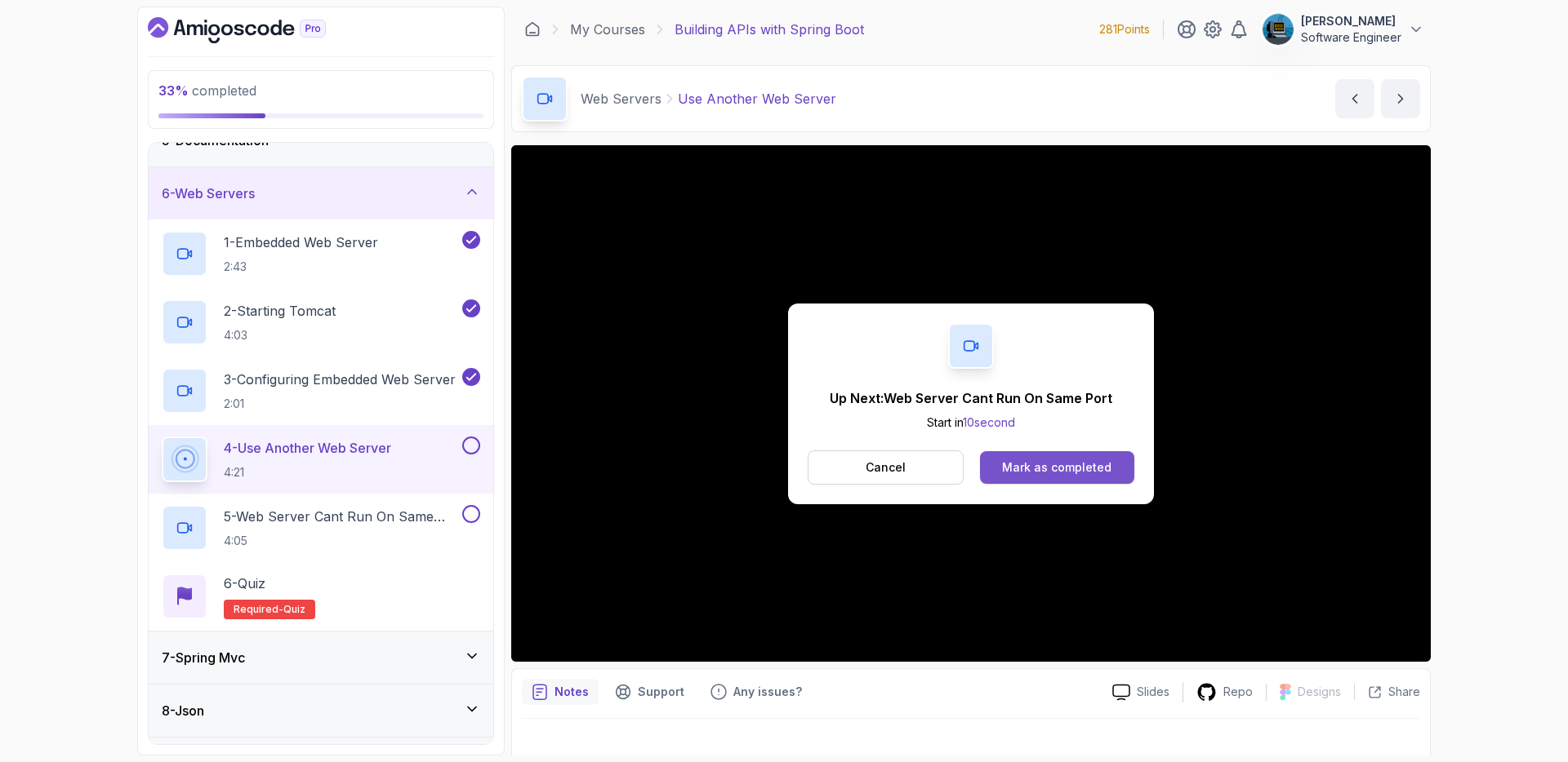
click at [1075, 472] on div "Mark as completed" at bounding box center [1057, 468] width 110 height 17
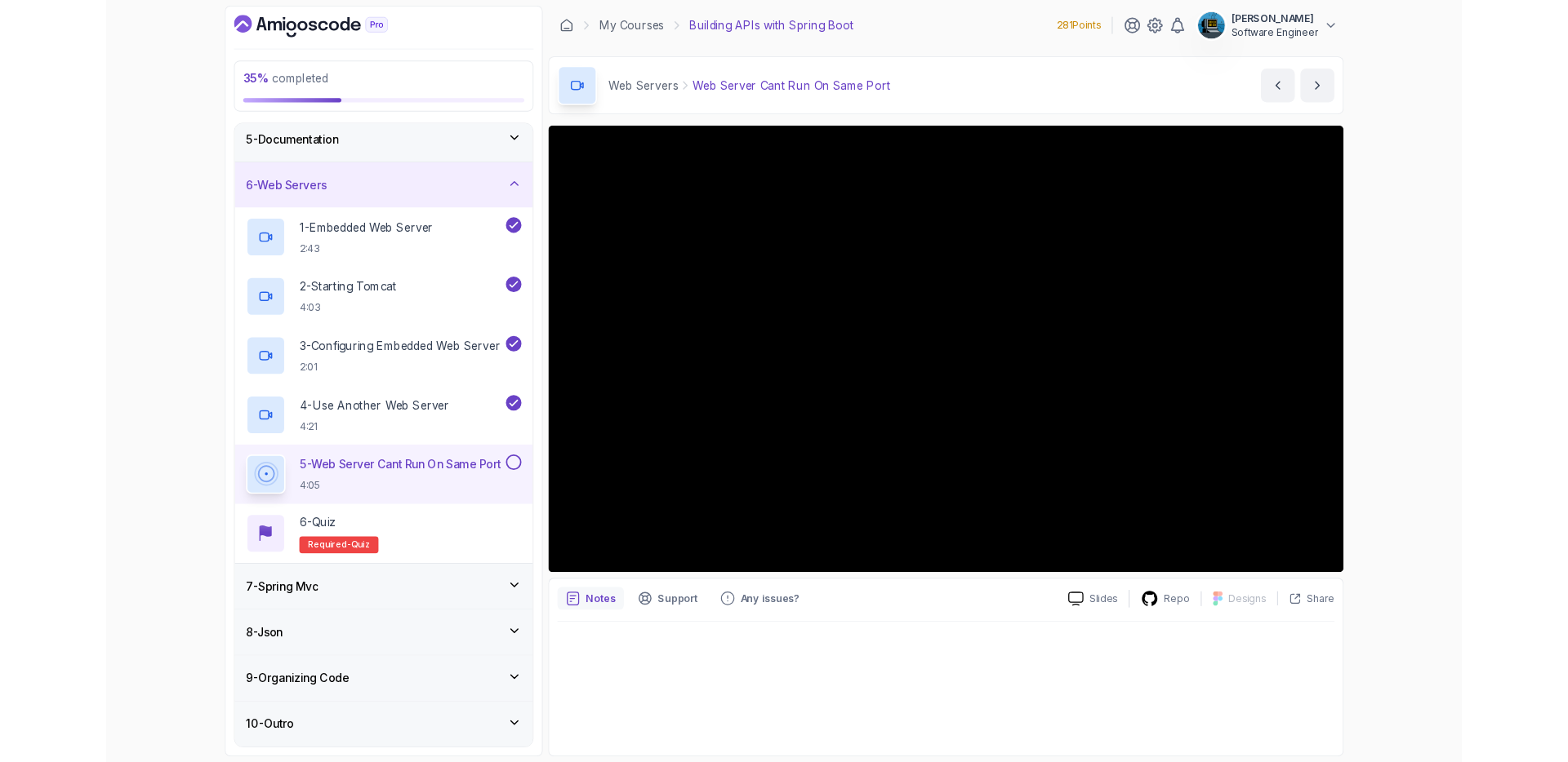
scroll to position [241, 0]
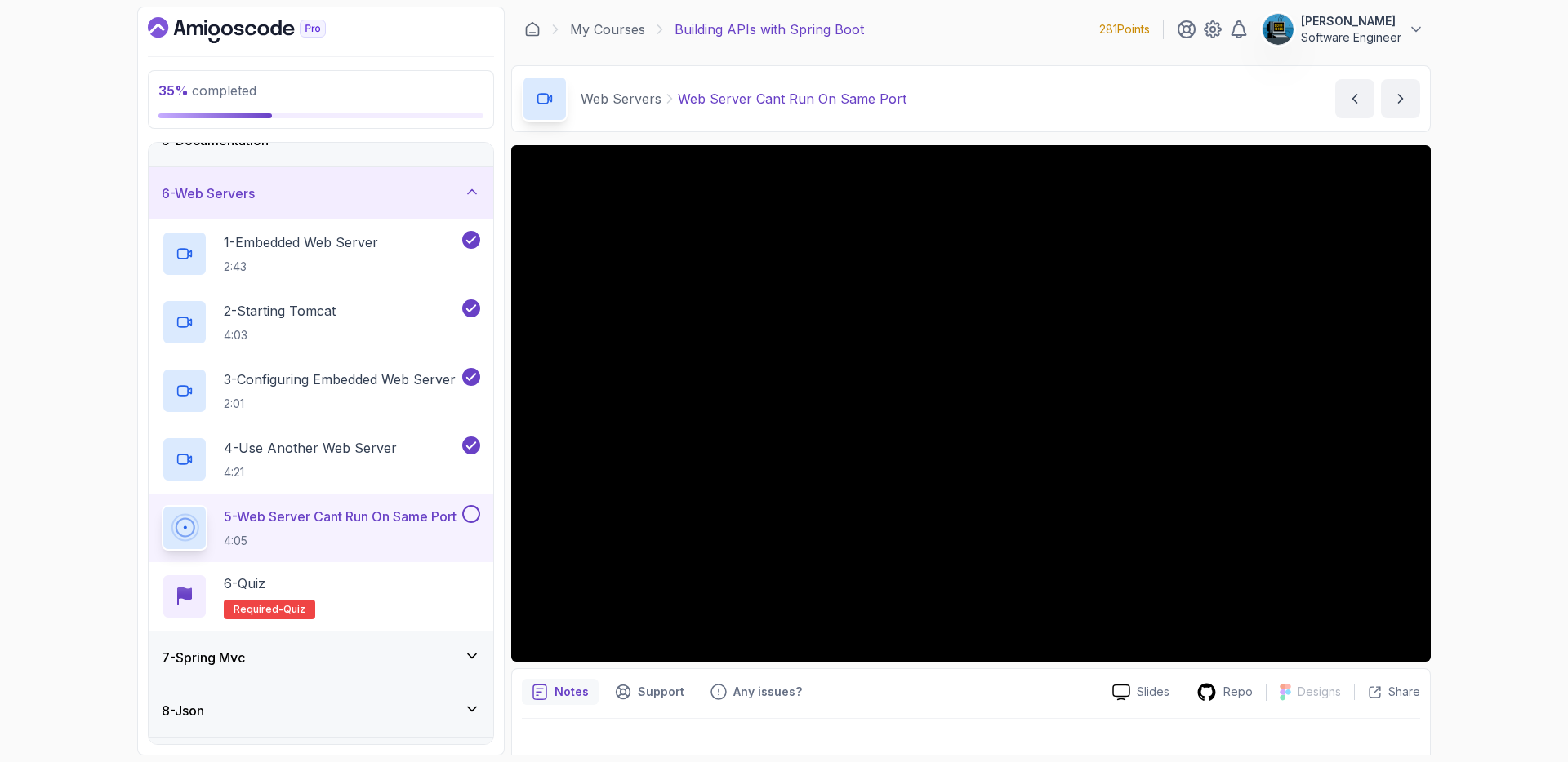
click at [472, 515] on button at bounding box center [471, 514] width 18 height 18
click at [281, 582] on div "6 - Quiz" at bounding box center [270, 584] width 91 height 19
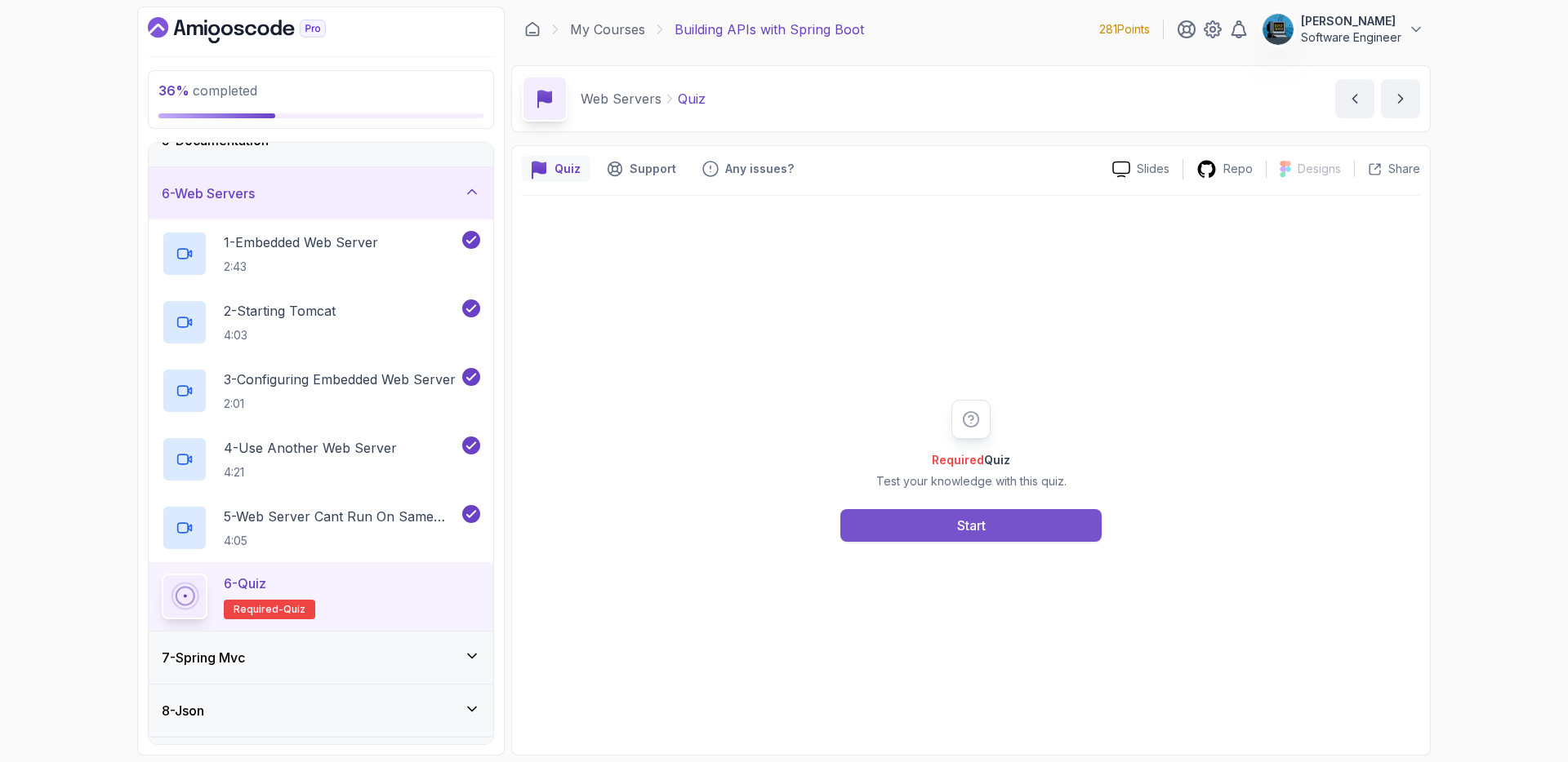
click at [960, 529] on div "Start" at bounding box center [972, 526] width 29 height 19
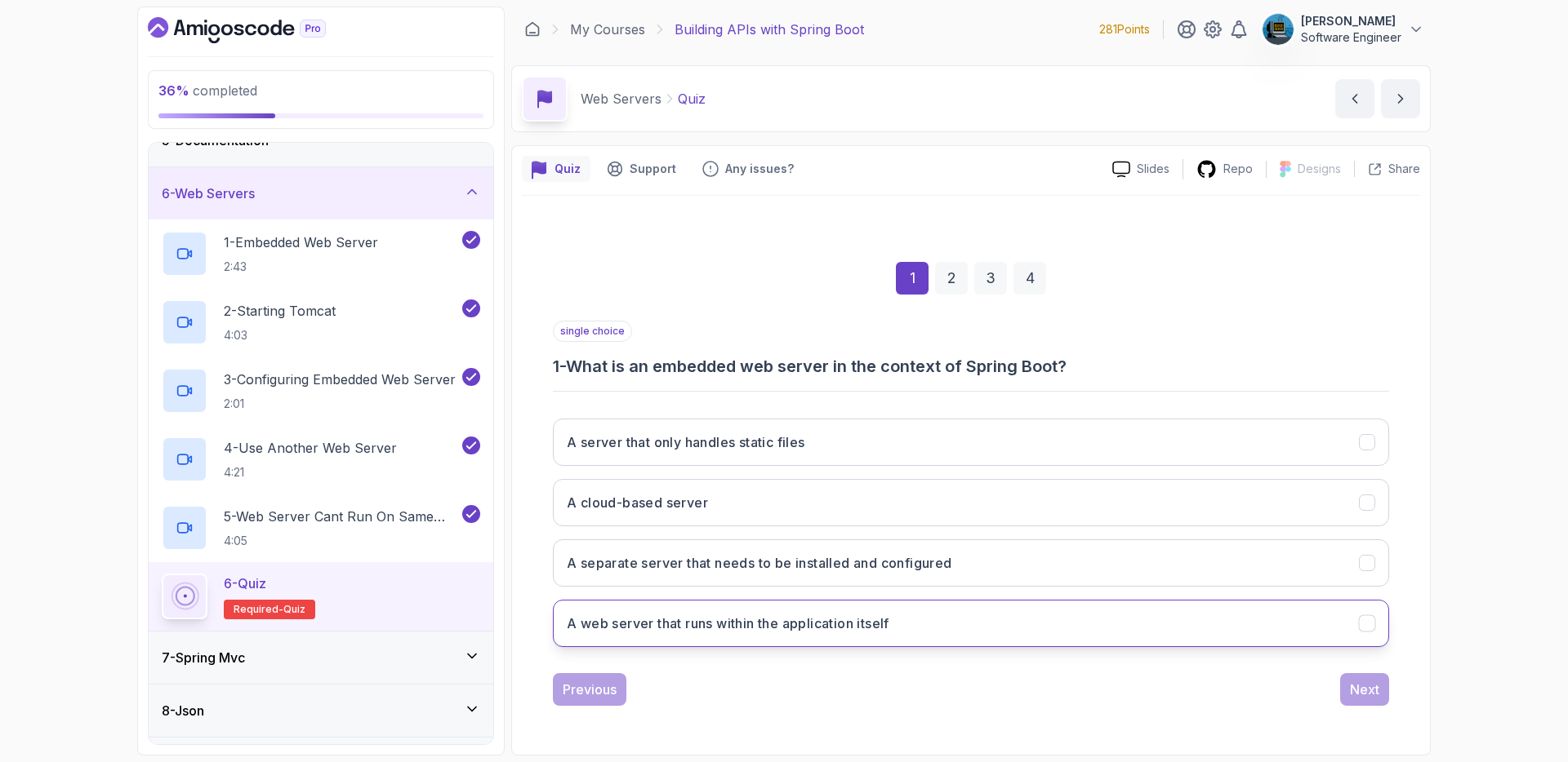
click at [798, 629] on h3 "A web server that runs within the application itself" at bounding box center [727, 623] width 322 height 19
click at [1376, 693] on div "Next" at bounding box center [1364, 690] width 29 height 19
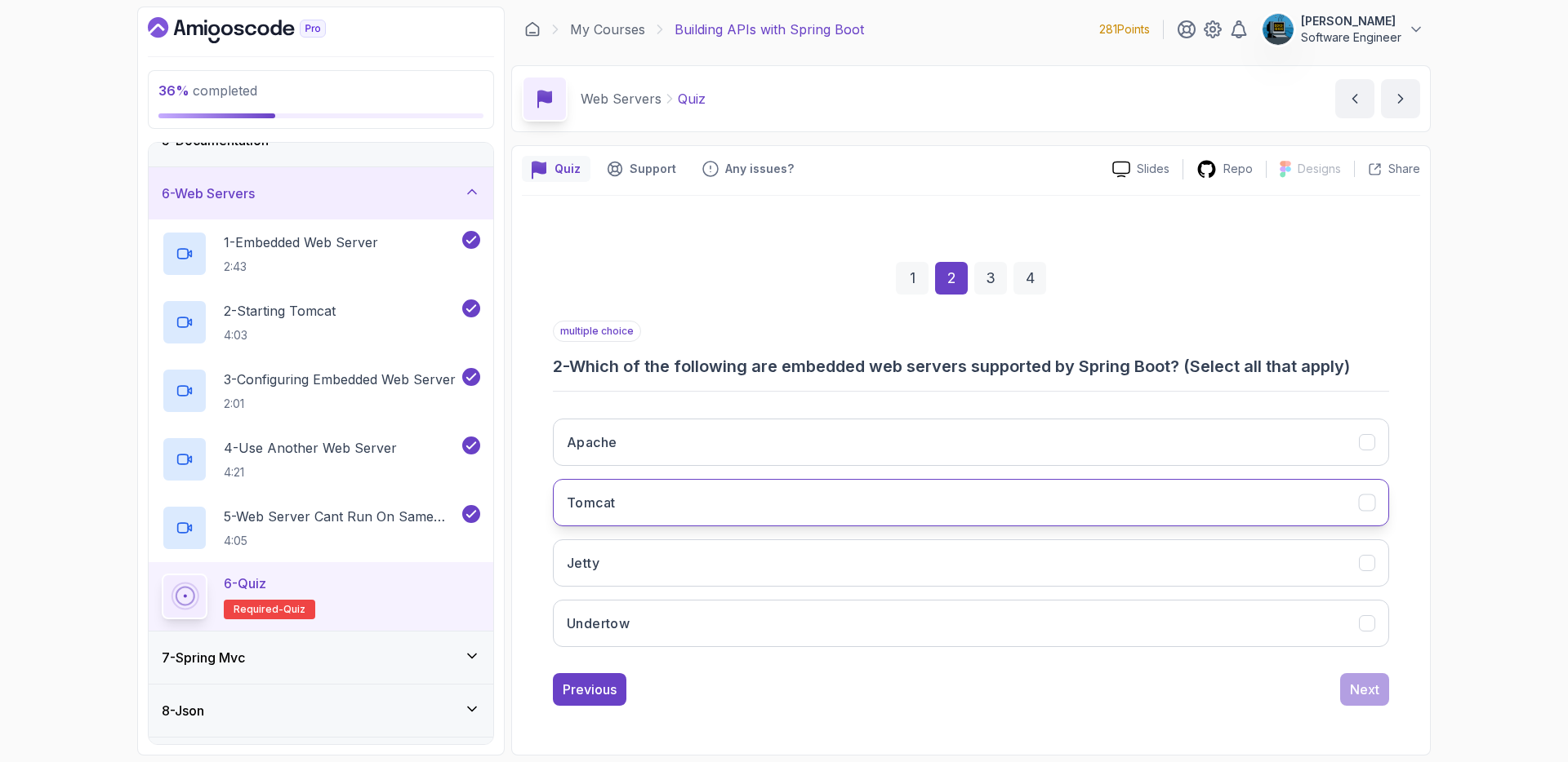
click at [845, 514] on button "Tomcat" at bounding box center [972, 503] width 836 height 47
click at [821, 564] on button "Jetty" at bounding box center [972, 564] width 836 height 47
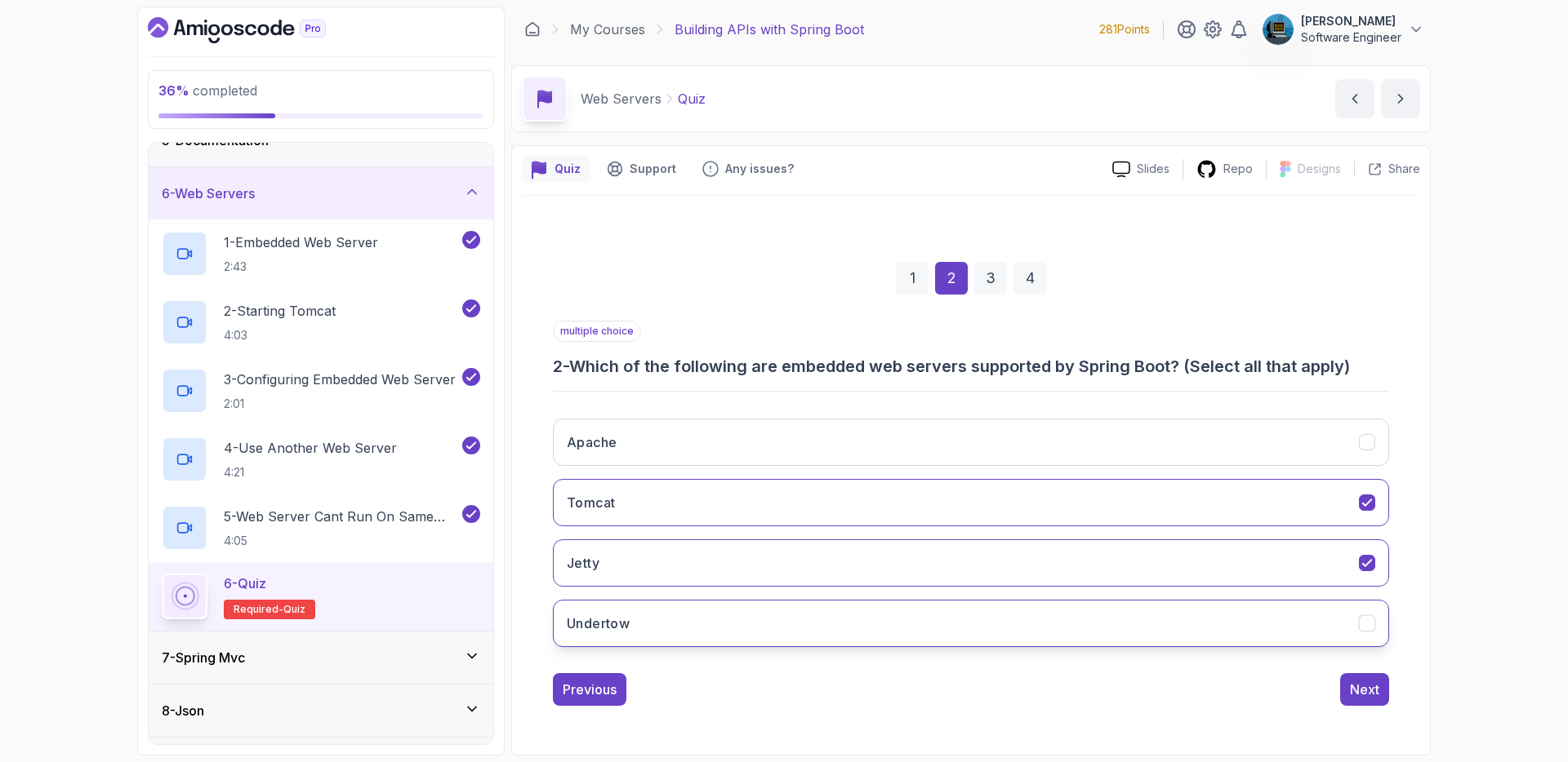
click at [796, 611] on button "Undertow" at bounding box center [972, 623] width 836 height 47
click at [1369, 693] on div "Next" at bounding box center [1364, 690] width 29 height 19
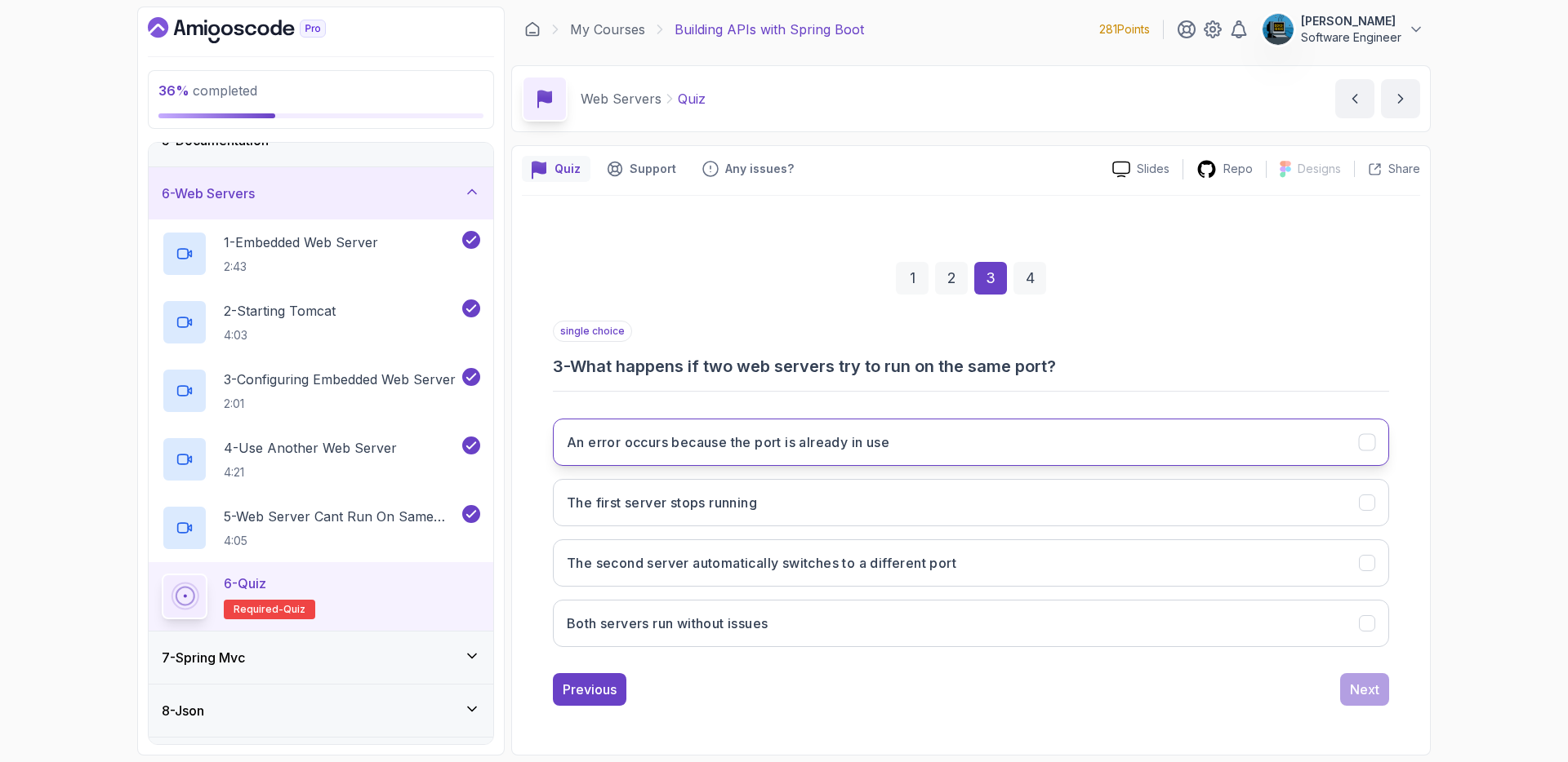
click at [869, 450] on h3 "An error occurs because the port is already in use" at bounding box center [727, 442] width 322 height 19
click at [1372, 694] on div "Next" at bounding box center [1364, 690] width 29 height 19
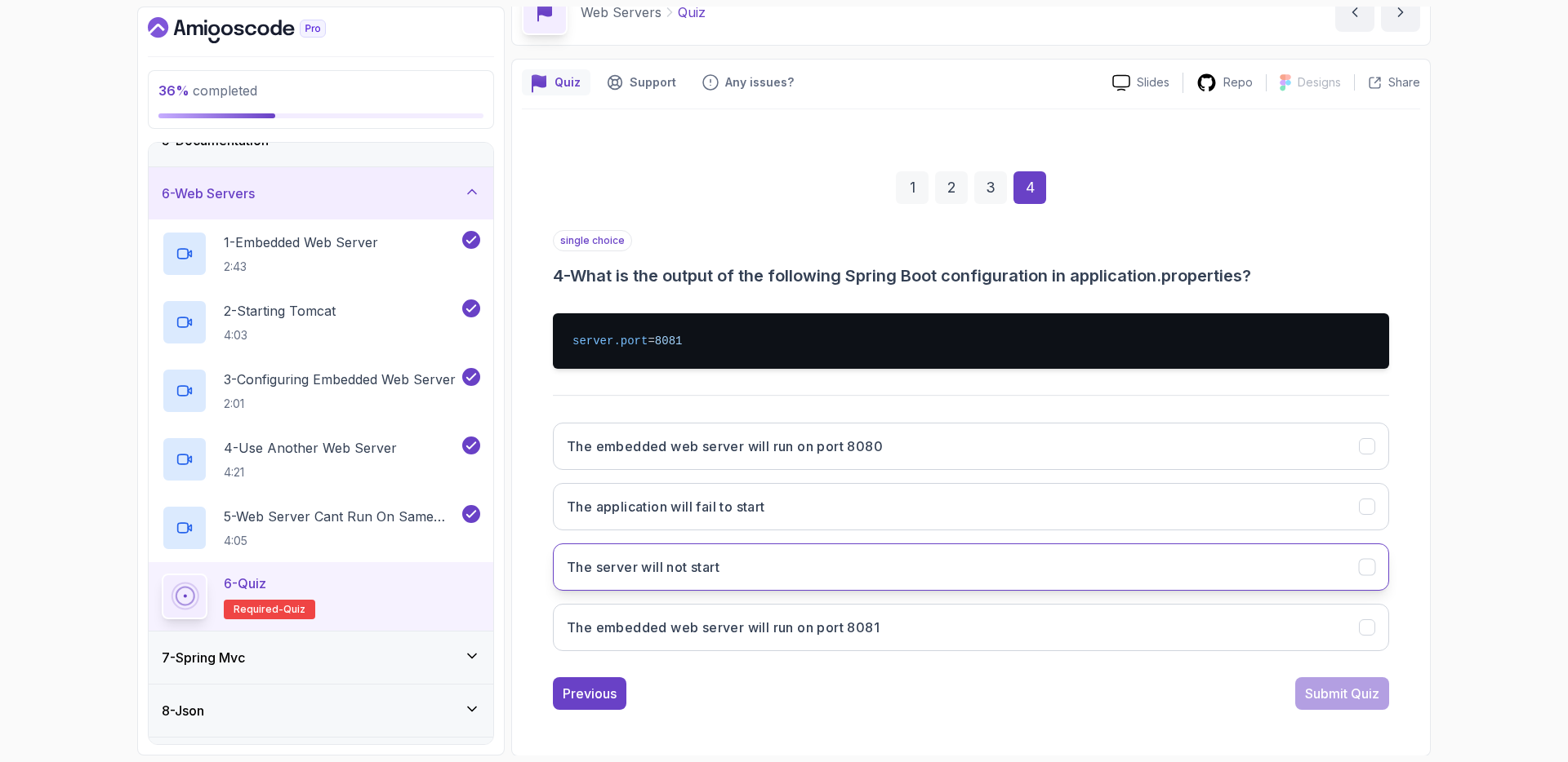
scroll to position [87, 0]
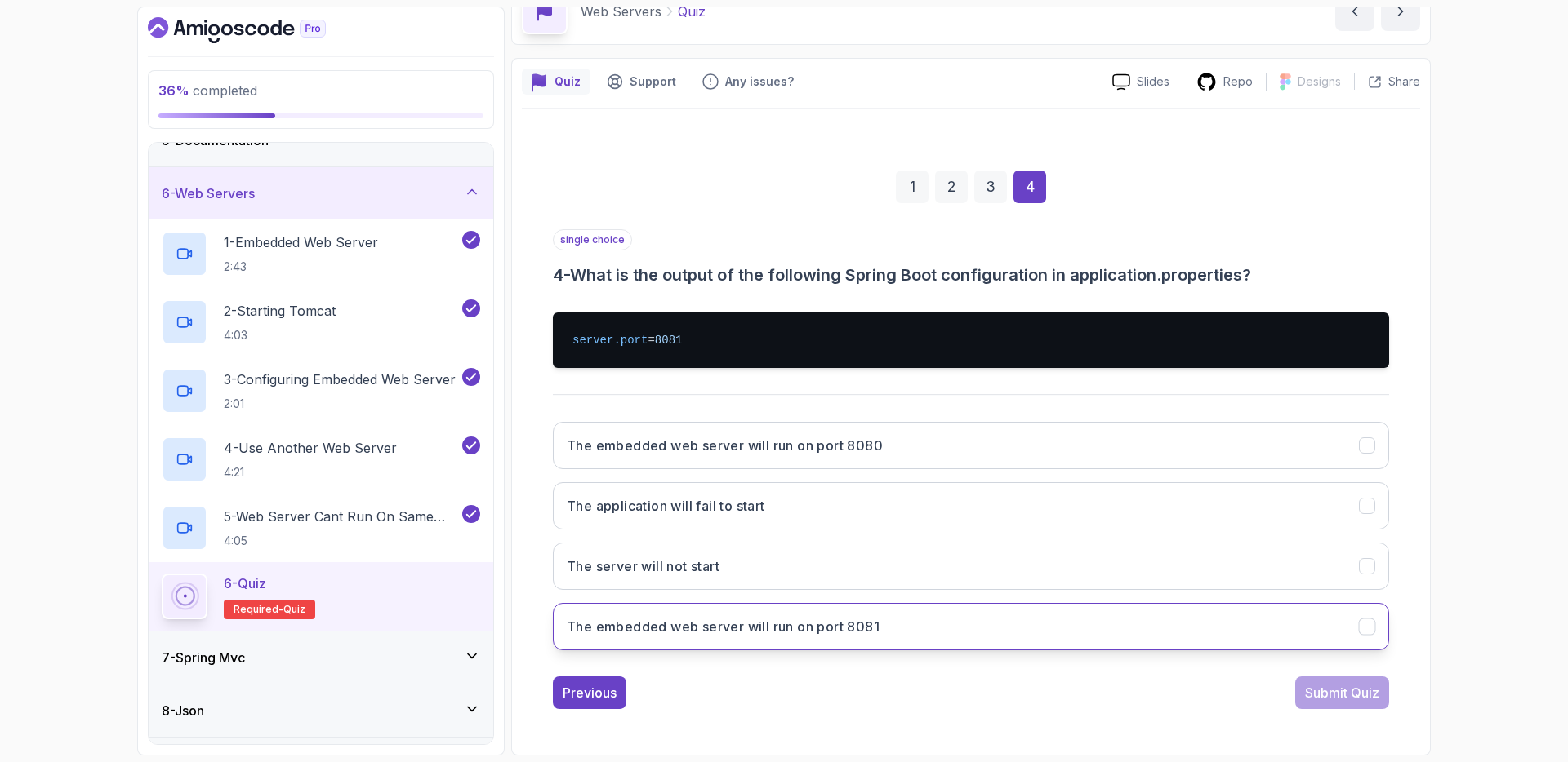
click at [857, 615] on button "The embedded web server will run on port 8081" at bounding box center [972, 627] width 836 height 47
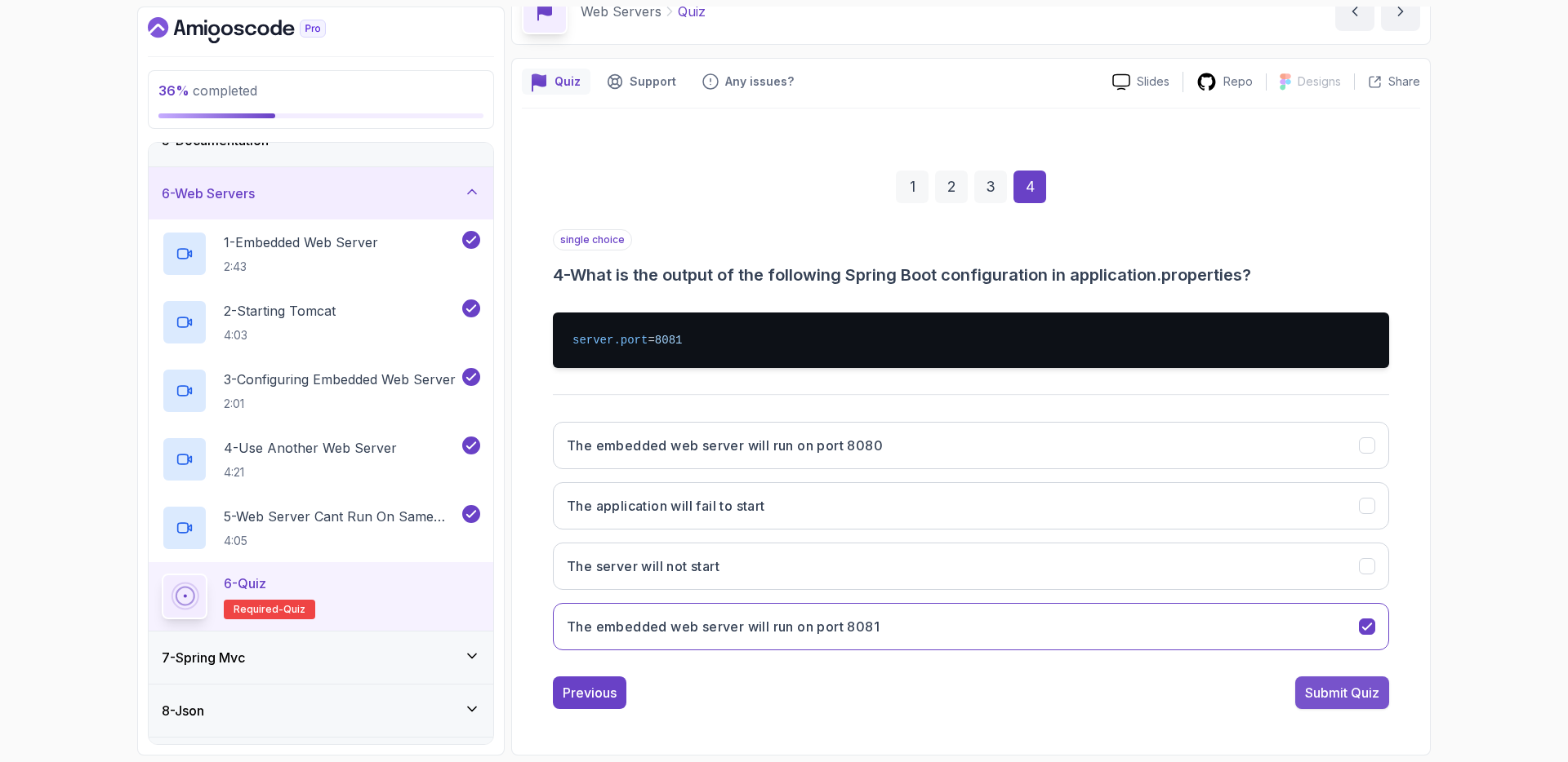
click at [1333, 694] on div "Submit Quiz" at bounding box center [1342, 693] width 75 height 19
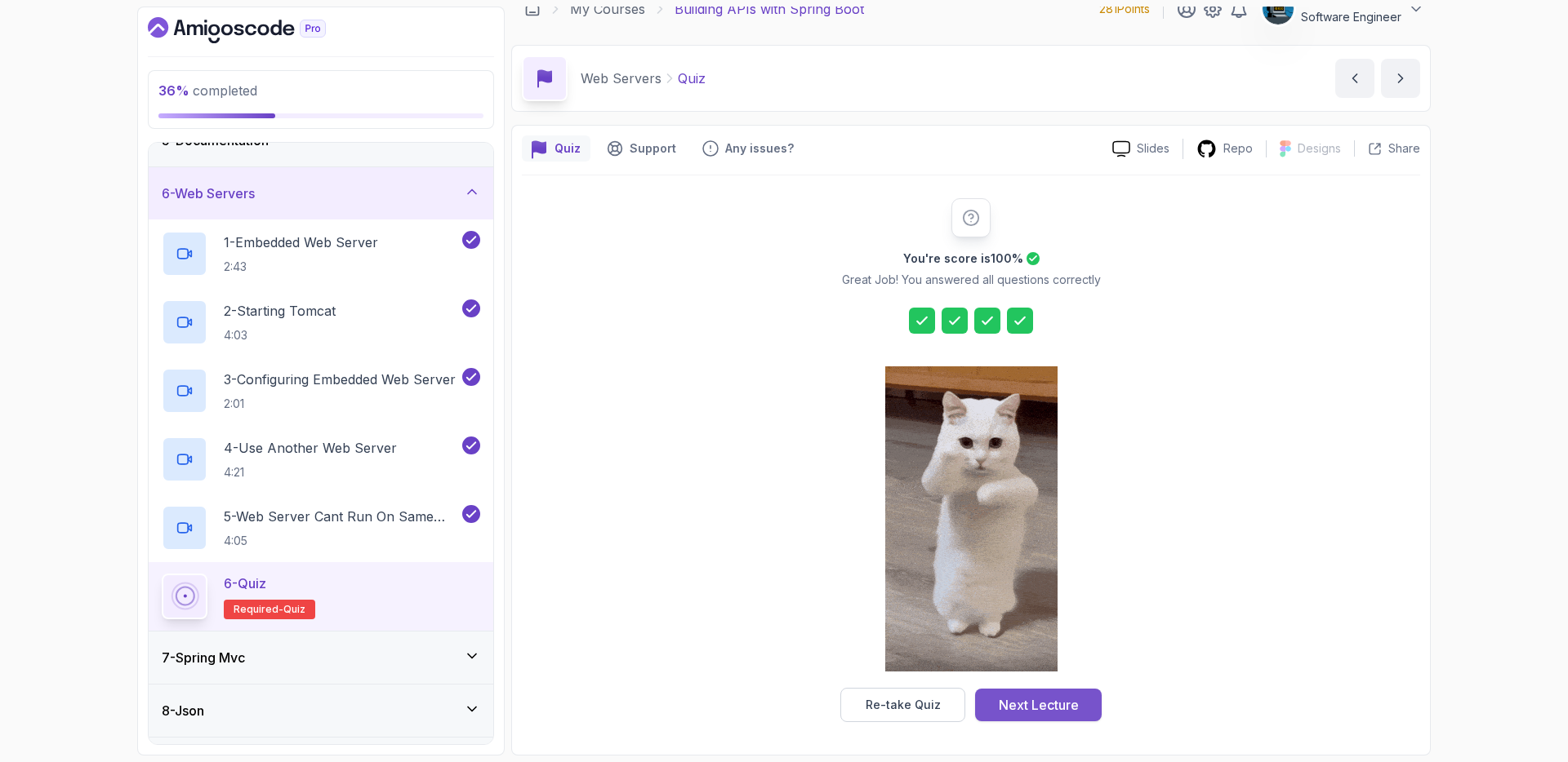
click at [1038, 701] on div "Next Lecture" at bounding box center [1038, 705] width 80 height 19
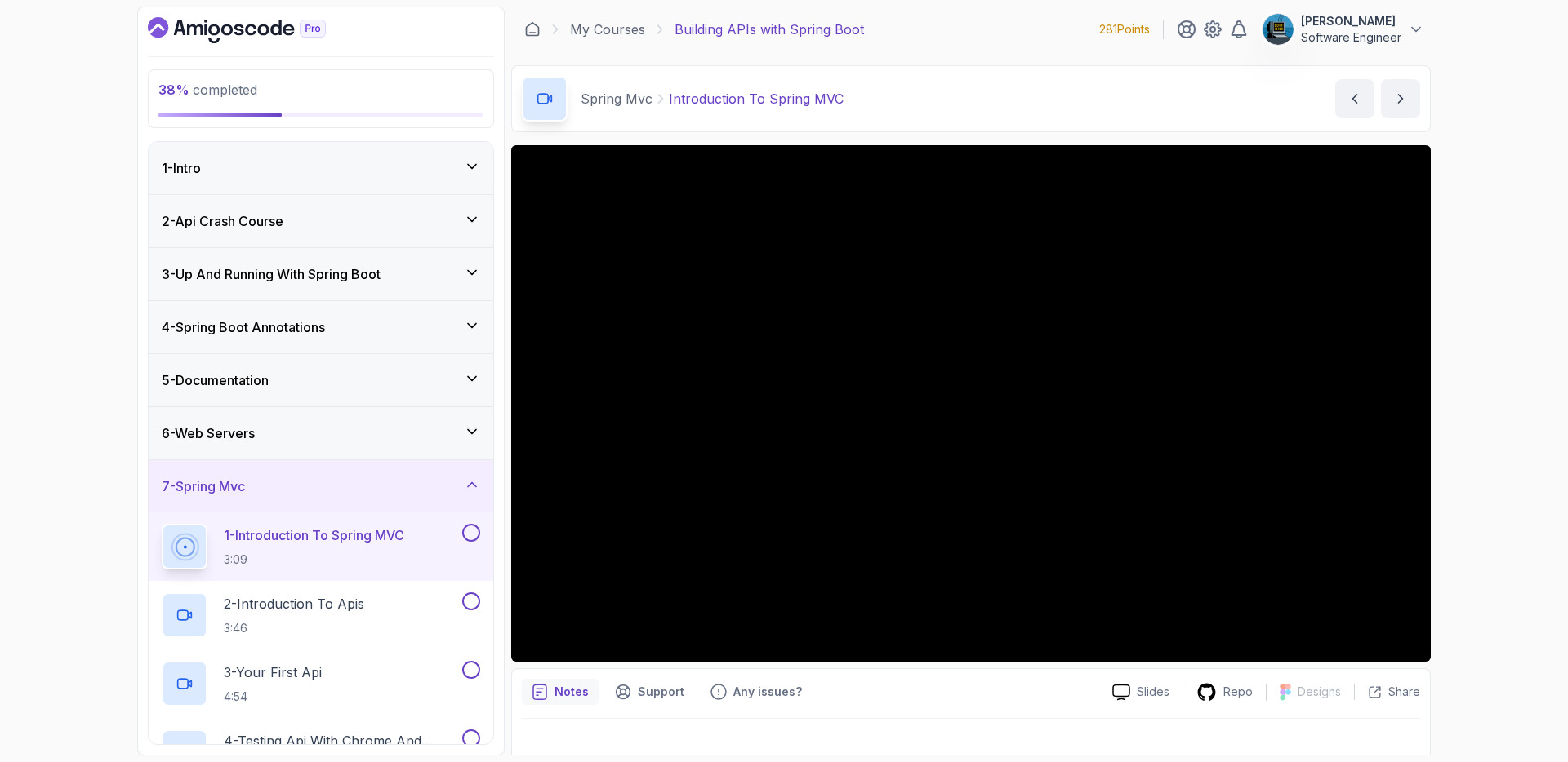
scroll to position [4, 0]
click at [473, 477] on icon at bounding box center [472, 481] width 17 height 17
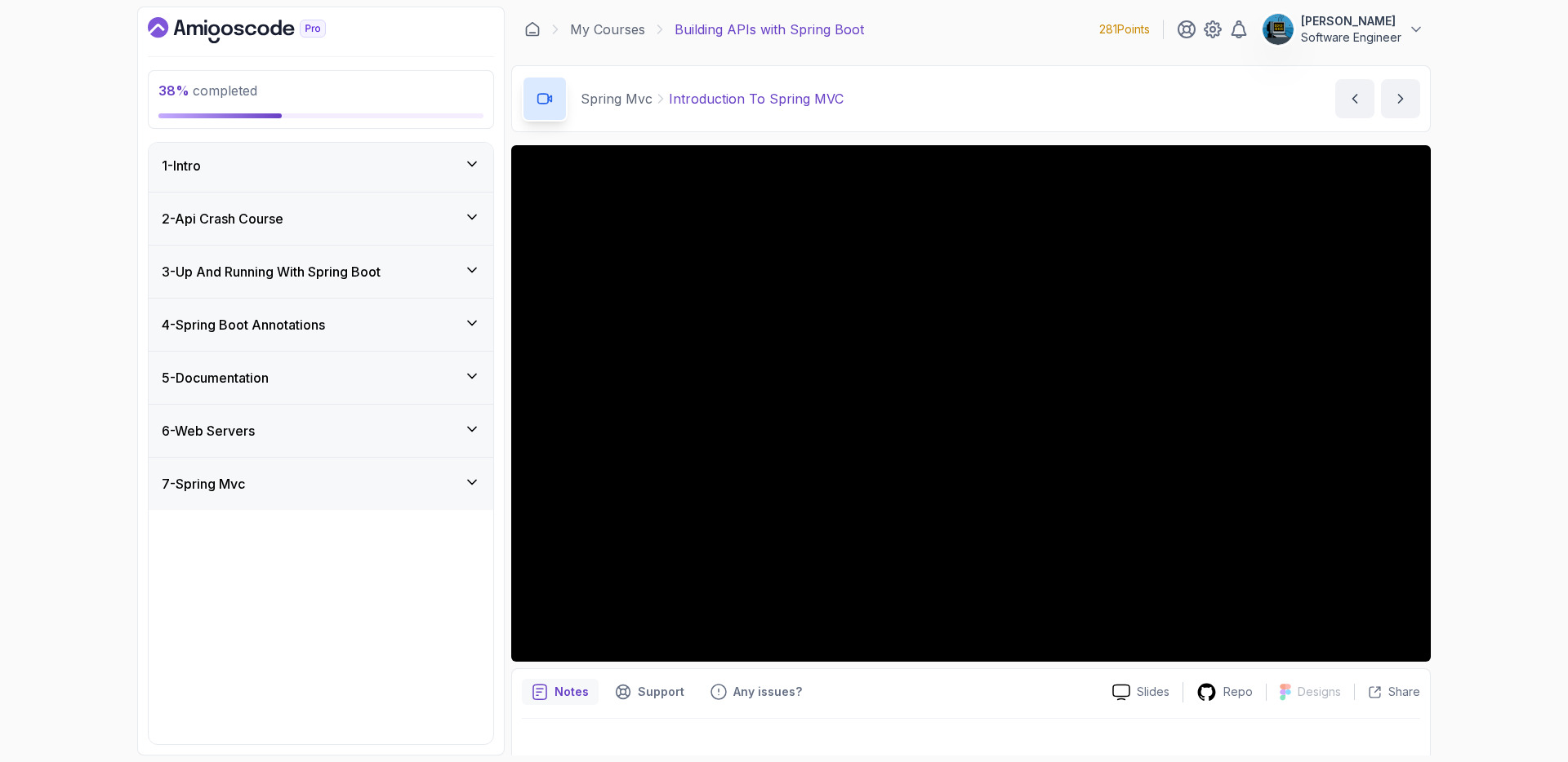
scroll to position [0, 0]
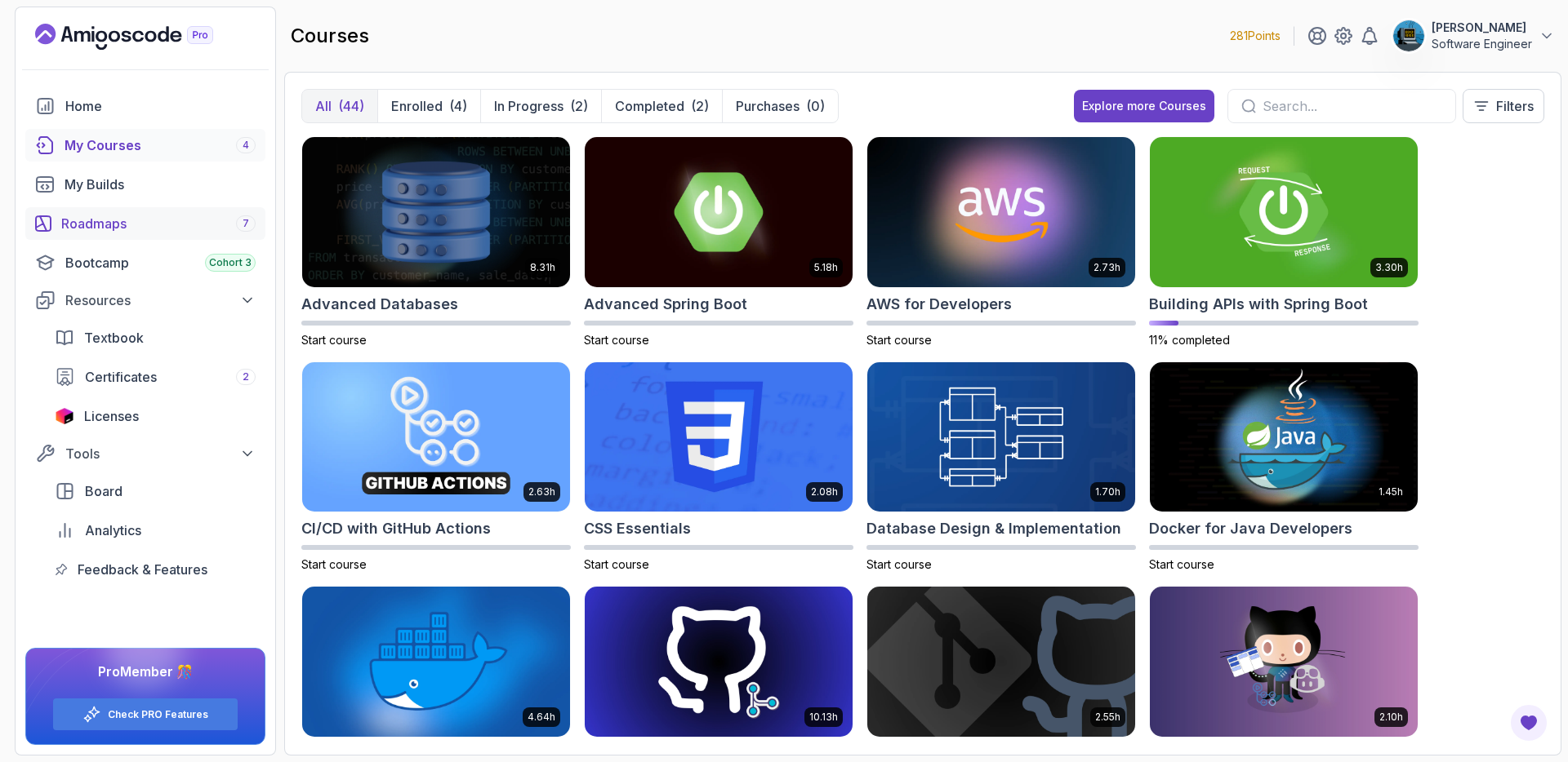
click at [115, 220] on div "Roadmaps 7" at bounding box center [158, 224] width 194 height 19
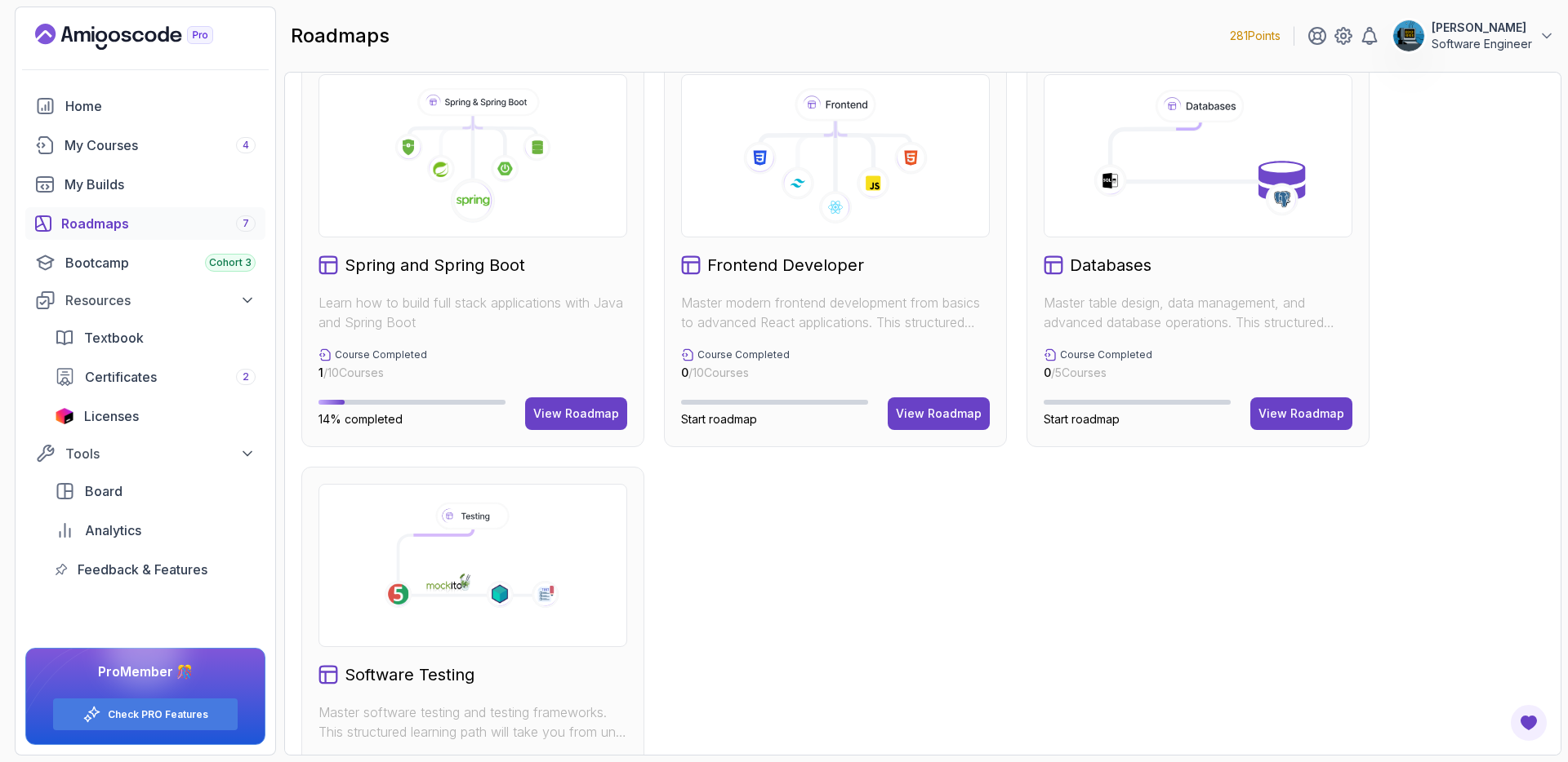
scroll to position [245, 0]
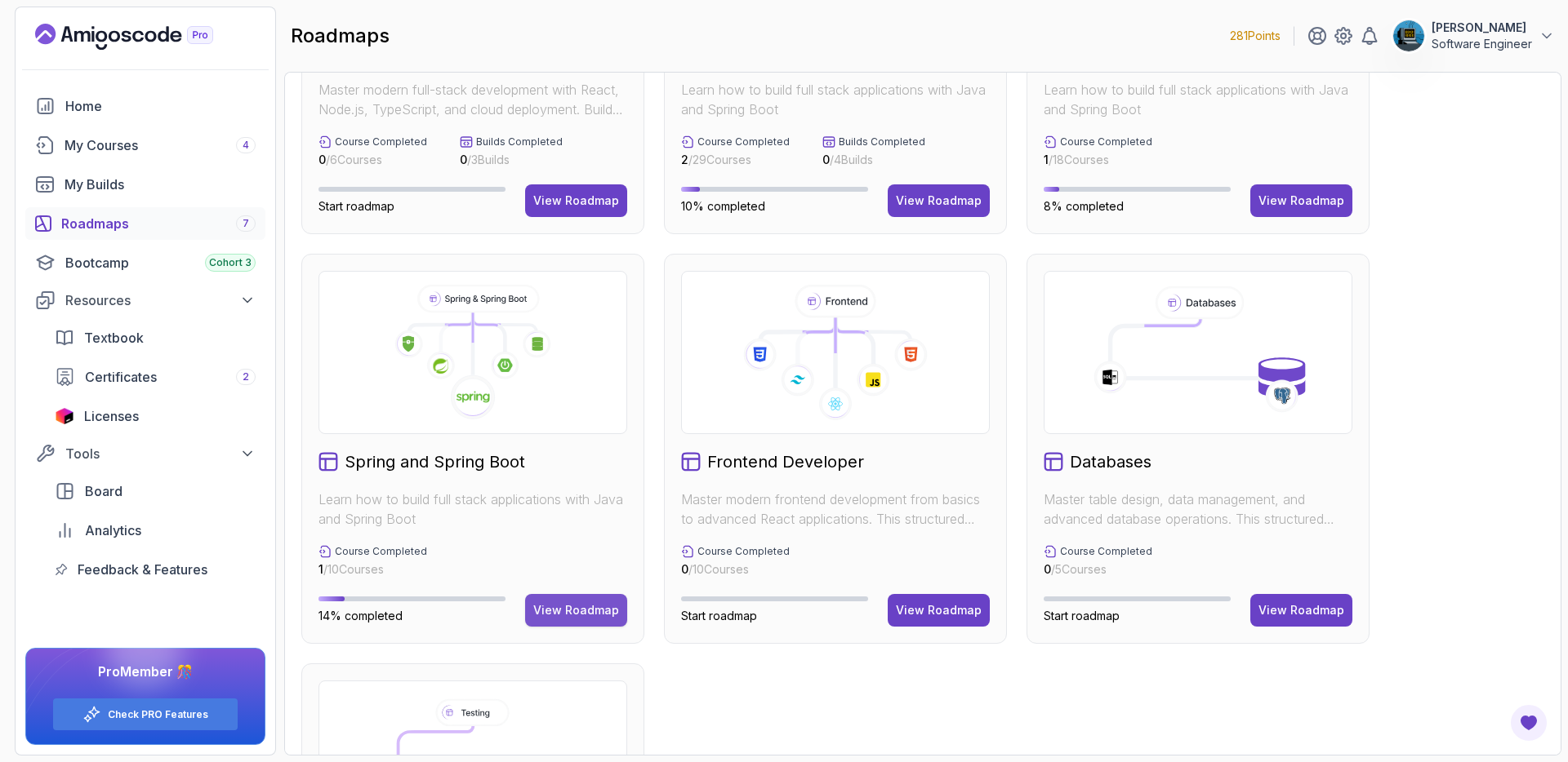
click at [569, 615] on div "View Roadmap" at bounding box center [576, 610] width 86 height 17
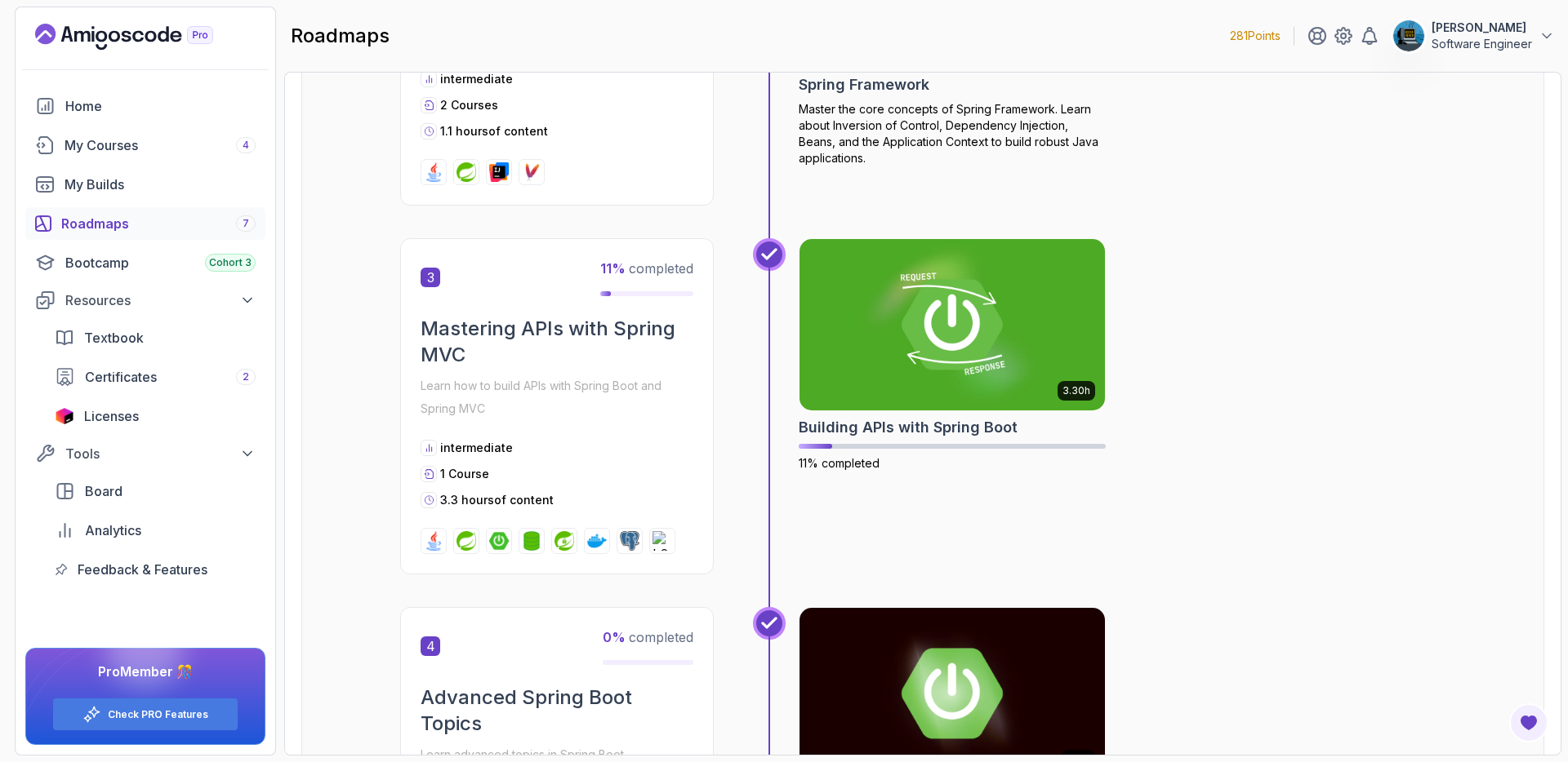
scroll to position [1693, 0]
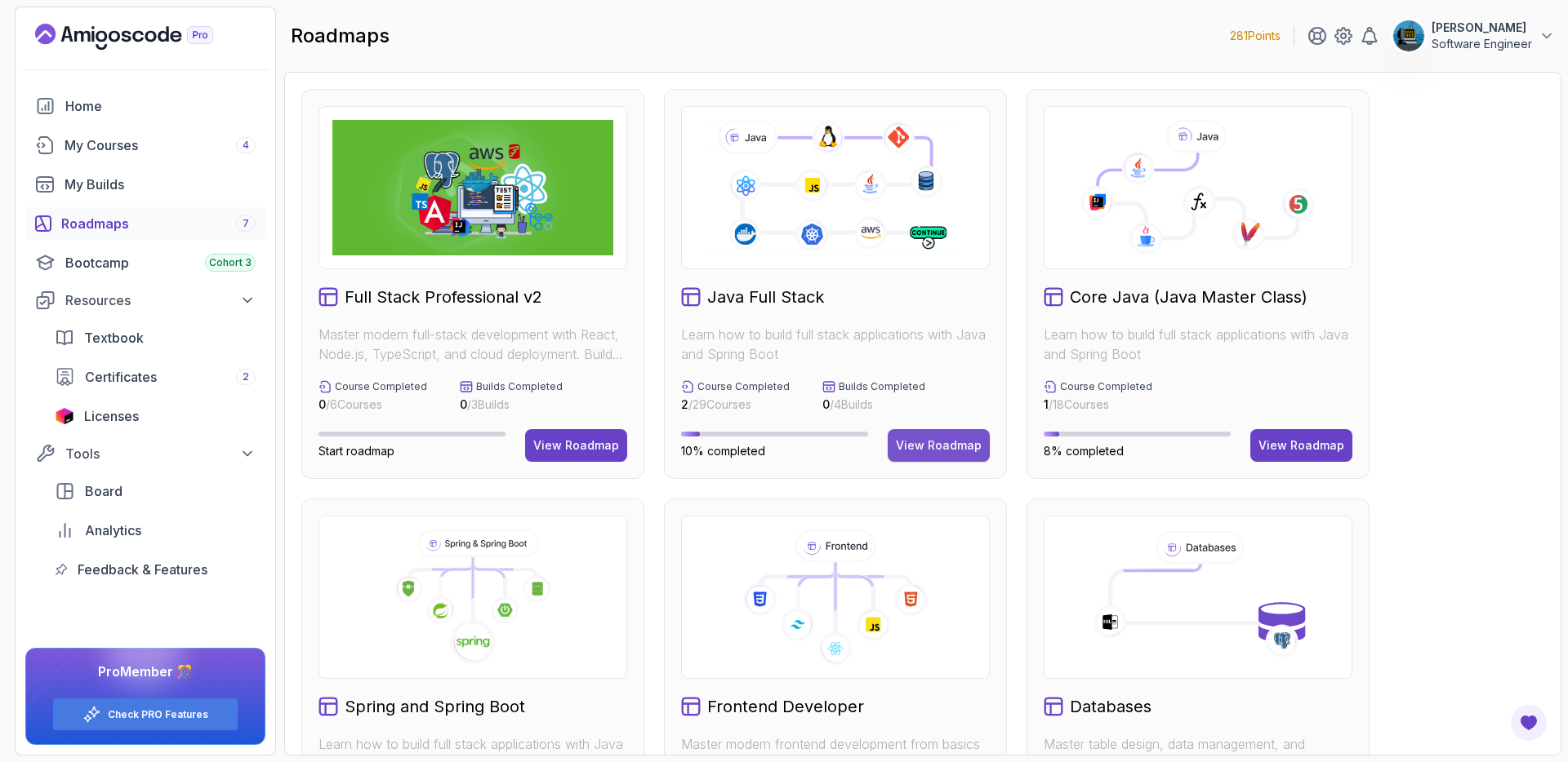
click at [913, 436] on button "View Roadmap" at bounding box center [939, 445] width 102 height 32
